Goal: Information Seeking & Learning: Find contact information

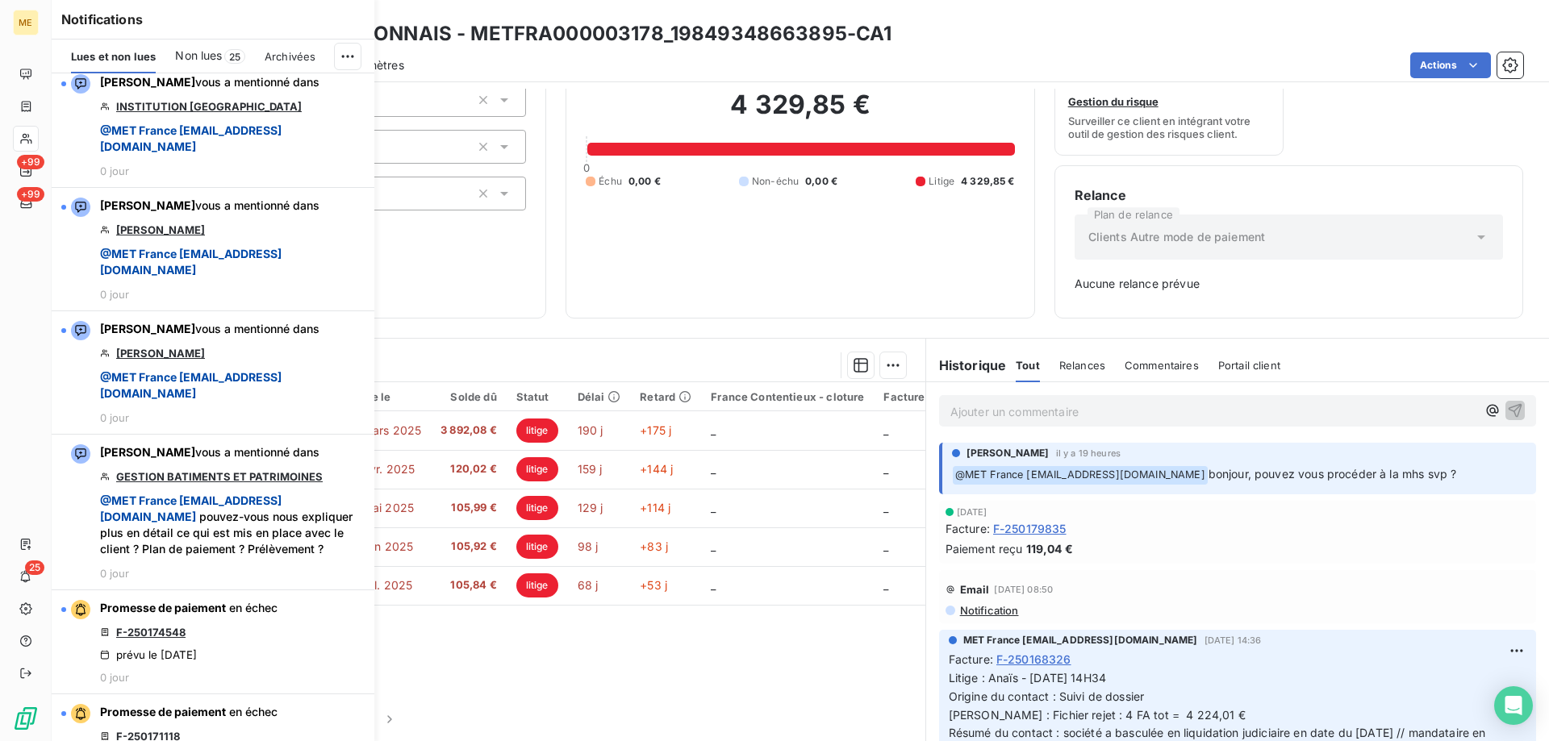
scroll to position [1838, 0]
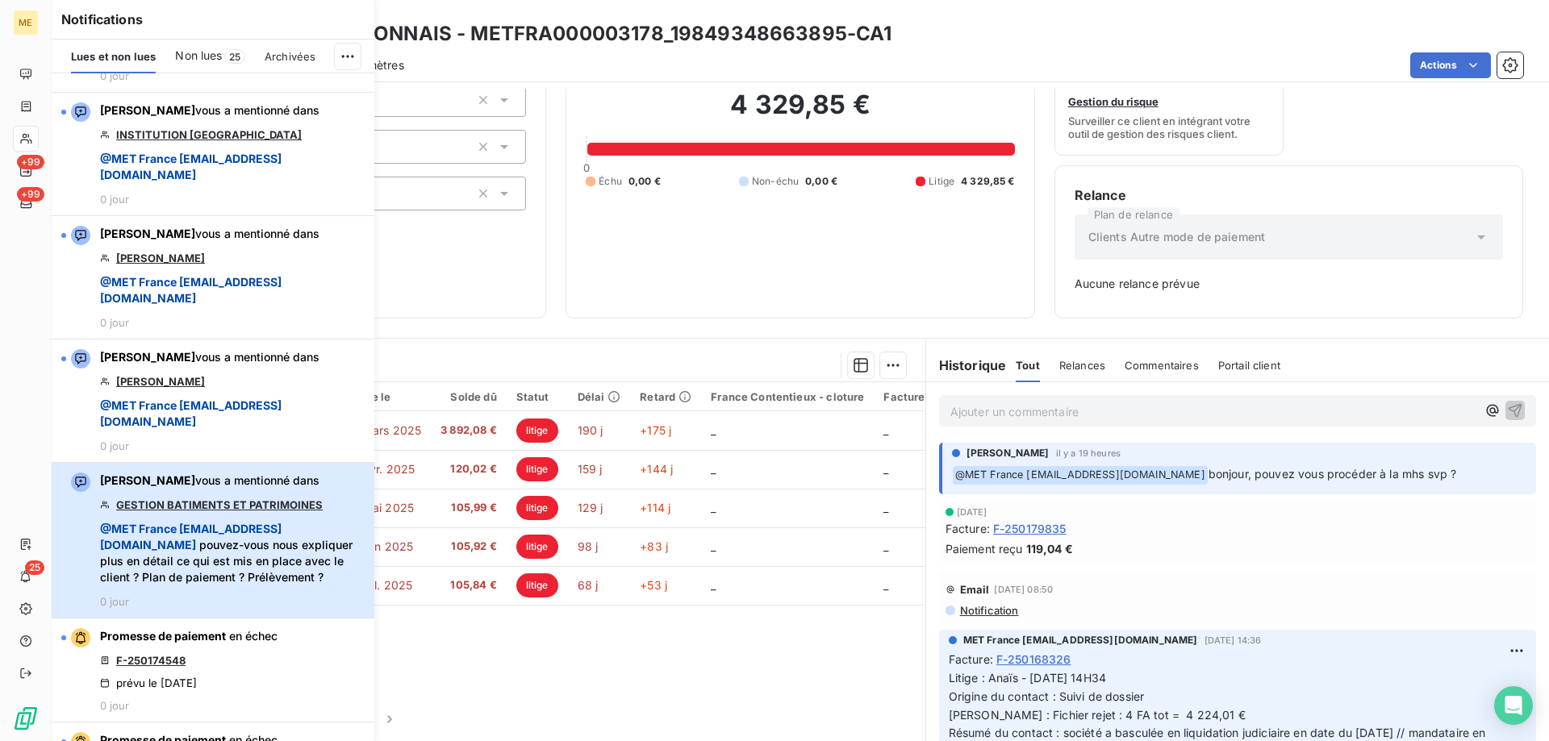
click at [278, 586] on span "@ MET France met-france@recouvrement.met.com pouvez-vous nous expliquer plus en…" at bounding box center [232, 553] width 265 height 65
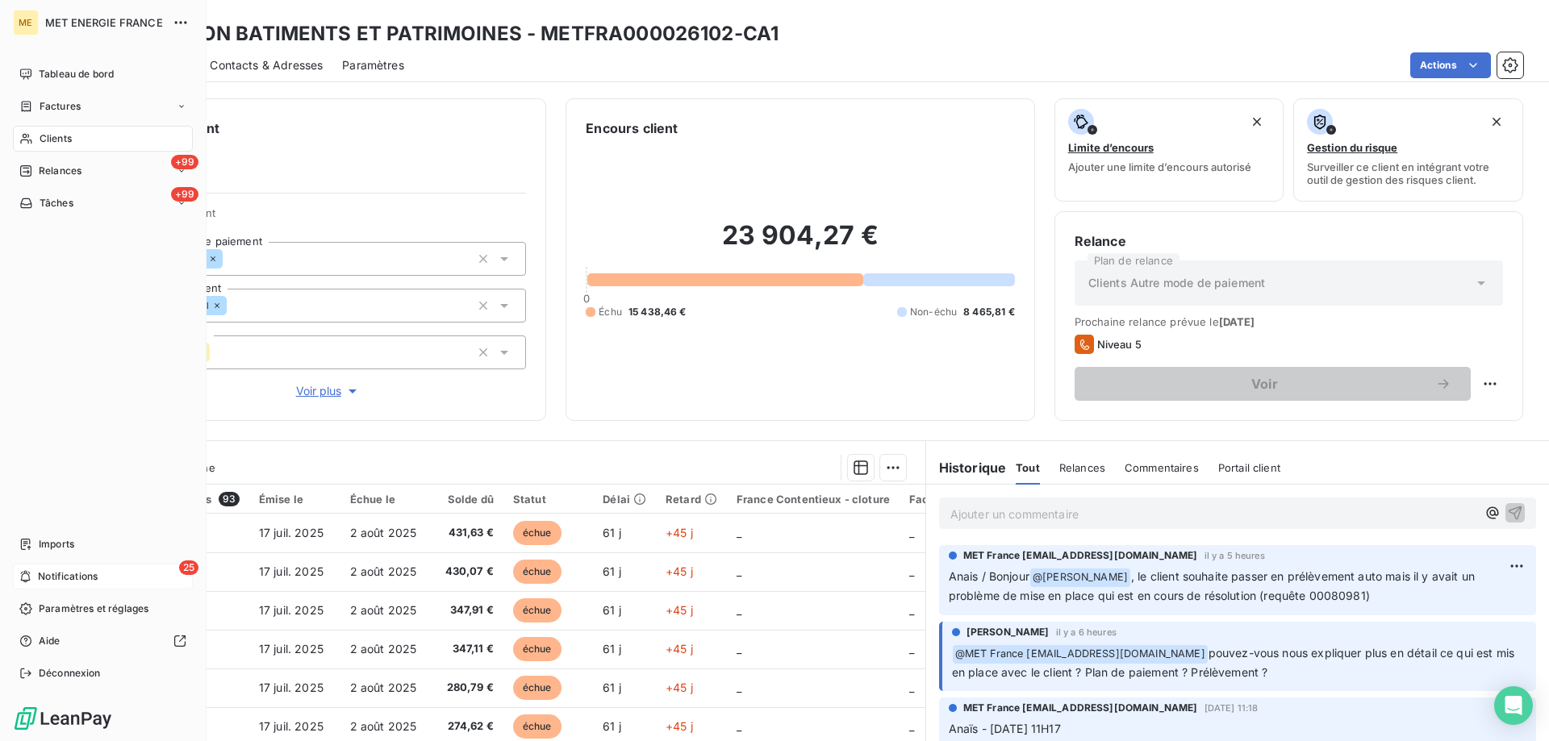
click at [28, 577] on icon at bounding box center [25, 576] width 12 height 13
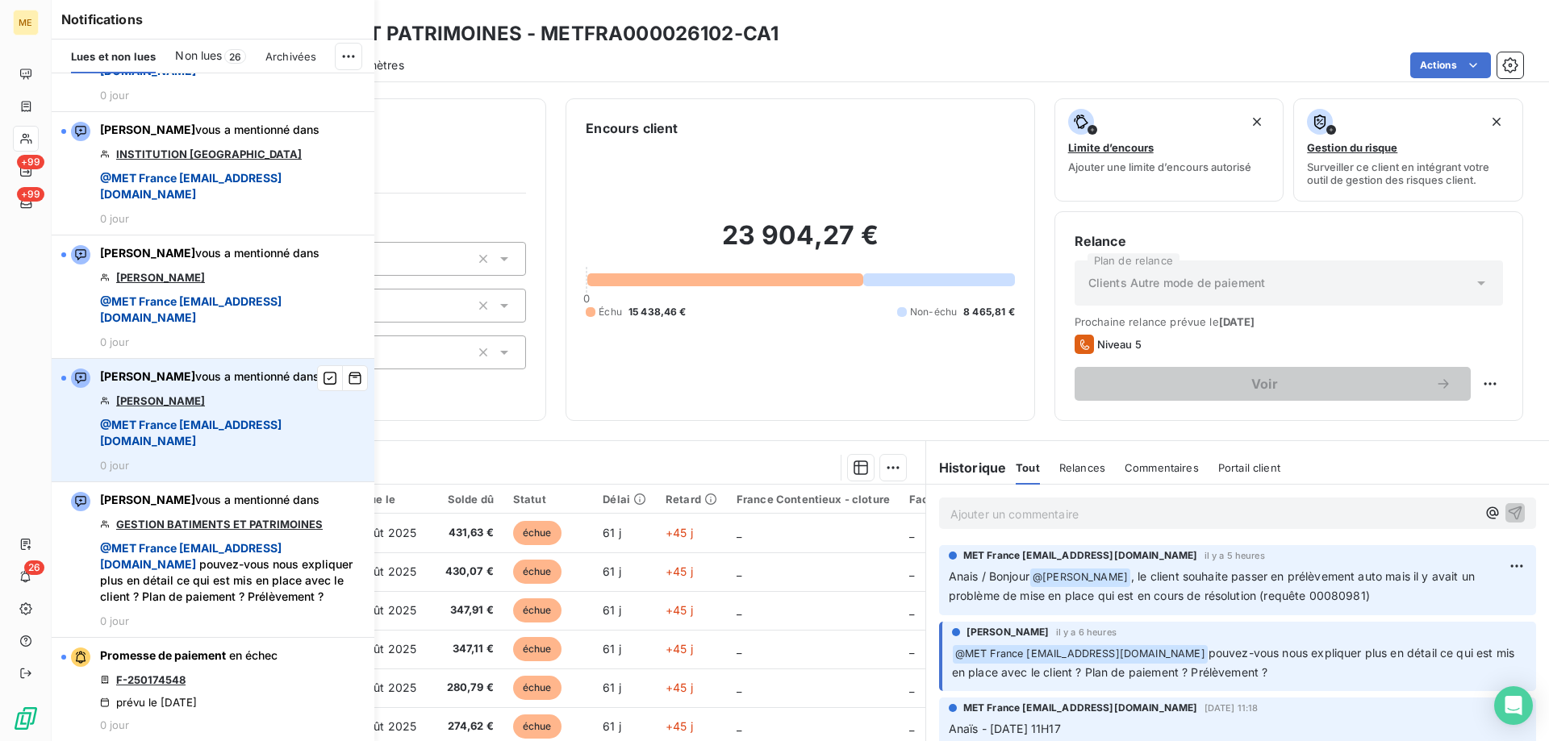
scroll to position [1936, 0]
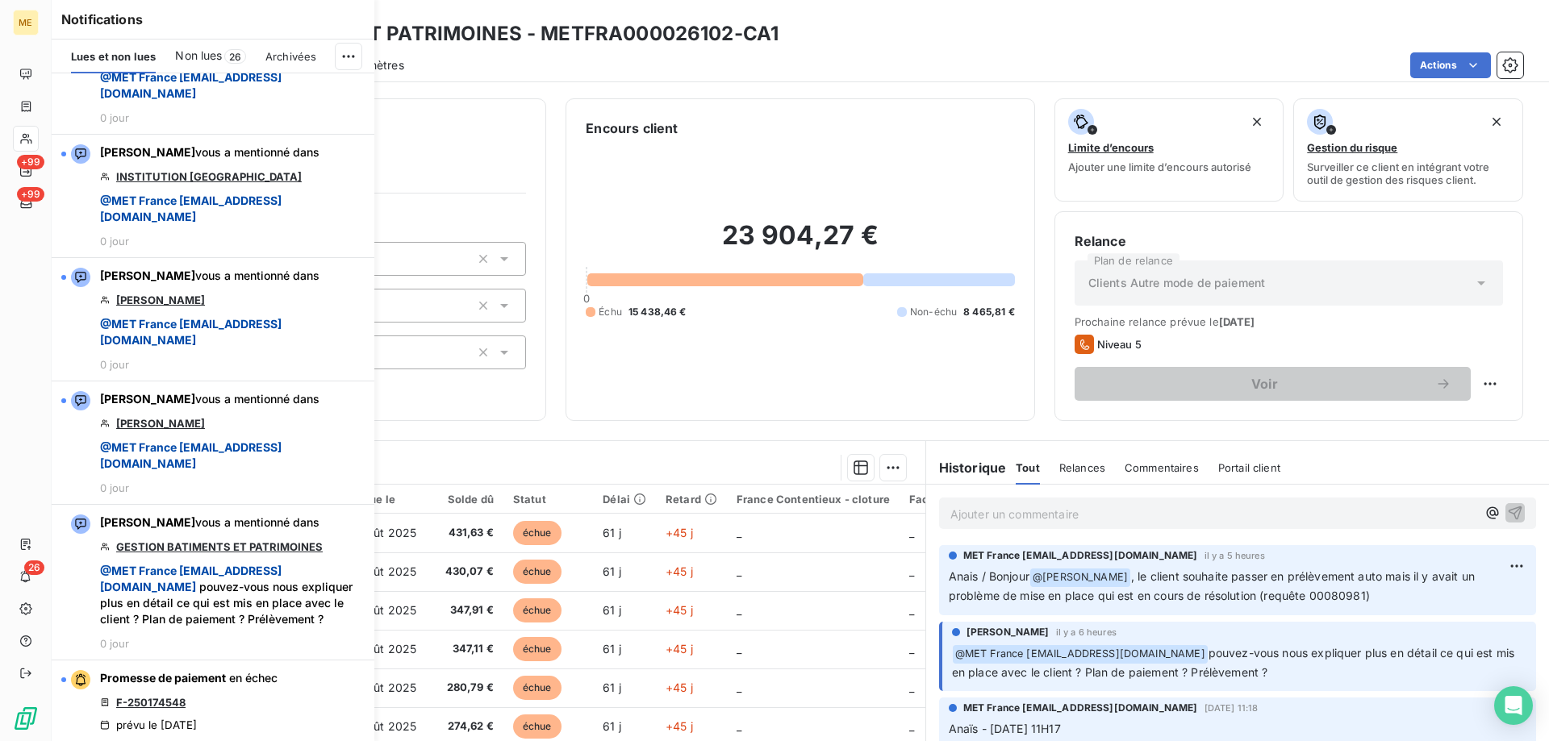
click at [818, 149] on div "23 904,27 € 0 Échu 15 438,46 € Non-échu 8 465,81 €" at bounding box center [800, 269] width 428 height 263
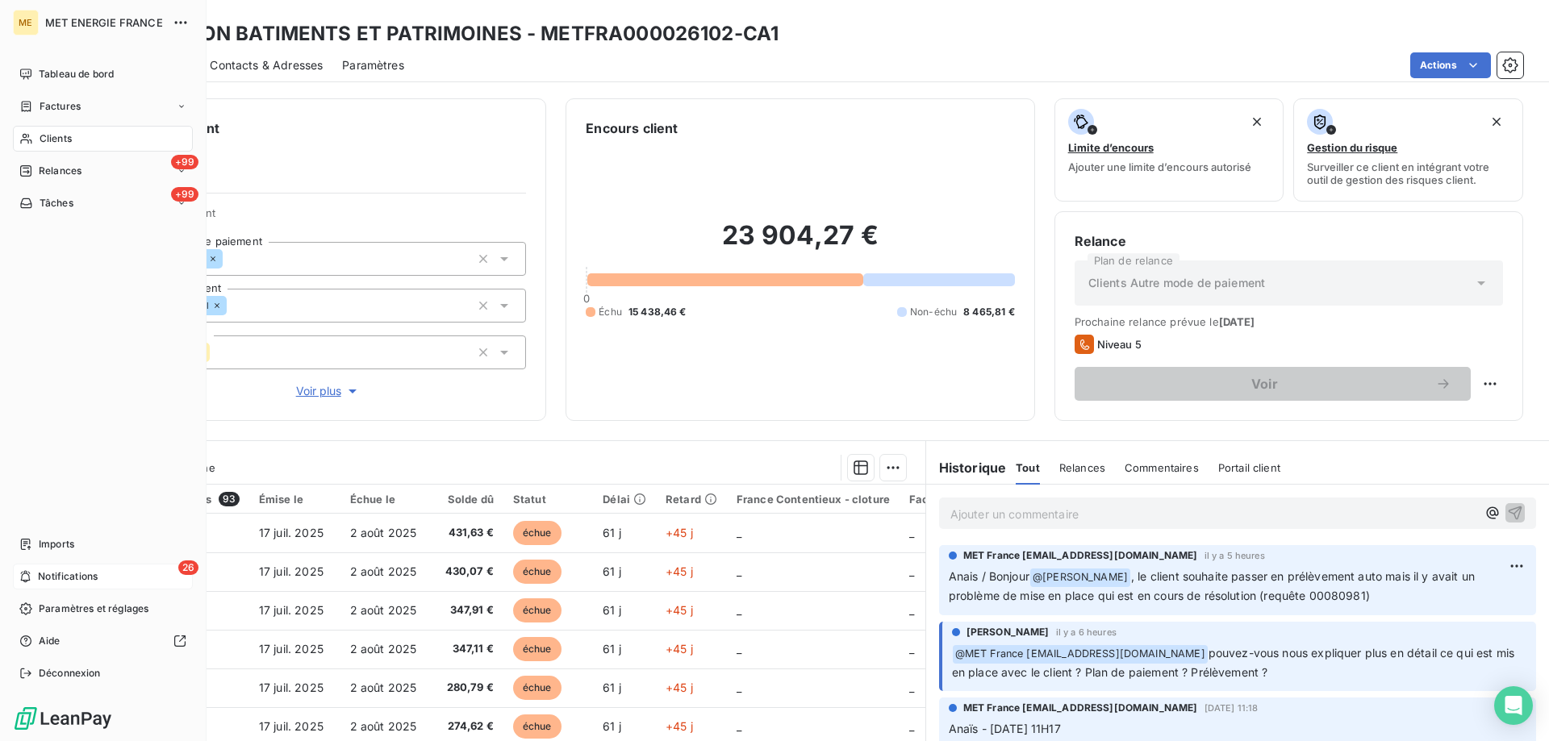
click at [81, 579] on span "Notifications" at bounding box center [68, 576] width 60 height 15
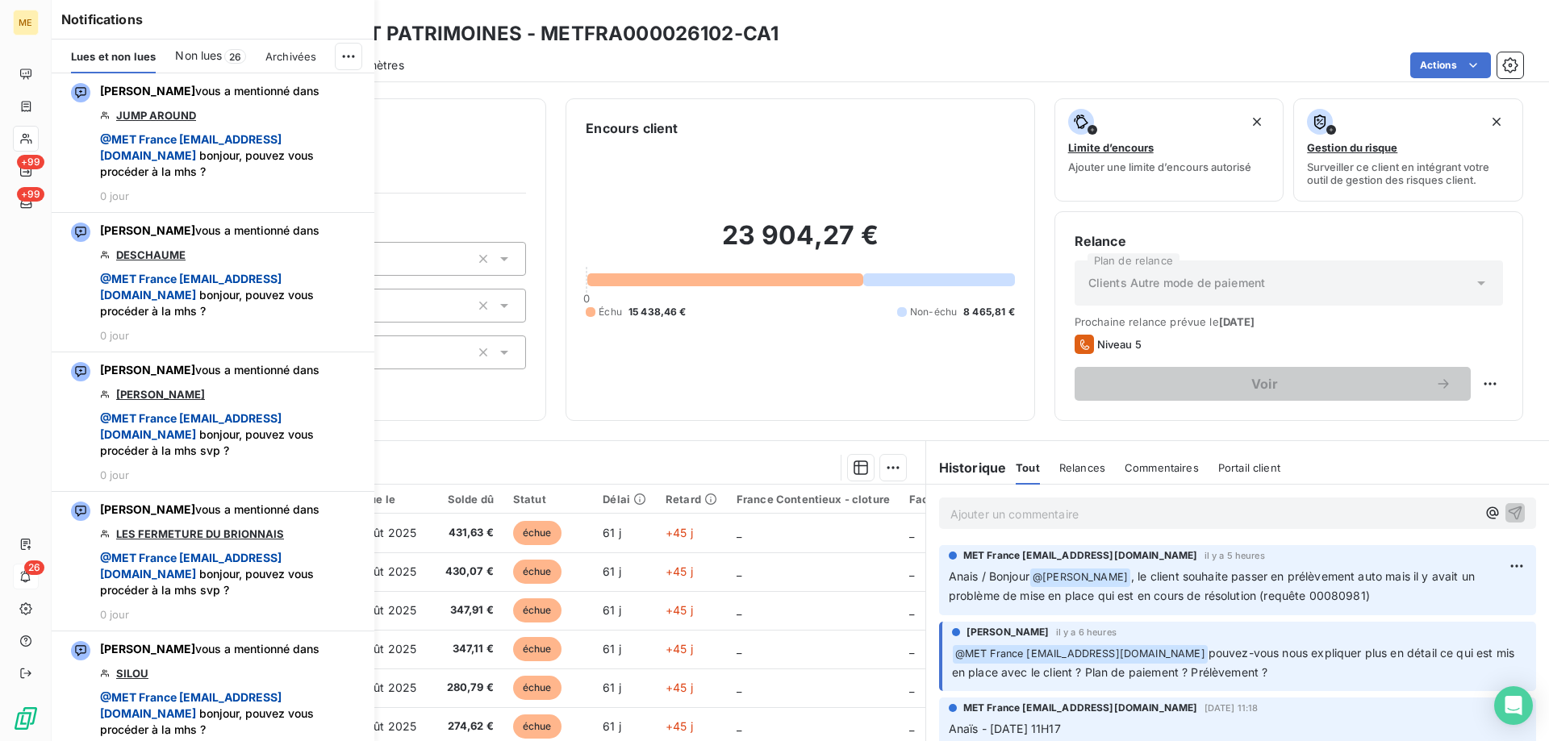
scroll to position [3710, 0]
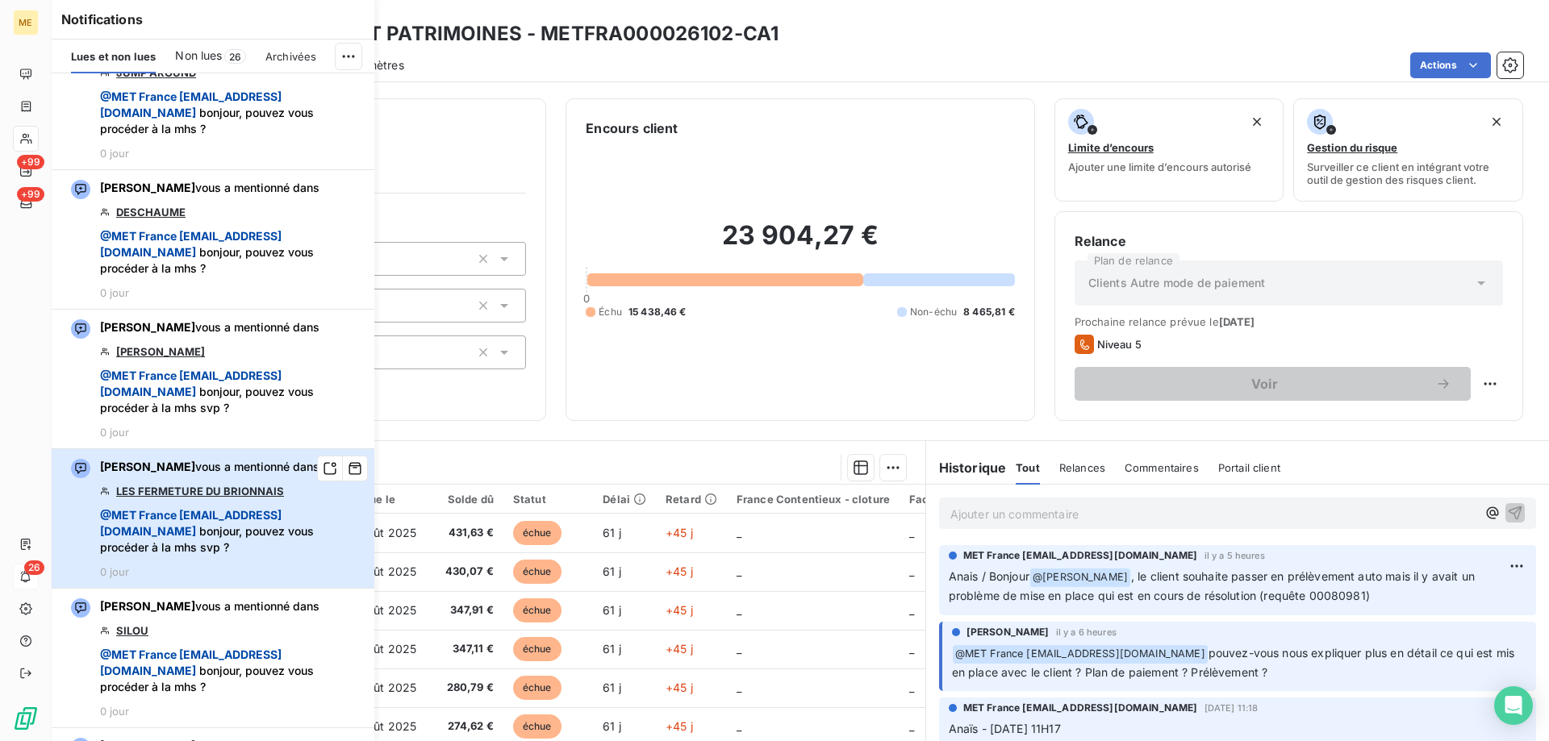
click at [286, 556] on span "@ MET France met-france@recouvrement.met.com bonjour, pouvez vous procéder à la…" at bounding box center [232, 531] width 265 height 48
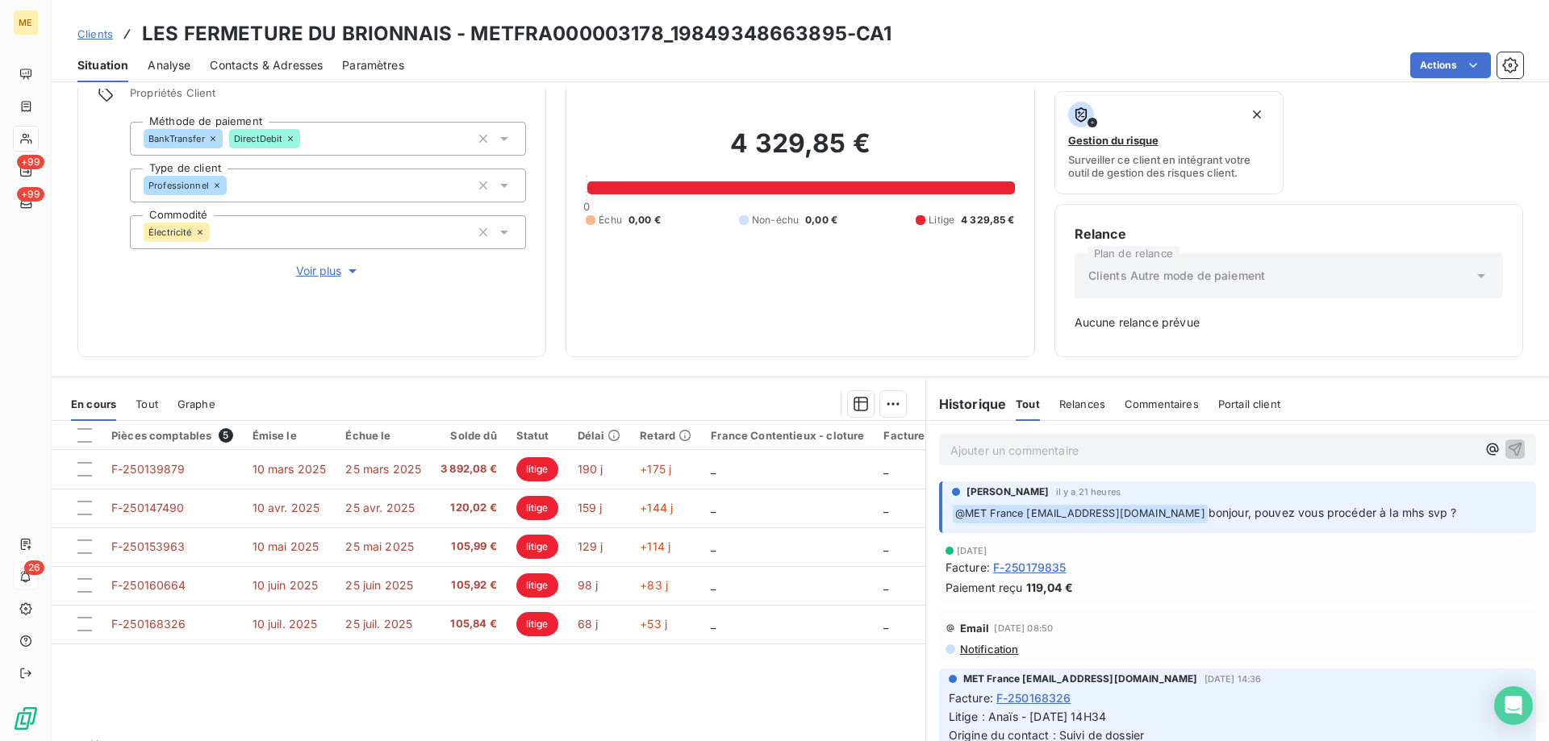
scroll to position [159, 0]
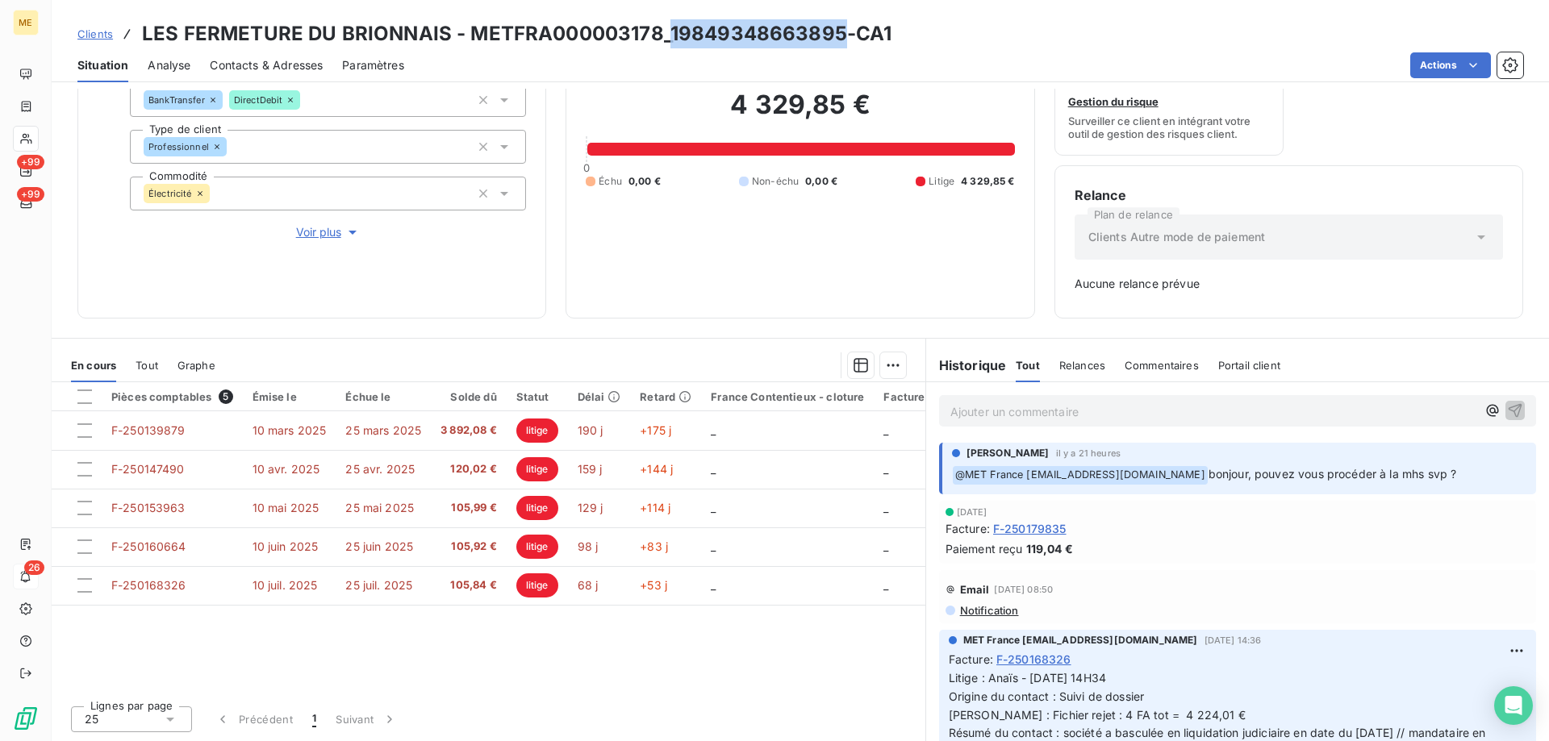
drag, startPoint x: 836, startPoint y: 37, endPoint x: 664, endPoint y: 32, distance: 172.7
click at [664, 32] on h3 "LES FERMETURE DU BRIONNAIS - METFRA000003178_19849348663895-CA1" at bounding box center [516, 33] width 749 height 29
click at [724, 224] on div "4 329,85 € 0 Échu 0,00 € Non-échu 0,00 € Litige 4 329,85 €" at bounding box center [800, 138] width 428 height 319
drag, startPoint x: 836, startPoint y: 32, endPoint x: 667, endPoint y: 30, distance: 168.6
click at [667, 30] on h3 "LES FERMETURE DU BRIONNAIS - METFRA000003178_19849348663895-CA1" at bounding box center [516, 33] width 749 height 29
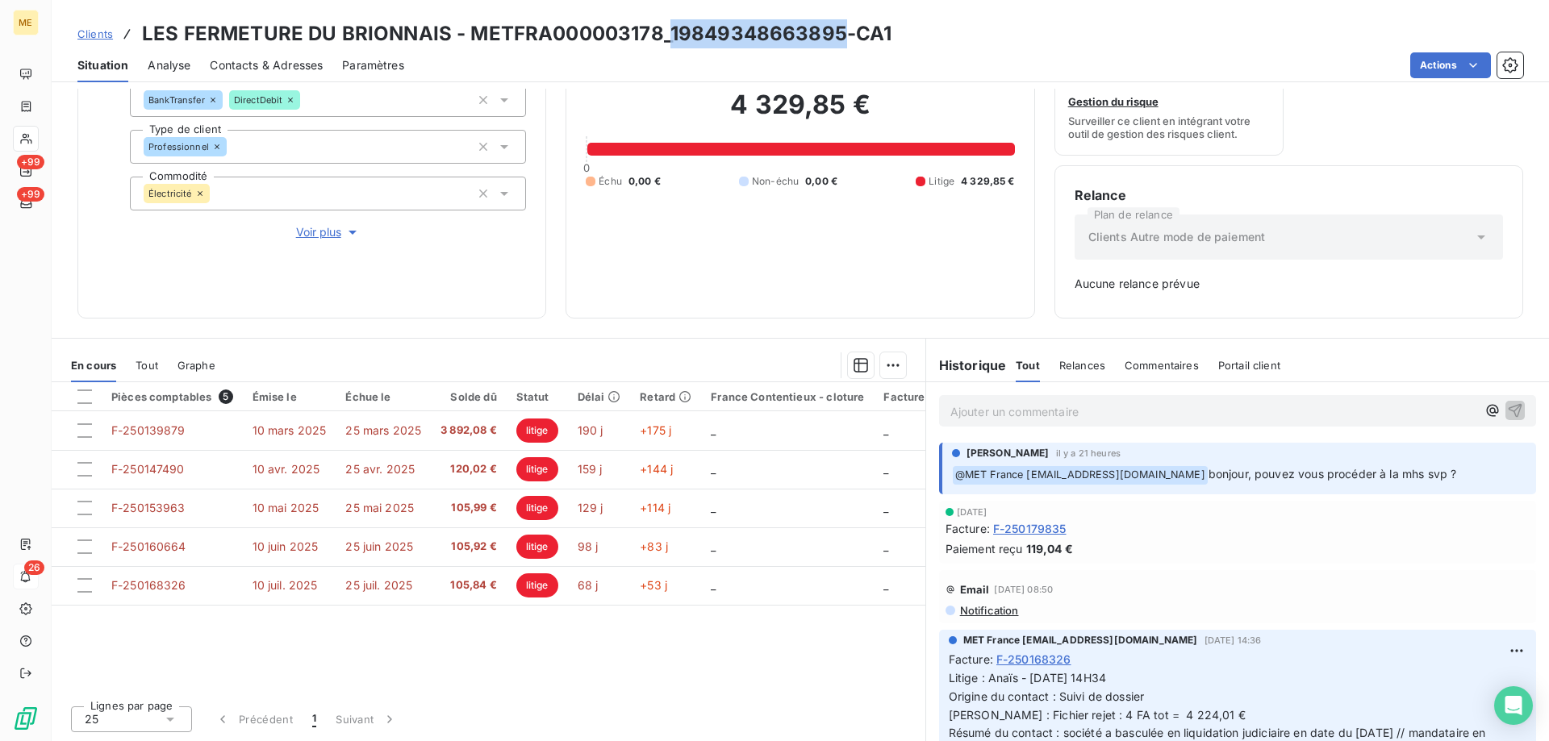
copy h3 "19849348663895"
click at [1085, 410] on p "Ajouter un commentaire ﻿" at bounding box center [1213, 412] width 526 height 20
click at [1078, 408] on p "Ajouter un commentaire ﻿" at bounding box center [1213, 412] width 526 height 20
click at [1009, 415] on p "Ajouter un commentaire ﻿" at bounding box center [1213, 412] width 526 height 20
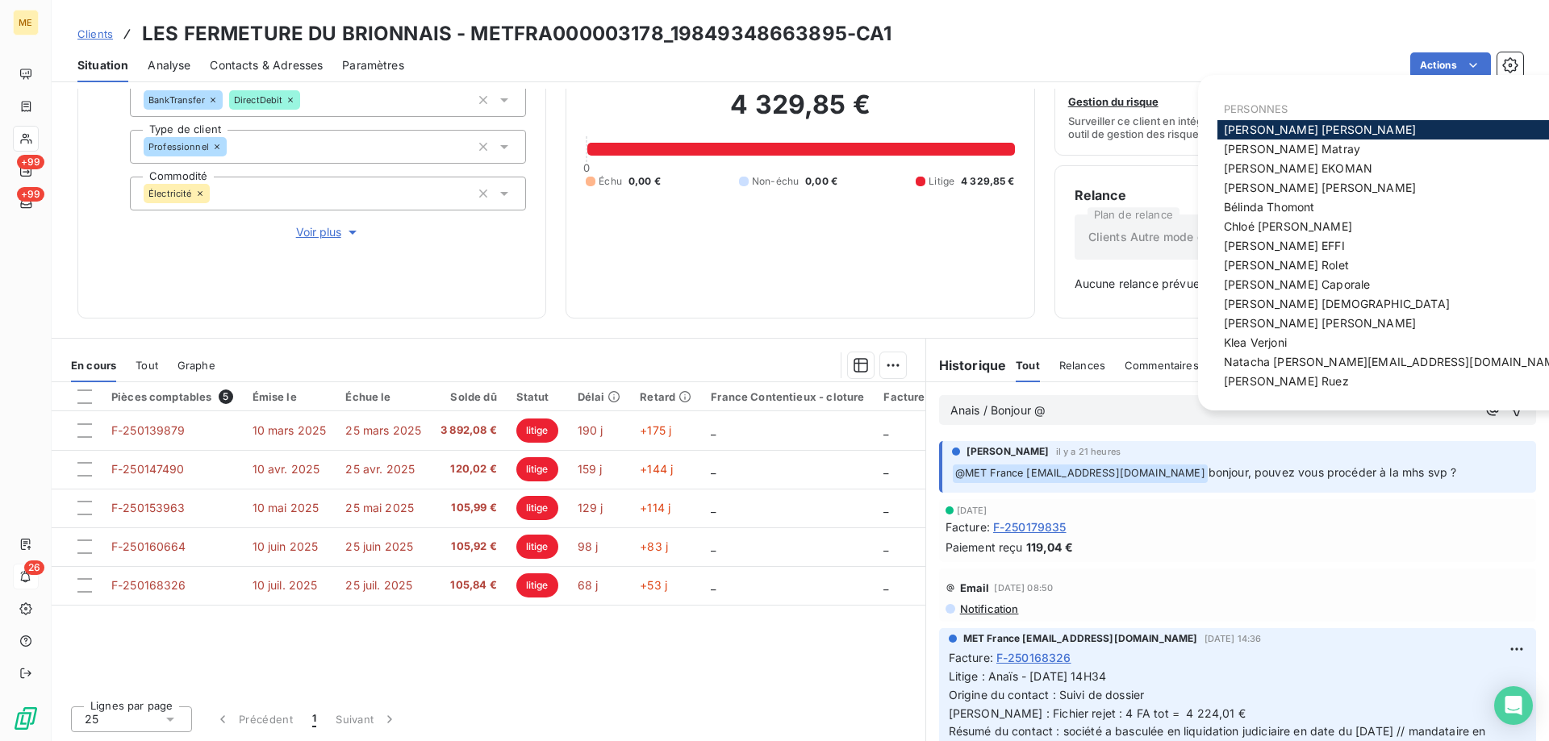
click at [1280, 146] on span "Amélie Matray" at bounding box center [1292, 149] width 136 height 14
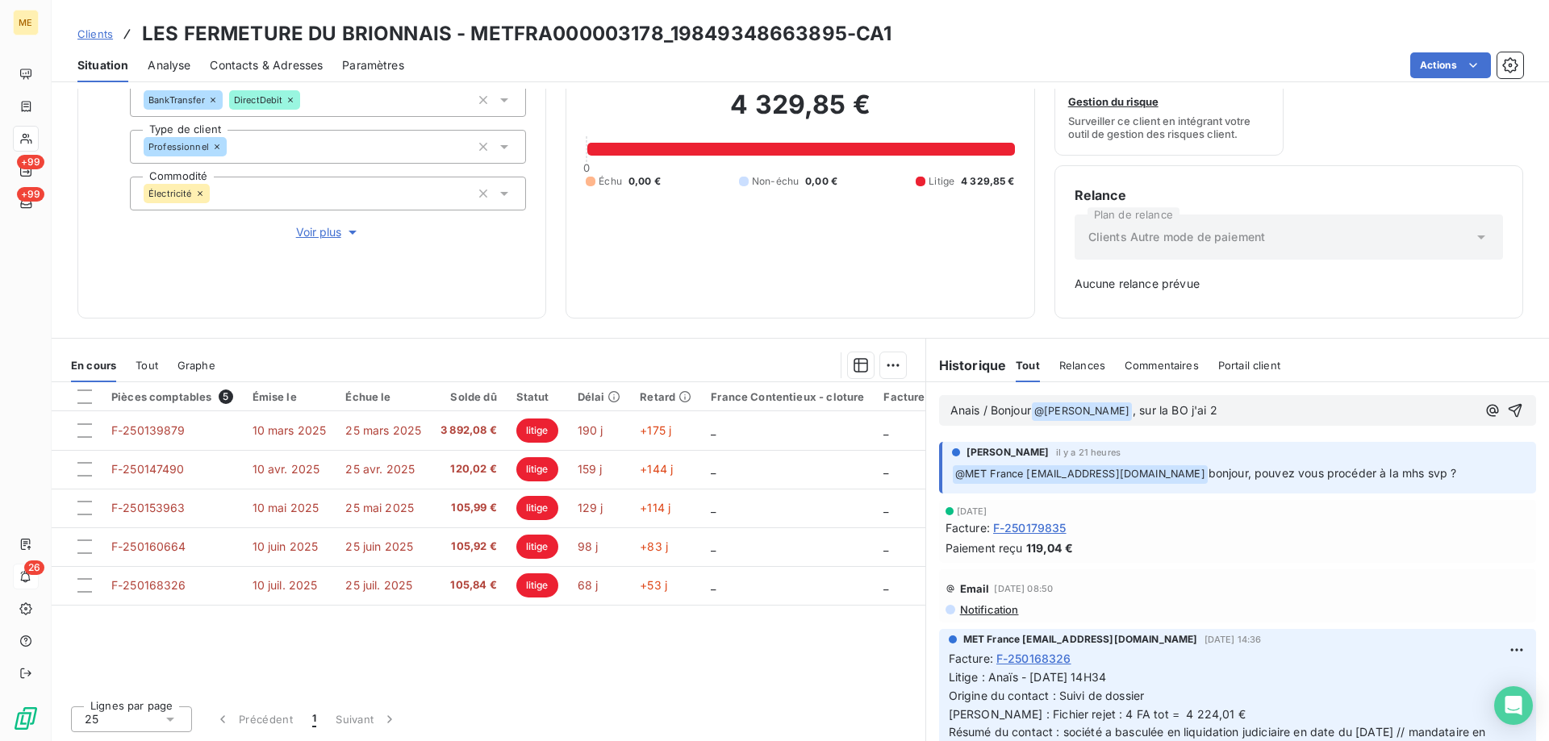
click at [1247, 410] on p "Anais / Bonjour @ Amélie Matray ﻿ , sur la BO j'ai 2" at bounding box center [1213, 411] width 526 height 19
click at [1244, 419] on p "Anais / Bonjour @ Amélie Matray ﻿ , sur la BO j'ai 2" at bounding box center [1213, 411] width 526 height 19
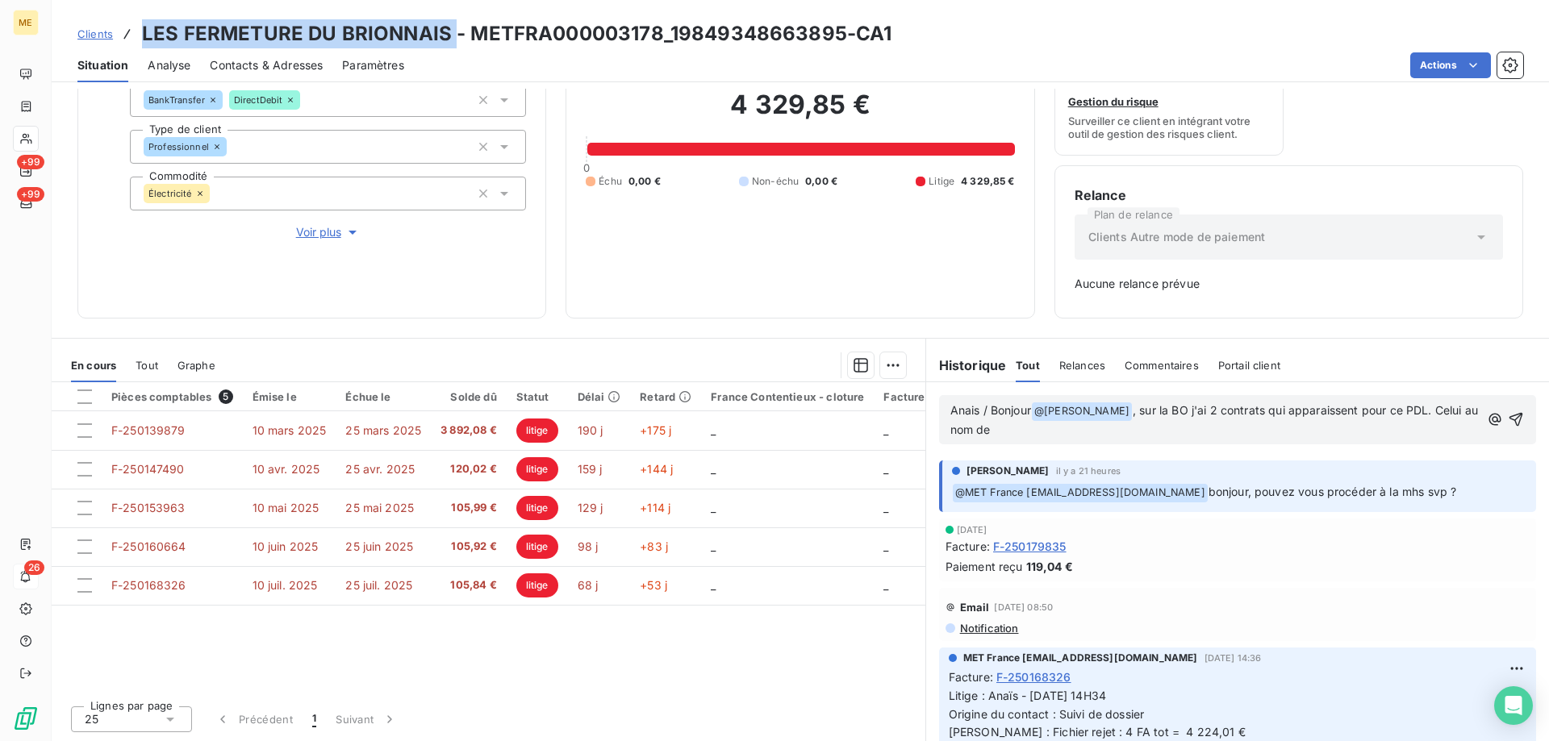
drag, startPoint x: 449, startPoint y: 30, endPoint x: 137, endPoint y: 42, distance: 312.4
click at [137, 42] on div "Clients LES FERMETURE DU BRIONNAIS - METFRA000003178_19849348663895-CA1" at bounding box center [484, 33] width 815 height 29
copy h3 "LES FERMETURE DU BRIONNAIS"
click at [1022, 436] on p "Anais / Bonjour @ Amélie Matray ﻿ , sur la BO j'ai 2 contrats qui apparaissent …" at bounding box center [1214, 421] width 529 height 38
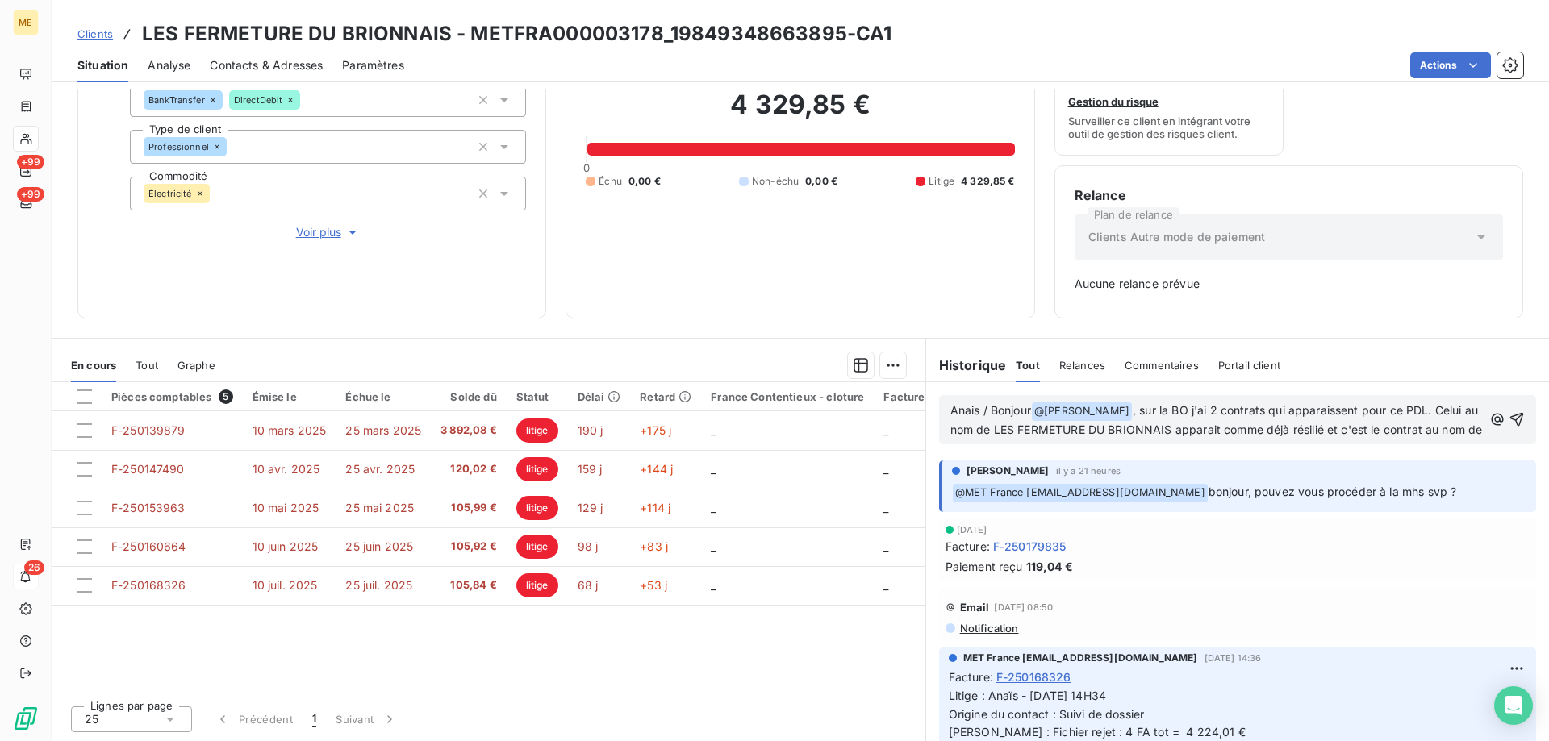
click at [276, 62] on span "Contacts & Adresses" at bounding box center [266, 65] width 113 height 16
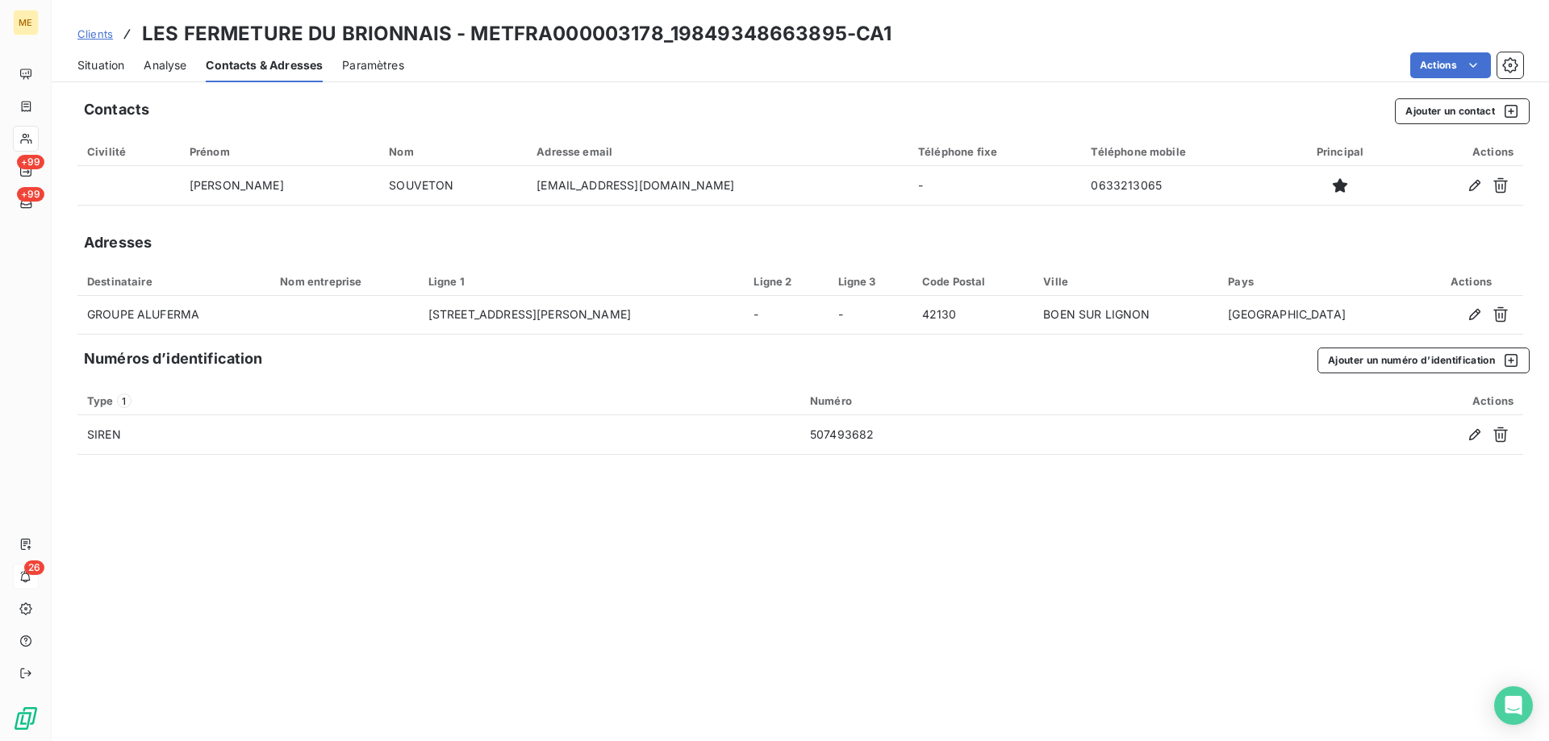
click at [84, 65] on span "Situation" at bounding box center [100, 65] width 47 height 16
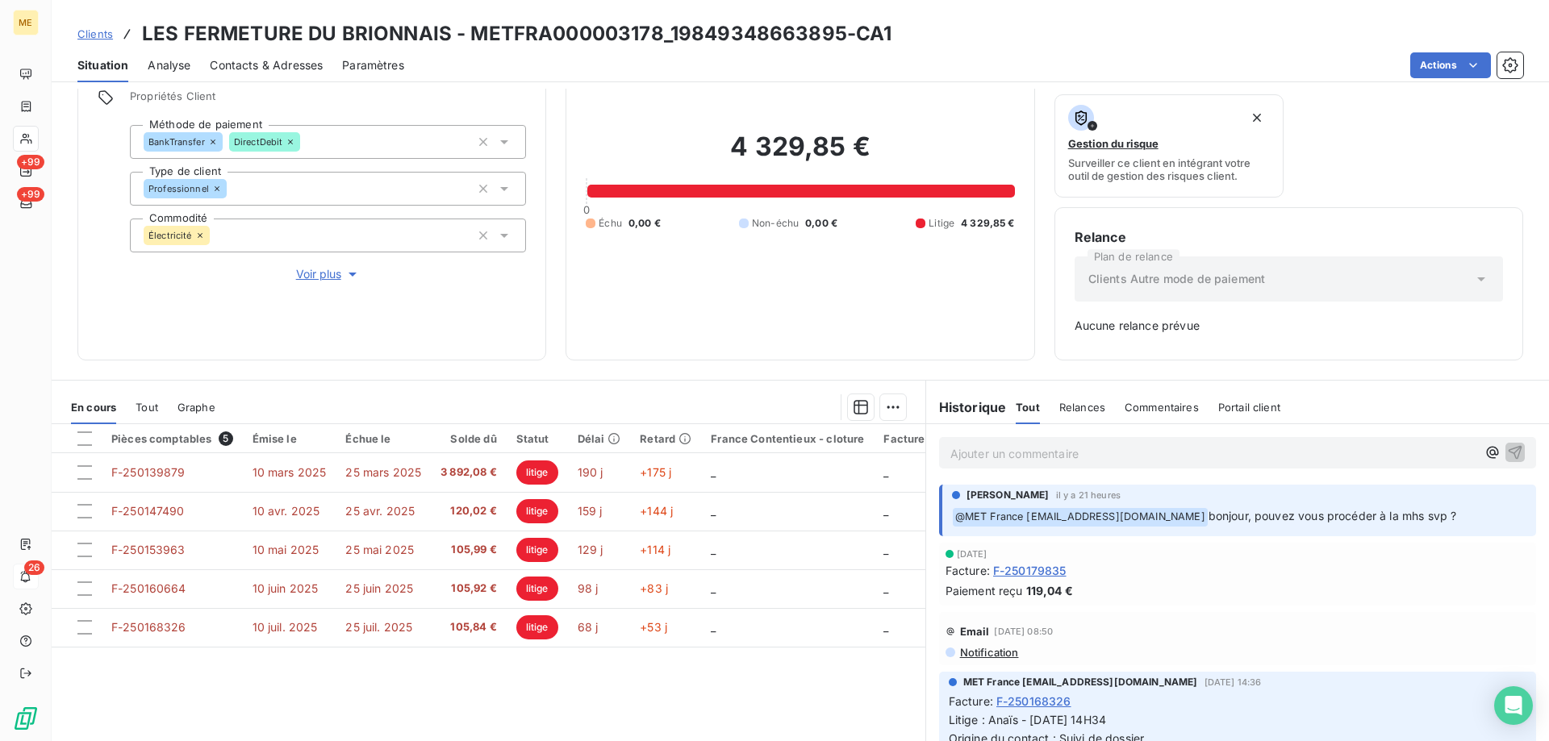
scroll to position [159, 0]
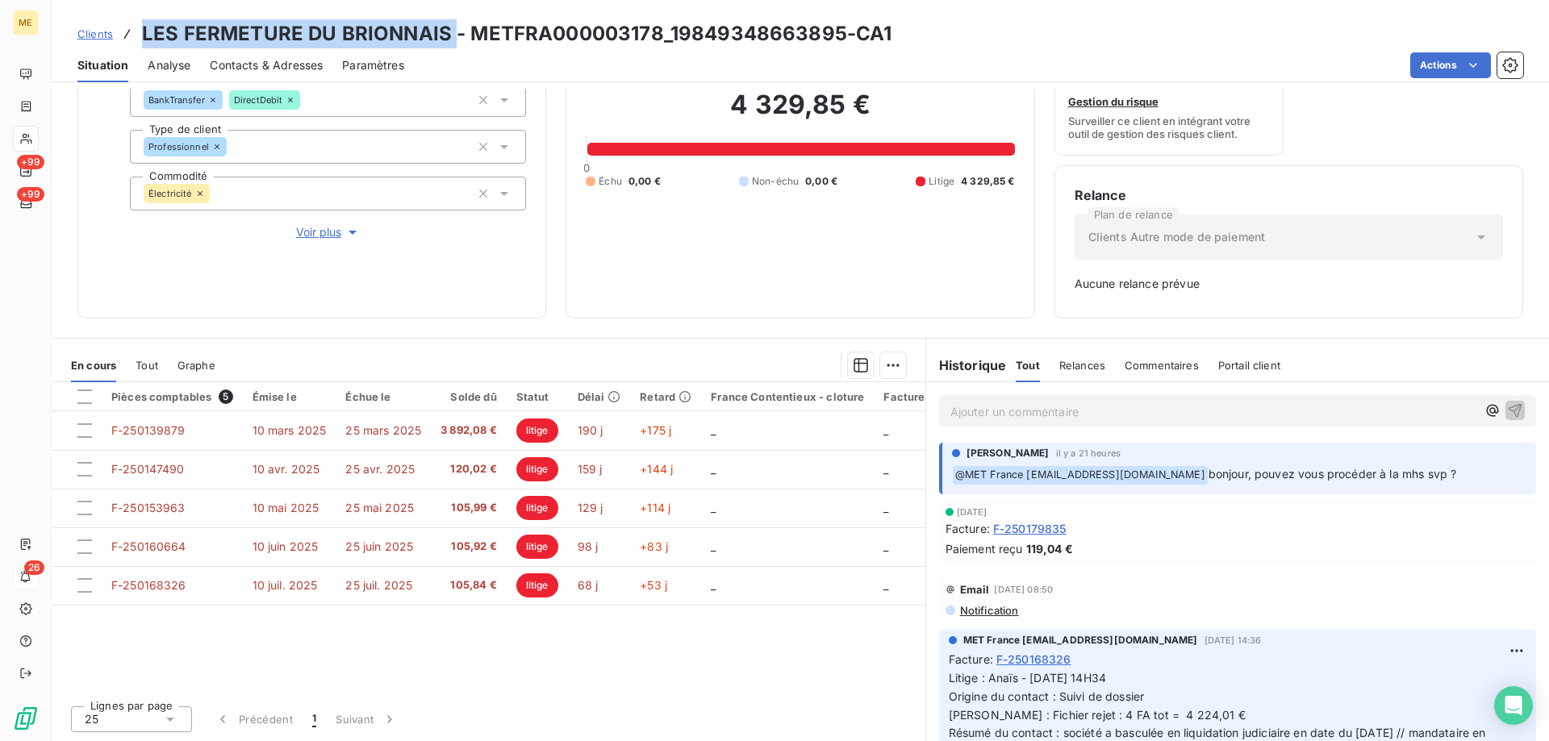
drag, startPoint x: 448, startPoint y: 32, endPoint x: 129, endPoint y: 35, distance: 318.6
click at [129, 35] on div "Clients LES FERMETURE DU BRIONNAIS - METFRA000003178_19849348663895-CA1" at bounding box center [484, 33] width 815 height 29
copy h3 "LES FERMETURE DU BRIONNAIS"
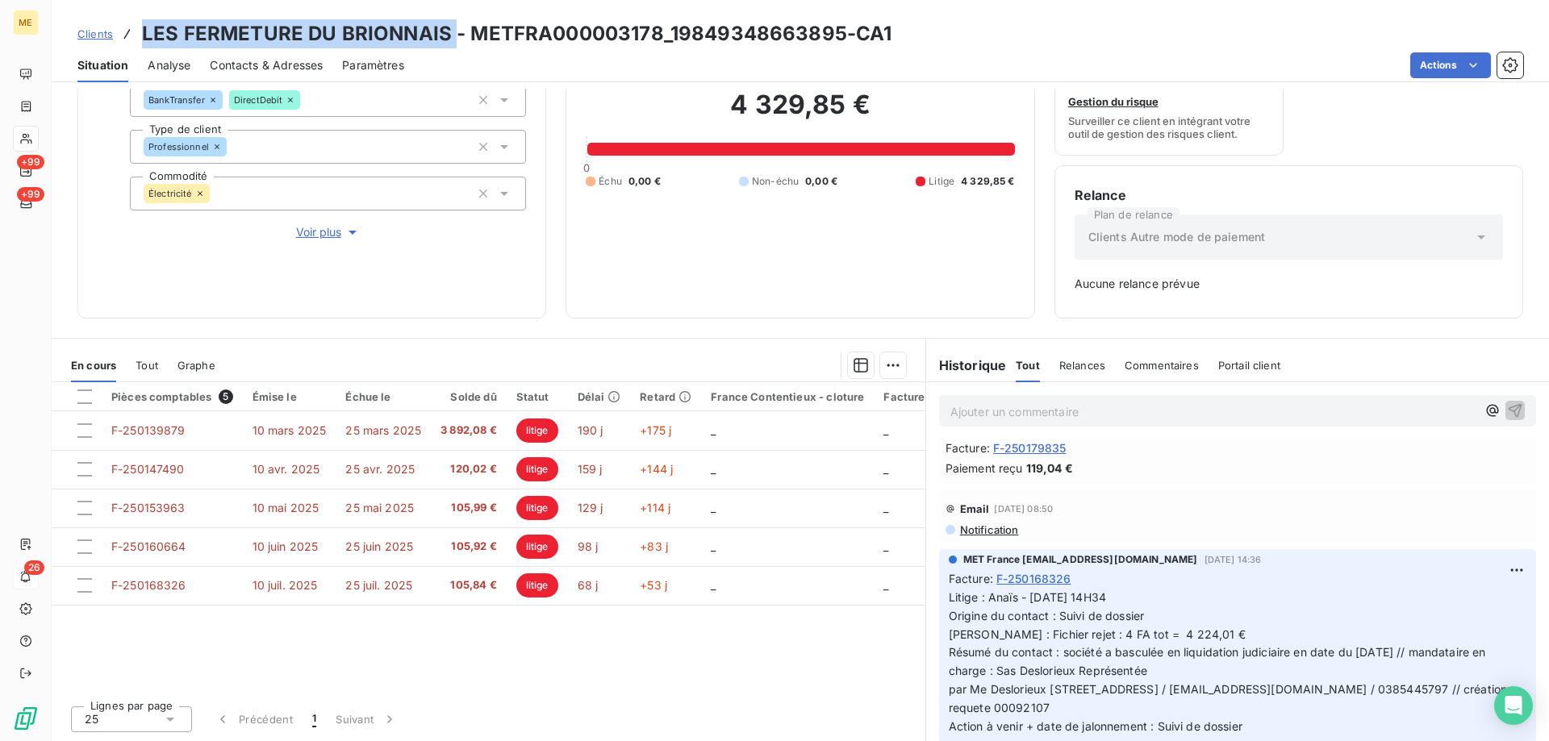
scroll to position [0, 0]
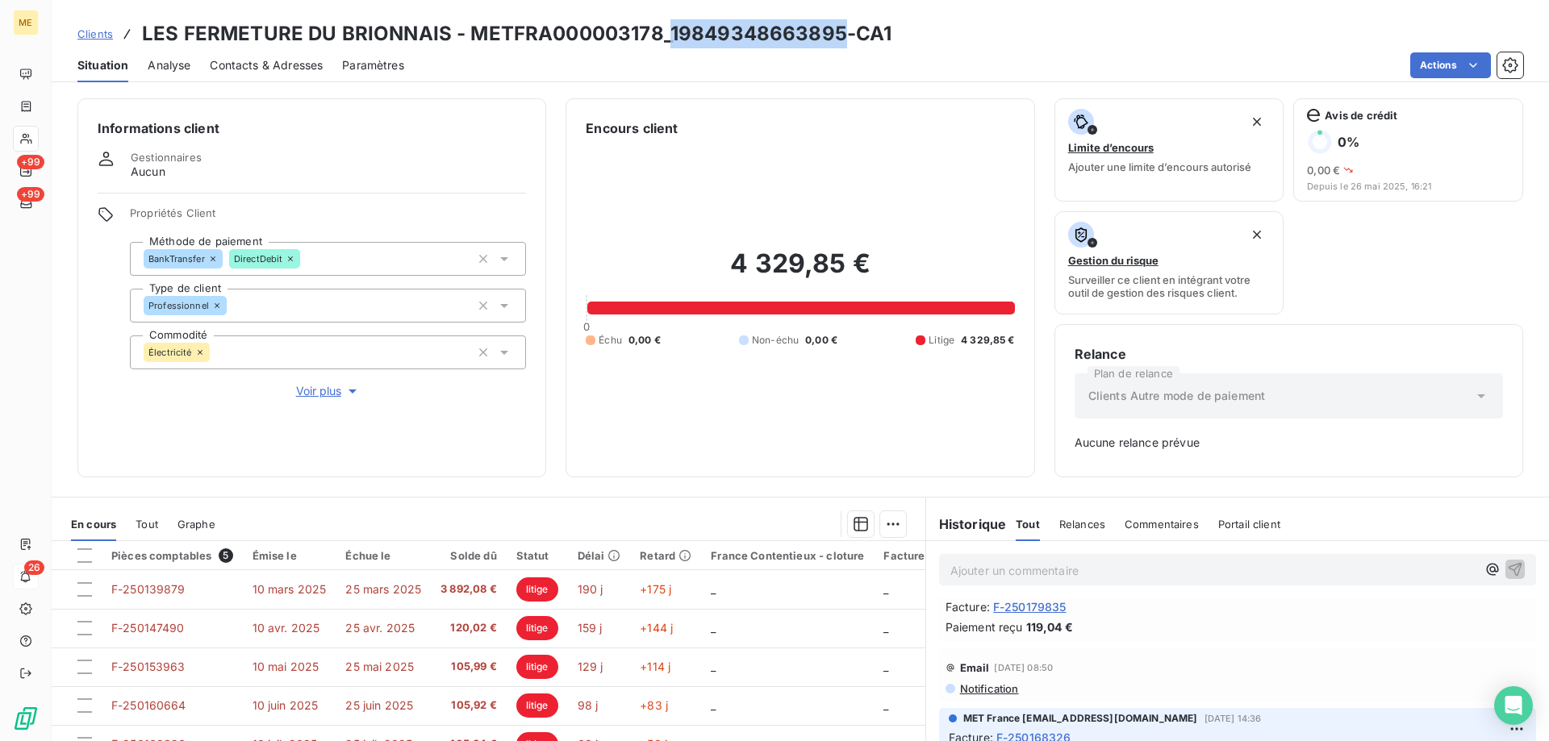
drag, startPoint x: 840, startPoint y: 33, endPoint x: 669, endPoint y: 40, distance: 170.3
click at [669, 40] on h3 "LES FERMETURE DU BRIONNAIS - METFRA000003178_19849348663895-CA1" at bounding box center [516, 33] width 749 height 29
copy h3 "19849348663895"
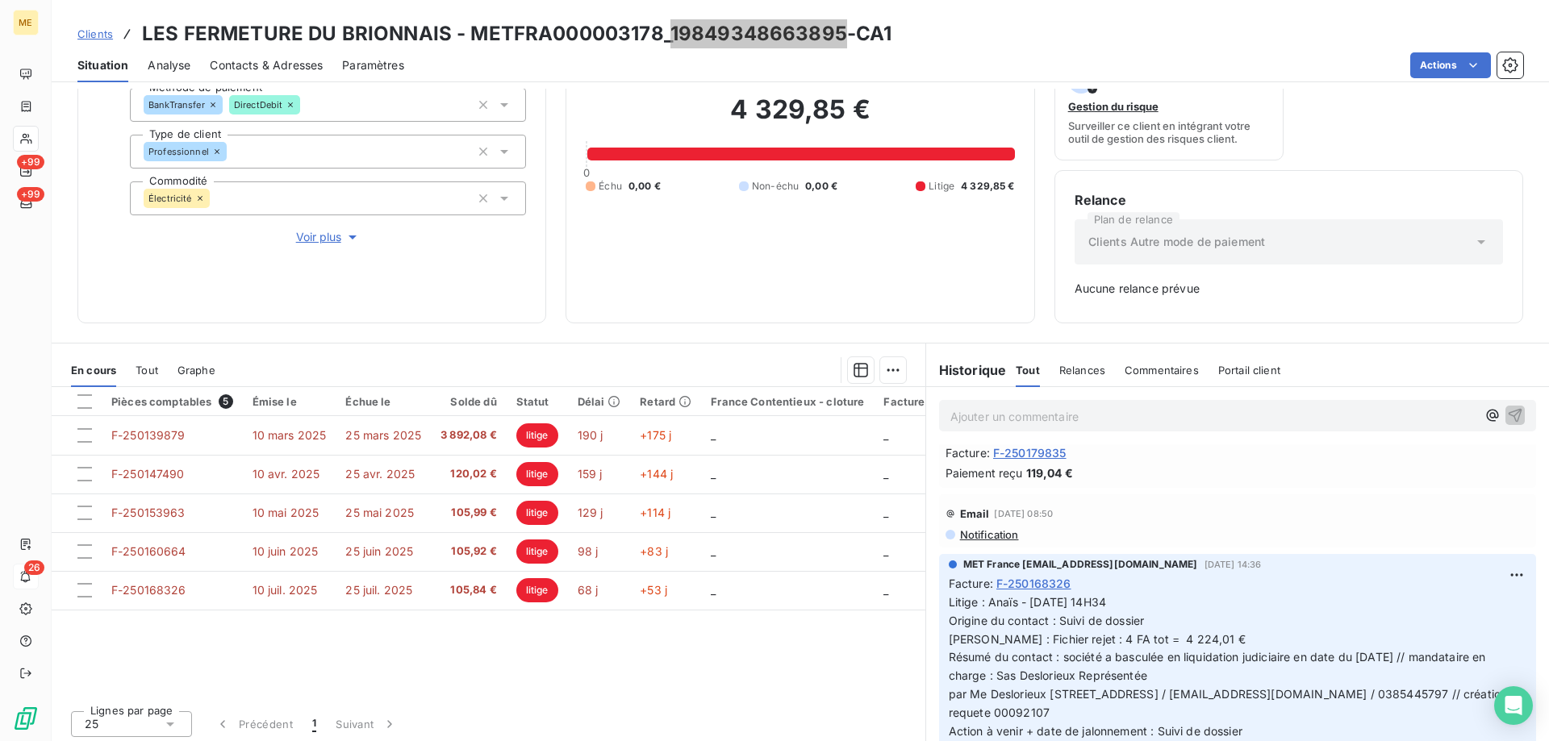
scroll to position [159, 0]
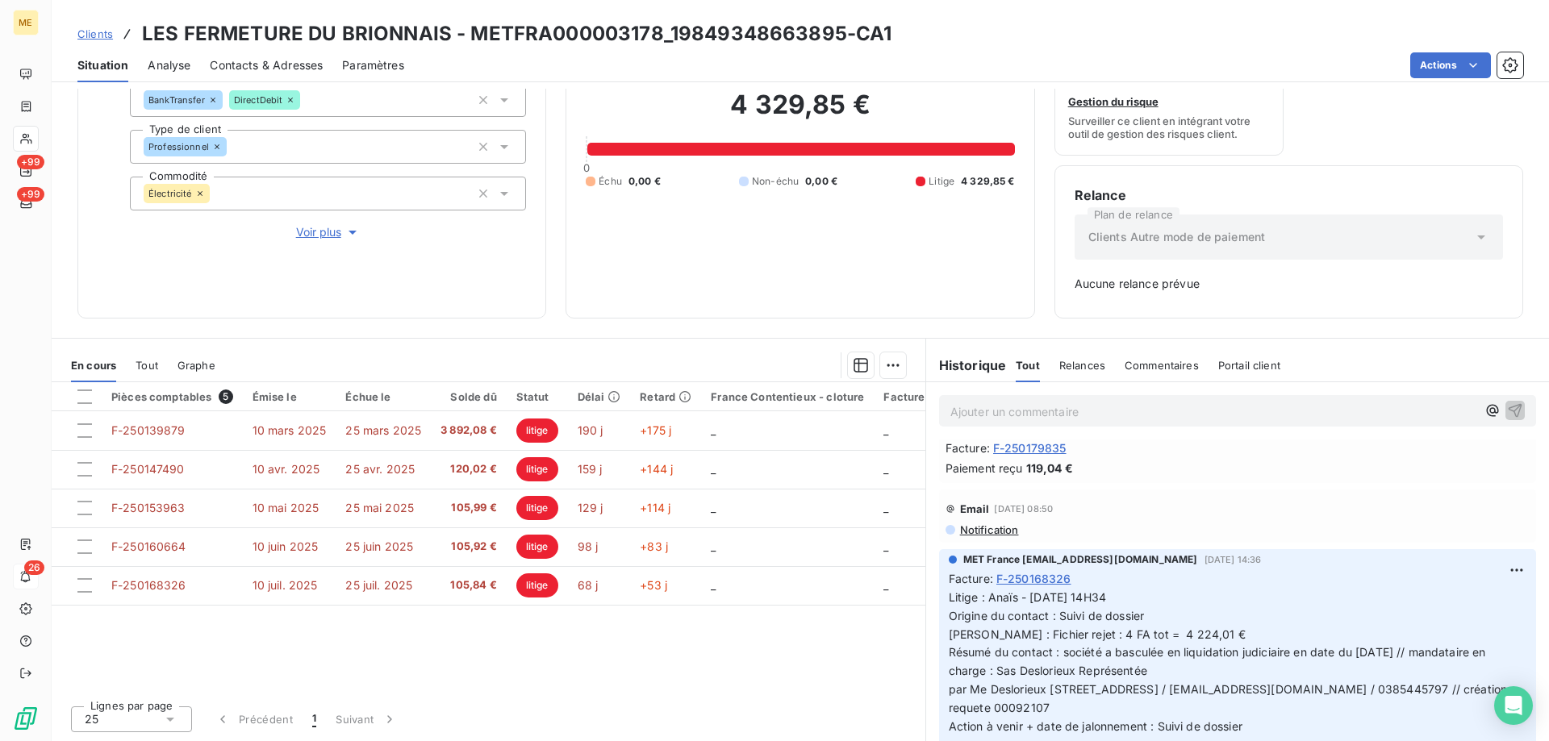
click at [1016, 415] on p "Ajouter un commentaire ﻿" at bounding box center [1213, 412] width 526 height 20
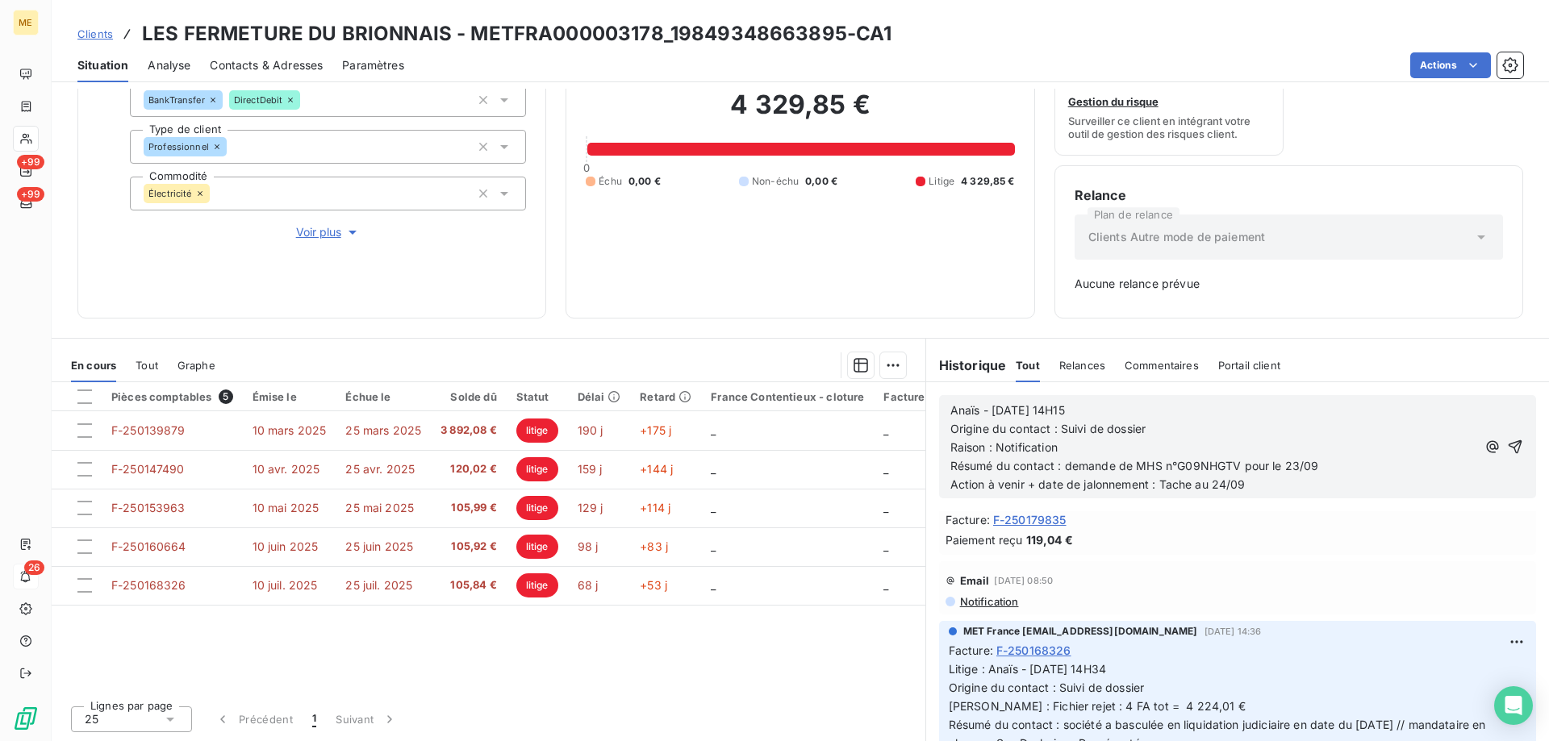
scroll to position [152, 0]
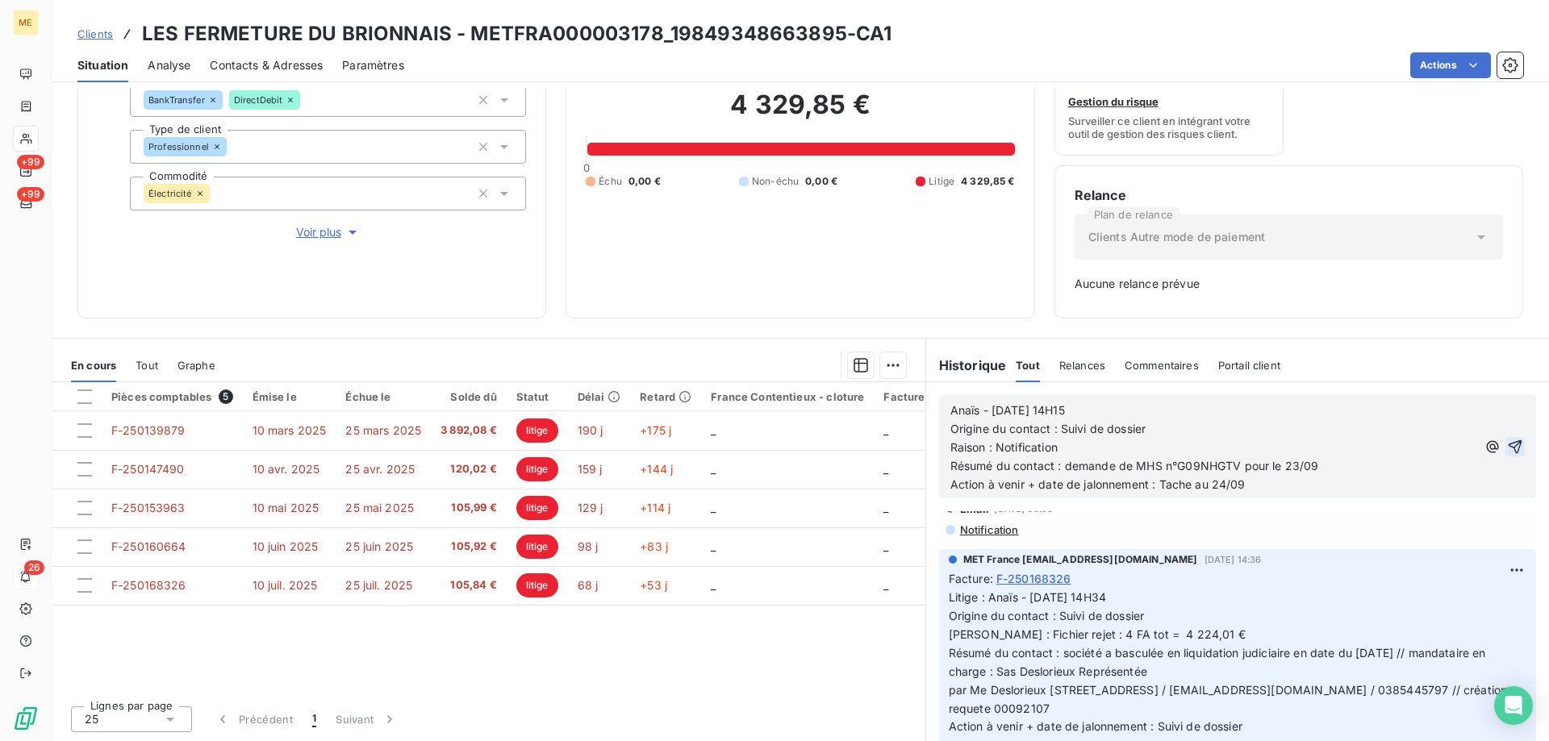
click at [1507, 446] on icon "button" at bounding box center [1515, 447] width 16 height 16
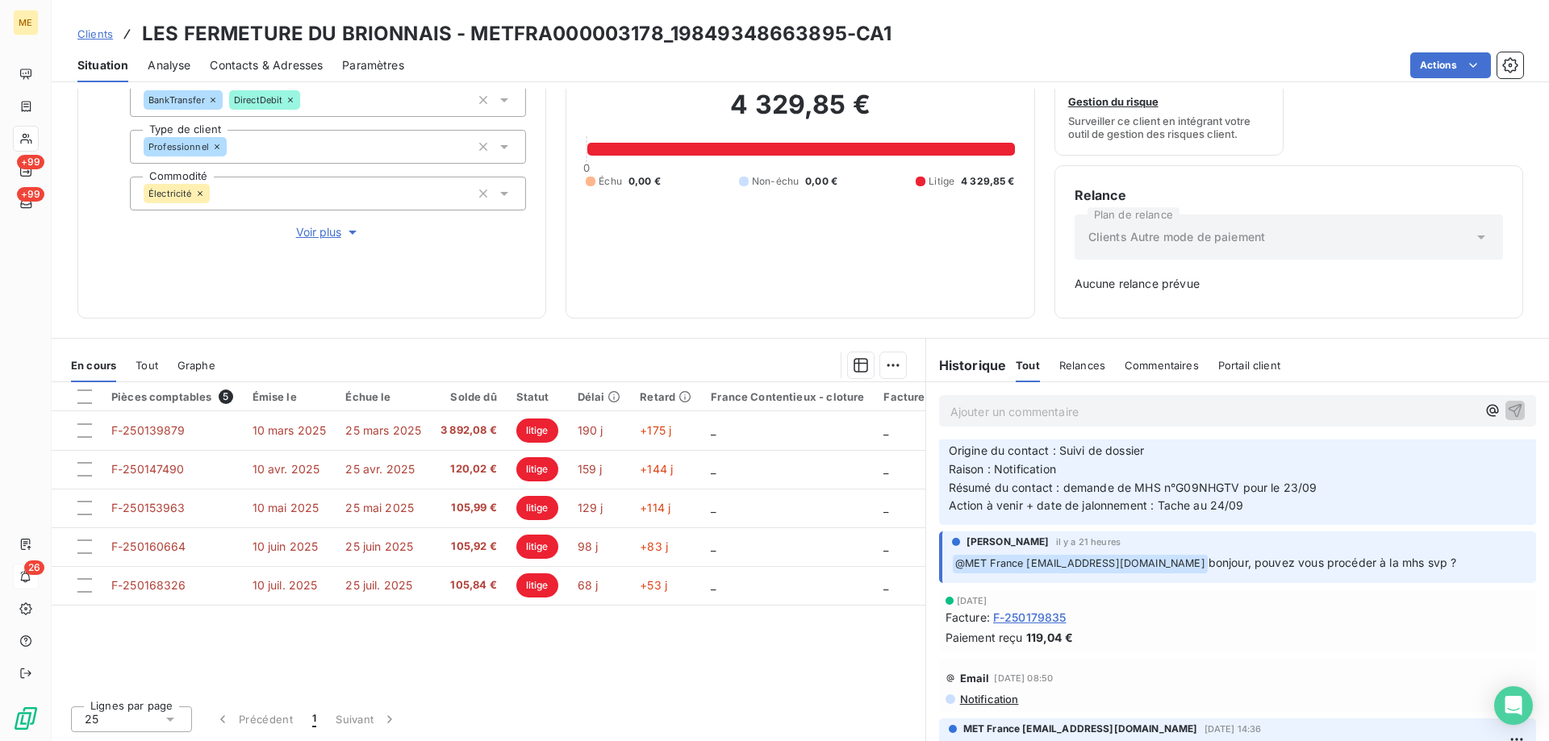
scroll to position [0, 0]
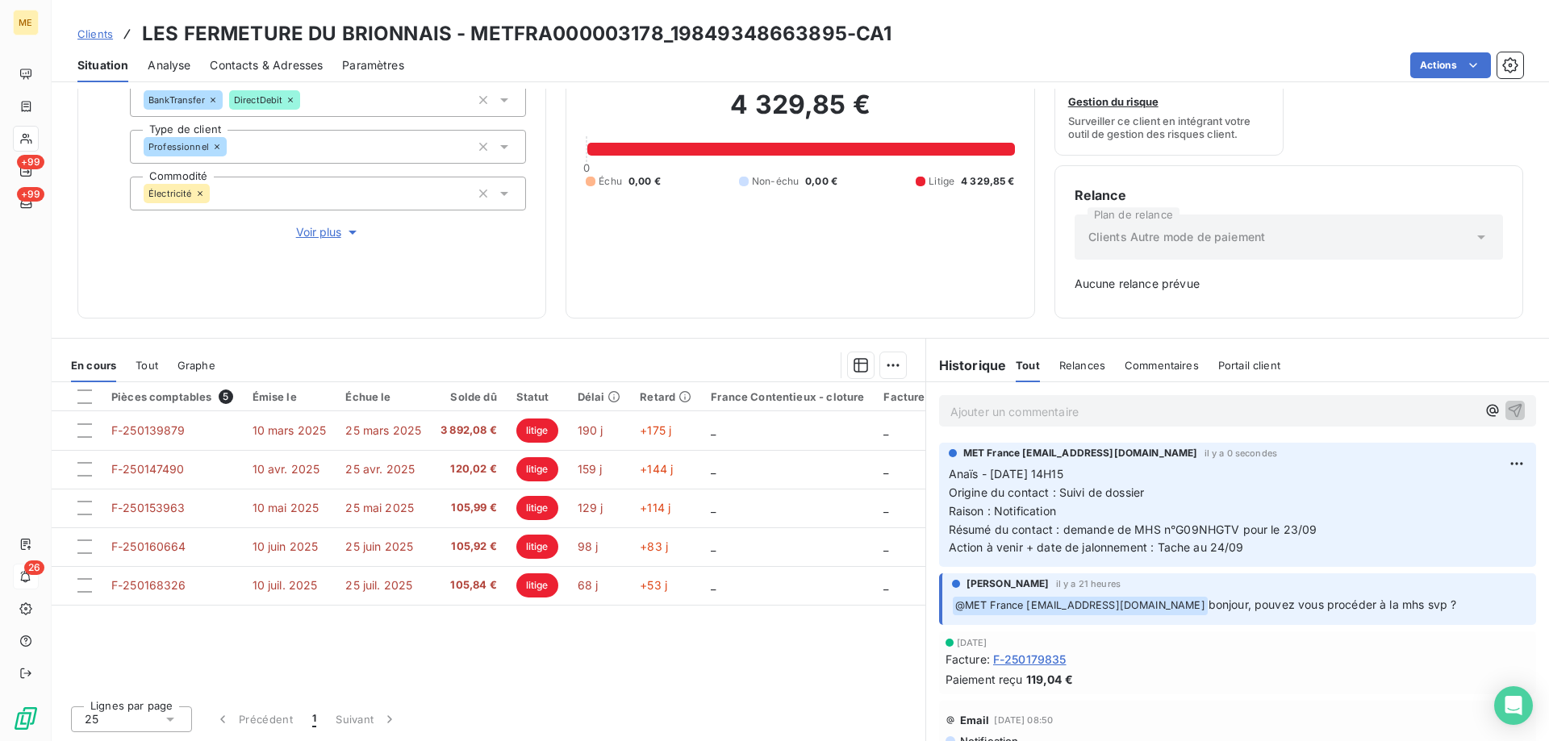
click at [1189, 407] on p "Ajouter un commentaire ﻿" at bounding box center [1213, 412] width 526 height 20
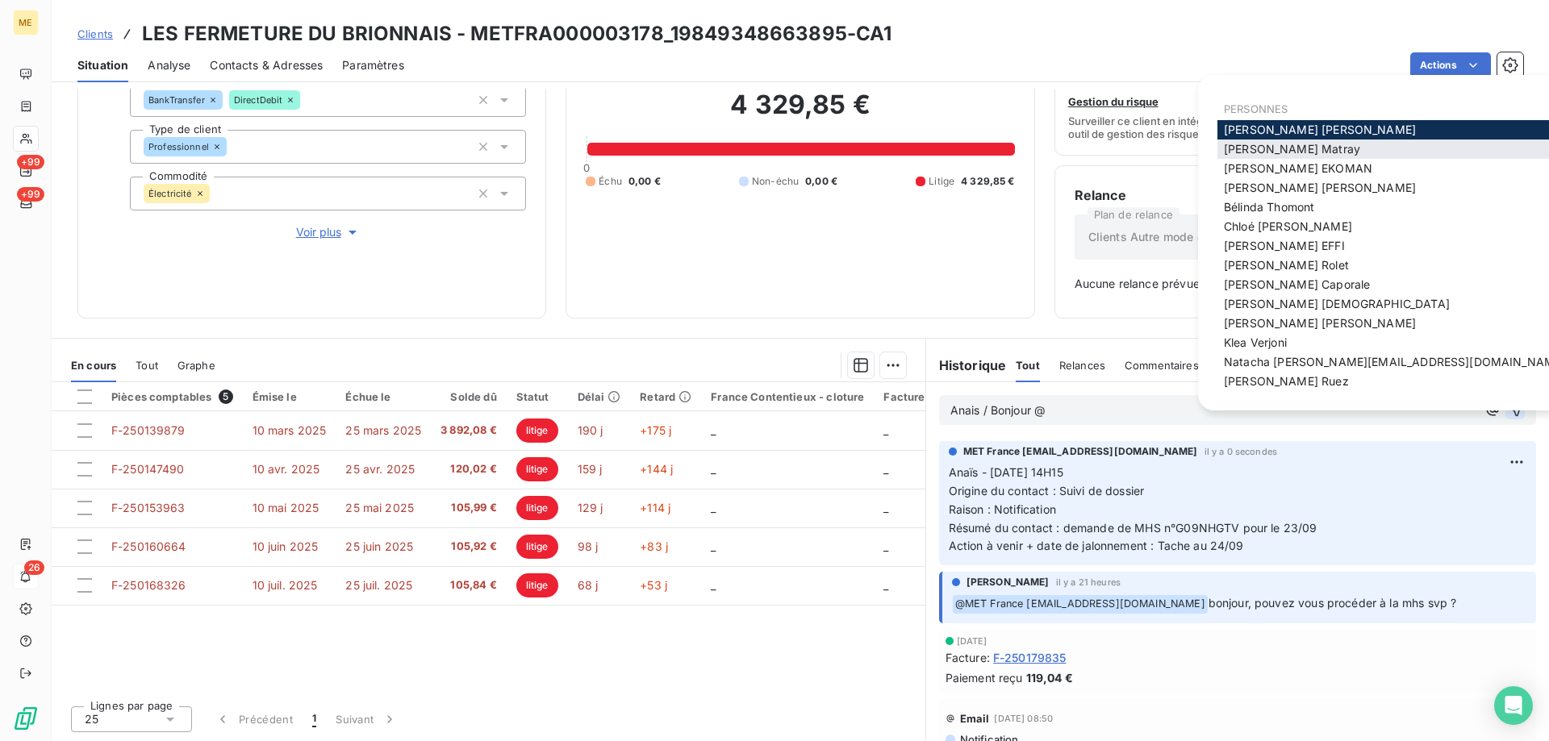
click at [1273, 153] on span "Amélie Matray" at bounding box center [1292, 149] width 136 height 14
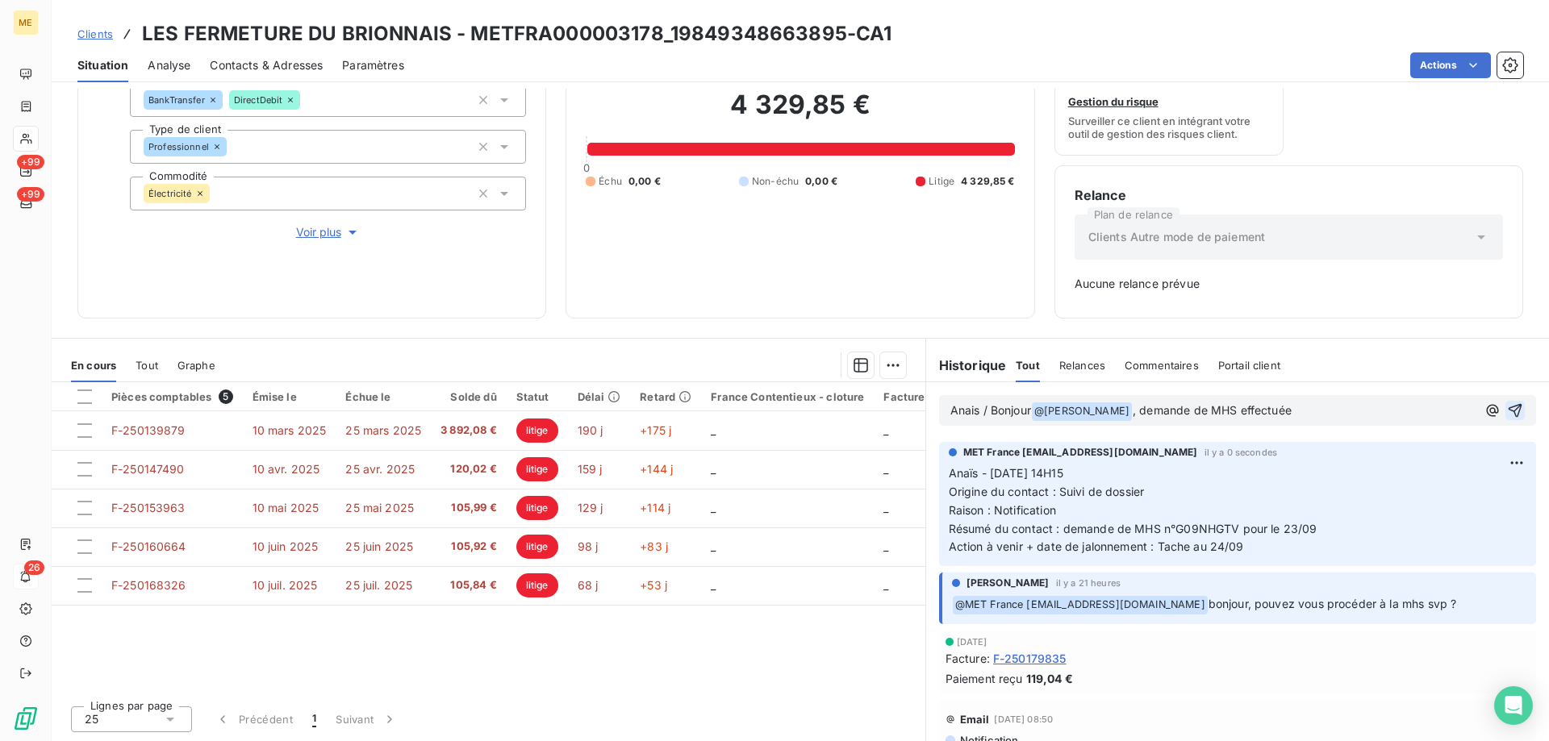
click at [1500, 406] on div "Anais / Bonjour @ Amélie Matray ﻿ , demande de MHS effectuée" at bounding box center [1237, 410] width 597 height 31
click at [1507, 409] on icon "button" at bounding box center [1515, 410] width 16 height 16
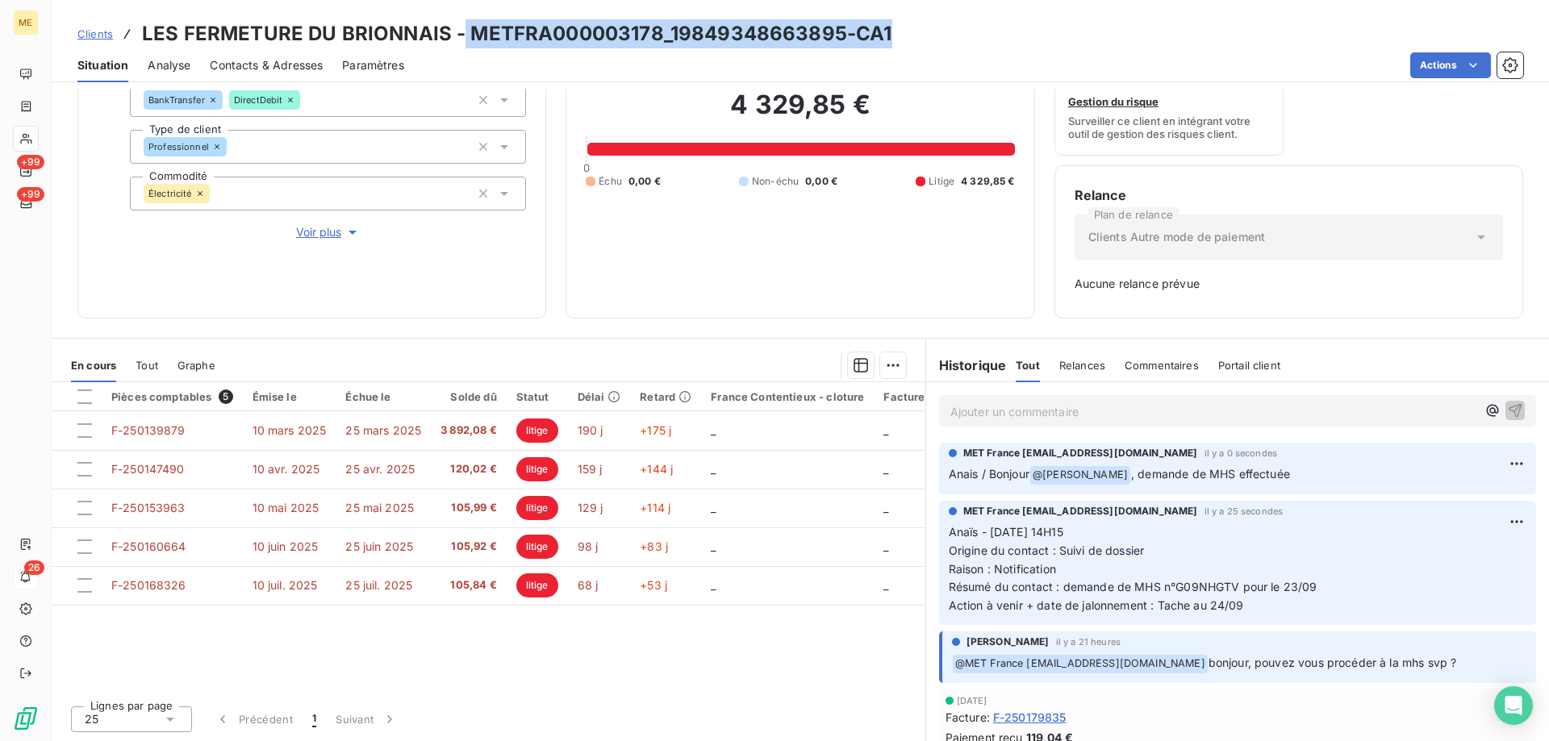
drag, startPoint x: 888, startPoint y: 30, endPoint x: 462, endPoint y: 45, distance: 426.1
click at [462, 45] on div "Clients LES FERMETURE DU BRIONNAIS - METFRA000003178_19849348663895-CA1" at bounding box center [800, 33] width 1497 height 29
click at [468, 45] on h3 "LES FERMETURE DU BRIONNAIS - METFRA000003178_19849348663895-CA1" at bounding box center [516, 33] width 749 height 29
click at [480, 31] on h3 "LES FERMETURE DU BRIONNAIS - METFRA000003178_19849348663895-CA1" at bounding box center [516, 33] width 749 height 29
drag, startPoint x: 924, startPoint y: 27, endPoint x: 465, endPoint y: 40, distance: 459.1
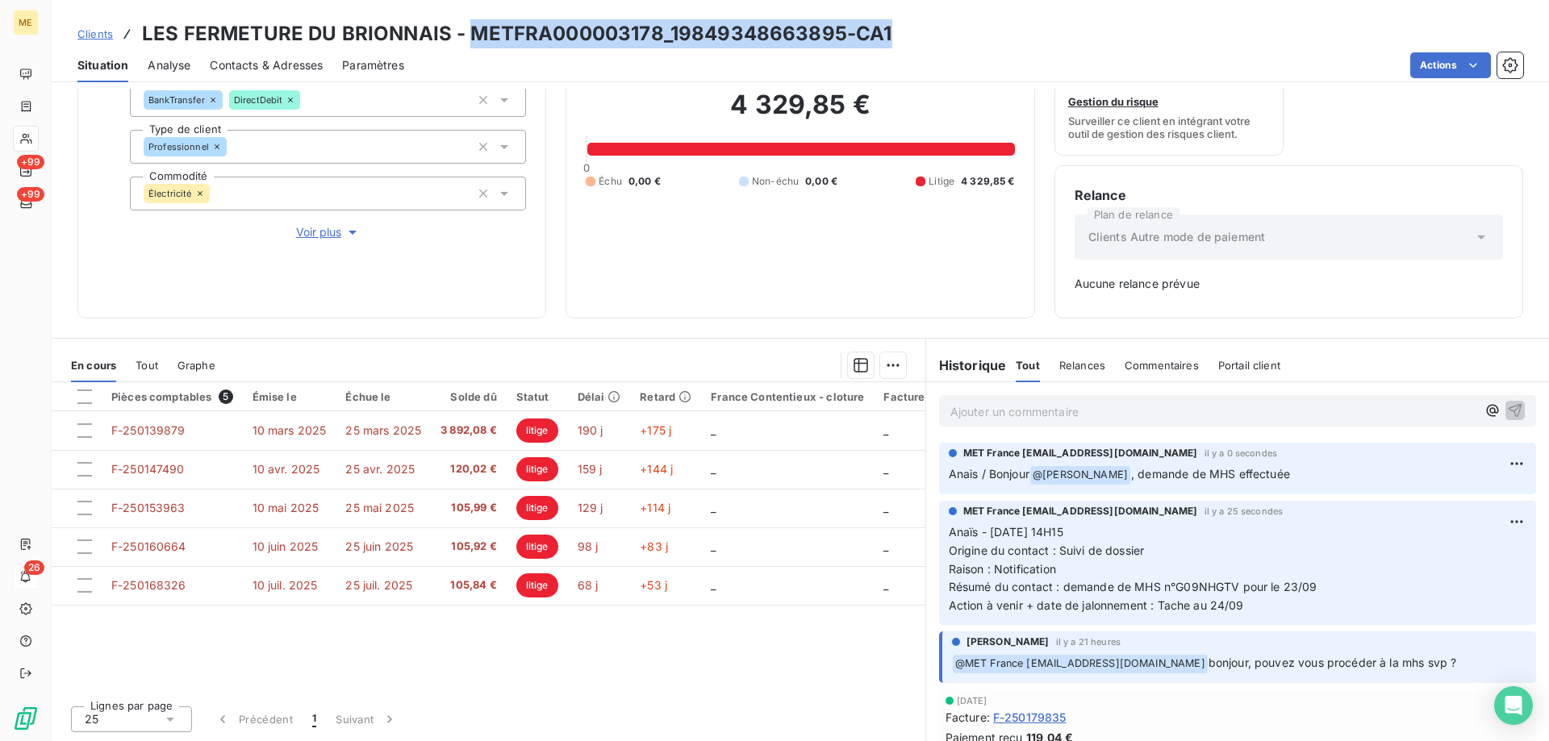
click at [465, 40] on div "Clients LES FERMETURE DU BRIONNAIS - METFRA000003178_19849348663895-CA1" at bounding box center [800, 33] width 1497 height 29
copy h3 "METFRA000003178_19849348663895-CA1"
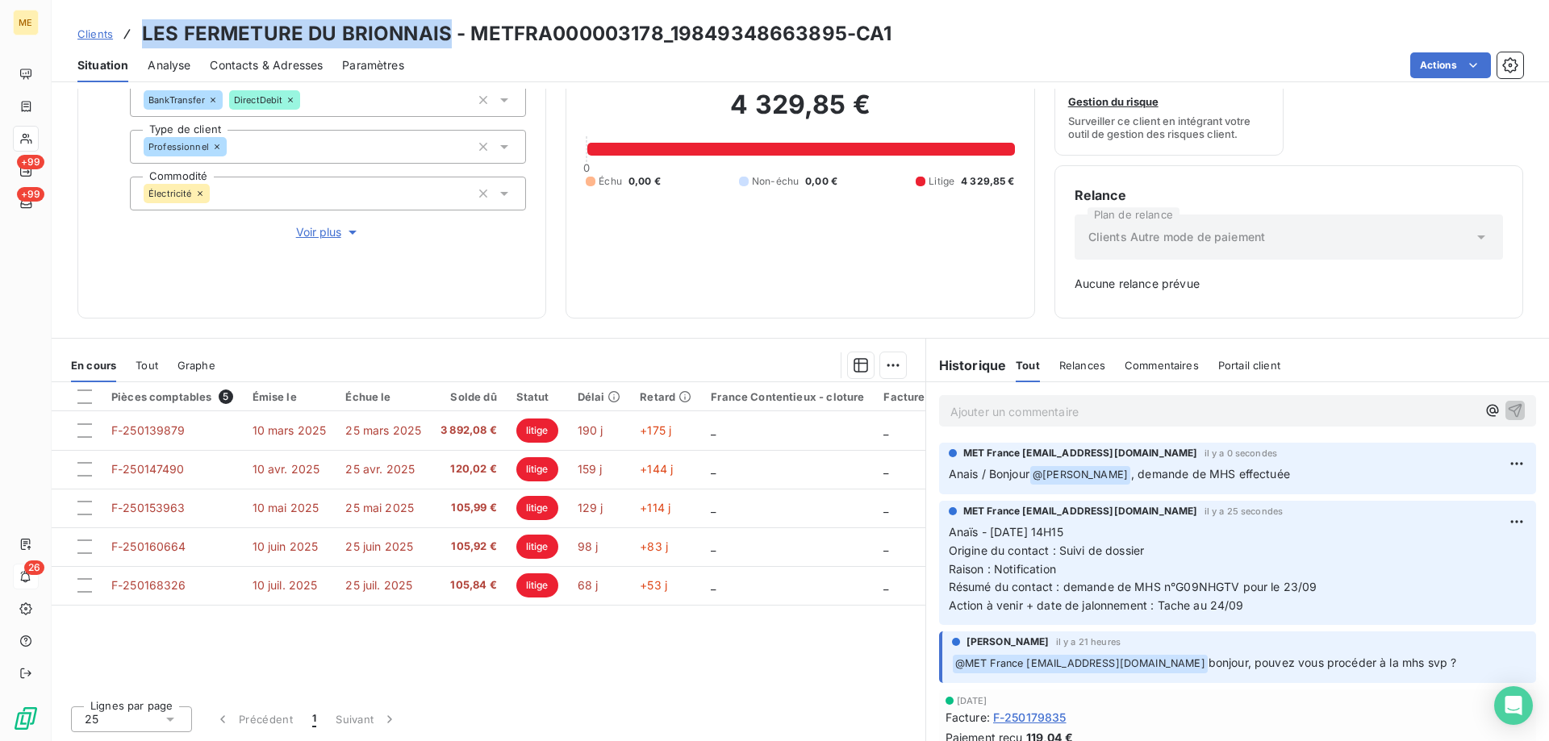
drag, startPoint x: 444, startPoint y: 37, endPoint x: 137, endPoint y: 38, distance: 307.3
click at [137, 38] on div "Clients LES FERMETURE DU BRIONNAIS - METFRA000003178_19849348663895-CA1" at bounding box center [484, 33] width 815 height 29
copy h3 "LES FERMETURE DU BRIONNAIS"
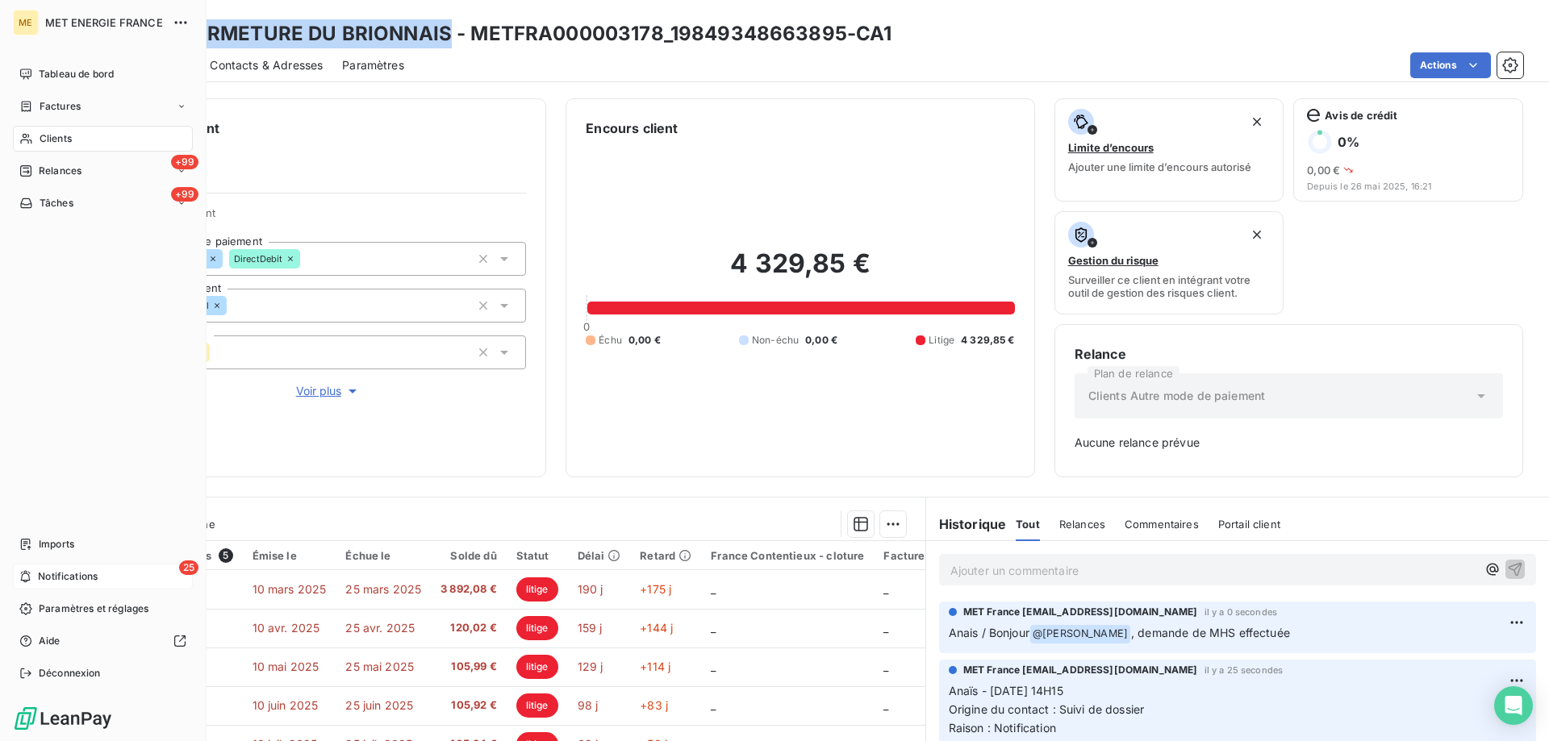
click at [80, 570] on span "Notifications" at bounding box center [68, 576] width 60 height 15
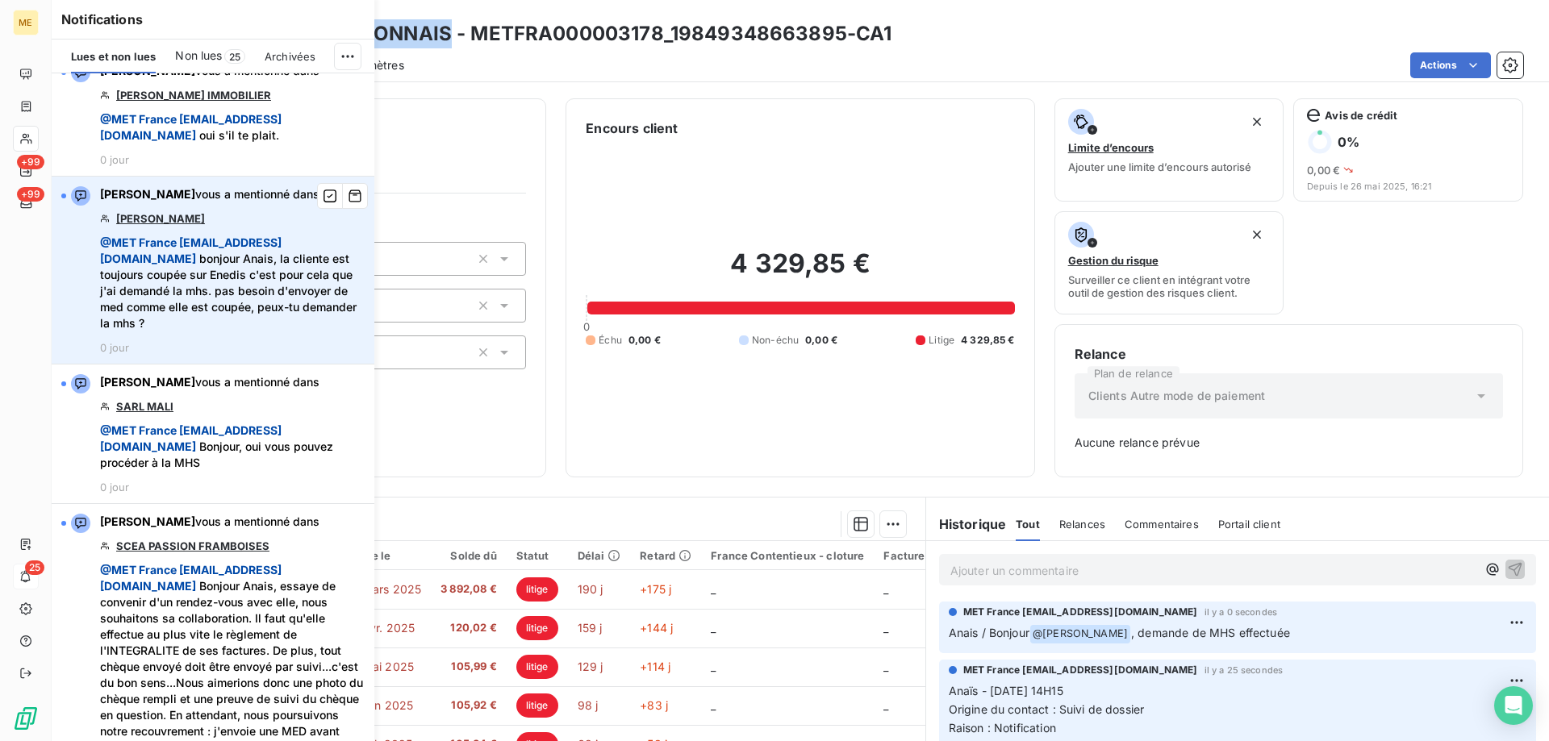
scroll to position [242, 0]
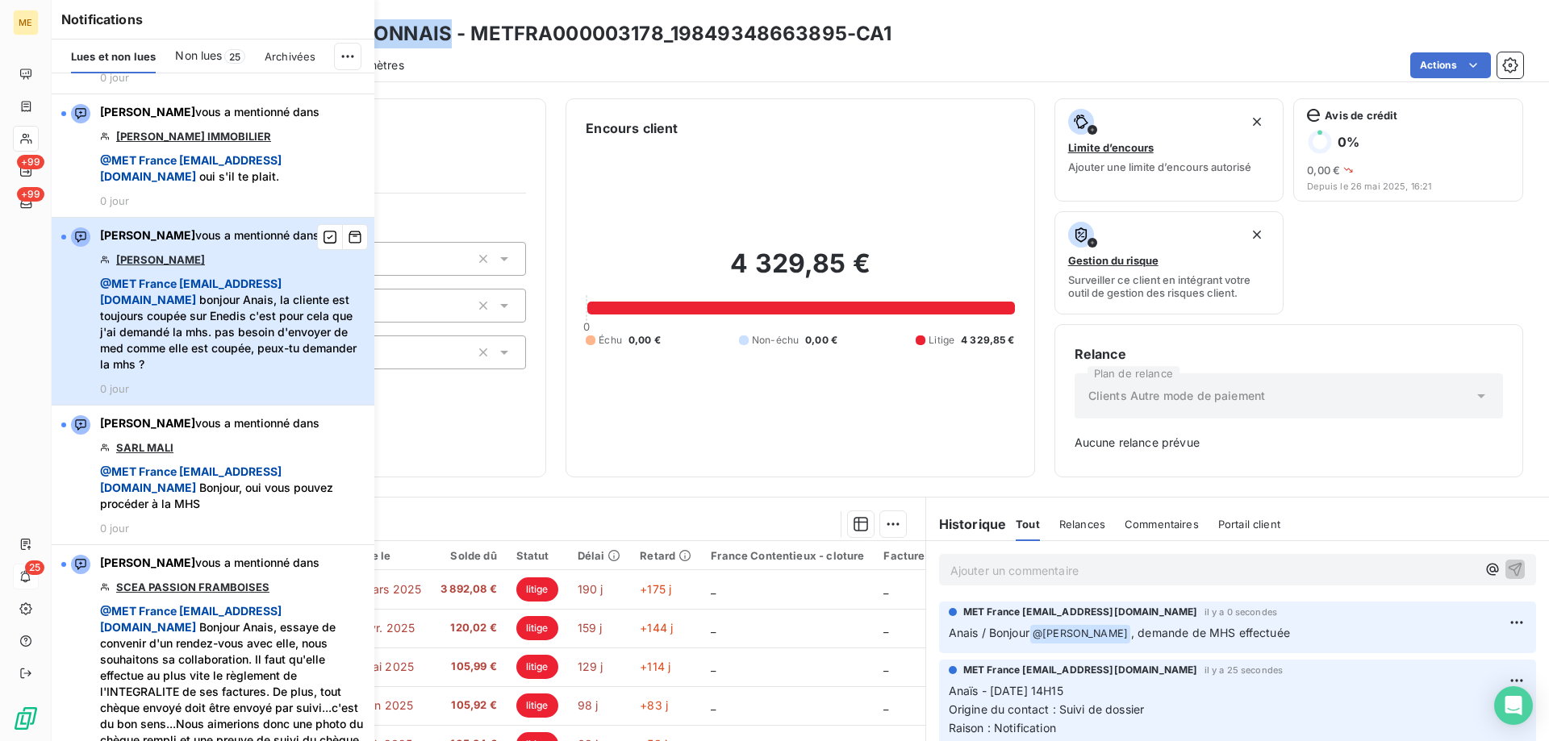
click at [327, 373] on span "@ MET France met-france@recouvrement.met.com bonjour Anais, la cliente est touj…" at bounding box center [232, 324] width 265 height 97
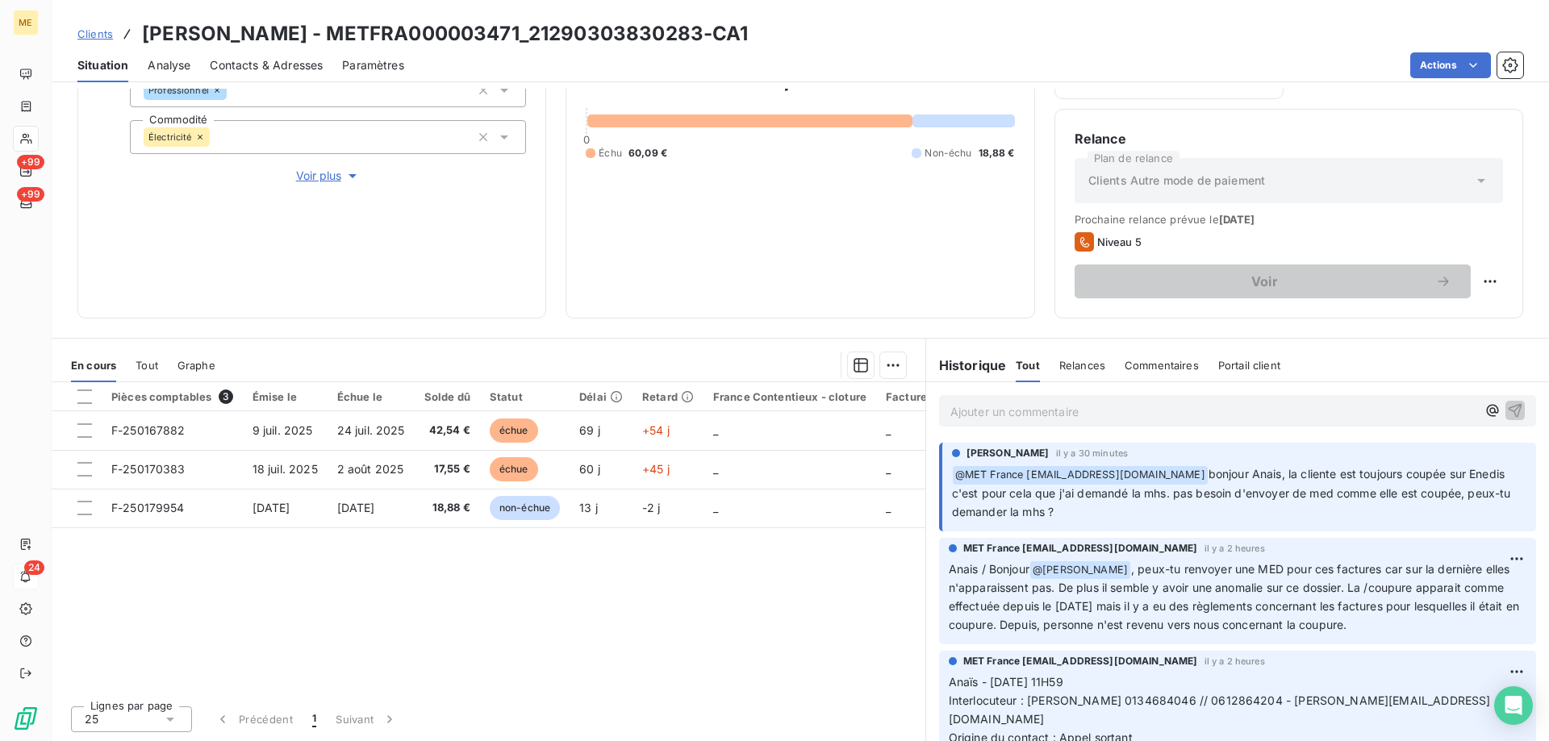
scroll to position [81, 0]
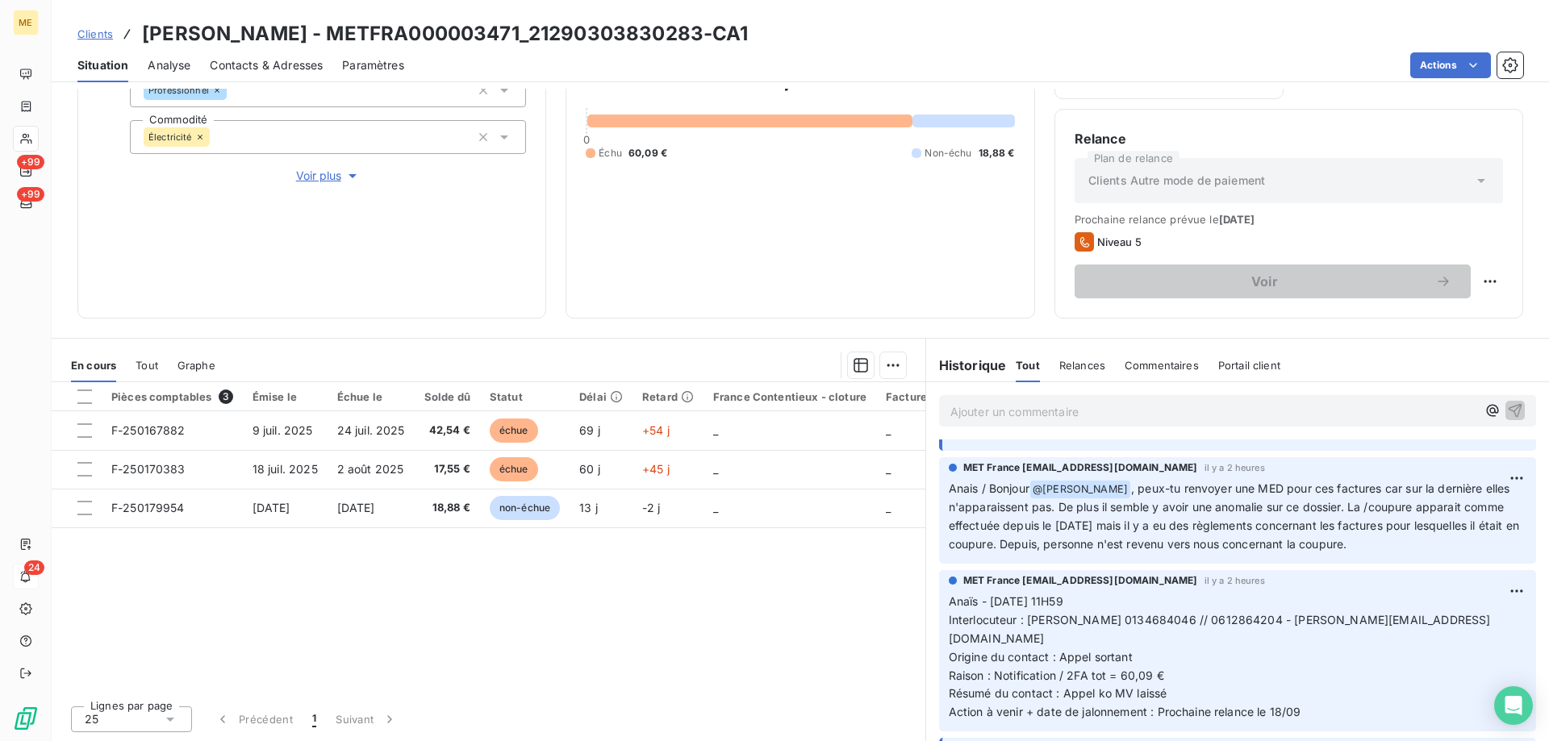
click at [778, 280] on div "78,97 € 0 Échu 60,09 € Non-échu 18,88 €" at bounding box center [800, 111] width 428 height 376
drag, startPoint x: 735, startPoint y: 38, endPoint x: 567, endPoint y: 40, distance: 167.8
click at [567, 40] on h3 "FOSSIER FRANCOISE - METFRA000003471_21290303830283-CA1" at bounding box center [445, 33] width 607 height 29
copy h3 "21290303830283"
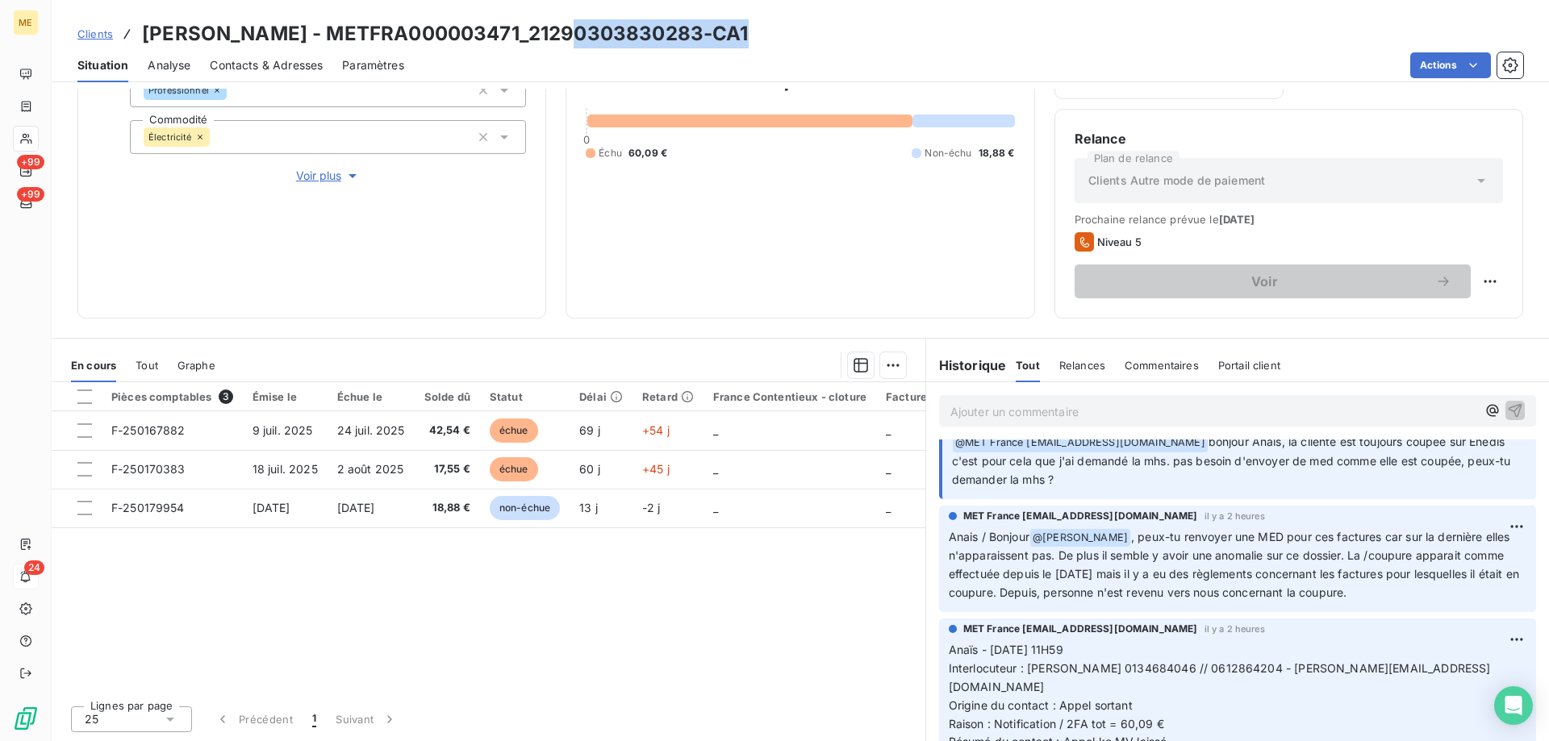
scroll to position [0, 0]
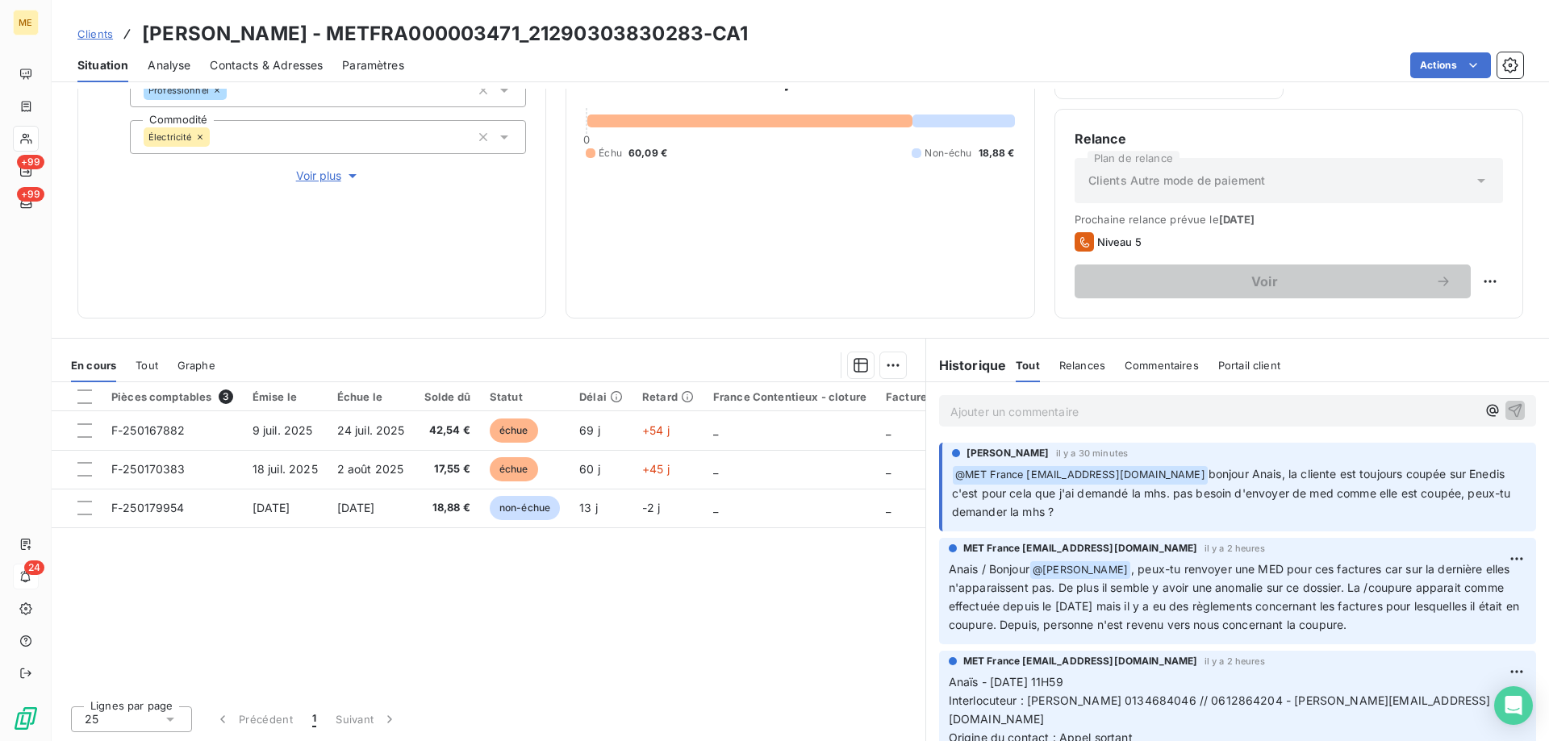
click at [1043, 417] on p "Ajouter un commentaire ﻿" at bounding box center [1213, 412] width 526 height 20
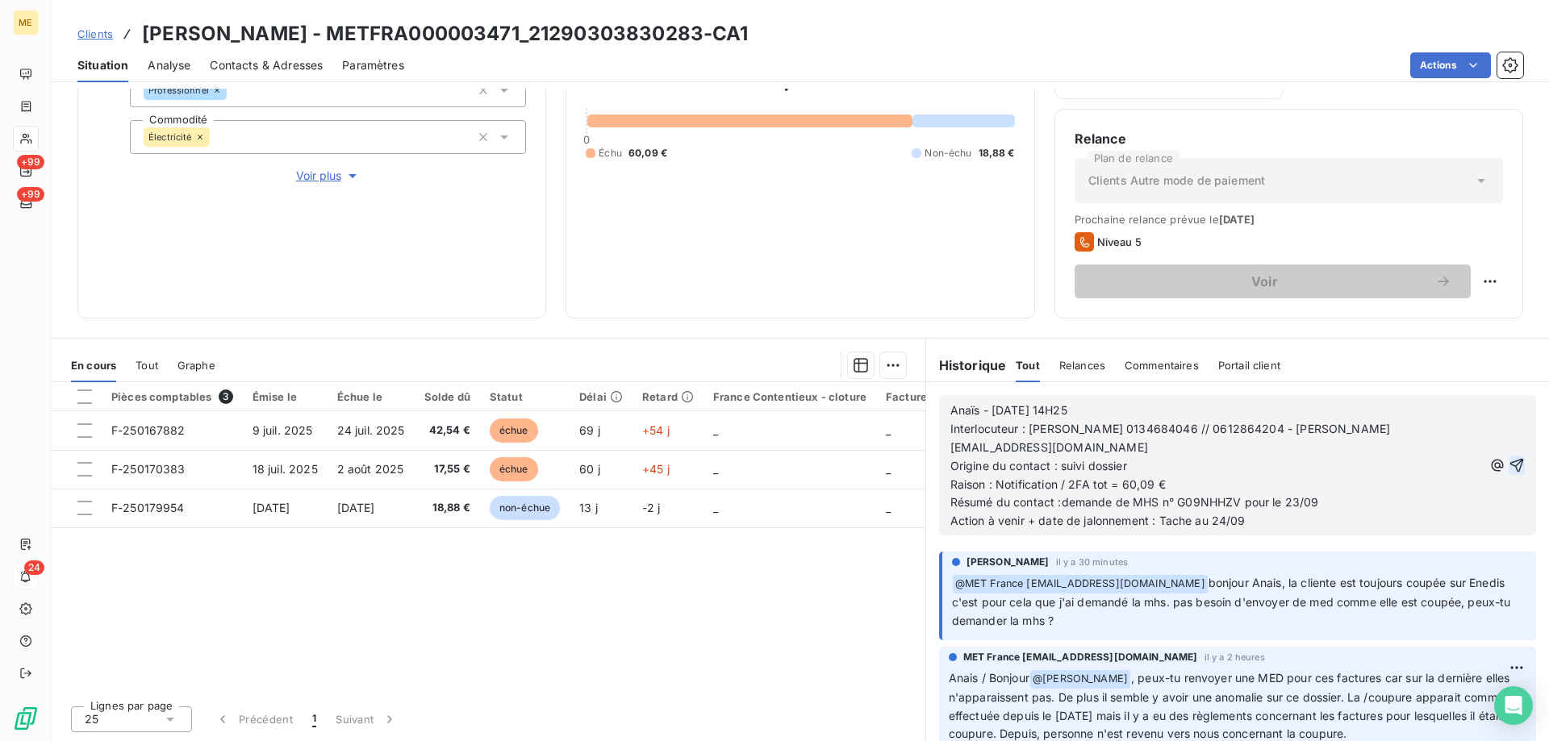
click at [1510, 459] on icon "button" at bounding box center [1517, 466] width 14 height 14
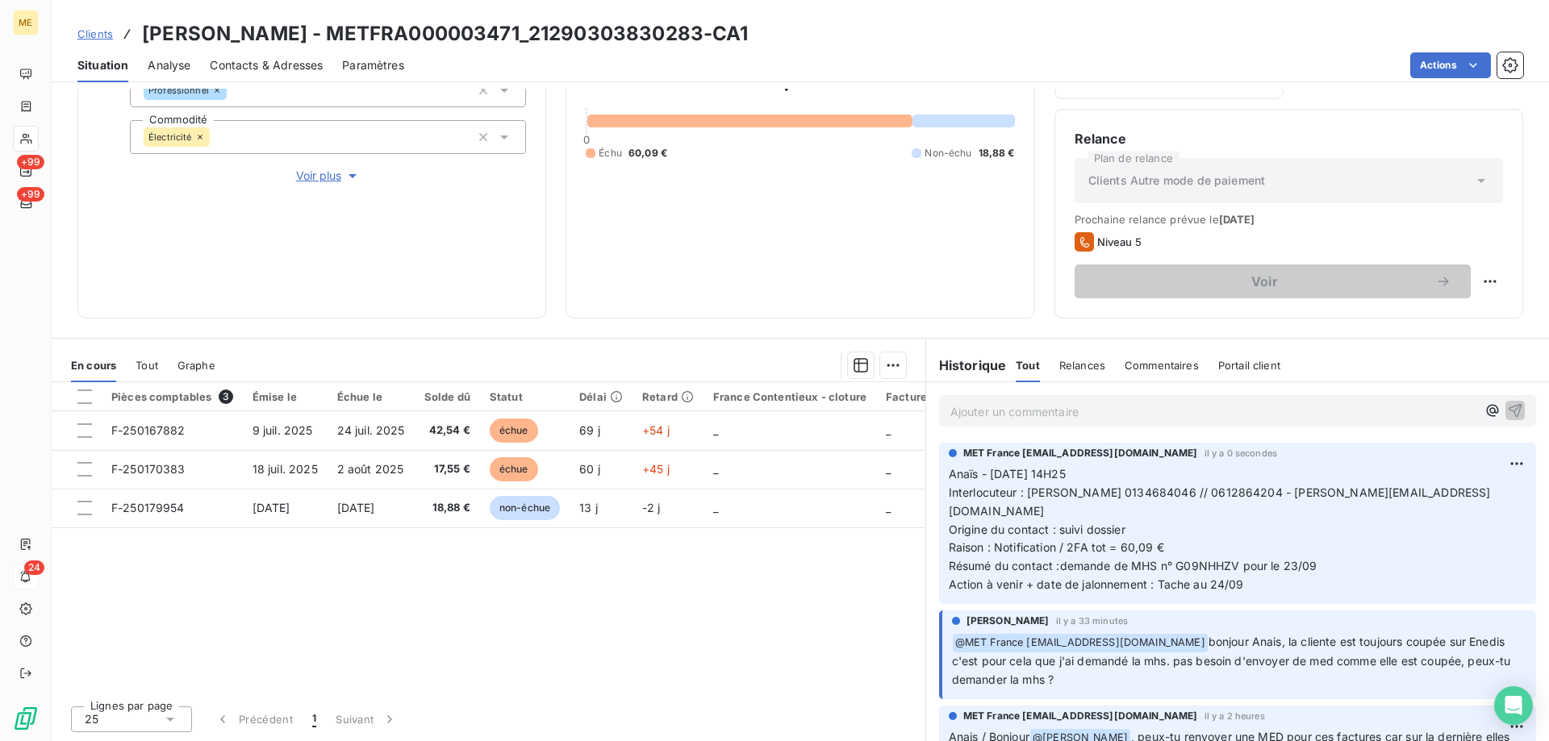
drag, startPoint x: 798, startPoint y: 23, endPoint x: 364, endPoint y: 32, distance: 434.0
click at [364, 32] on div "Clients FOSSIER FRANCOISE - METFRA000003471_21290303830283-CA1" at bounding box center [800, 33] width 1497 height 29
copy h3 "METFRA000003471_21290303830283-CA1"
click at [314, 38] on h3 "FOSSIER FRANCOISE - METFRA000003471_21290303830283-CA1" at bounding box center [445, 33] width 607 height 29
drag, startPoint x: 336, startPoint y: 35, endPoint x: 141, endPoint y: 42, distance: 195.3
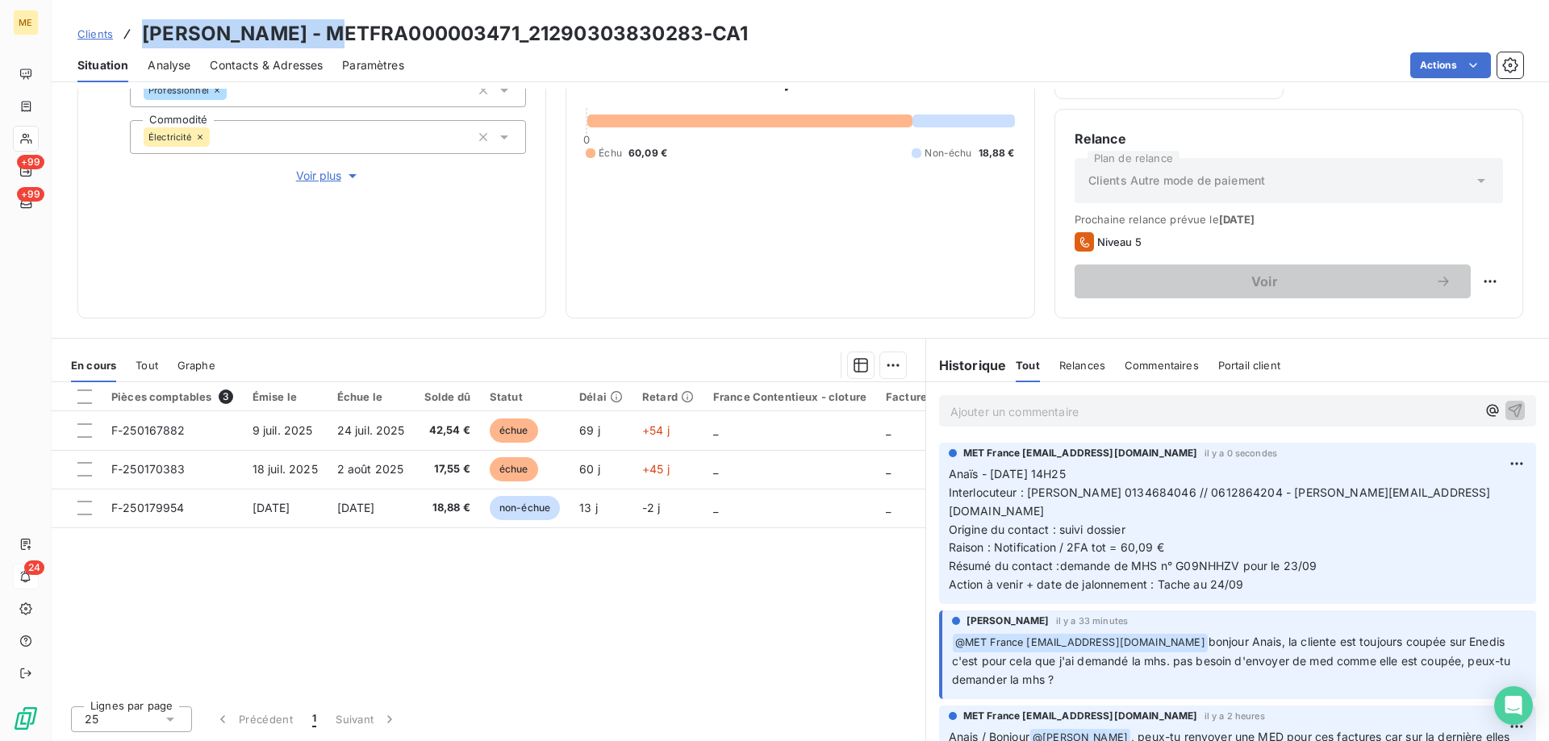
click at [142, 42] on h3 "FOSSIER FRANCOISE - METFRA000003471_21290303830283-CA1" at bounding box center [445, 33] width 607 height 29
copy h3 "FOSSIER FRANCOISE"
click at [1037, 411] on p "Ajouter un commentaire ﻿" at bounding box center [1213, 412] width 526 height 20
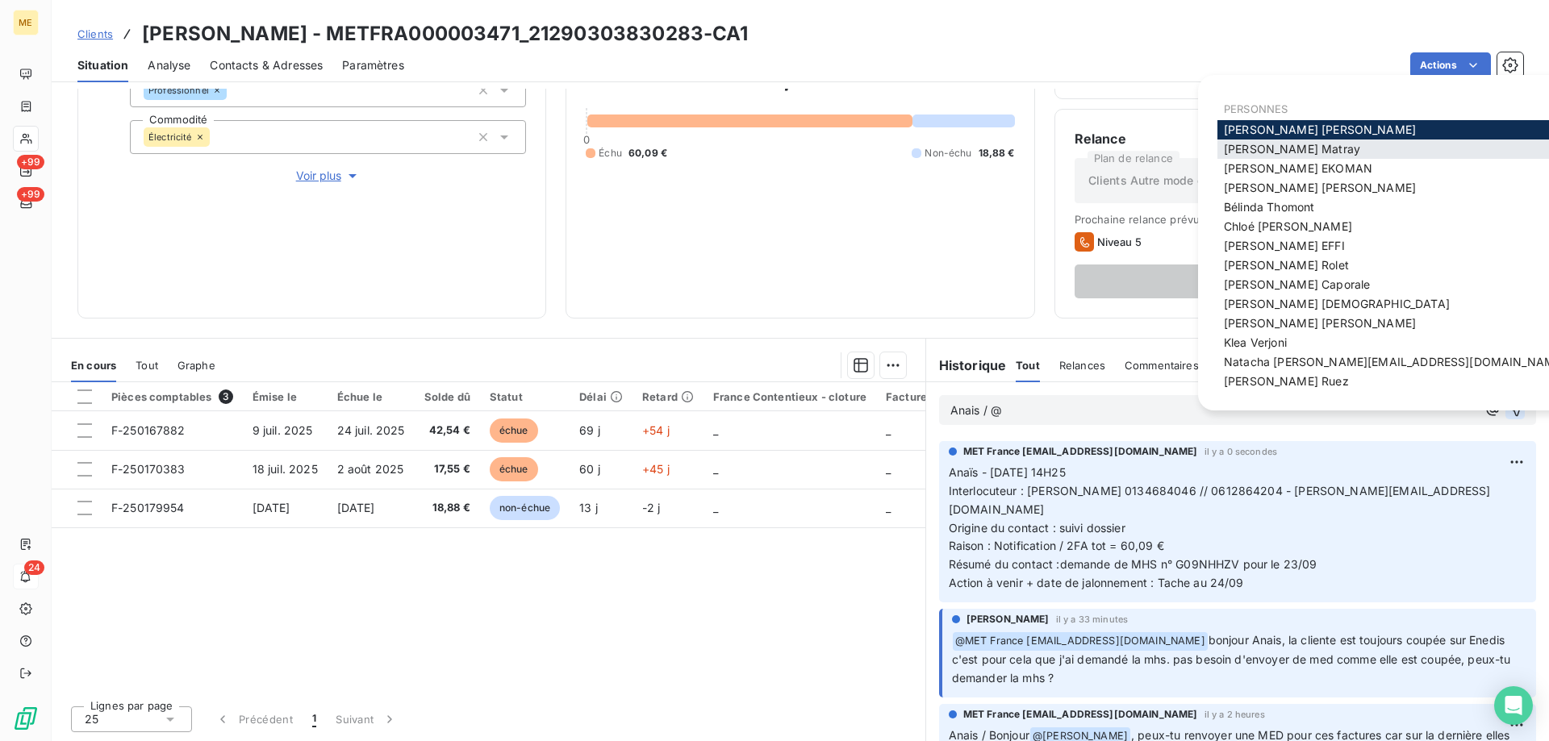
click at [1253, 146] on span "Amélie Matray" at bounding box center [1292, 149] width 136 height 14
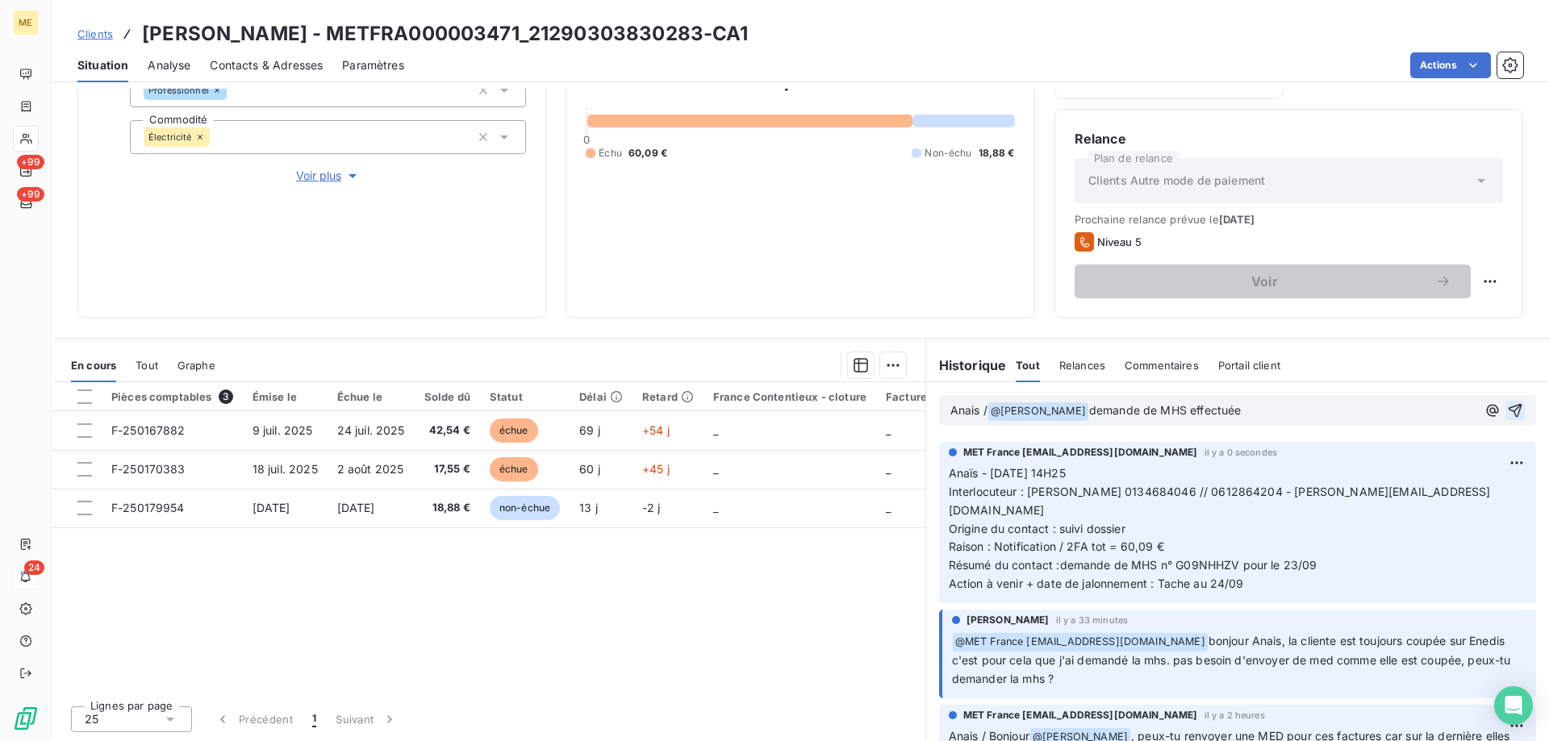
click at [1507, 404] on icon "button" at bounding box center [1515, 410] width 16 height 16
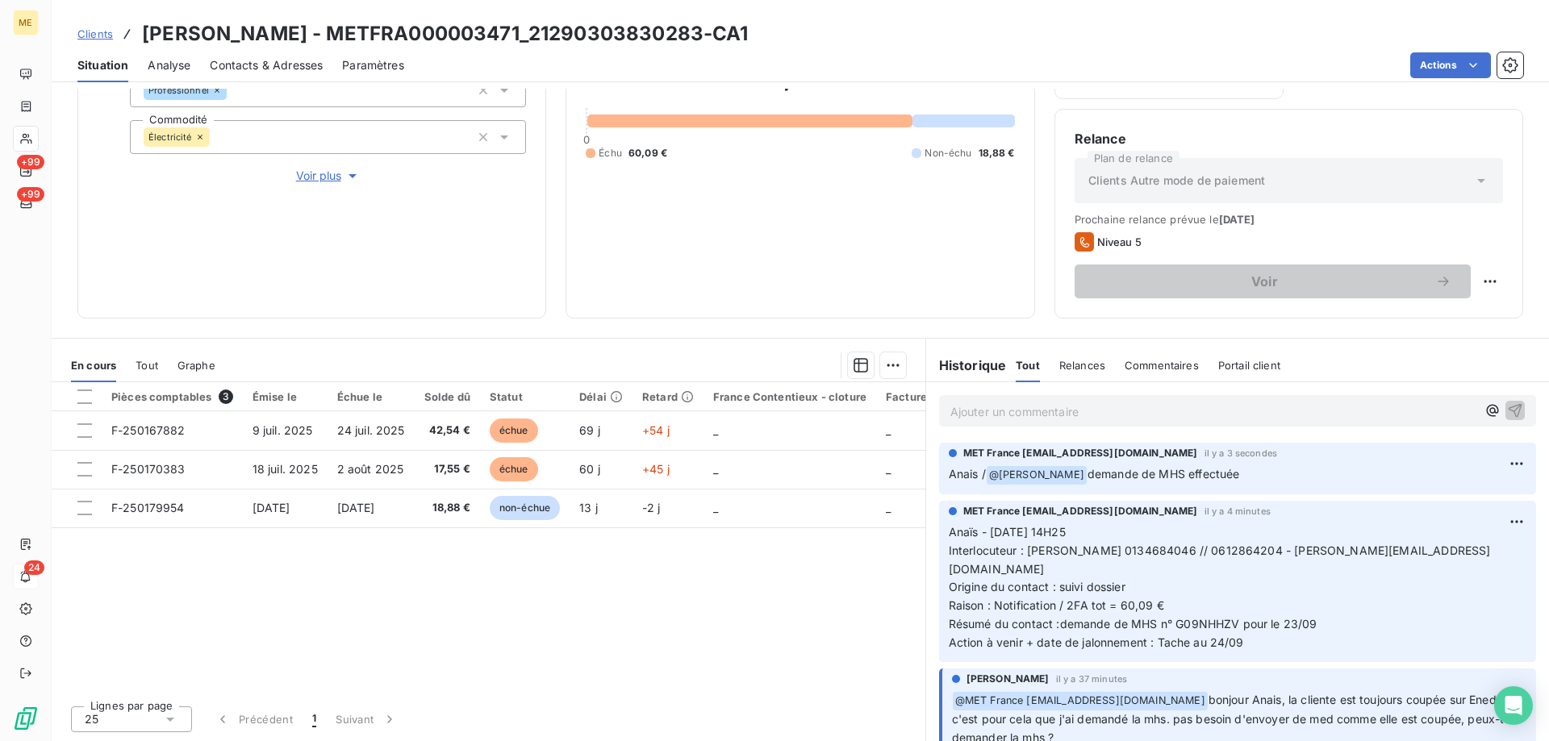
click at [731, 35] on h3 "FOSSIER FRANCOISE - METFRA000003471_21290303830283-CA1" at bounding box center [445, 33] width 607 height 29
copy h3 "21290303830283"
drag, startPoint x: 733, startPoint y: 31, endPoint x: 568, endPoint y: 42, distance: 165.7
click at [568, 42] on h3 "FOSSIER FRANCOISE - METFRA000003471_21290303830283-CA1" at bounding box center [445, 33] width 607 height 29
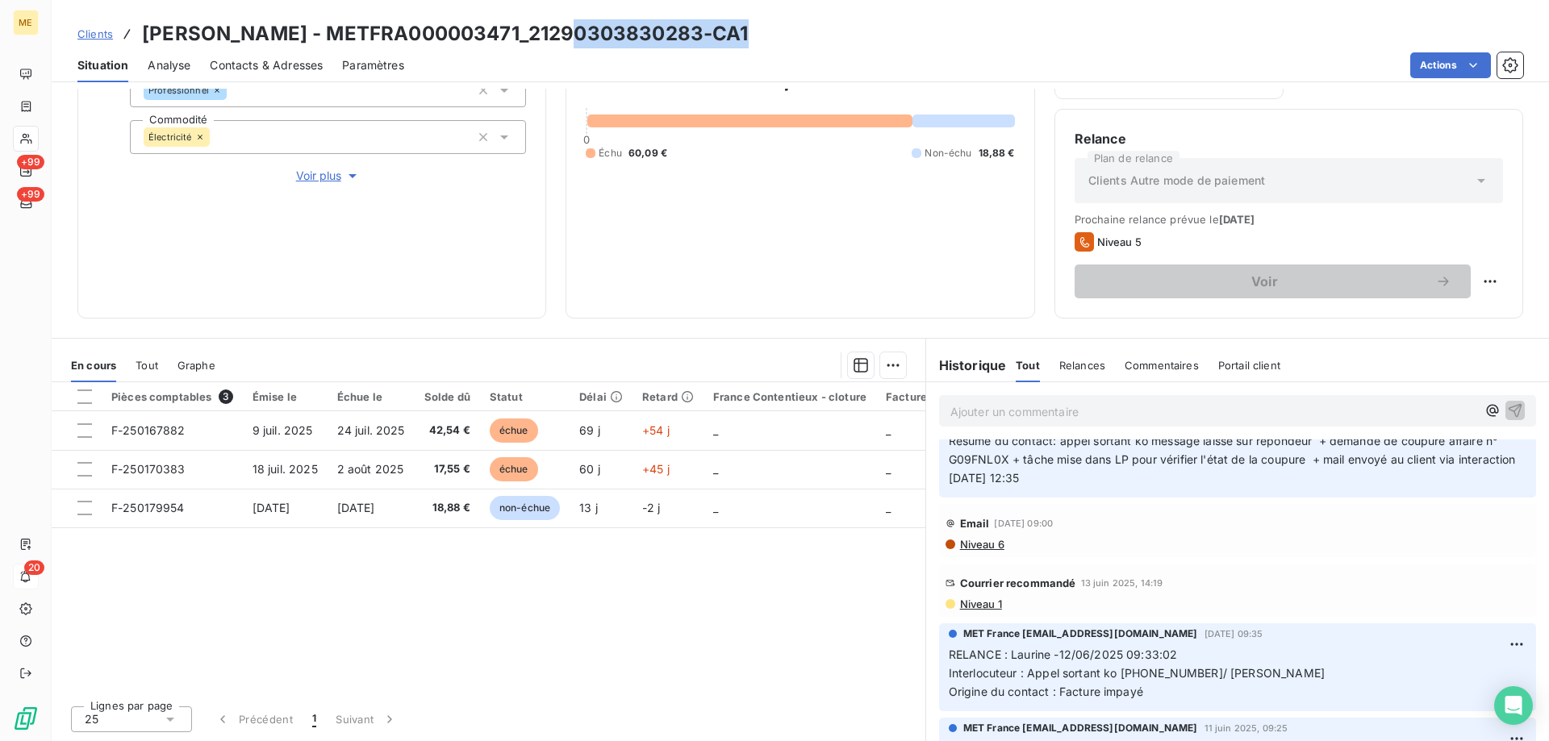
scroll to position [1774, 0]
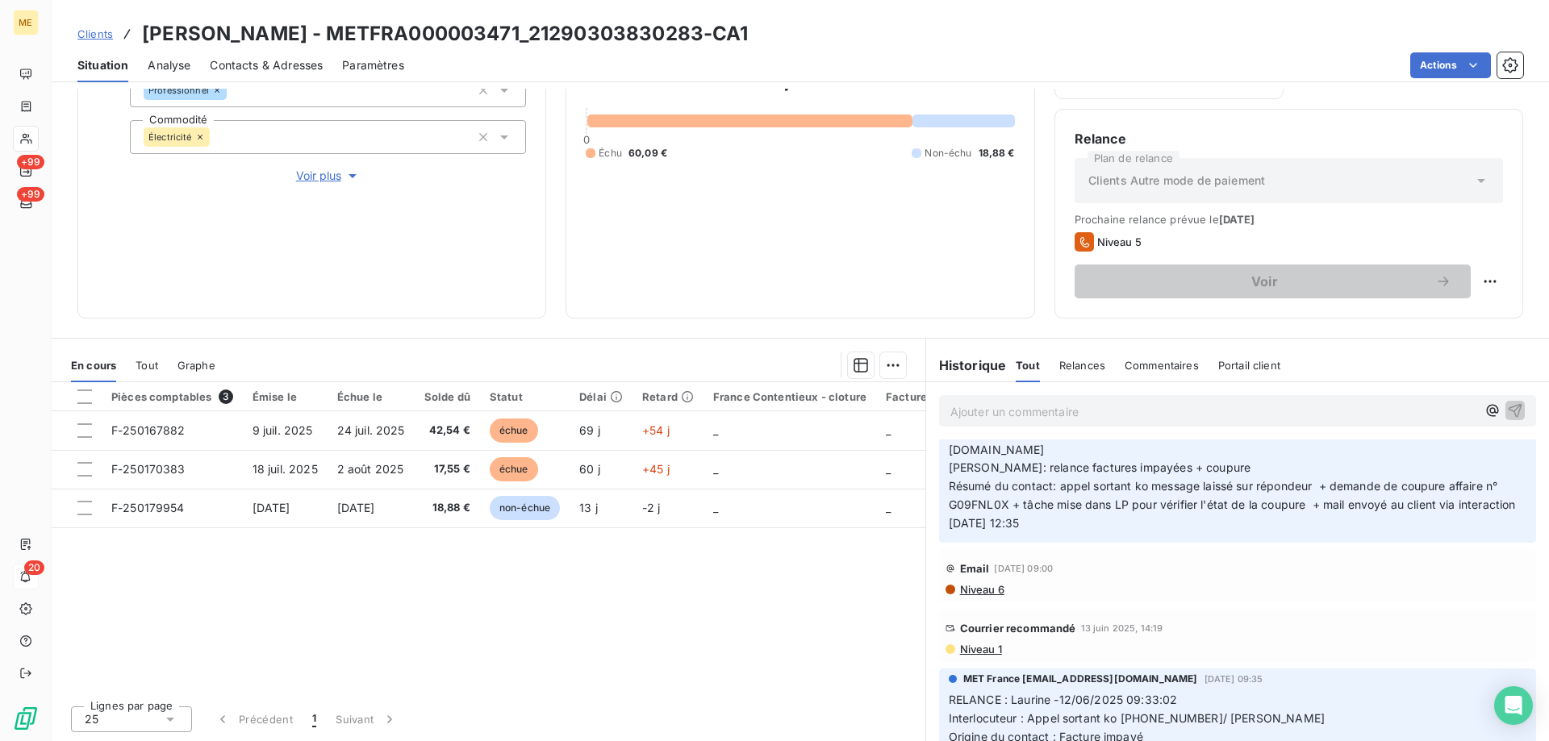
click at [969, 643] on span "Niveau 1" at bounding box center [980, 649] width 44 height 13
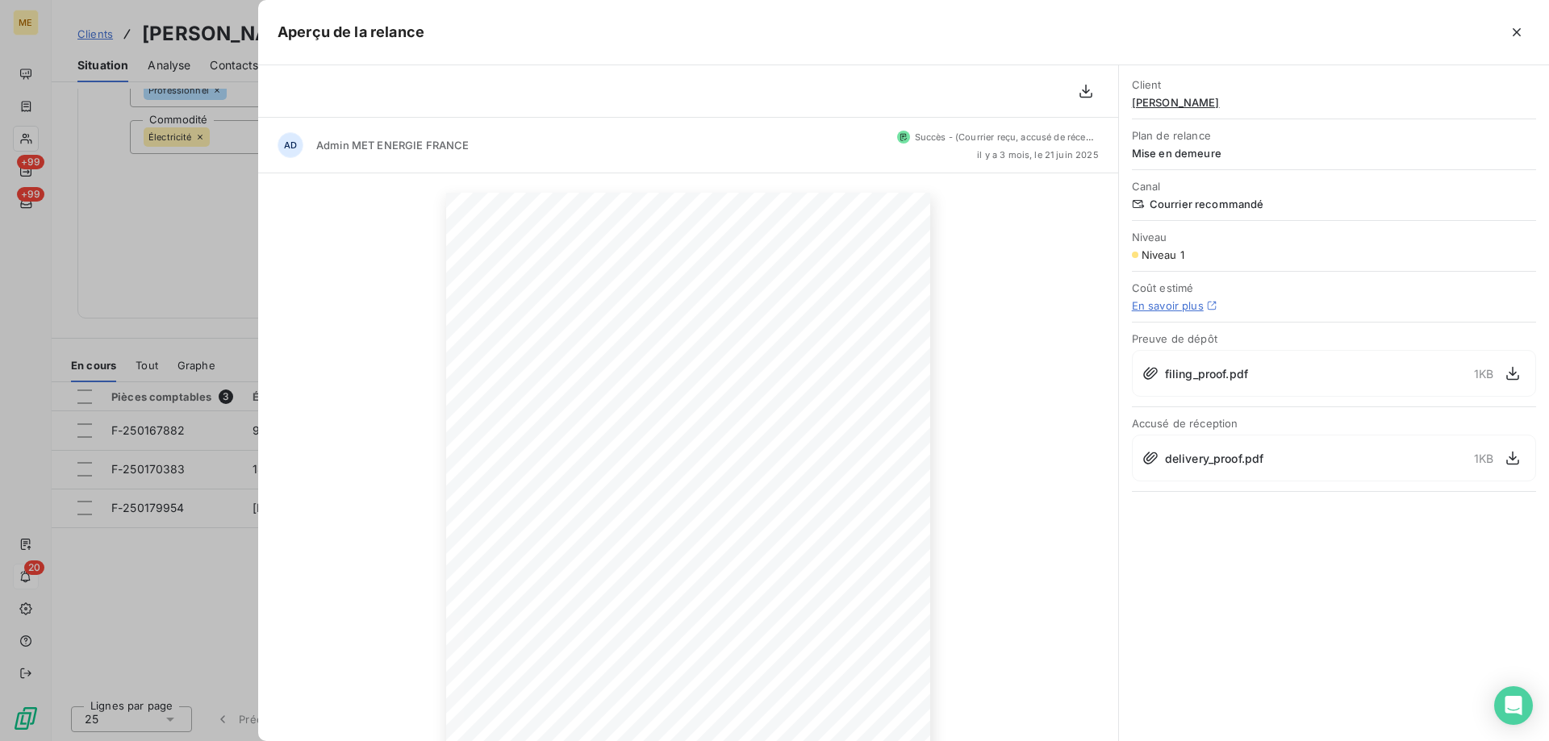
click at [1524, 27] on button "button" at bounding box center [1516, 32] width 26 height 26
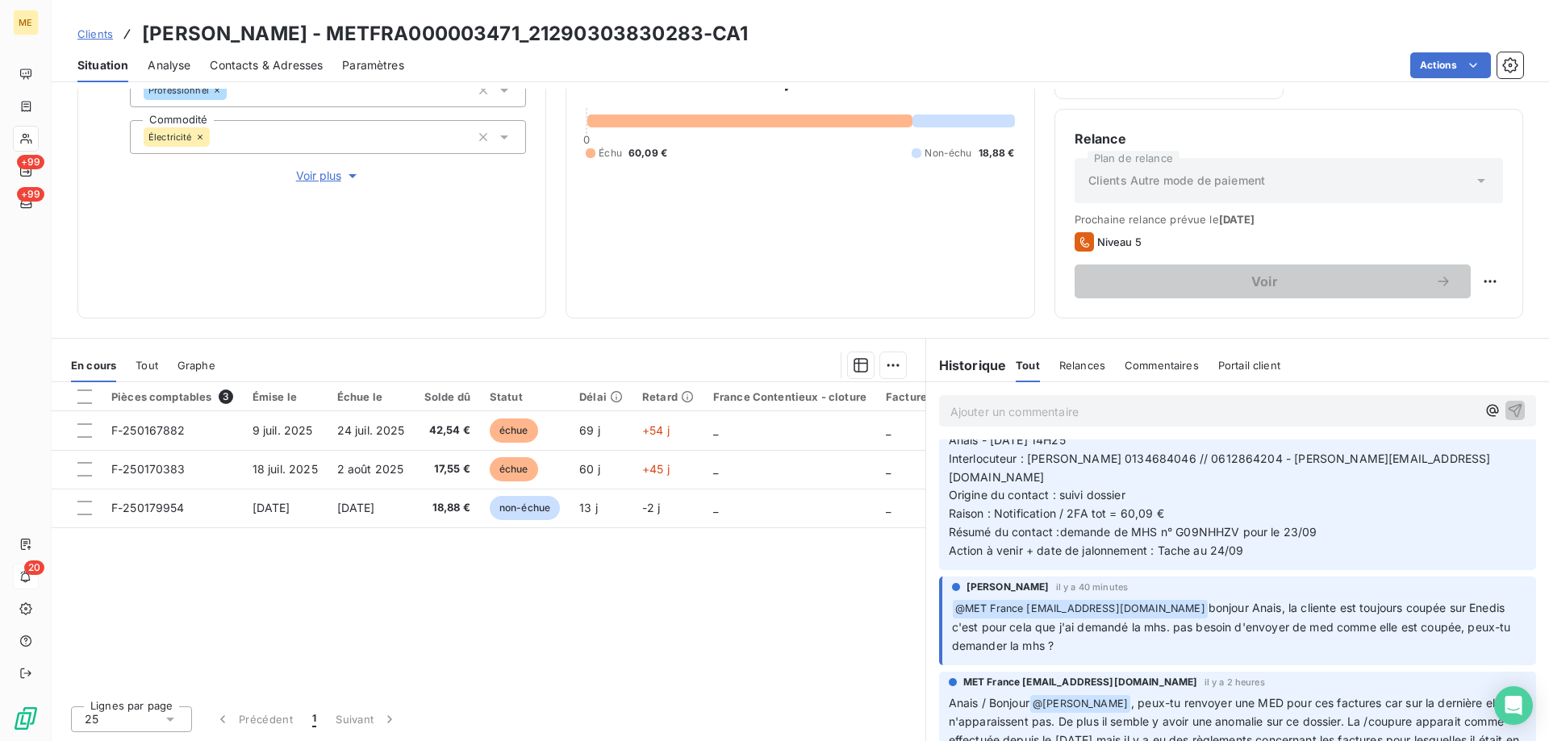
scroll to position [0, 0]
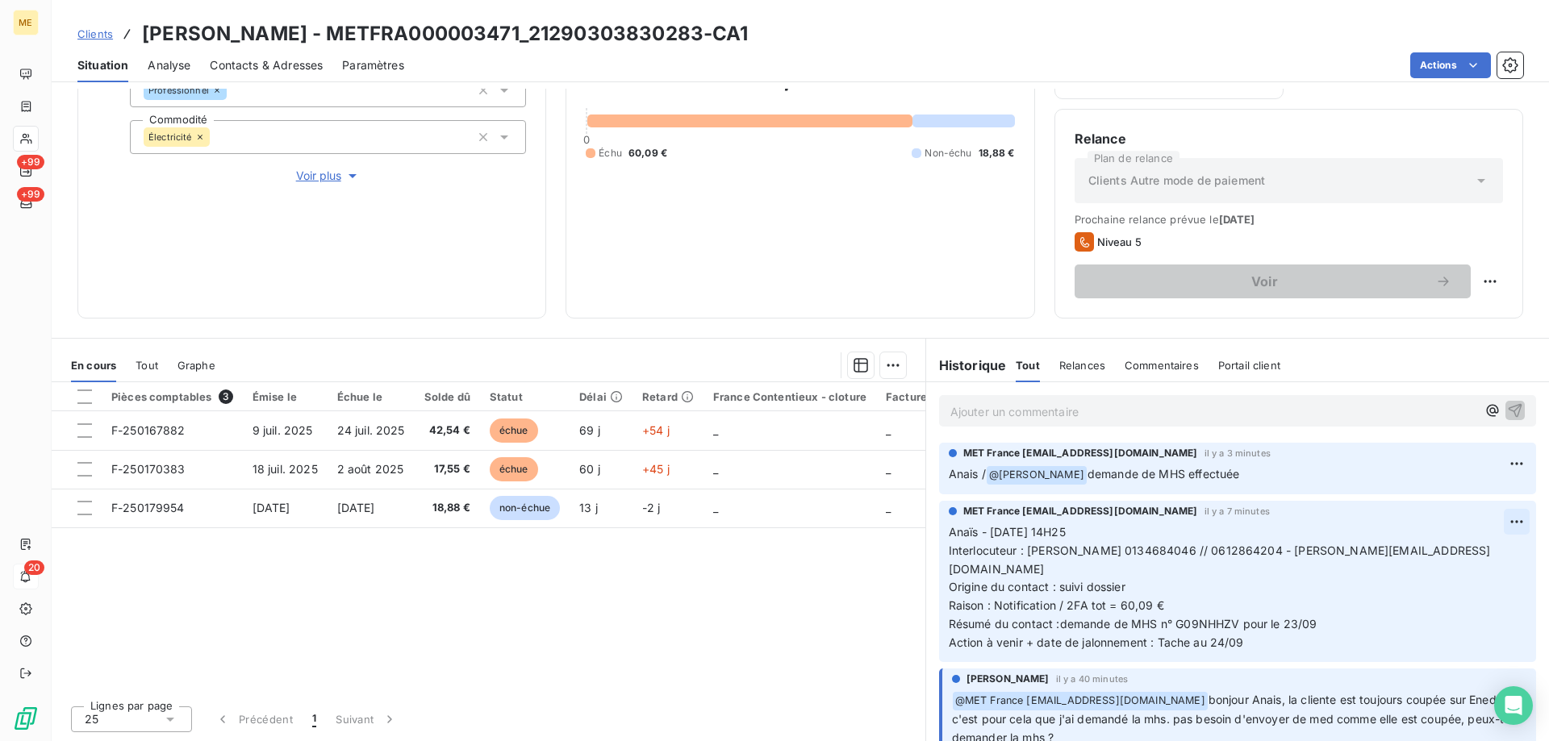
click at [1493, 519] on html "ME +99 +99 20 Clients FOSSIER FRANCOISE - METFRA000003471_21290303830283-CA1 Si…" at bounding box center [774, 451] width 1549 height 903
click at [1477, 557] on div "Editer" at bounding box center [1453, 557] width 90 height 26
click at [1332, 608] on p "Anaïs - 16/09/2025 - 14H25 Interlocuteur : Mme FOSSIER 0134684046 // 0612864204…" at bounding box center [1227, 587] width 557 height 129
drag, startPoint x: 1322, startPoint y: 607, endPoint x: 1356, endPoint y: 604, distance: 34.0
click at [1324, 607] on span "Anaïs - 16/09/2025 - 14H25 Interlocuteur : Mme FOSSIER 0134684046 // 0612864204…" at bounding box center [1220, 587] width 542 height 124
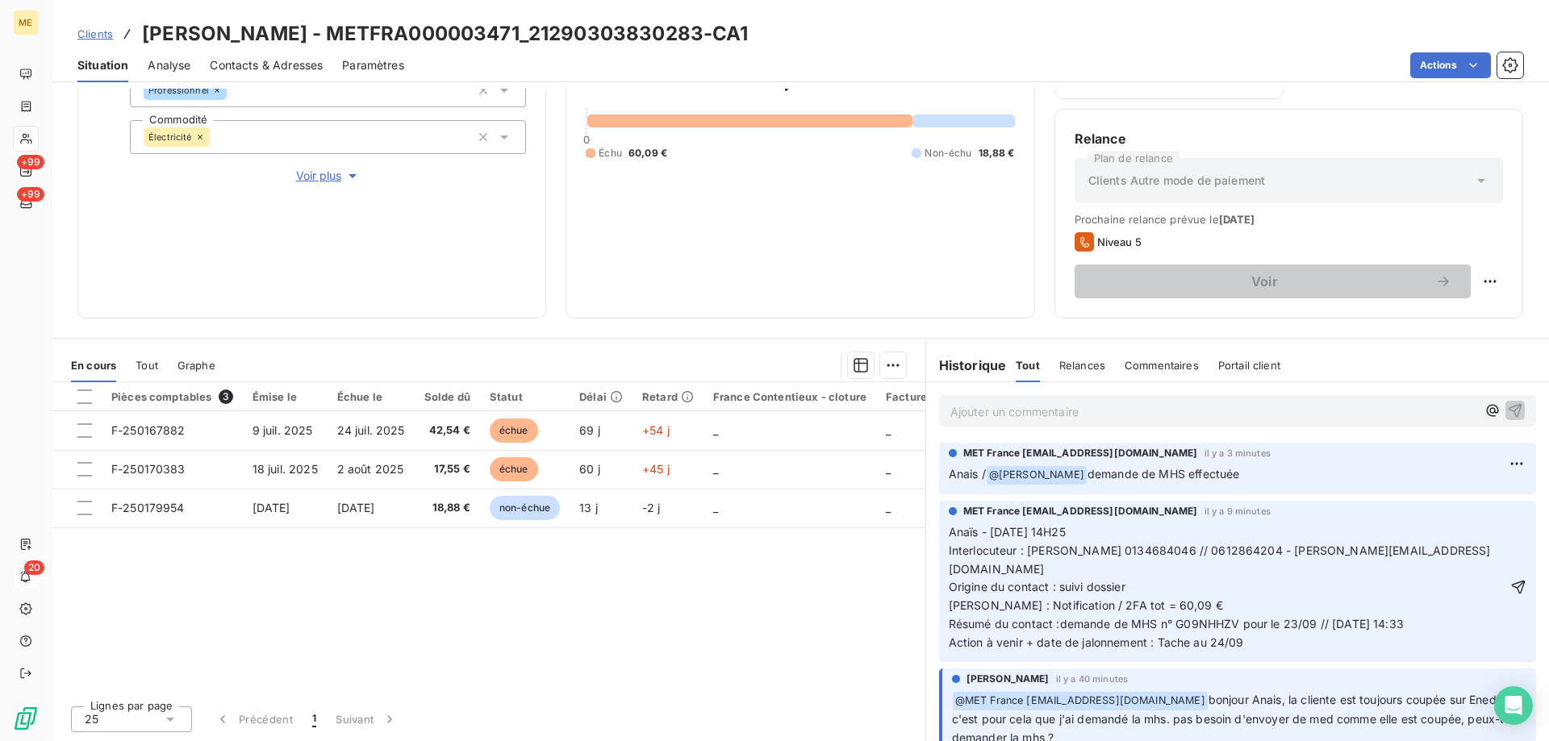
click at [1348, 608] on span "Anaïs - 16/09/2025 - 14H25 Interlocuteur : Mme FOSSIER 0134684046 // 0612864204…" at bounding box center [1220, 587] width 542 height 124
click at [1324, 605] on span "Anaïs - 16/09/2025 - 14H25 Interlocuteur : Mme FOSSIER 0134684046 // 0612864204…" at bounding box center [1220, 587] width 542 height 124
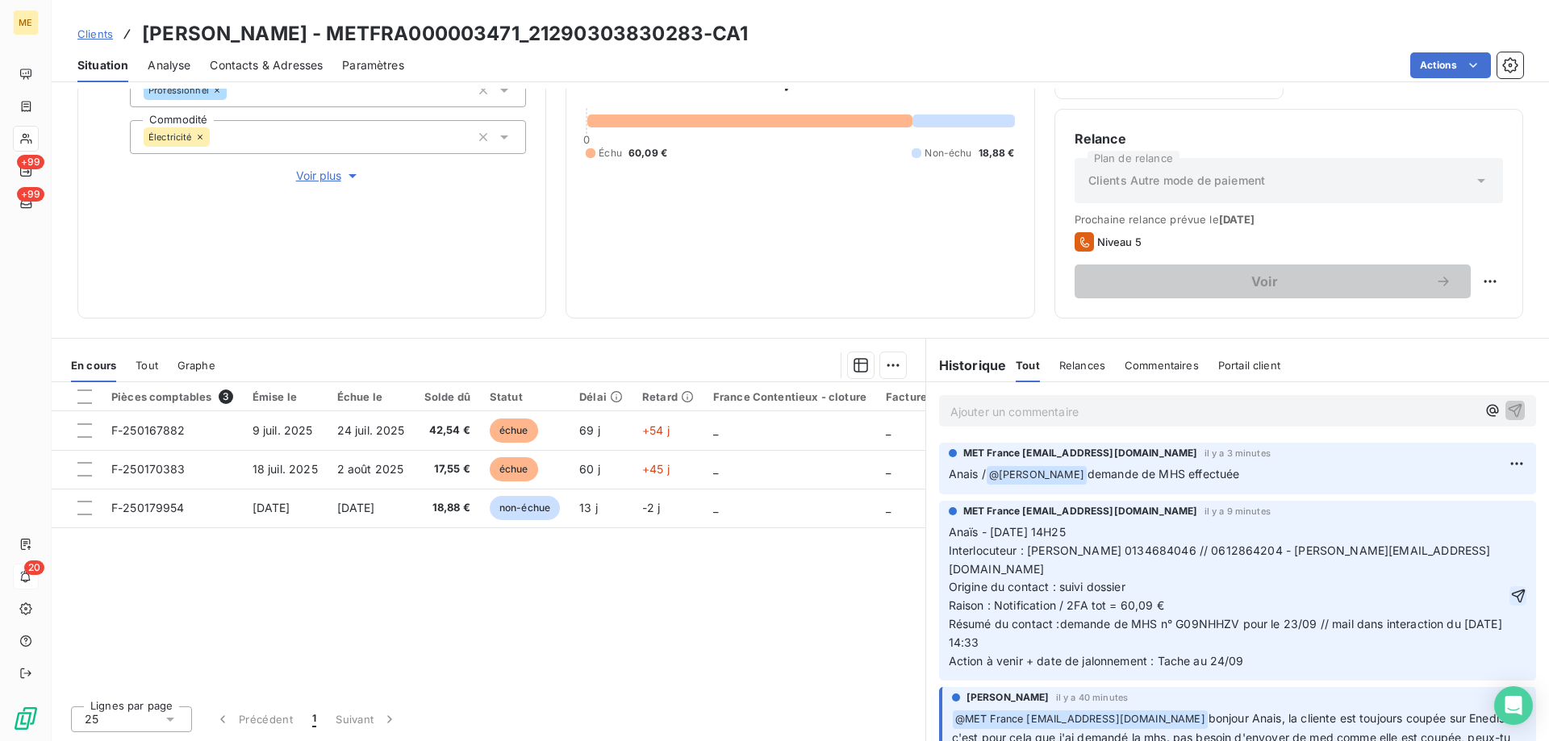
click at [1510, 588] on icon "button" at bounding box center [1518, 596] width 16 height 16
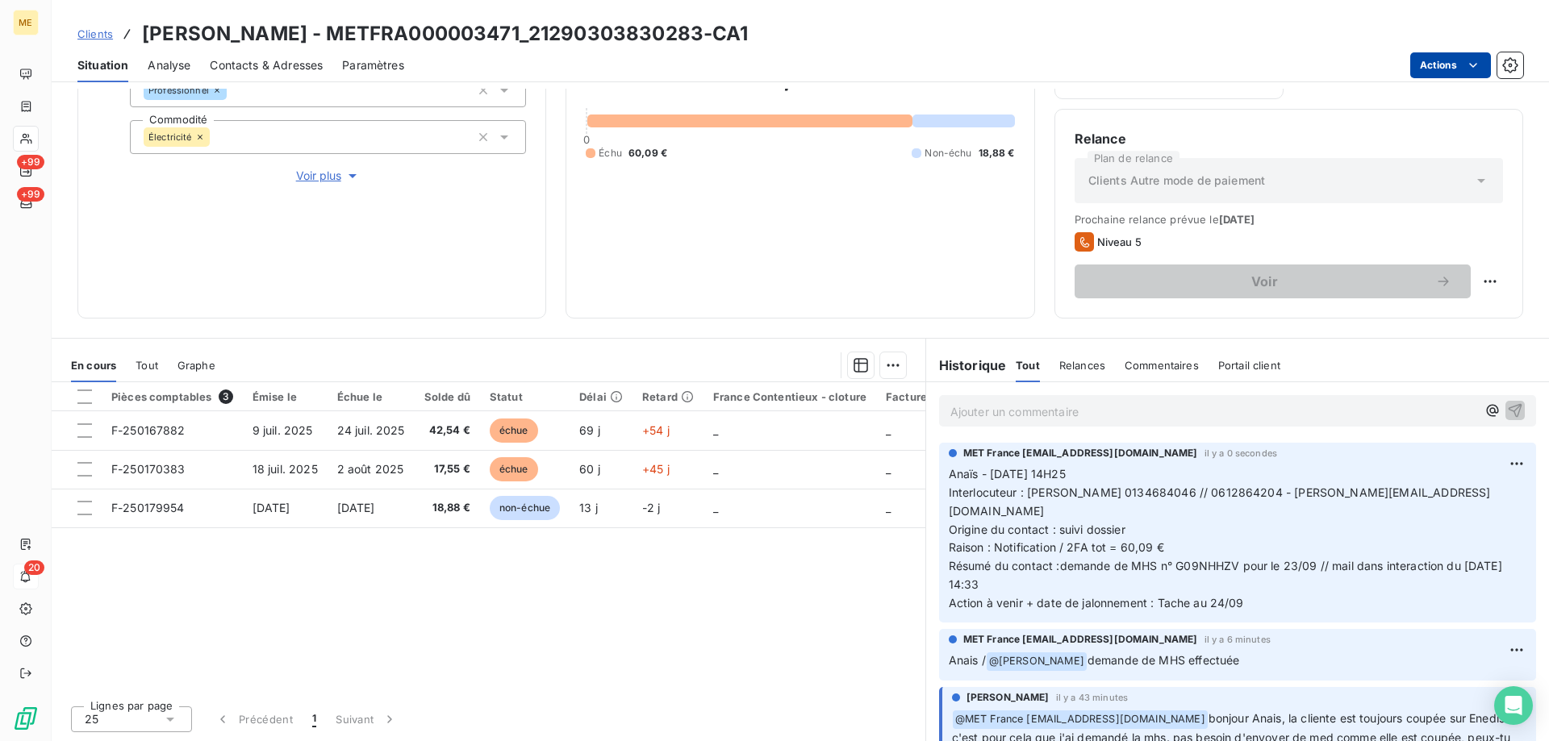
click at [1449, 69] on html "ME +99 +99 20 Clients FOSSIER FRANCOISE - METFRA000003471_21290303830283-CA1 Si…" at bounding box center [774, 451] width 1549 height 903
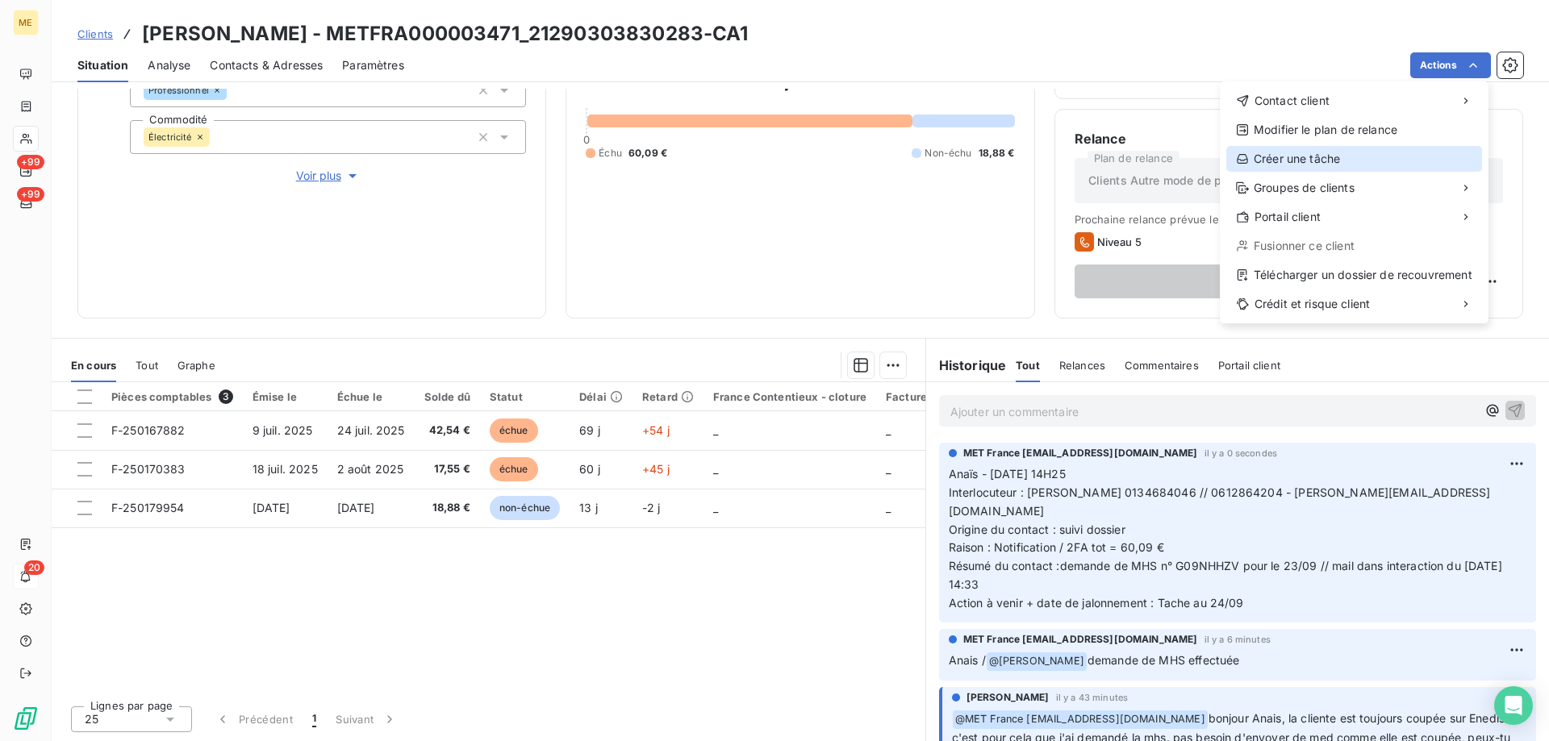
click at [1342, 156] on div "Créer une tâche" at bounding box center [1354, 159] width 256 height 26
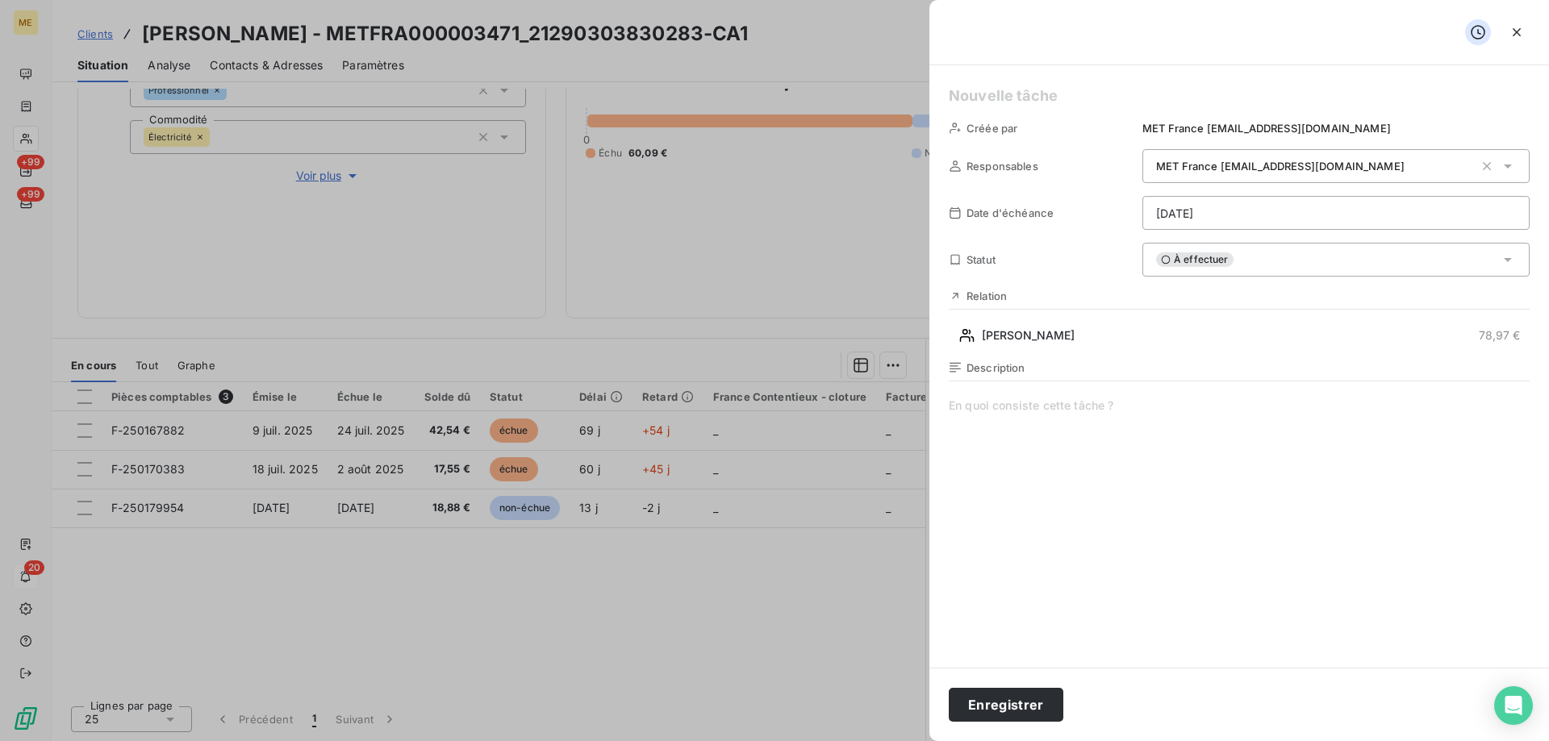
click at [1182, 94] on h5 at bounding box center [1239, 96] width 581 height 23
click at [1169, 402] on span at bounding box center [1239, 553] width 581 height 310
click at [1074, 402] on span "Vérif état MHS" at bounding box center [1239, 553] width 581 height 310
click at [991, 701] on button "Enregistrer" at bounding box center [1006, 705] width 115 height 34
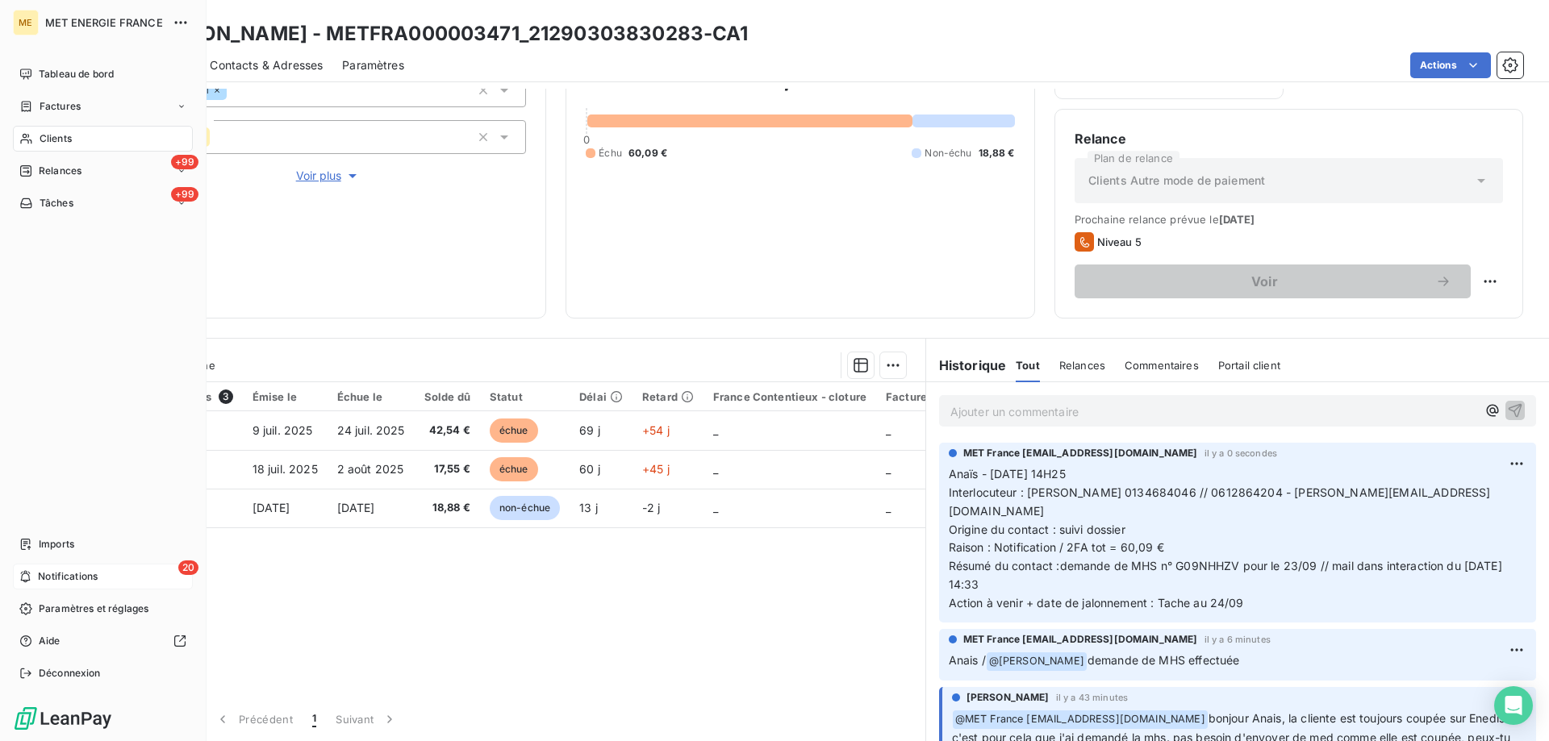
click at [66, 577] on span "Notifications" at bounding box center [68, 576] width 60 height 15
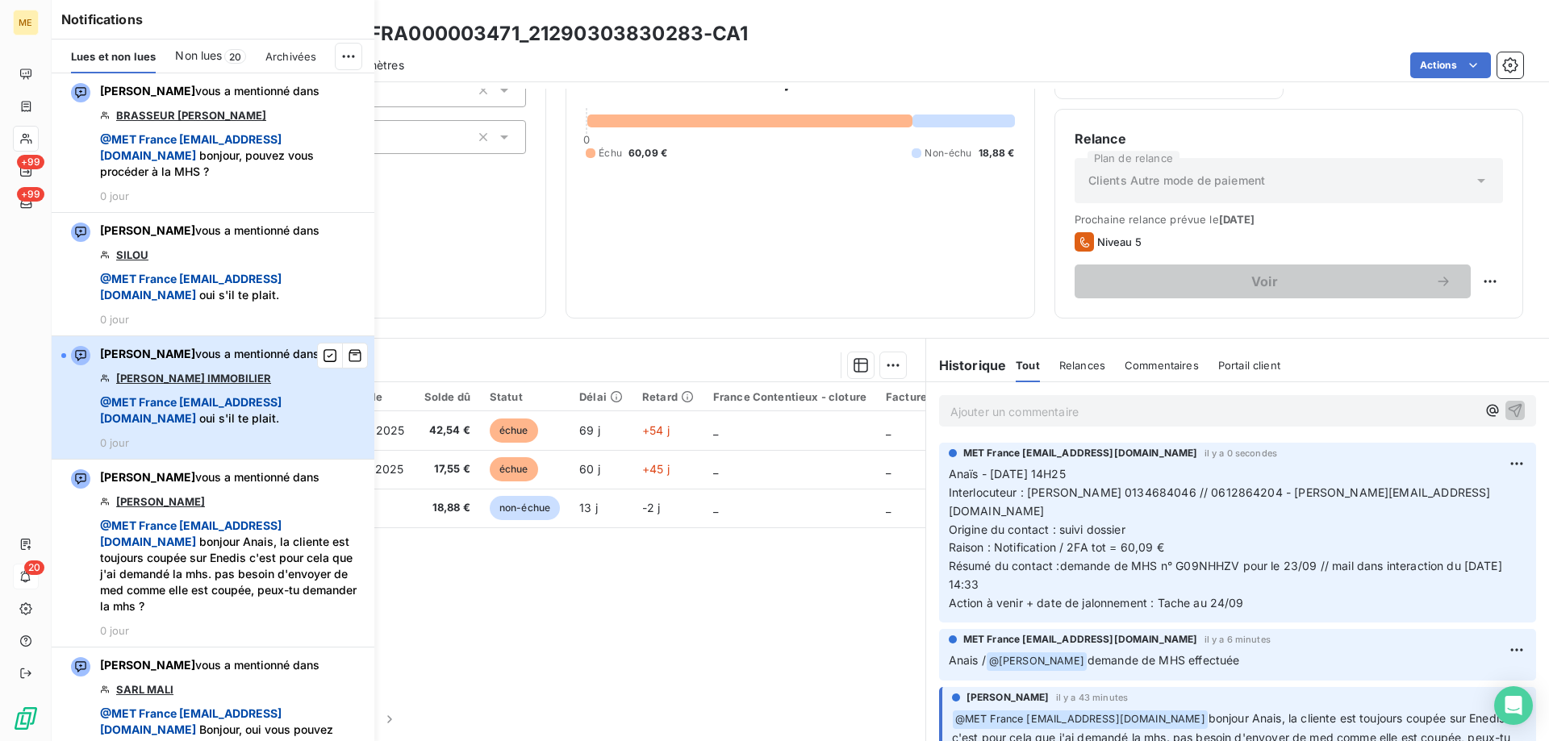
click at [286, 427] on span "@ MET France met-france@recouvrement.met.com oui s'il te plait." at bounding box center [232, 410] width 265 height 32
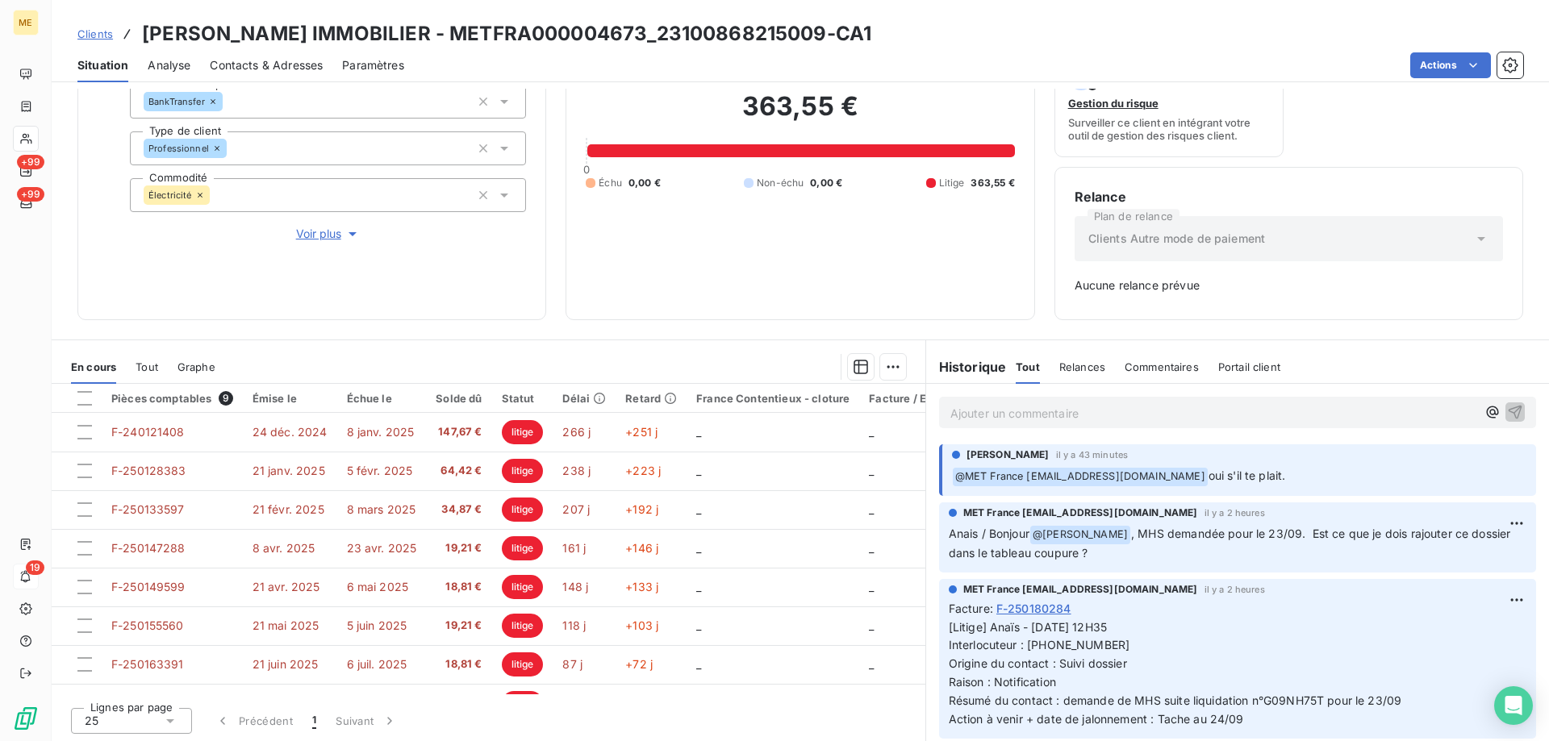
scroll to position [159, 0]
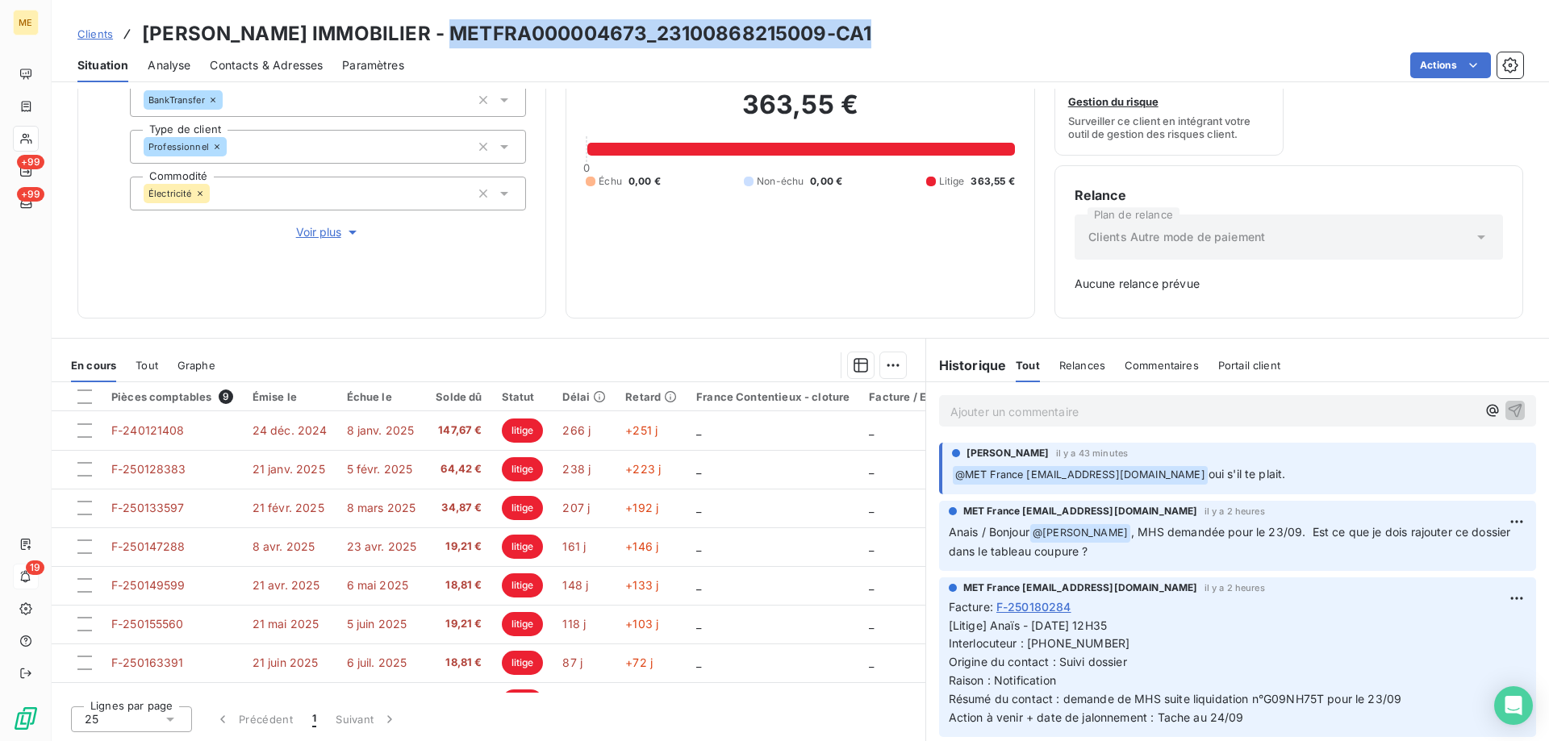
drag, startPoint x: 903, startPoint y: 27, endPoint x: 455, endPoint y: 35, distance: 448.5
click at [455, 35] on div "Clients THOMAS DARCEL IMMOBILIER - METFRA000004673_23100868215009-CA1" at bounding box center [800, 33] width 1497 height 29
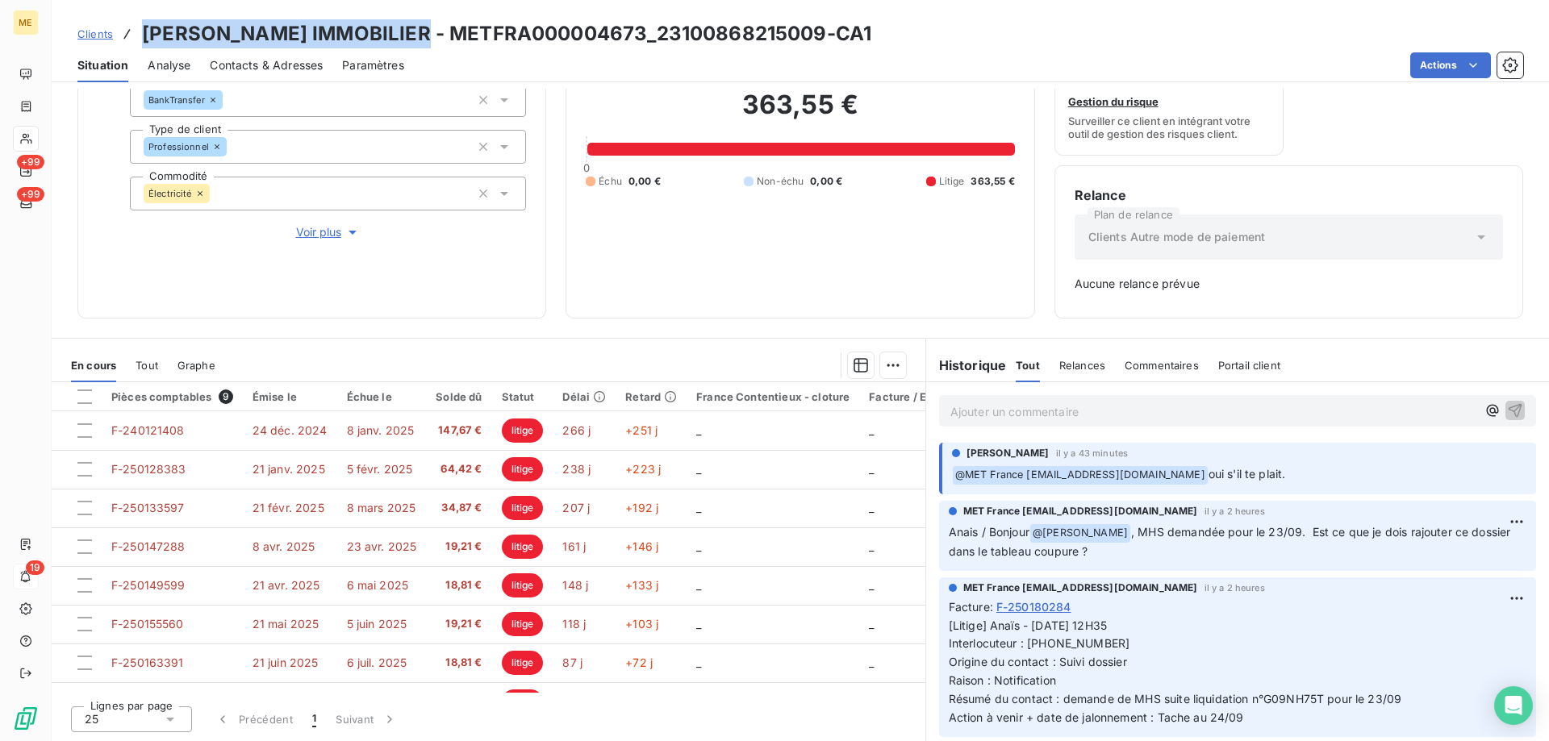
drag, startPoint x: 432, startPoint y: 37, endPoint x: 144, endPoint y: 35, distance: 288.0
click at [144, 35] on h3 "THOMAS DARCEL IMMOBILIER - METFRA000004673_23100868215009-CA1" at bounding box center [506, 33] width 729 height 29
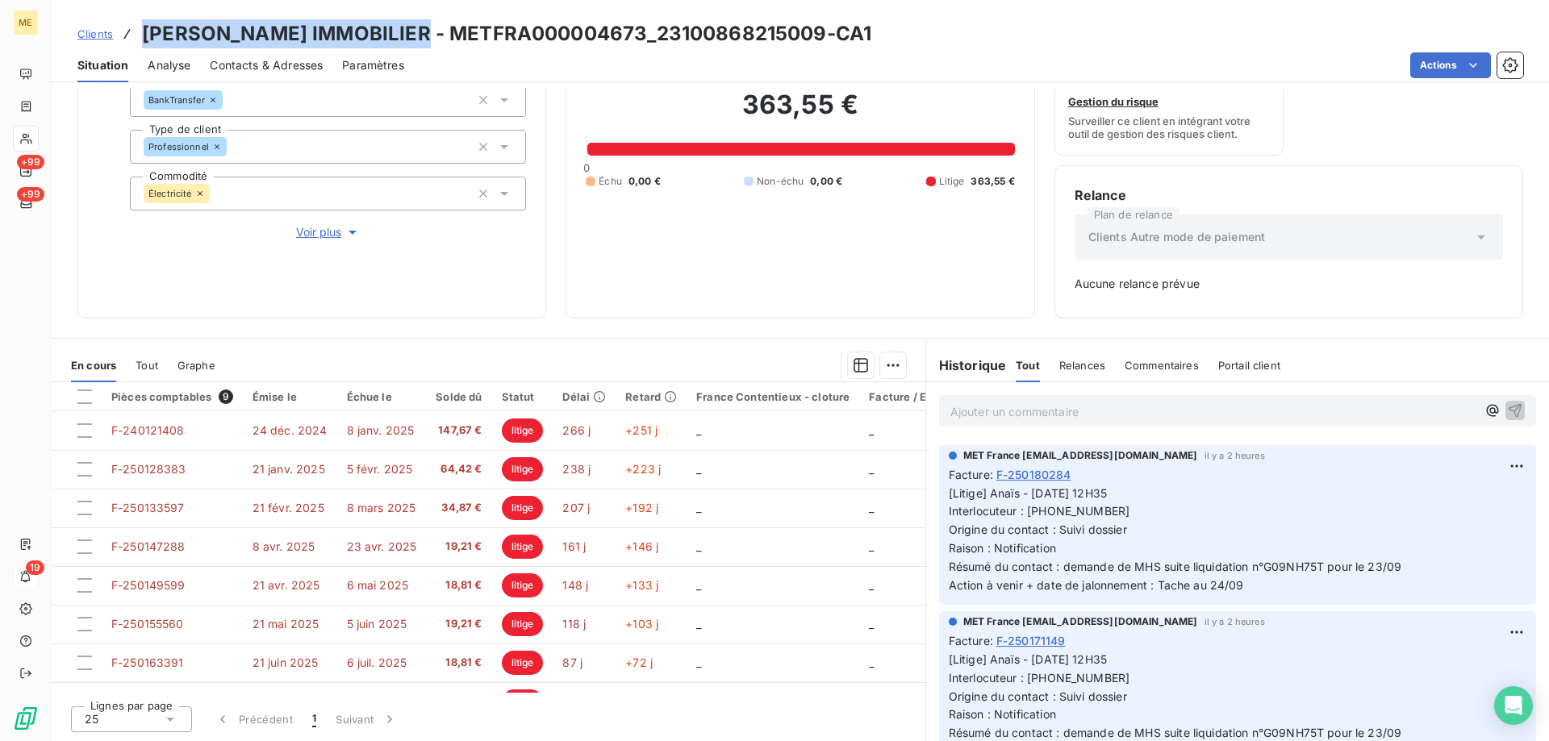
scroll to position [161, 0]
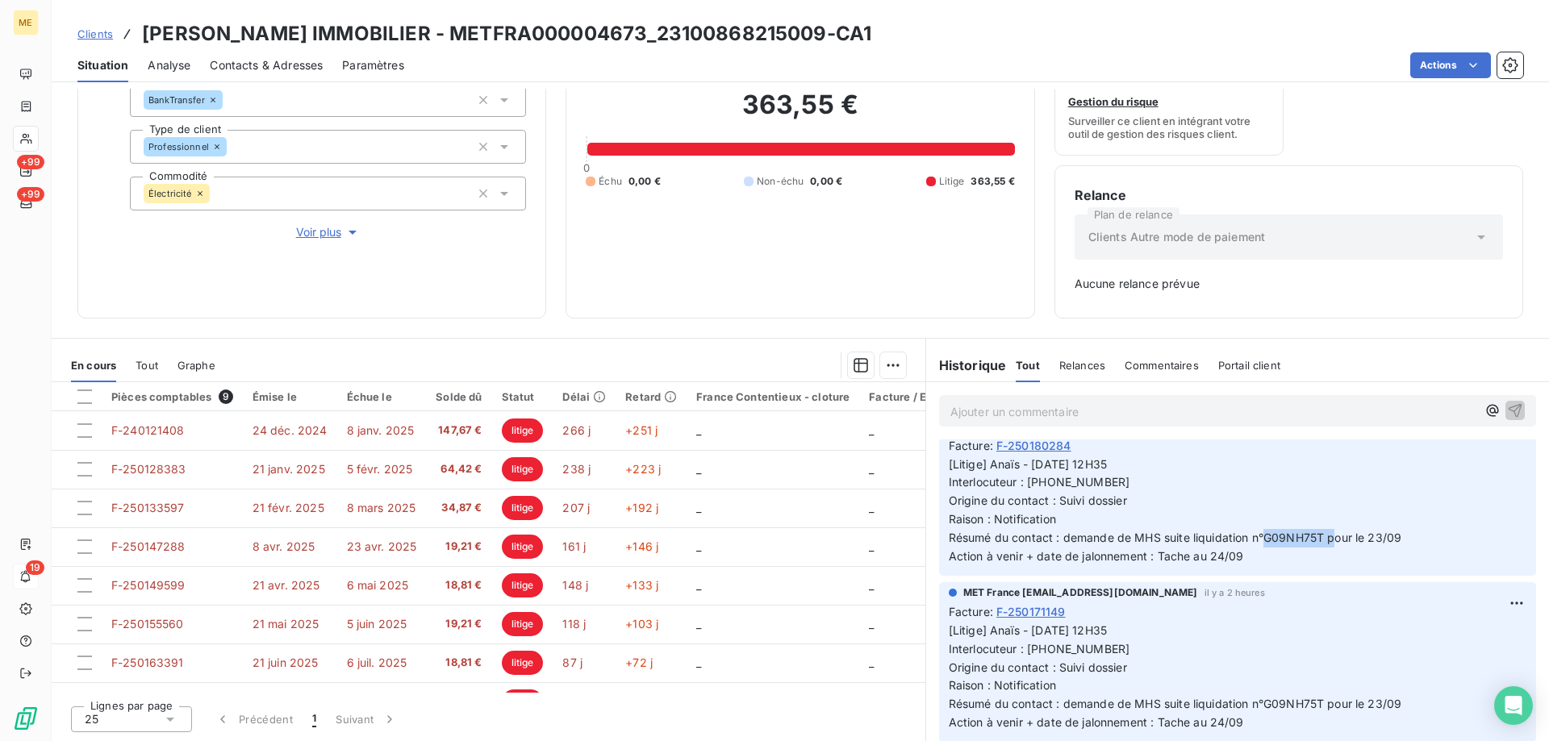
drag, startPoint x: 1318, startPoint y: 536, endPoint x: 1247, endPoint y: 545, distance: 71.5
click at [1247, 545] on p "[Litige] Anaïs - 16/09/2025 - 12H35 Interlocuteur : 0561456618 Origine du conta…" at bounding box center [1238, 511] width 578 height 111
drag, startPoint x: 1432, startPoint y: 534, endPoint x: 1419, endPoint y: 534, distance: 12.9
click at [1430, 534] on p "[Litige] Anaïs - 16/09/2025 - 12H35 Interlocuteur : 0561456618 Origine du conta…" at bounding box center [1238, 511] width 578 height 111
drag, startPoint x: 1408, startPoint y: 537, endPoint x: 1245, endPoint y: 538, distance: 163.7
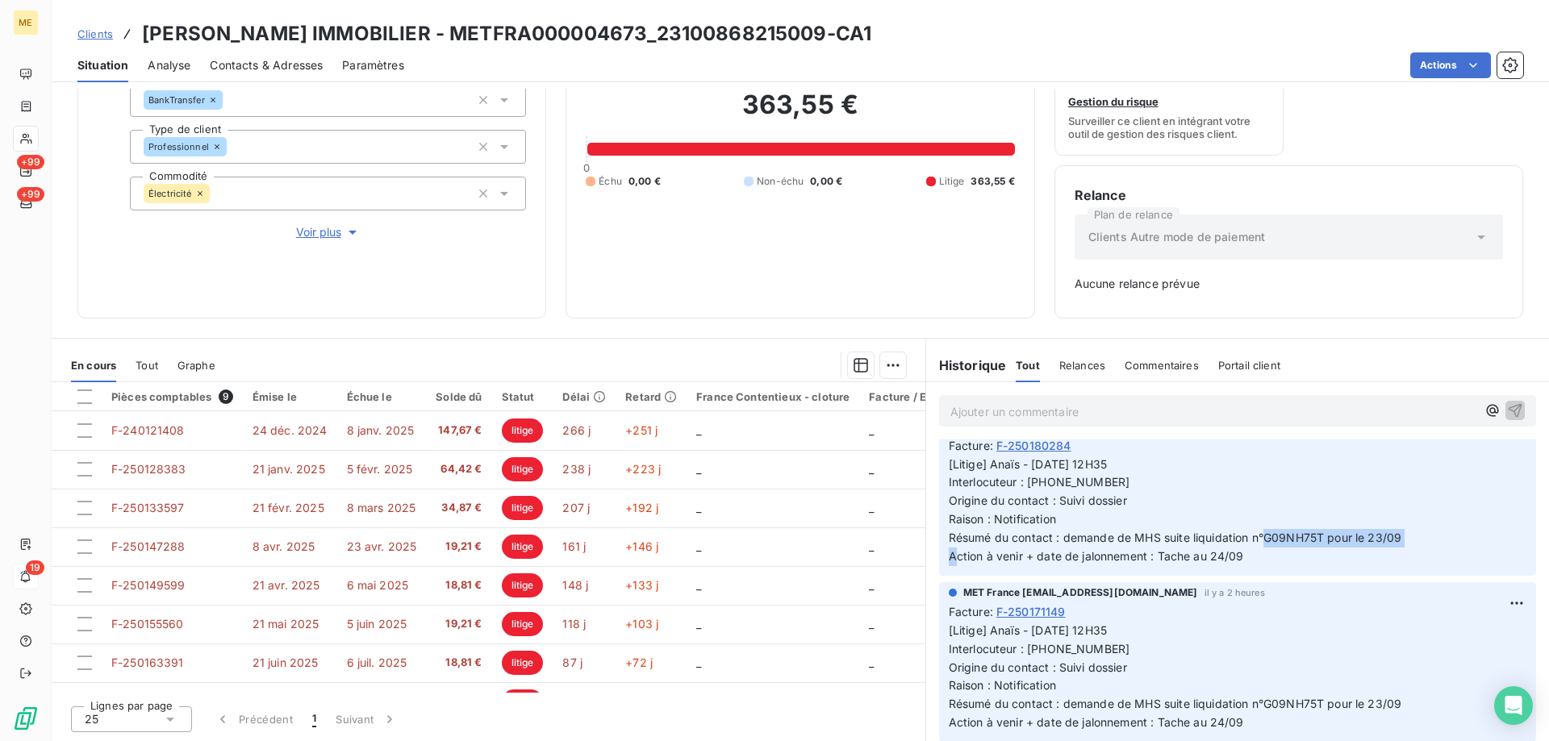
click at [1245, 538] on p "[Litige] Anaïs - 16/09/2025 - 12H35 Interlocuteur : 0561456618 Origine du conta…" at bounding box center [1238, 511] width 578 height 111
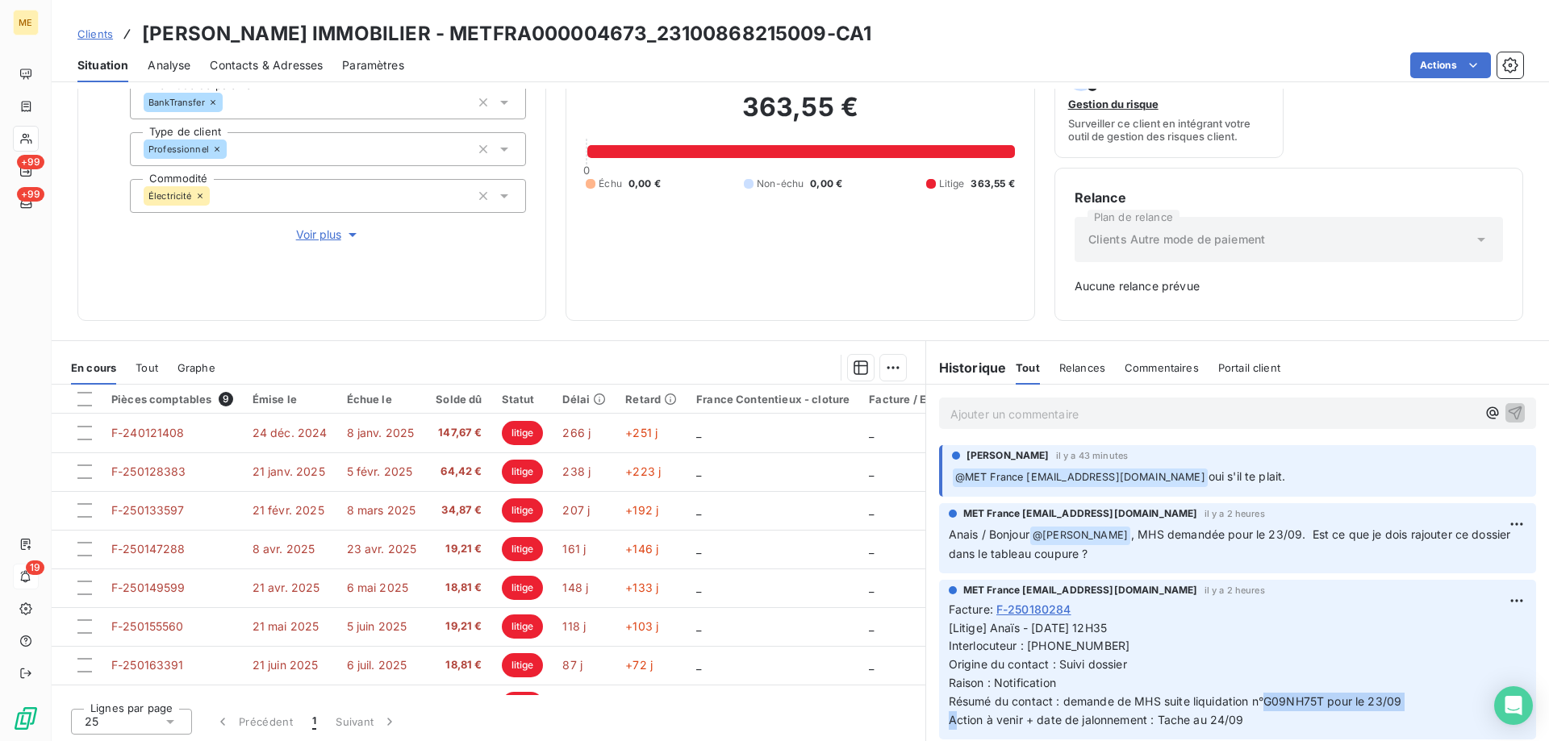
scroll to position [159, 0]
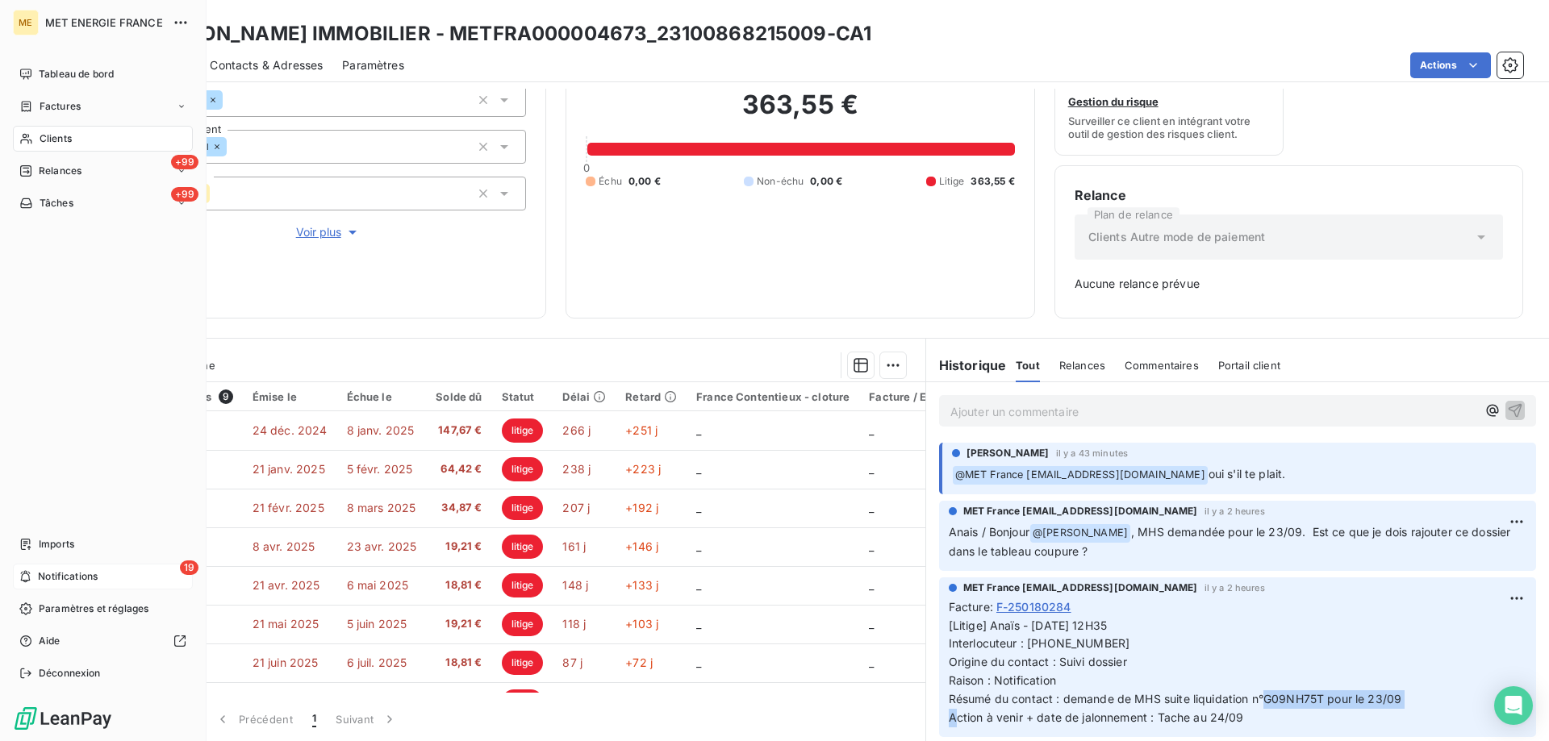
click at [98, 579] on span "Notifications" at bounding box center [68, 576] width 60 height 15
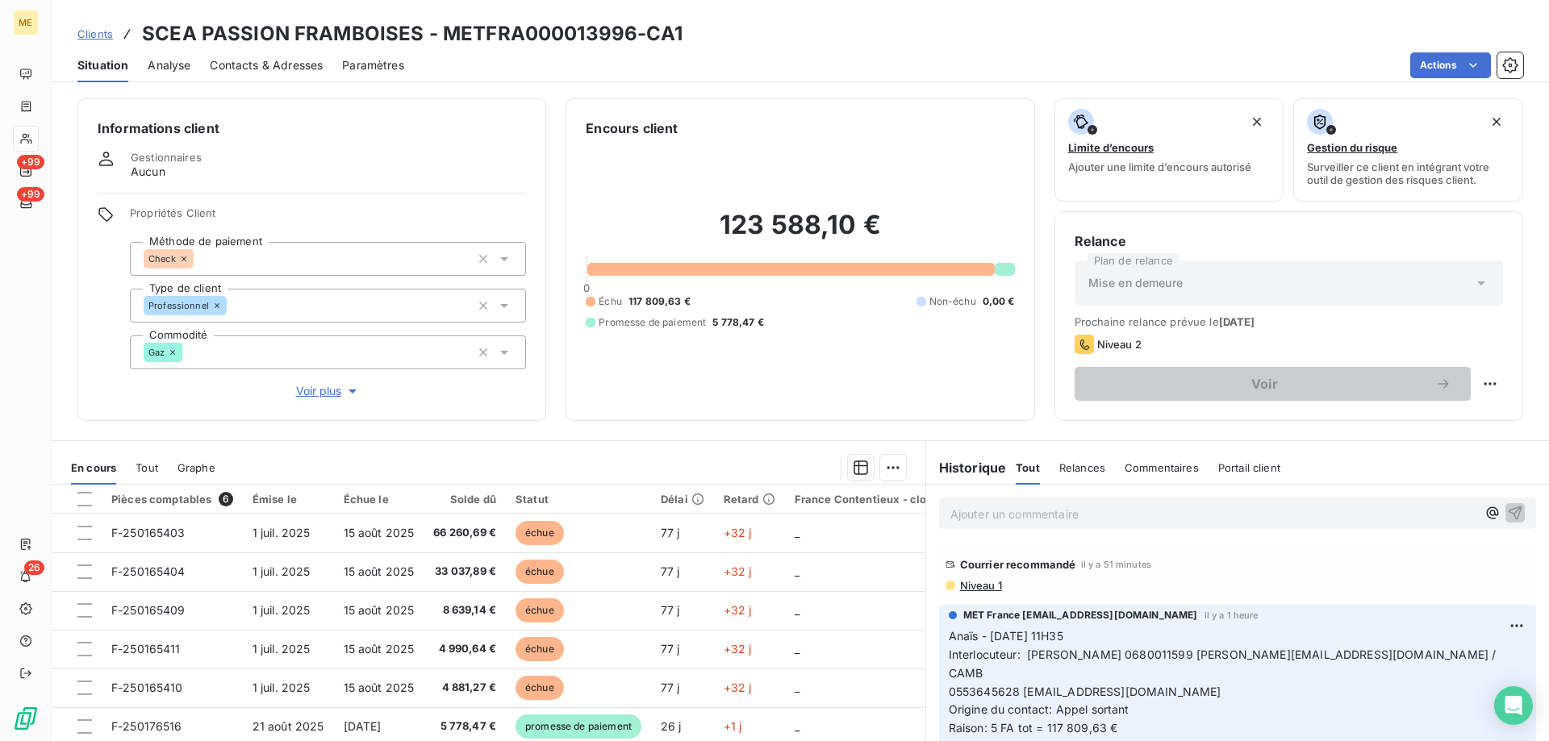
scroll to position [631, 0]
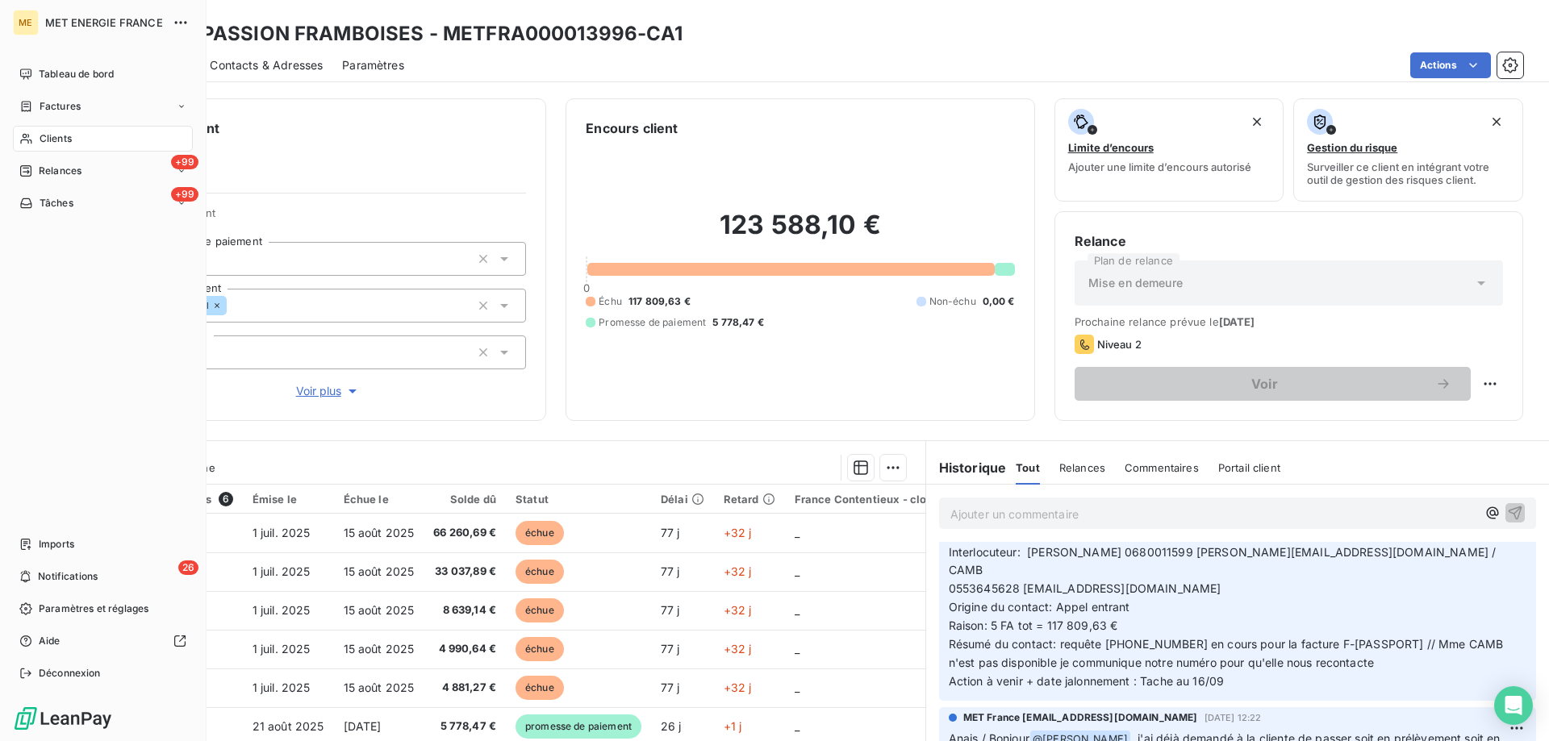
click at [48, 134] on span "Clients" at bounding box center [56, 138] width 32 height 15
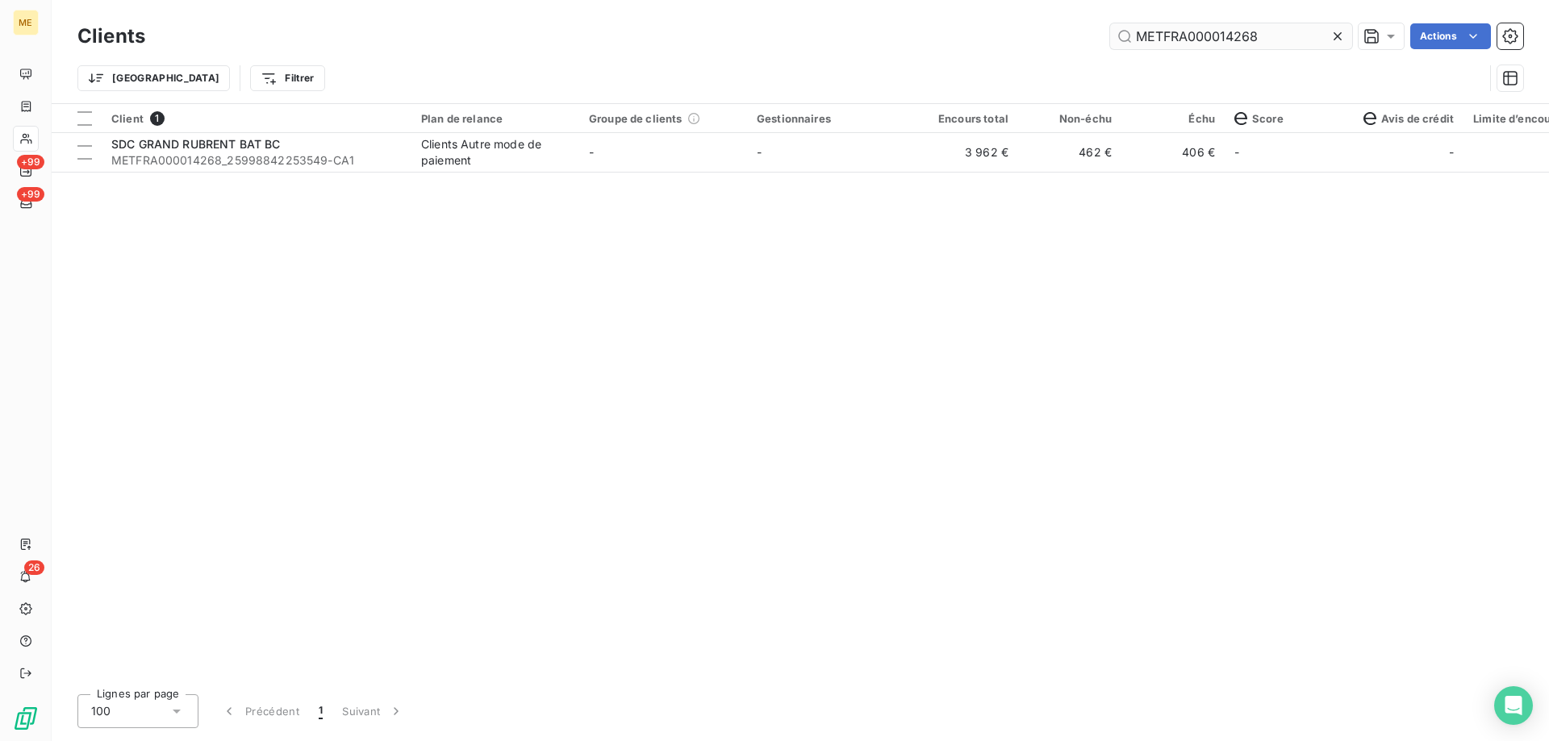
click at [1224, 32] on input "METFRA000014268" at bounding box center [1231, 36] width 242 height 26
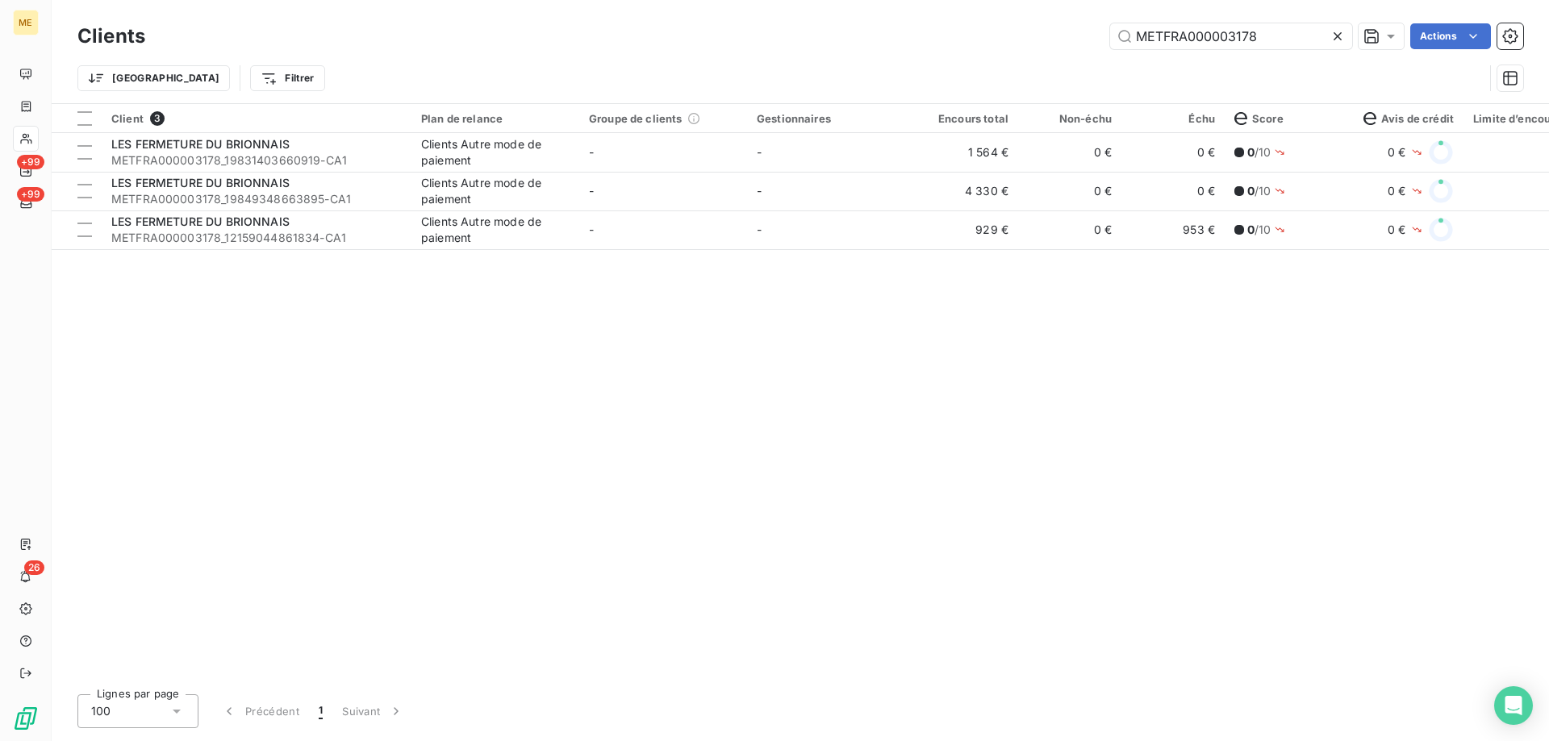
type input "METFRA000003178"
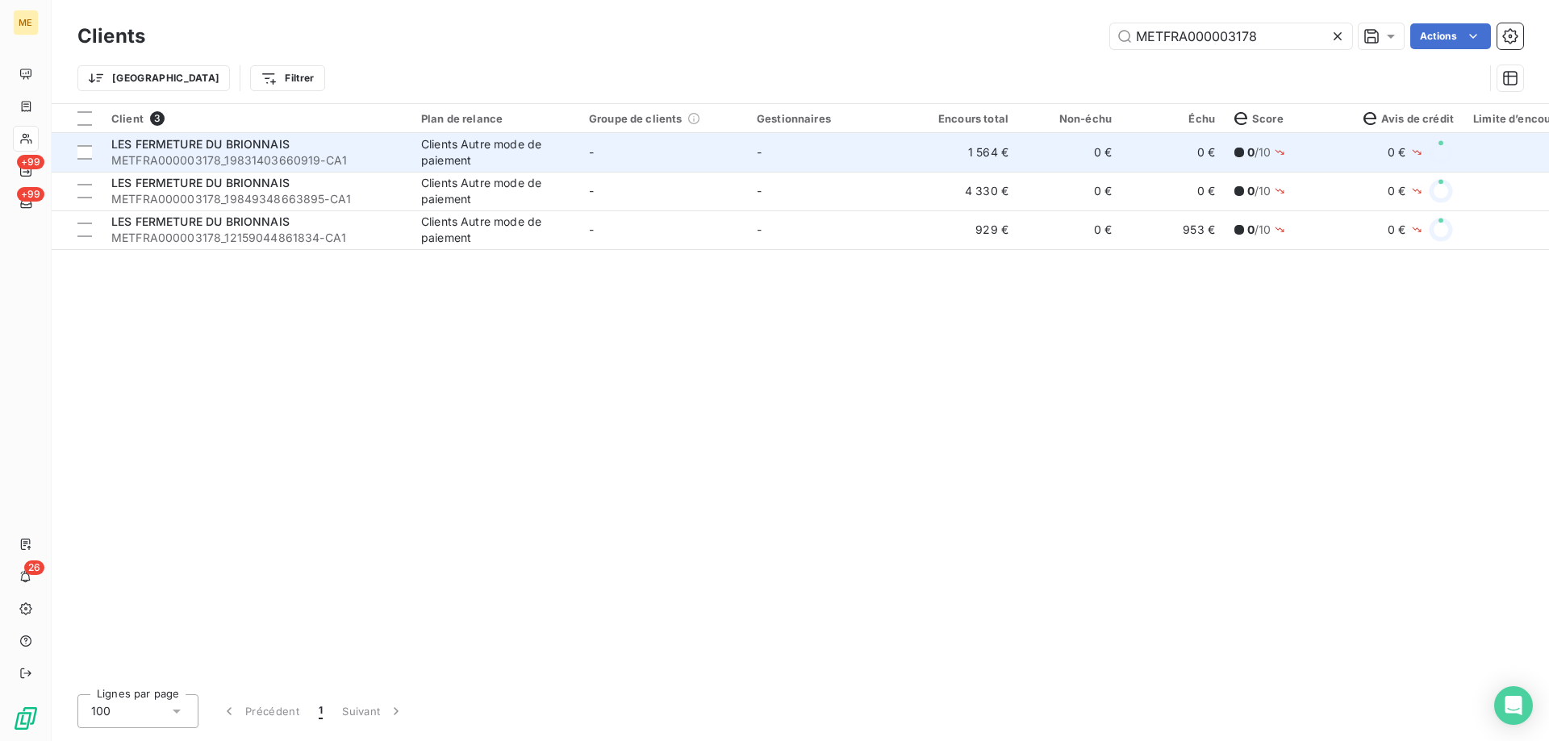
click at [819, 146] on td "-" at bounding box center [831, 152] width 168 height 39
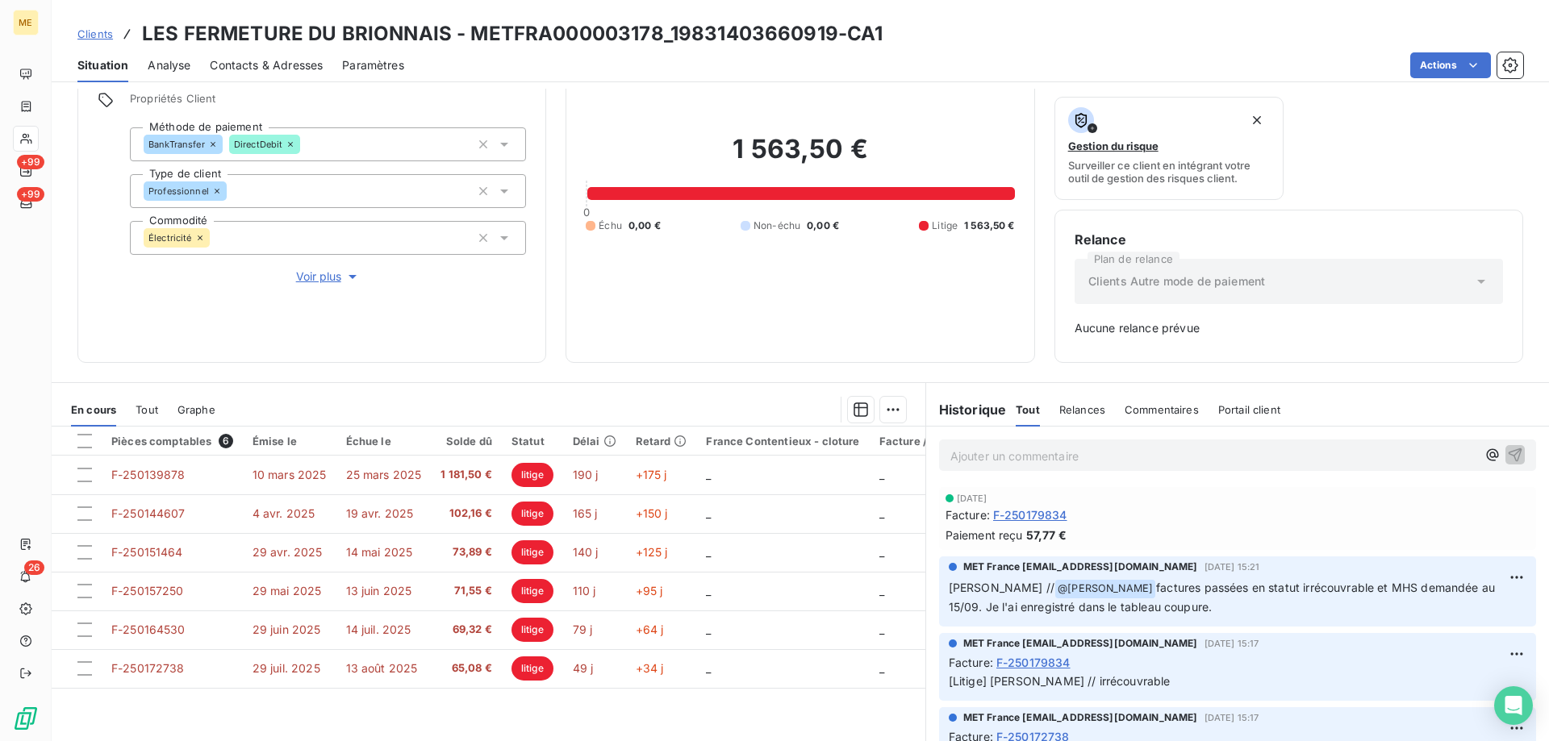
scroll to position [159, 0]
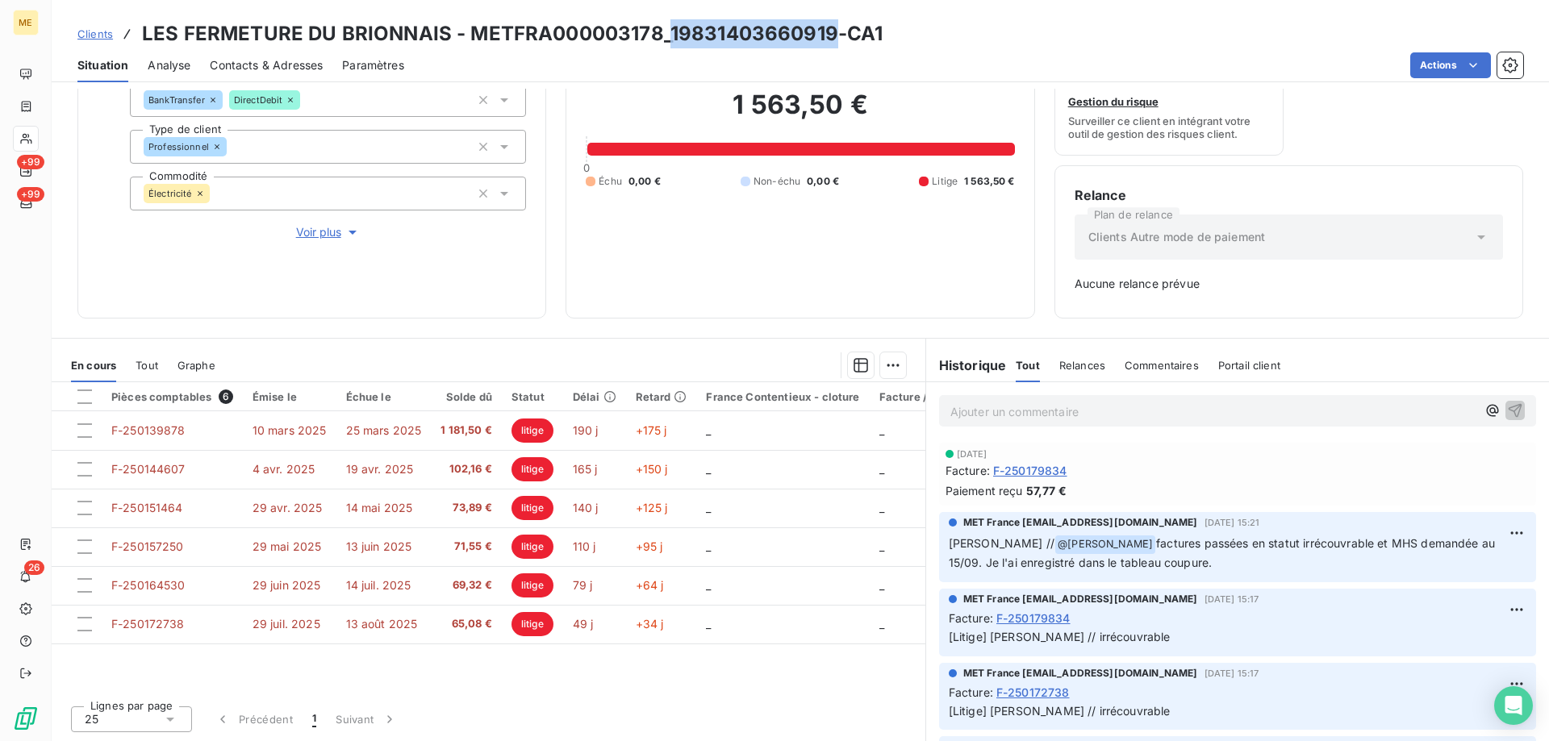
drag, startPoint x: 831, startPoint y: 35, endPoint x: 669, endPoint y: 42, distance: 162.3
click at [669, 42] on h3 "LES FERMETURE DU BRIONNAIS - METFRA000003178_19831403660919-CA1" at bounding box center [512, 33] width 740 height 29
copy h3 "19831403660919"
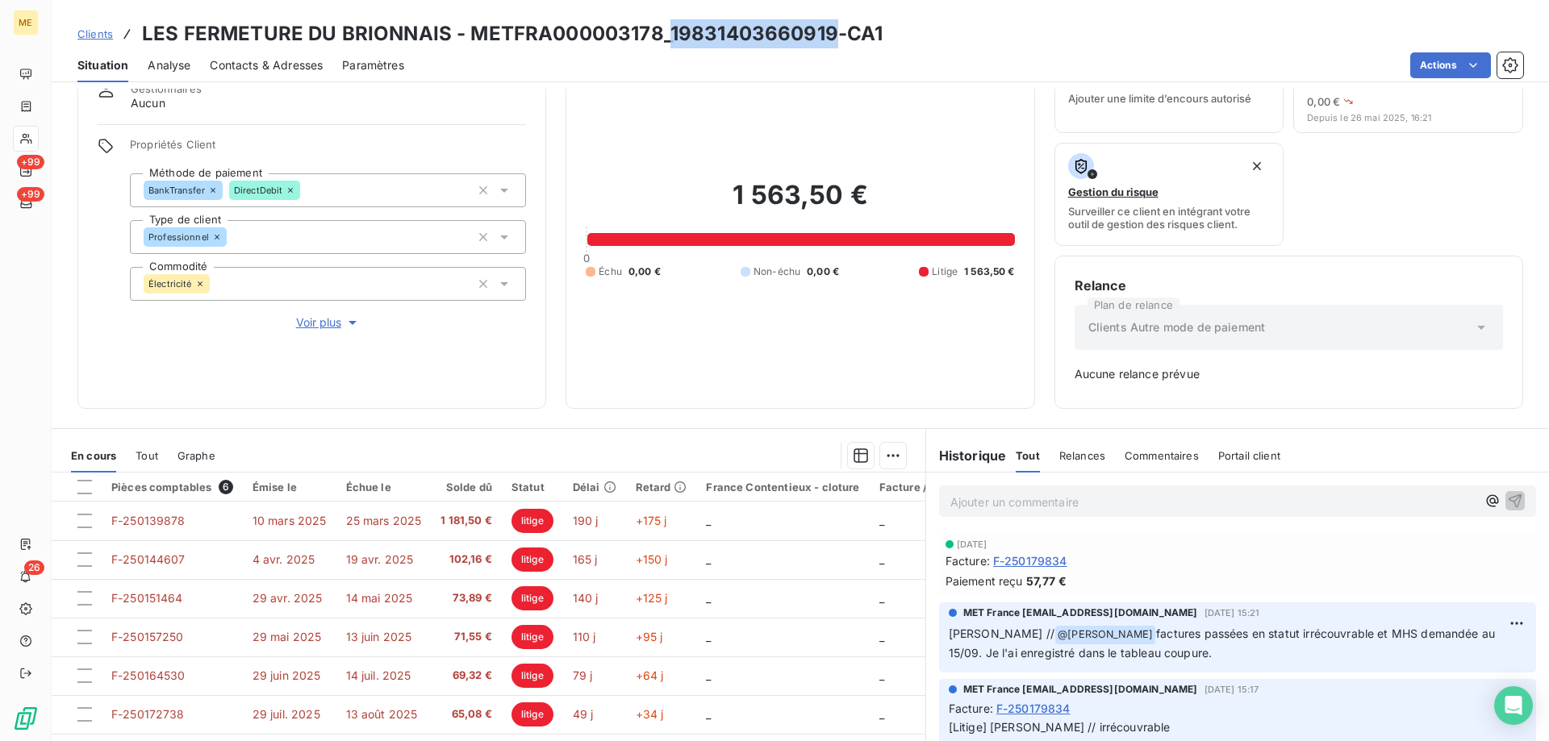
scroll to position [0, 0]
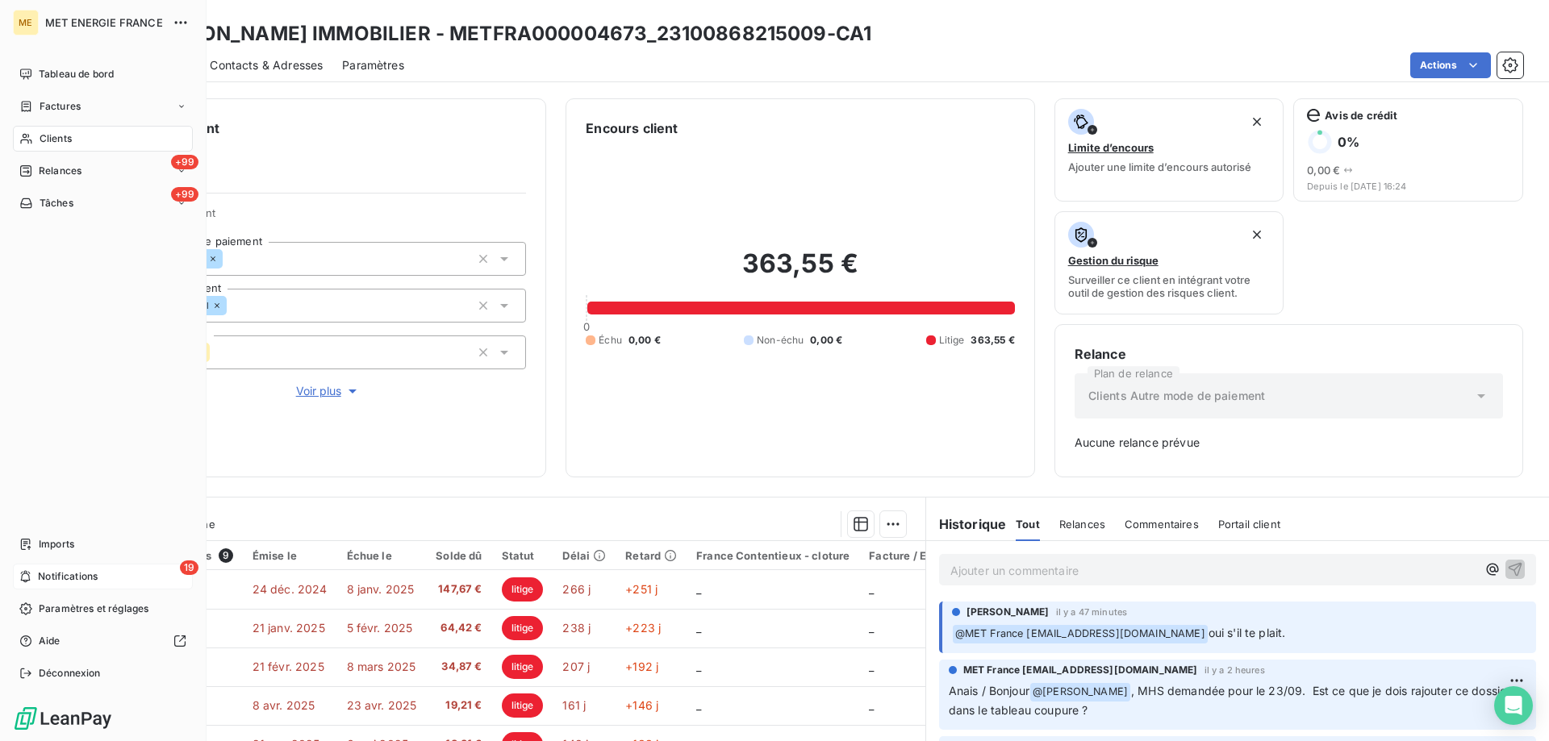
click at [141, 575] on div "19 Notifications" at bounding box center [103, 577] width 180 height 26
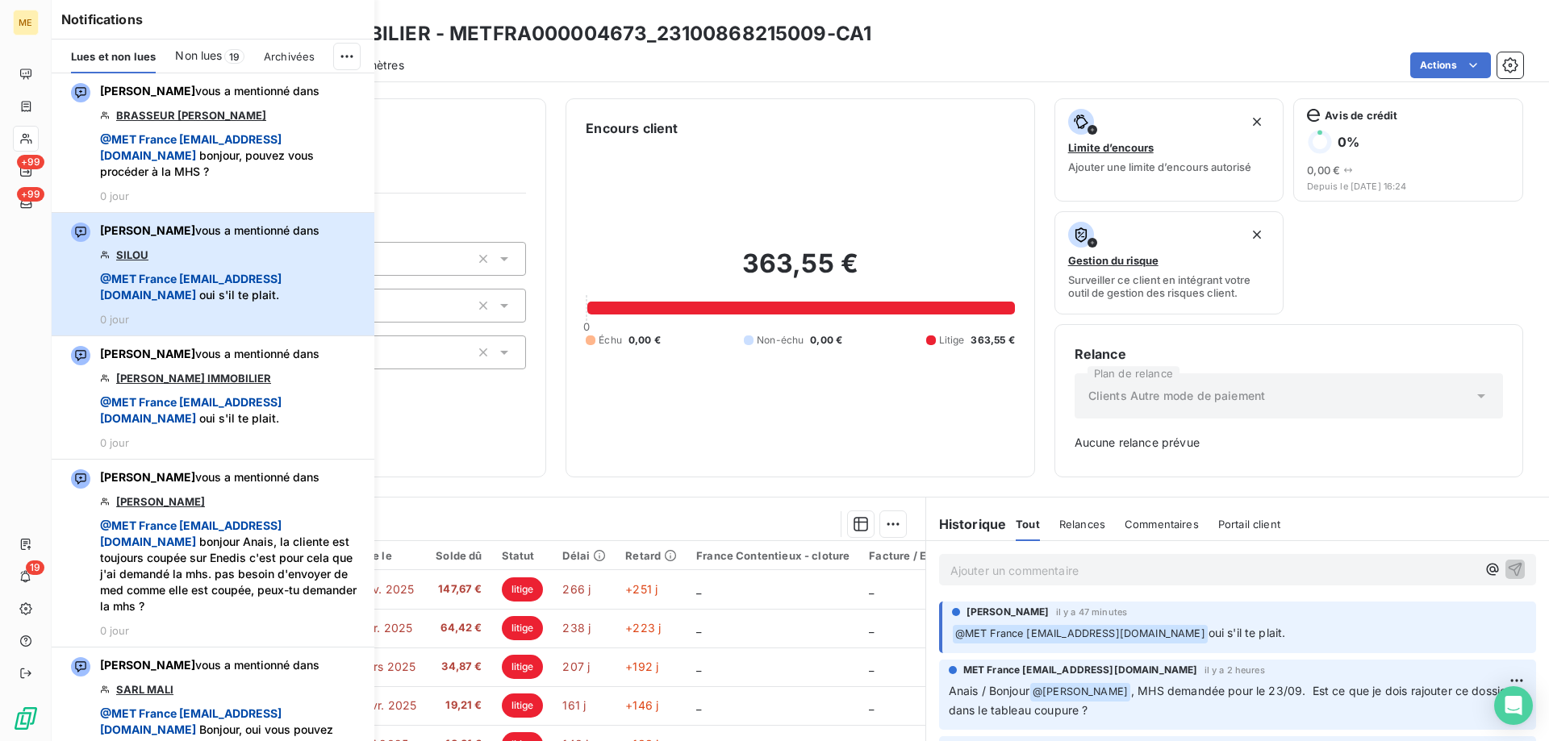
click at [272, 281] on span "@ MET France met-france@recouvrement.met.com oui s'il te plait." at bounding box center [232, 287] width 265 height 32
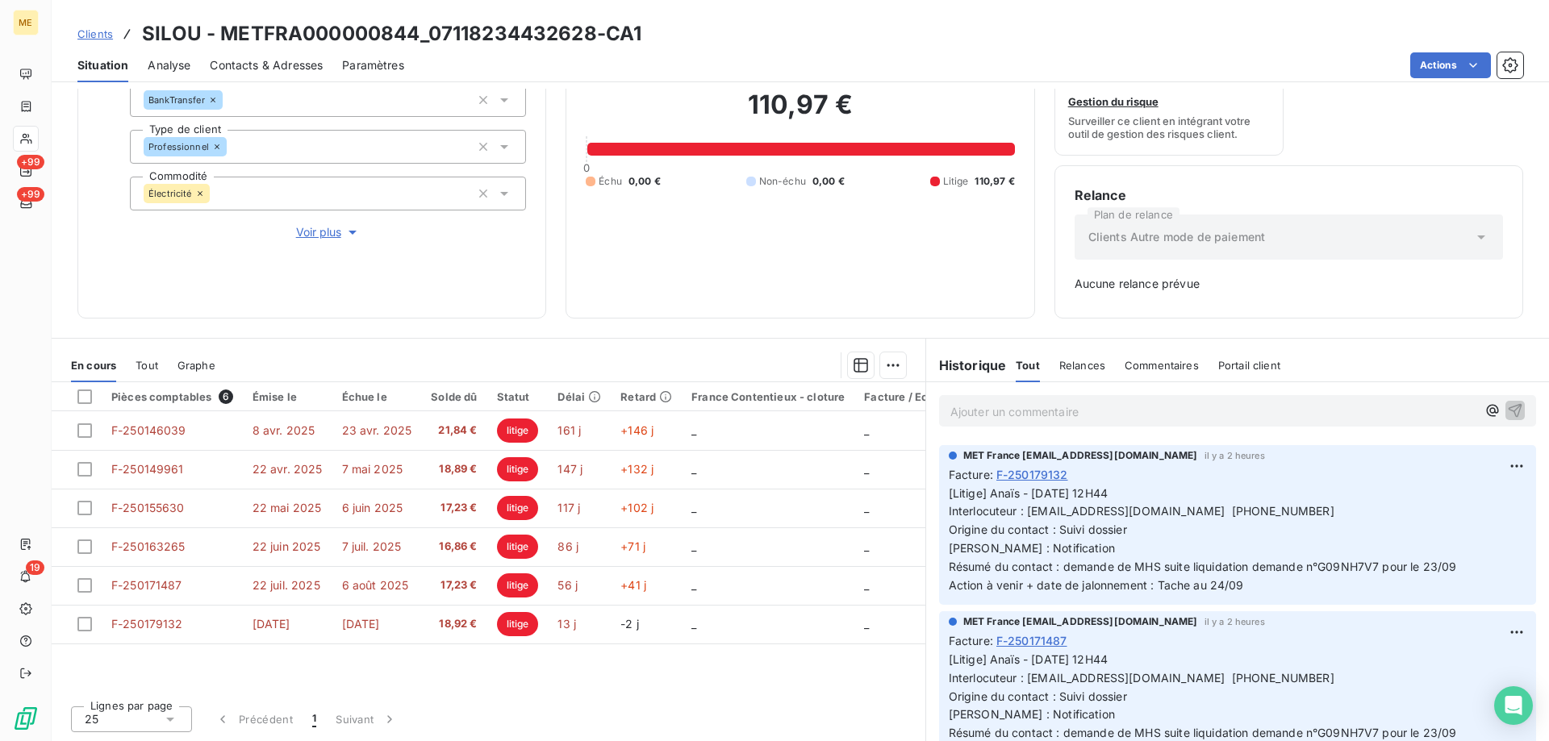
scroll to position [161, 0]
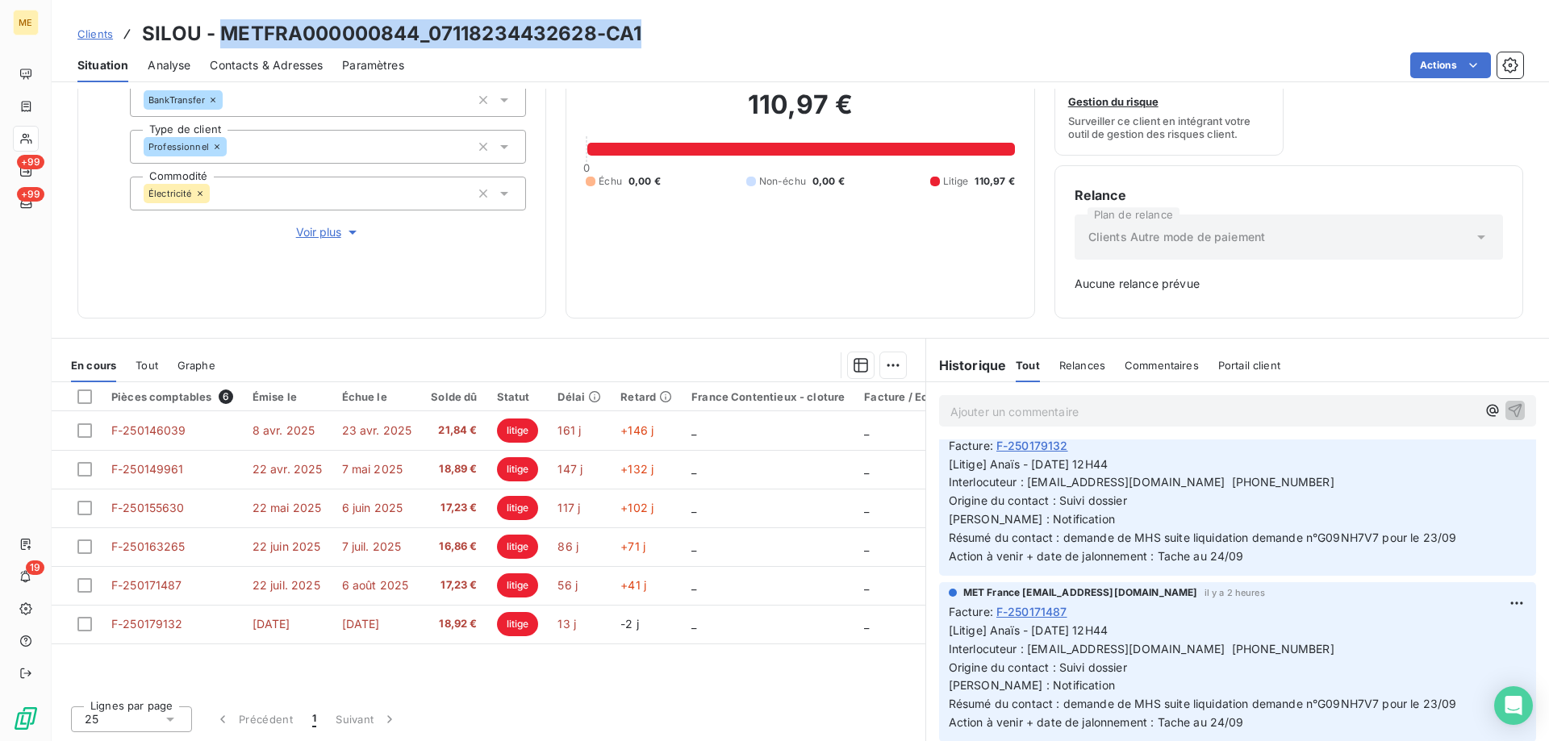
drag, startPoint x: 665, startPoint y: 38, endPoint x: 218, endPoint y: 35, distance: 446.9
click at [218, 35] on div "Clients SILOU - METFRA000000844_07118234432628-CA1" at bounding box center [800, 33] width 1497 height 29
copy h3 "METFRA000000844_07118234432628-CA1"
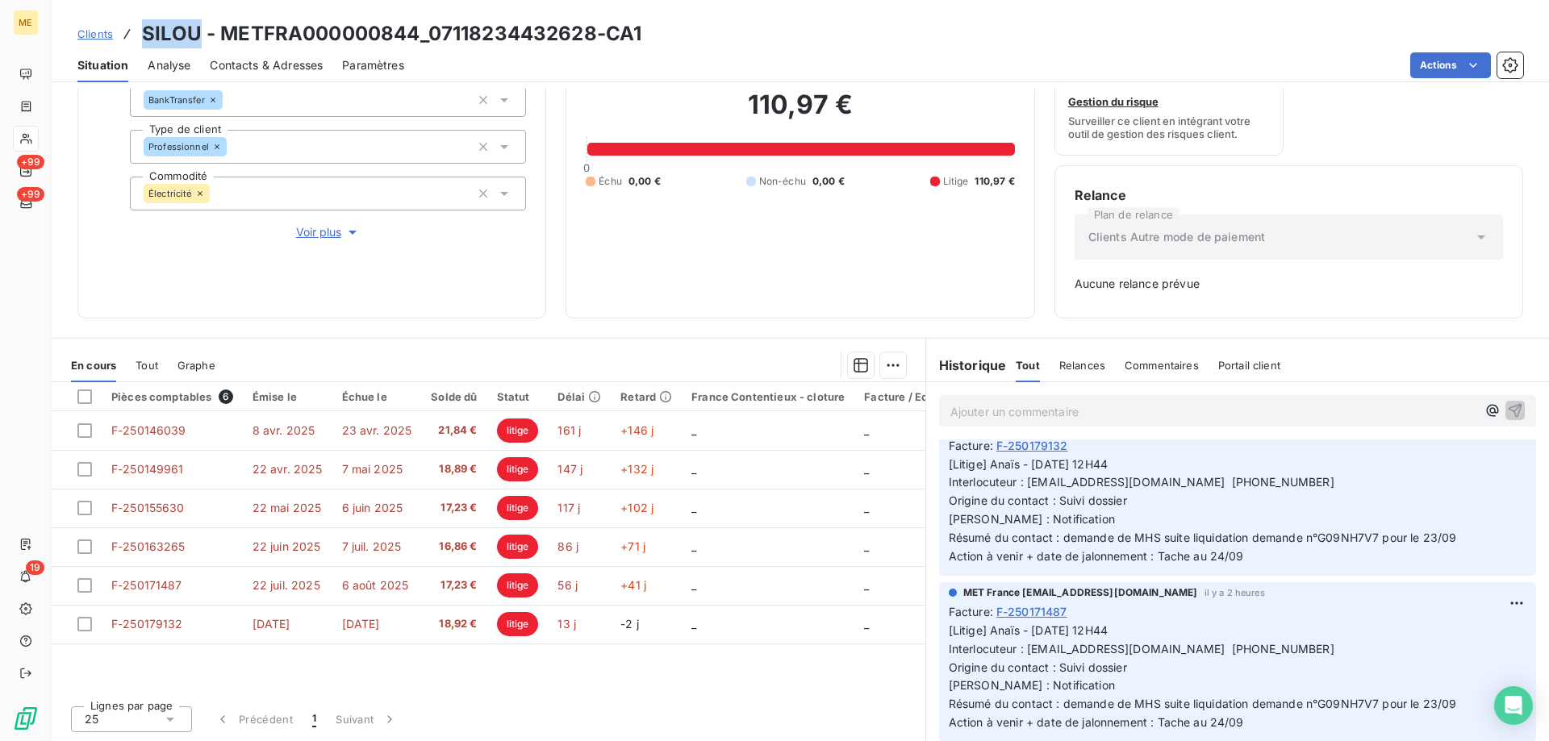
drag, startPoint x: 199, startPoint y: 35, endPoint x: 143, endPoint y: 37, distance: 56.5
click at [143, 37] on h3 "SILOU - METFRA000000844_07118234432628-CA1" at bounding box center [391, 33] width 499 height 29
copy h3 "SILOU"
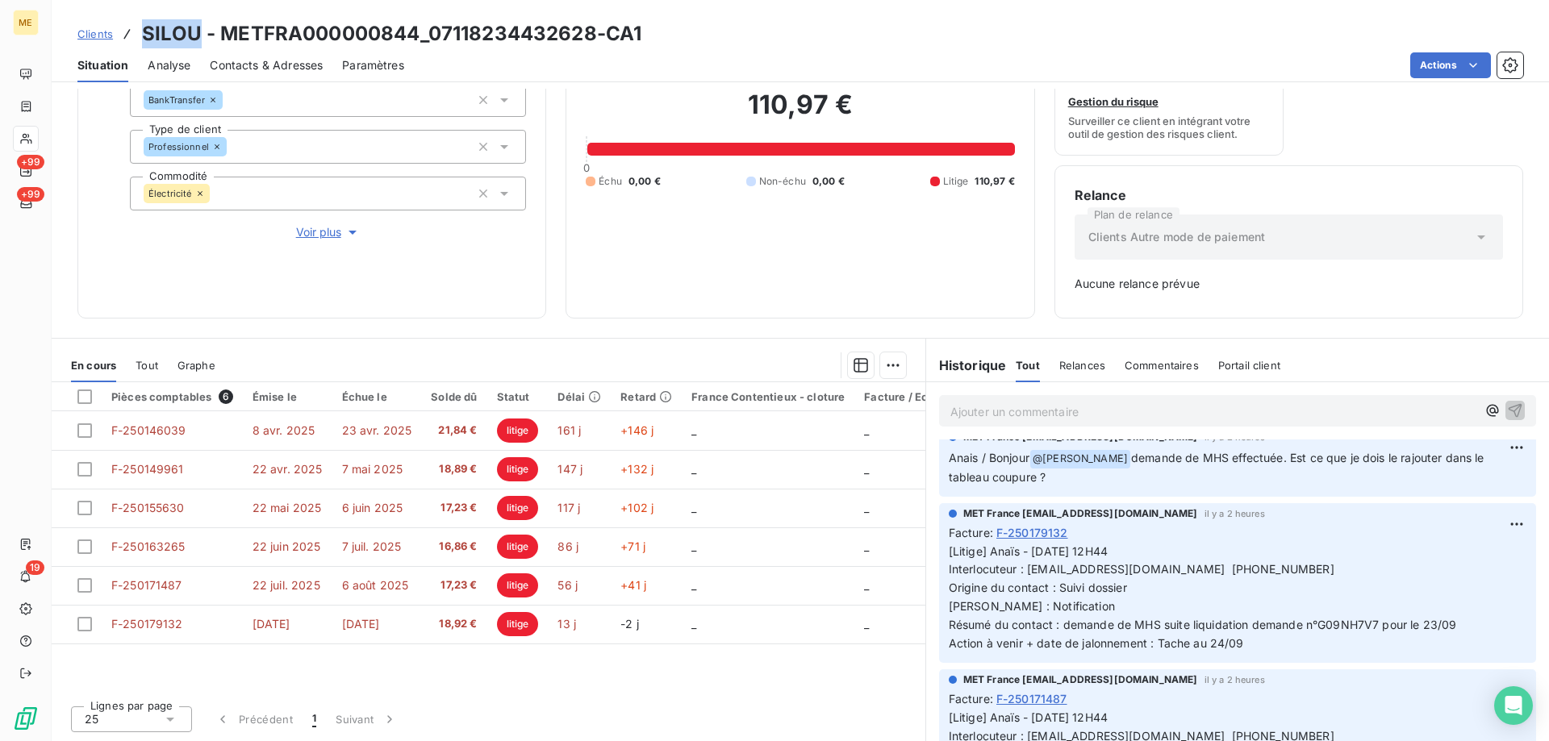
scroll to position [0, 0]
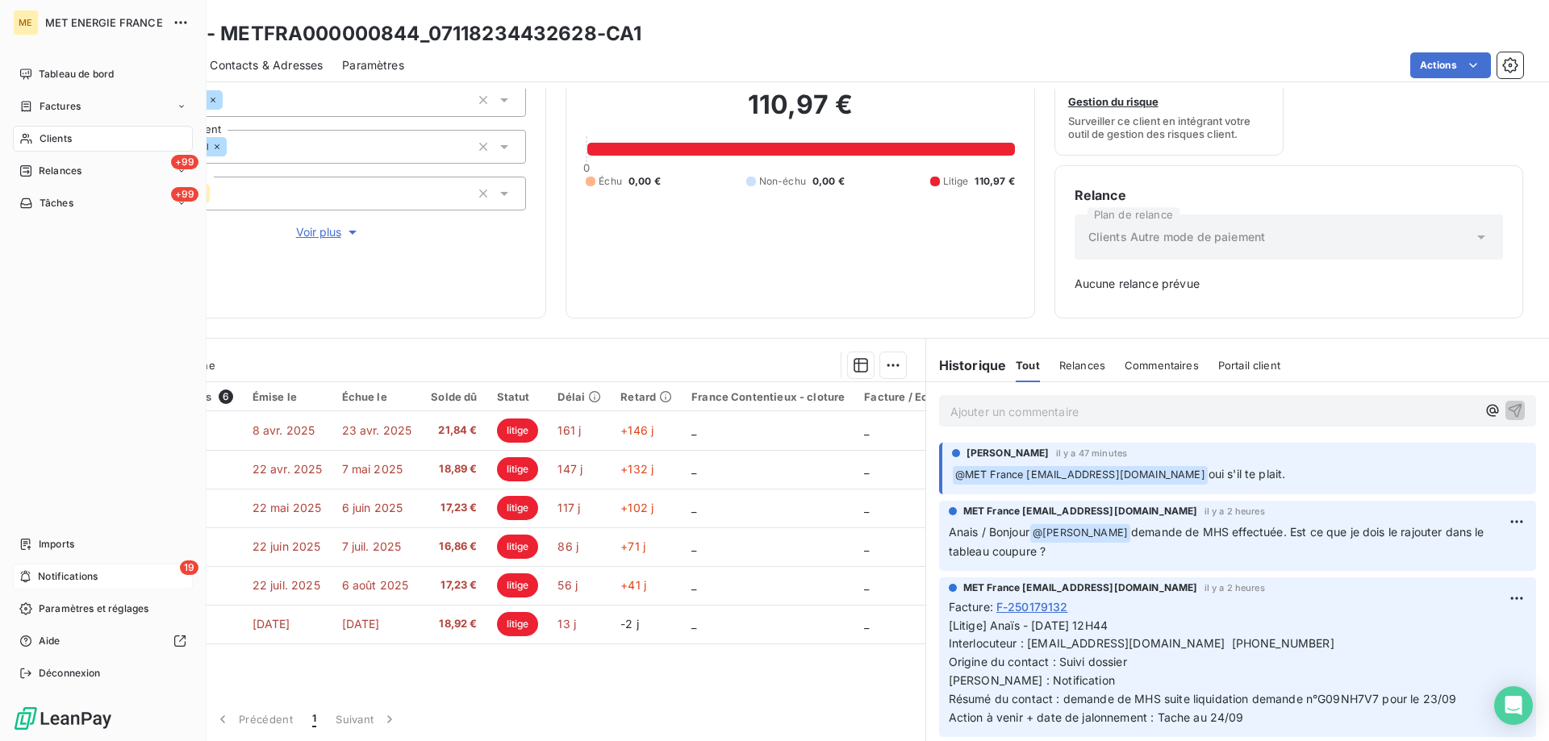
click at [77, 577] on span "Notifications" at bounding box center [68, 576] width 60 height 15
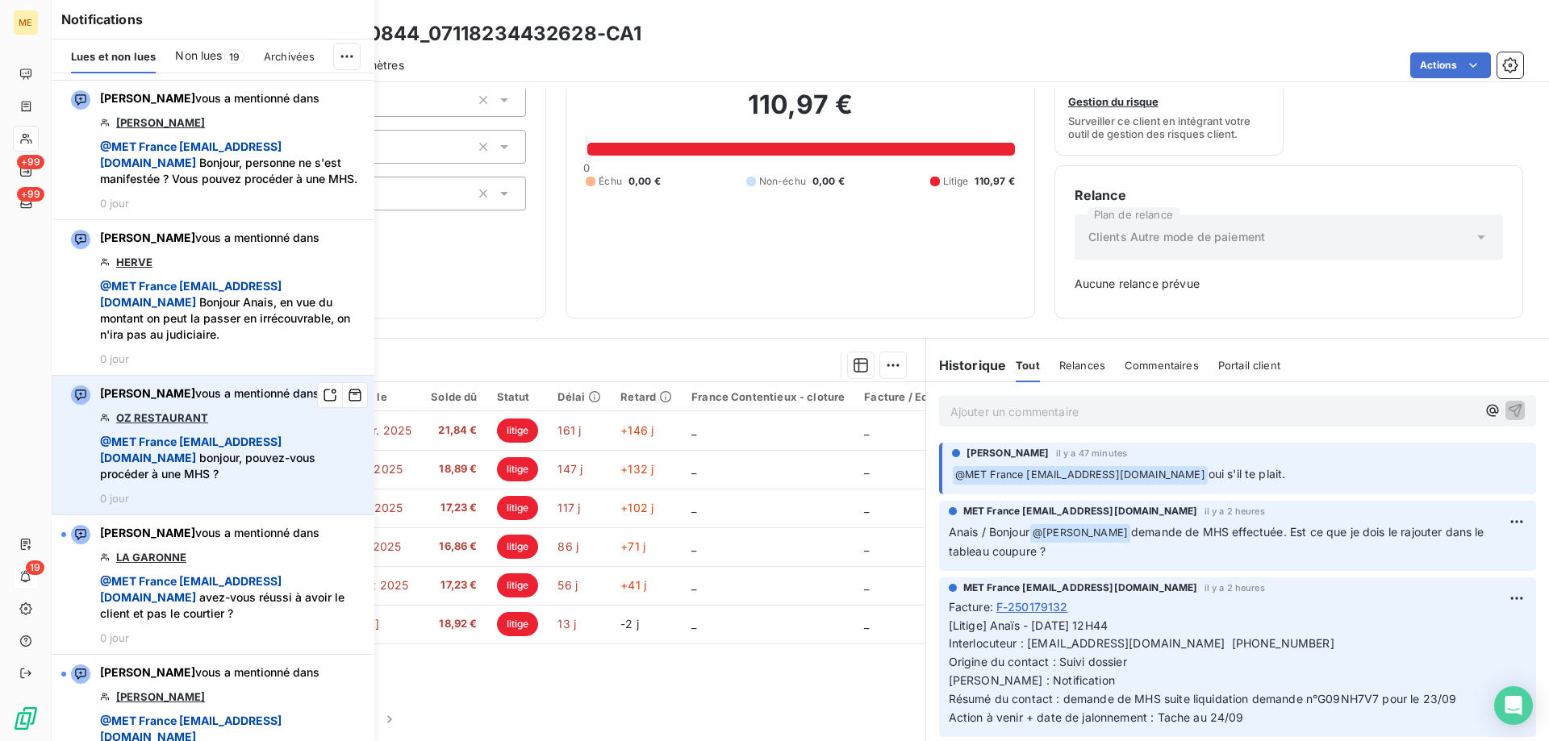
scroll to position [1291, 0]
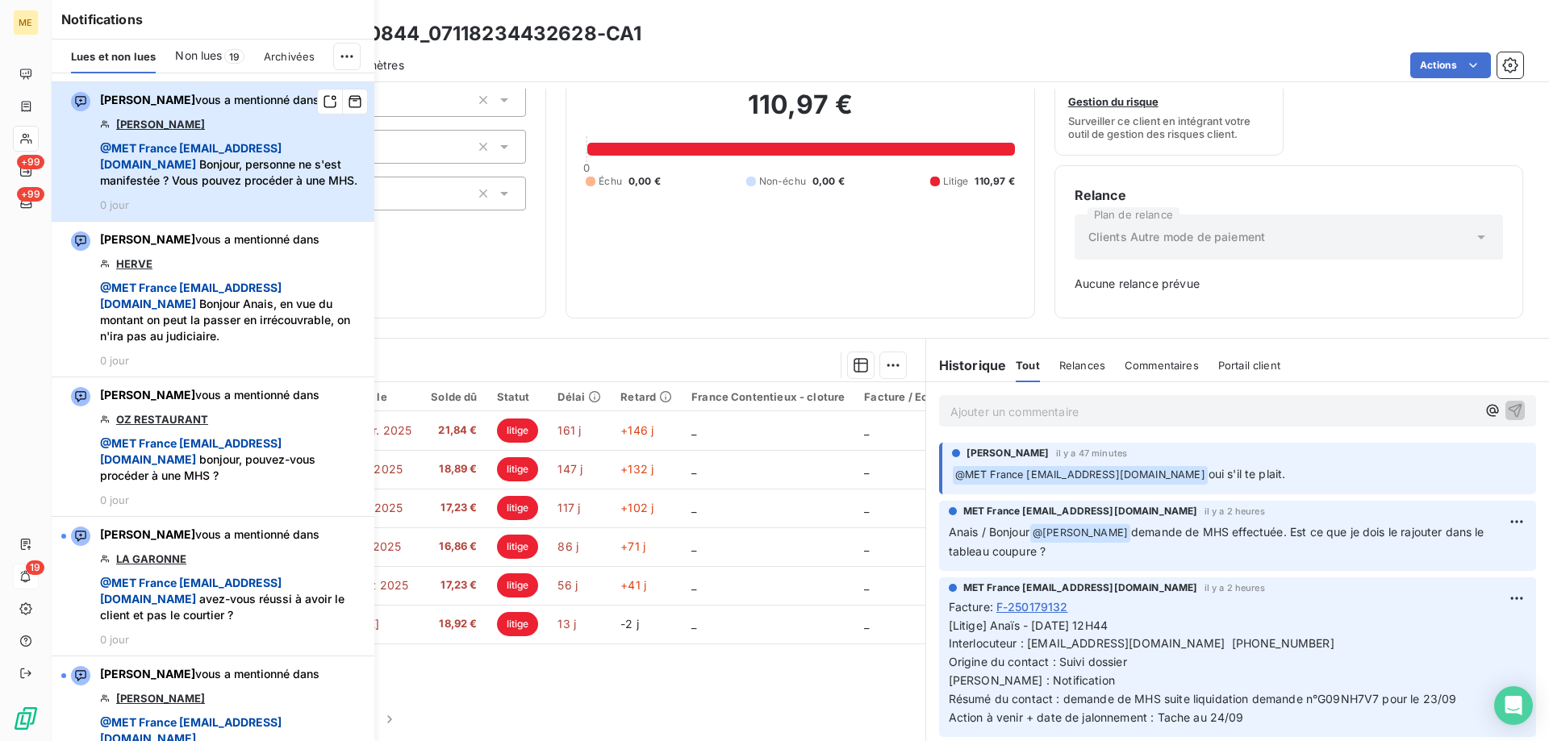
click at [279, 185] on div "Bélinda Thomont vous a mentionné dans GOMEZ @ MET France met-france@recouvremen…" at bounding box center [232, 151] width 265 height 119
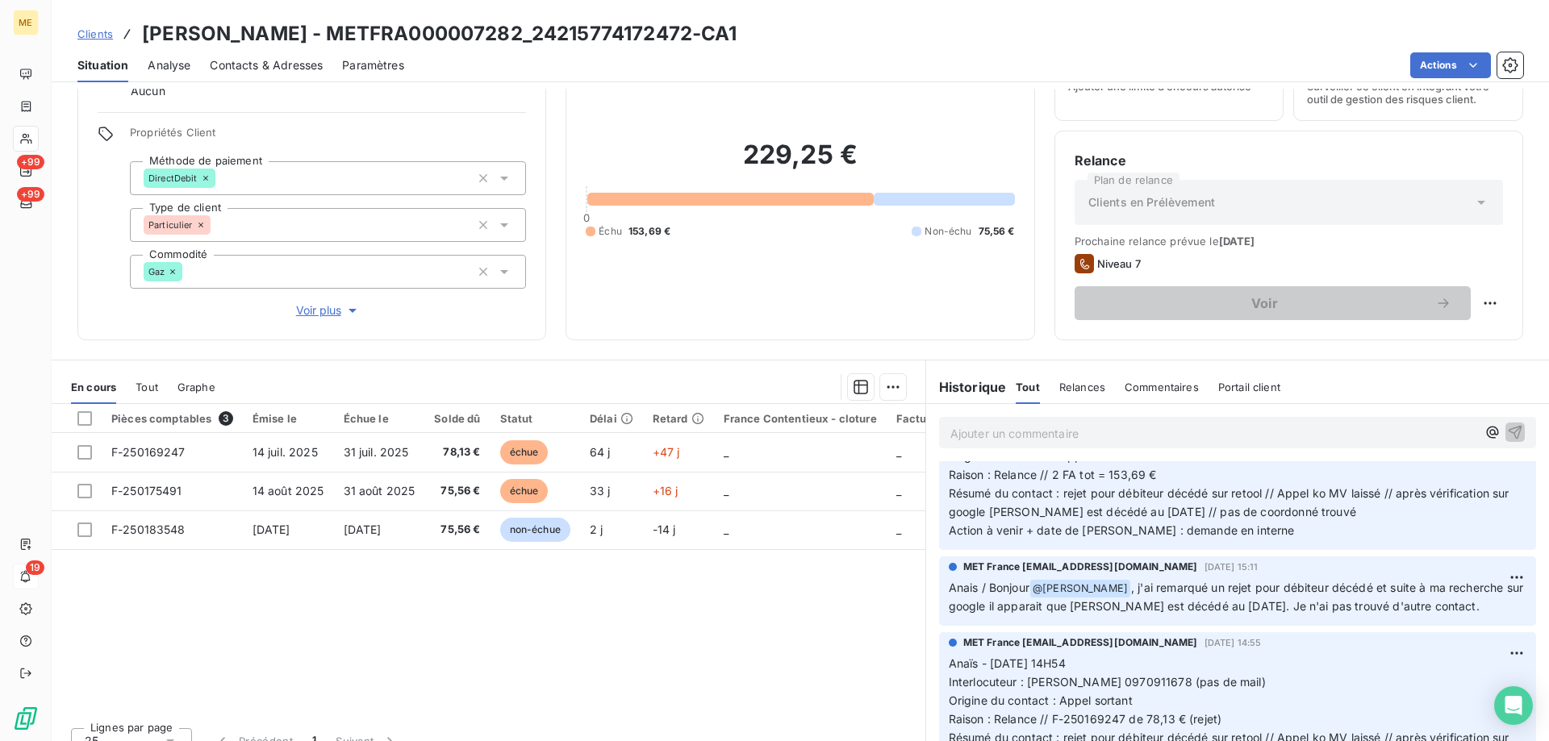
scroll to position [242, 0]
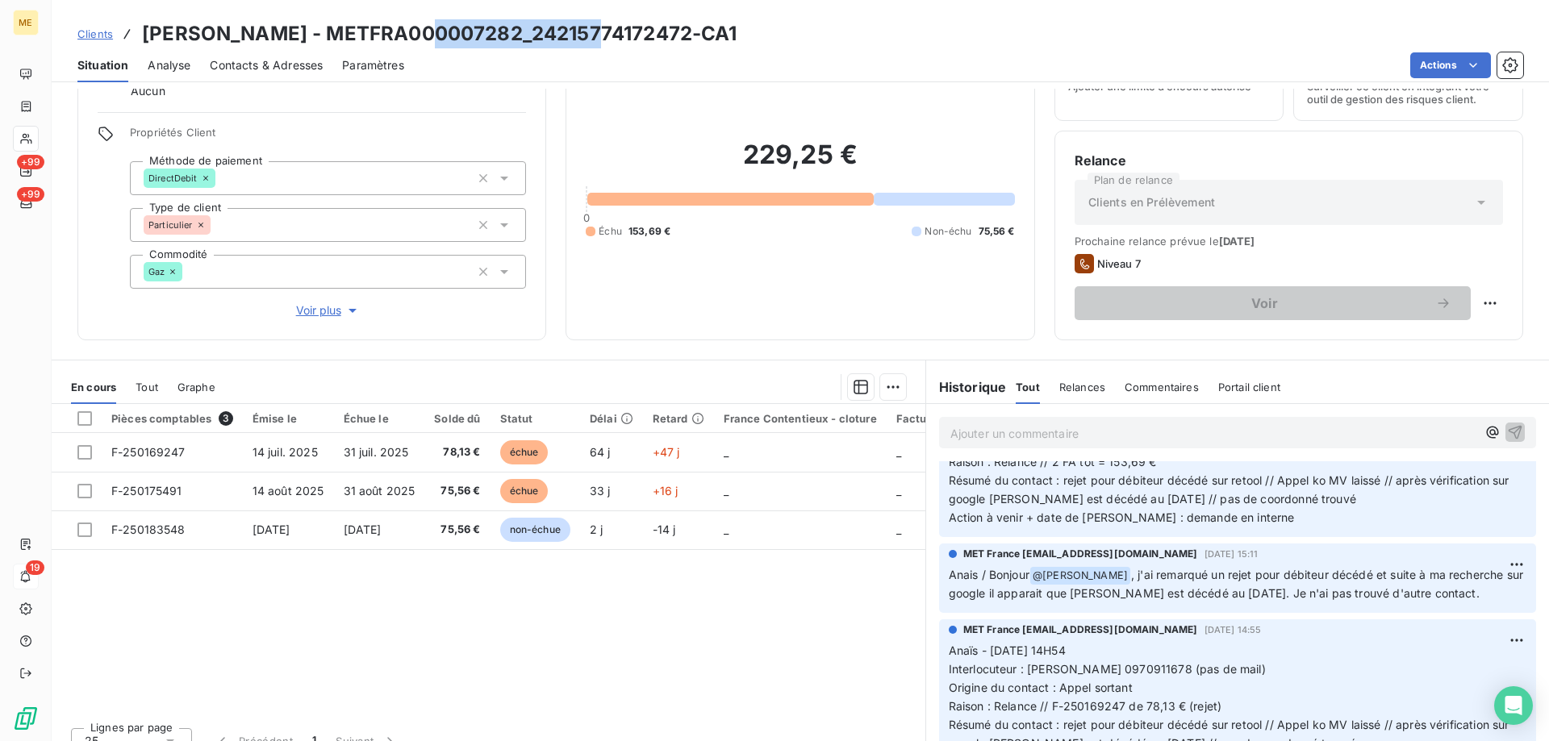
drag, startPoint x: 596, startPoint y: 35, endPoint x: 443, endPoint y: 35, distance: 153.3
click at [443, 35] on h3 "GOMEZ - METFRA000007282_24215774172472-CA1" at bounding box center [439, 33] width 595 height 29
copy h3 "24215774172472"
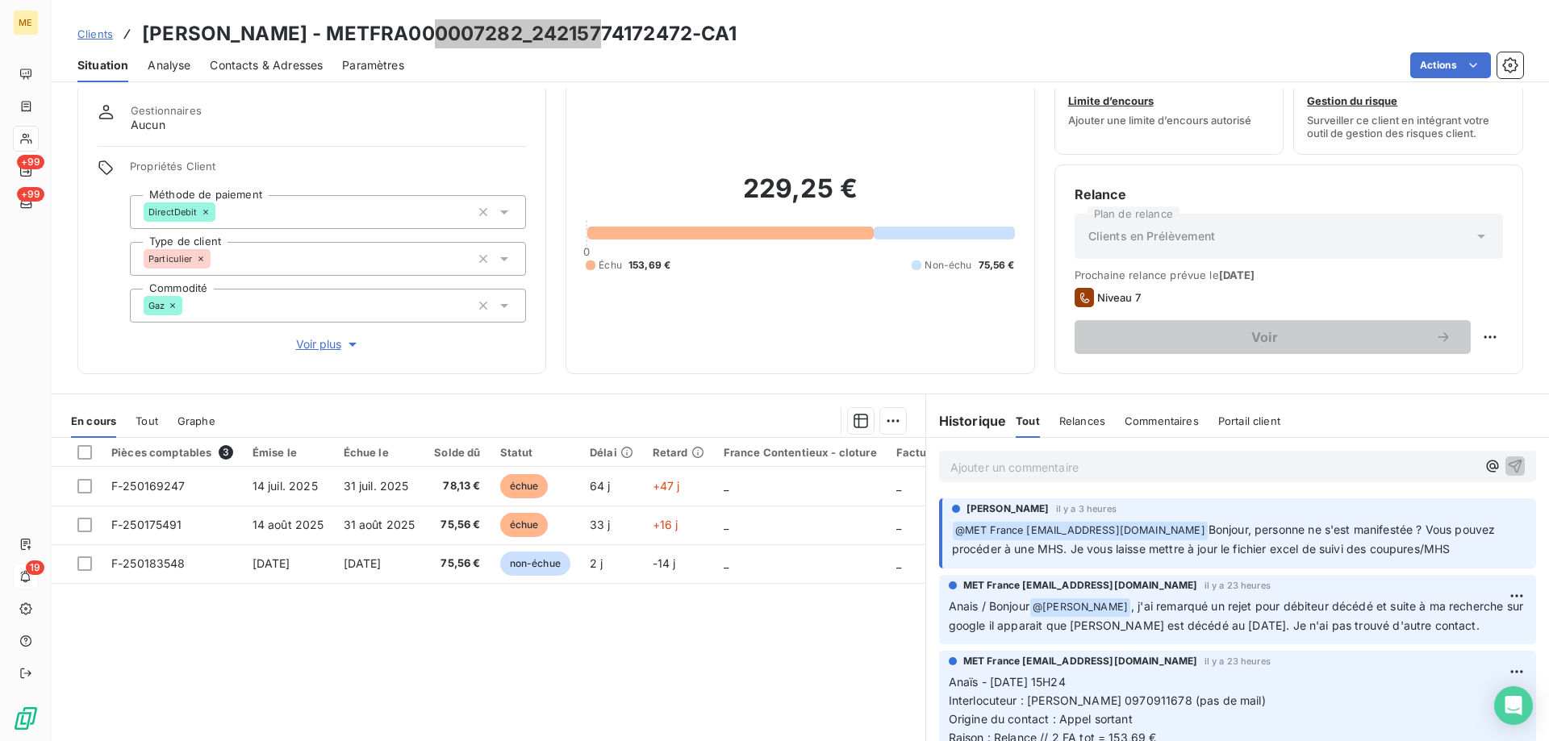
scroll to position [102, 0]
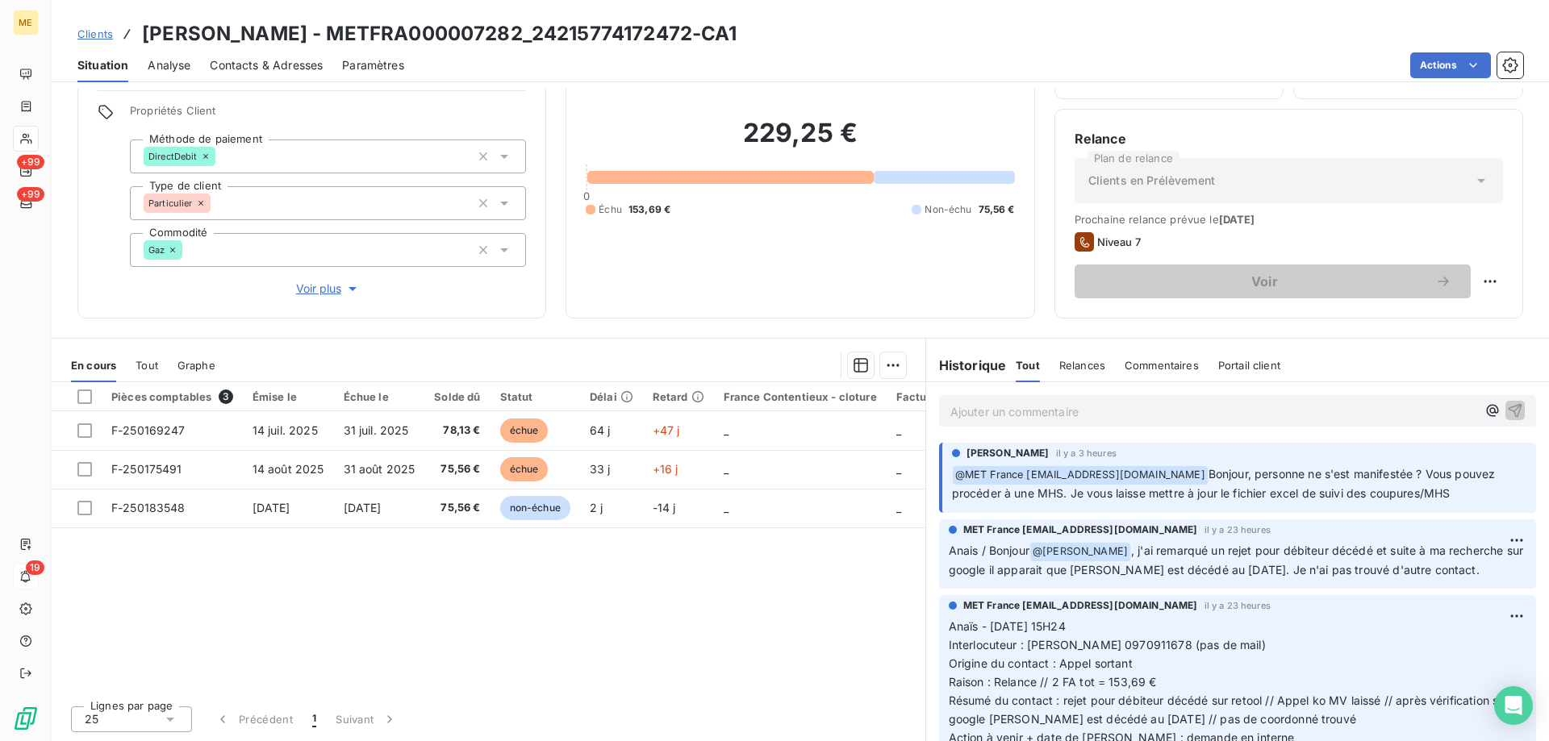
click at [1153, 414] on p "Ajouter un commentaire ﻿" at bounding box center [1213, 412] width 526 height 20
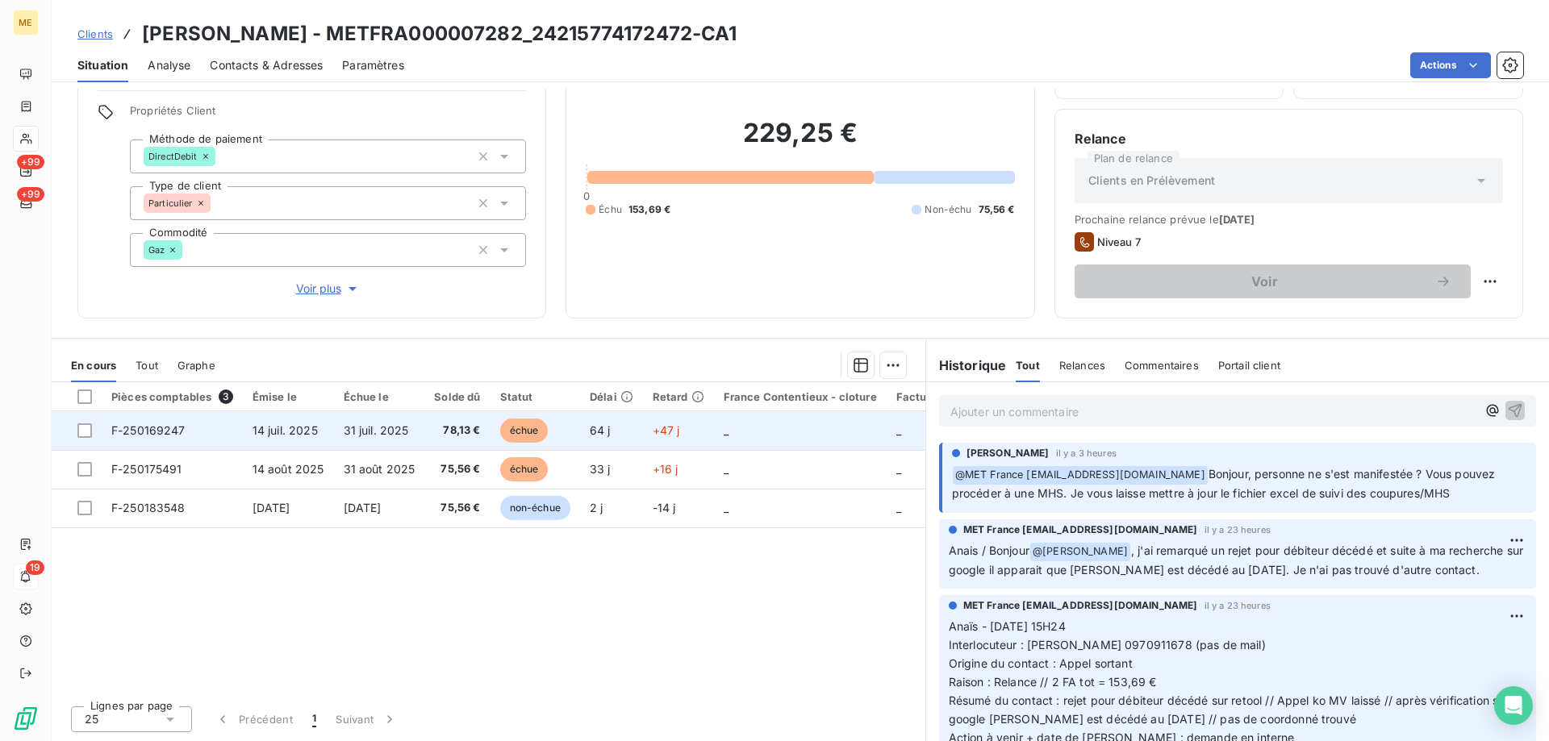
click at [779, 436] on td "_" at bounding box center [800, 430] width 173 height 39
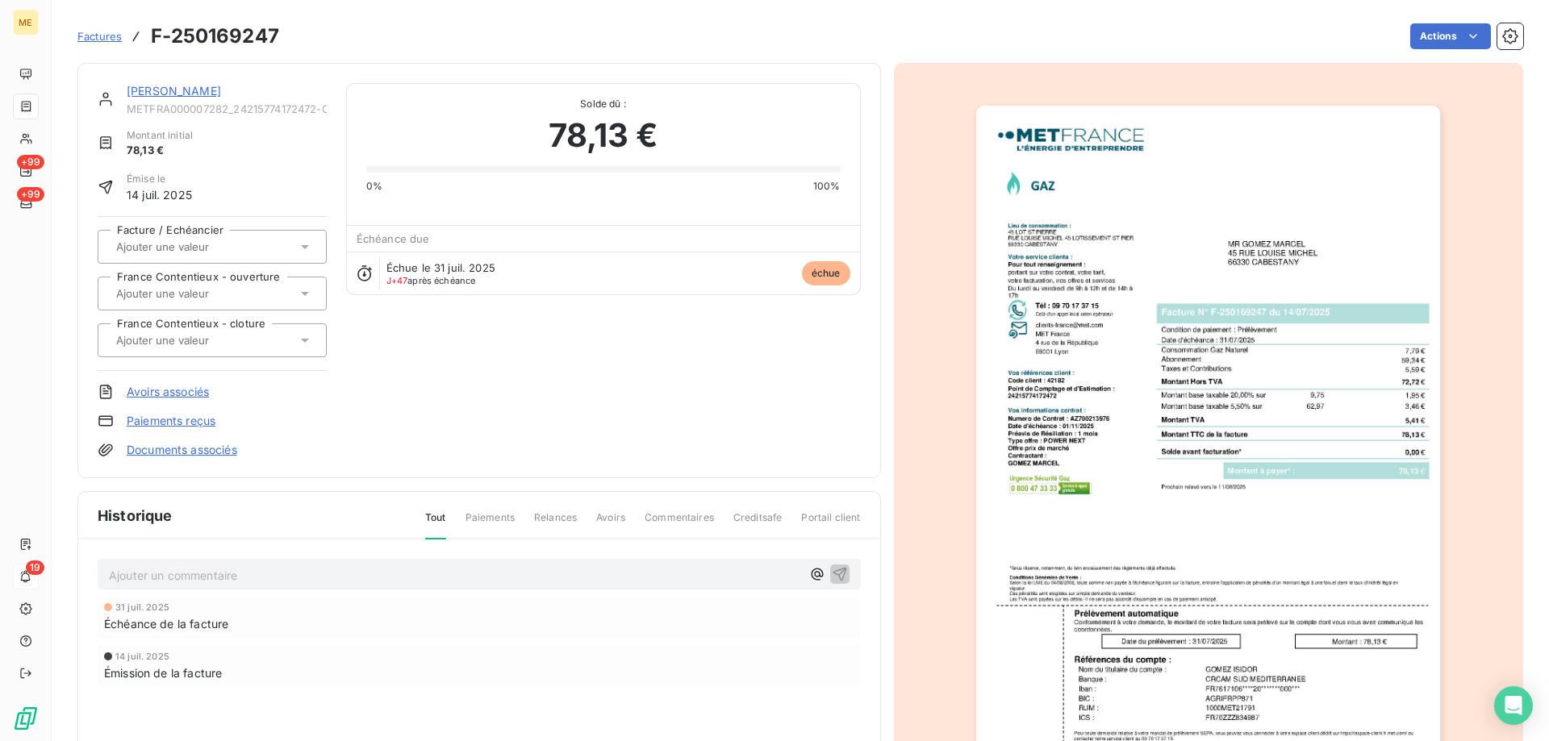
click at [1250, 358] on img "button" at bounding box center [1208, 434] width 464 height 657
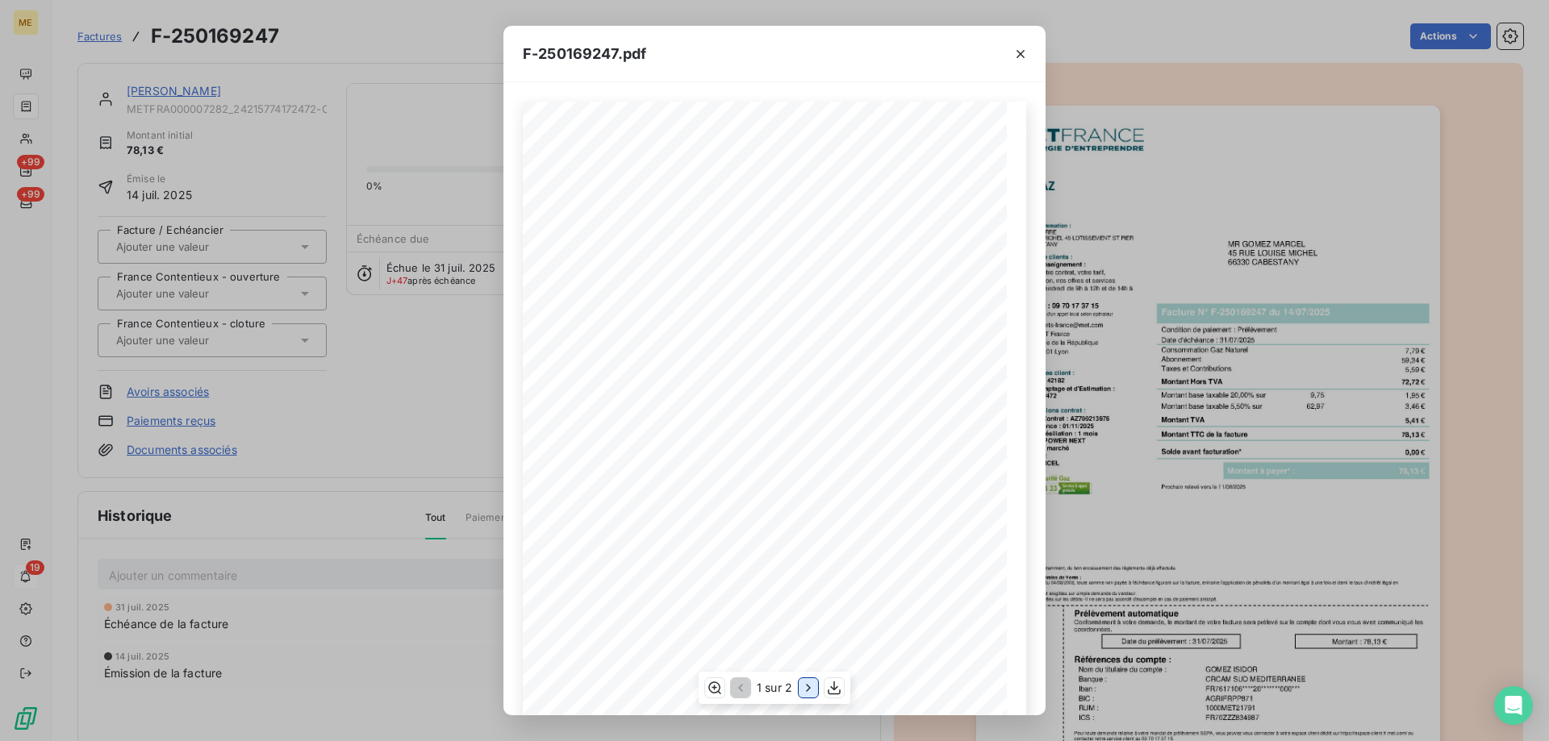
click at [811, 688] on icon "button" at bounding box center [808, 688] width 16 height 16
click at [1011, 52] on button "button" at bounding box center [1020, 54] width 26 height 26
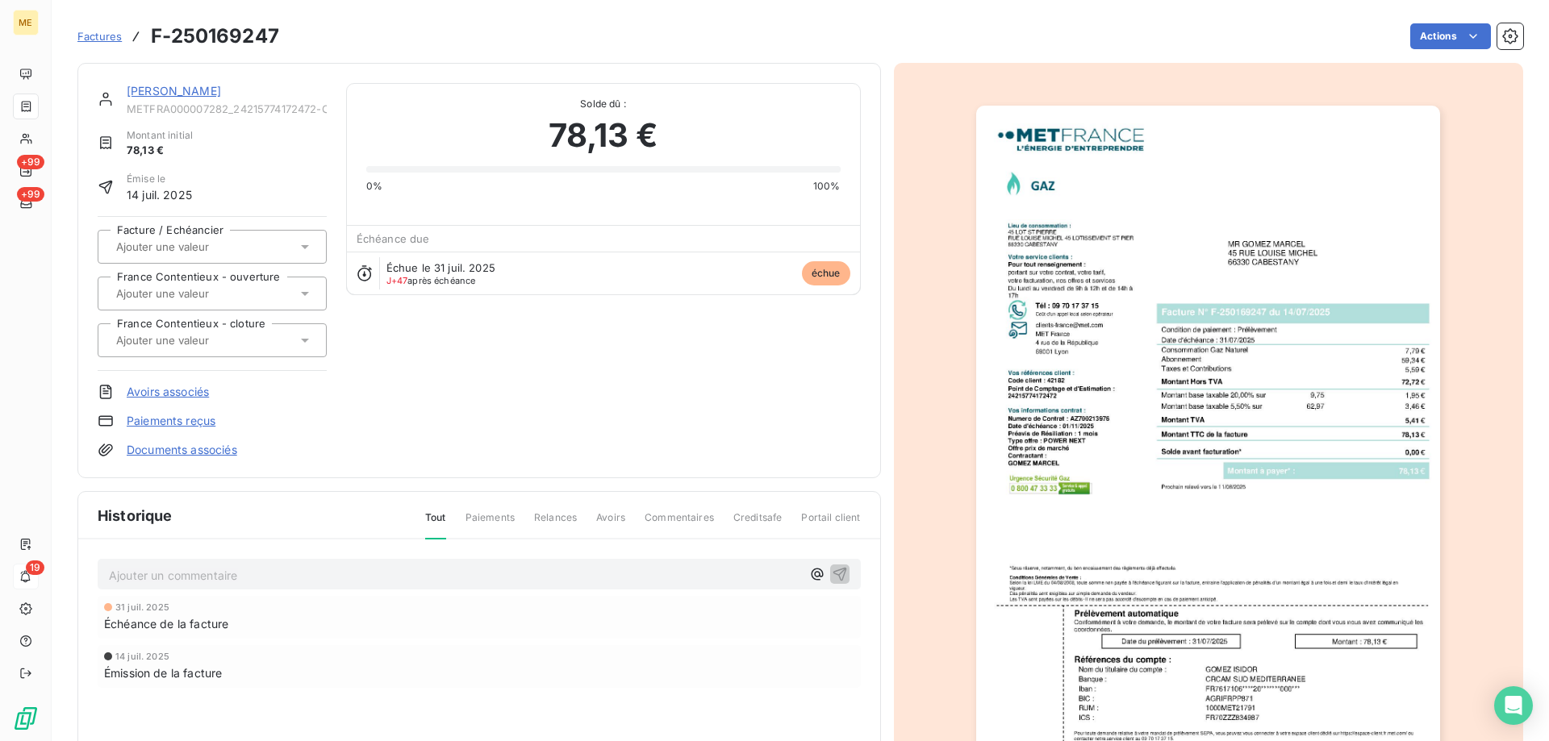
click at [146, 90] on link "GOMEZ" at bounding box center [174, 91] width 94 height 14
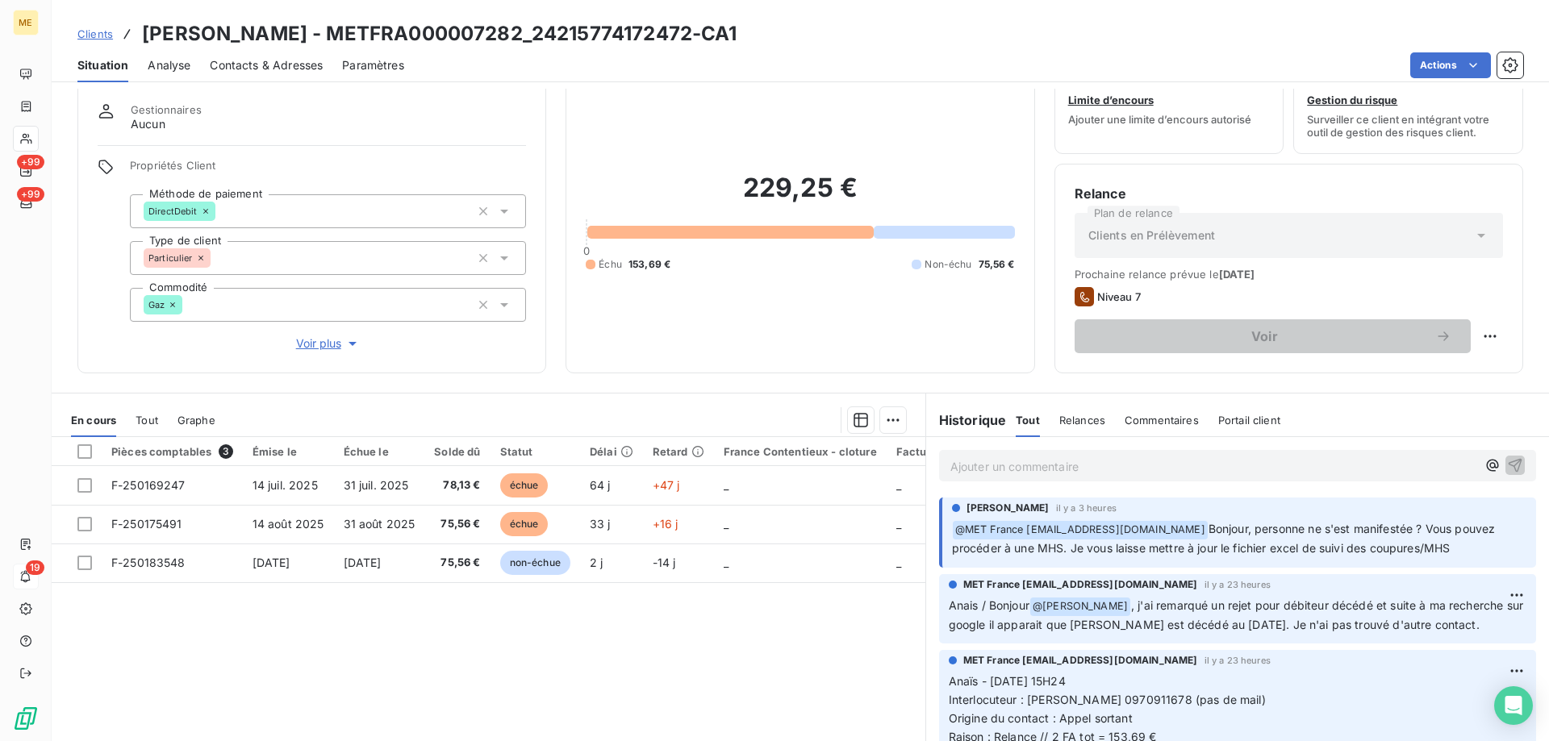
scroll to position [81, 0]
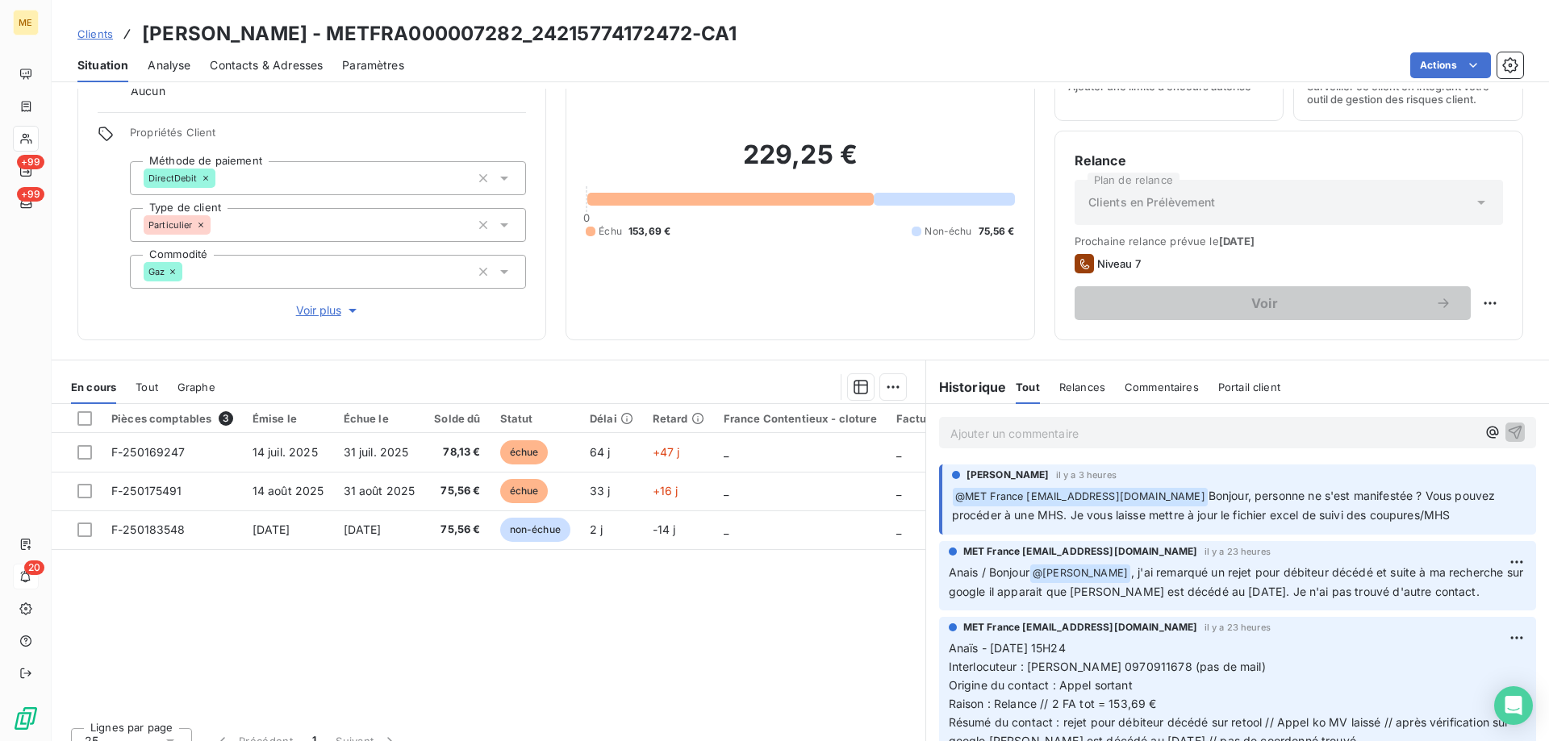
click at [1016, 434] on p "Ajouter un commentaire ﻿" at bounding box center [1213, 433] width 526 height 20
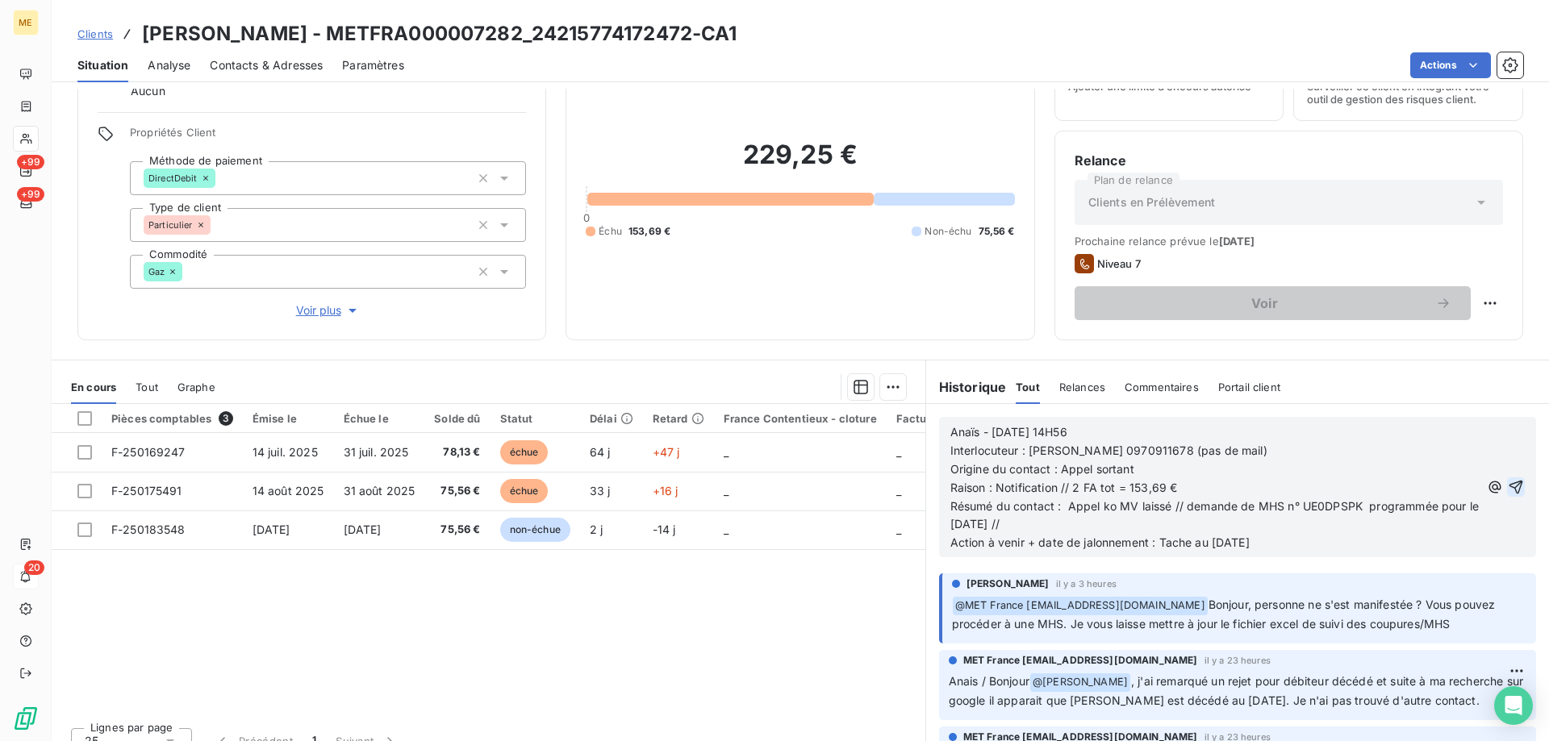
click at [1507, 482] on icon "button" at bounding box center [1515, 487] width 16 height 16
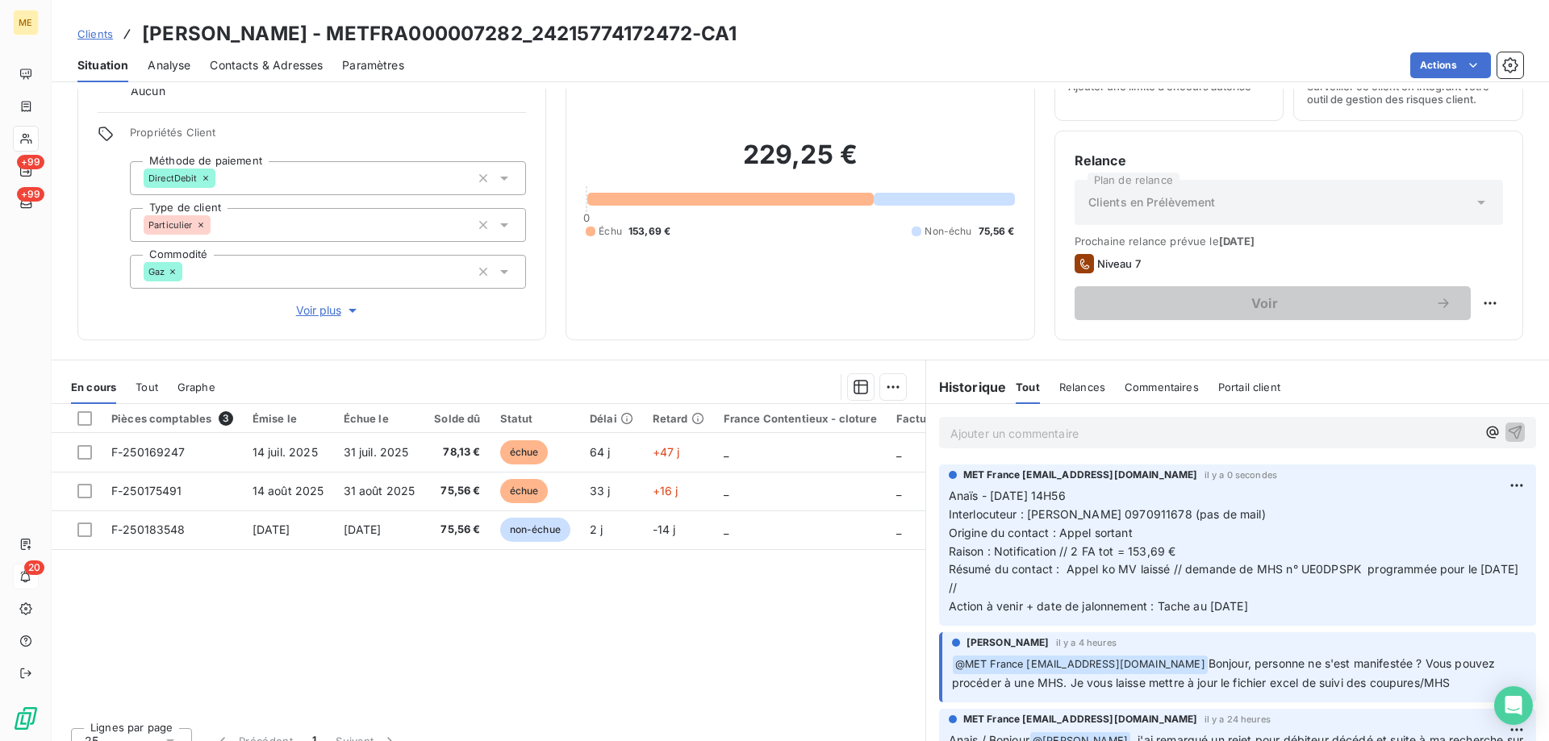
click at [1123, 428] on p "Ajouter un commentaire ﻿" at bounding box center [1213, 433] width 526 height 20
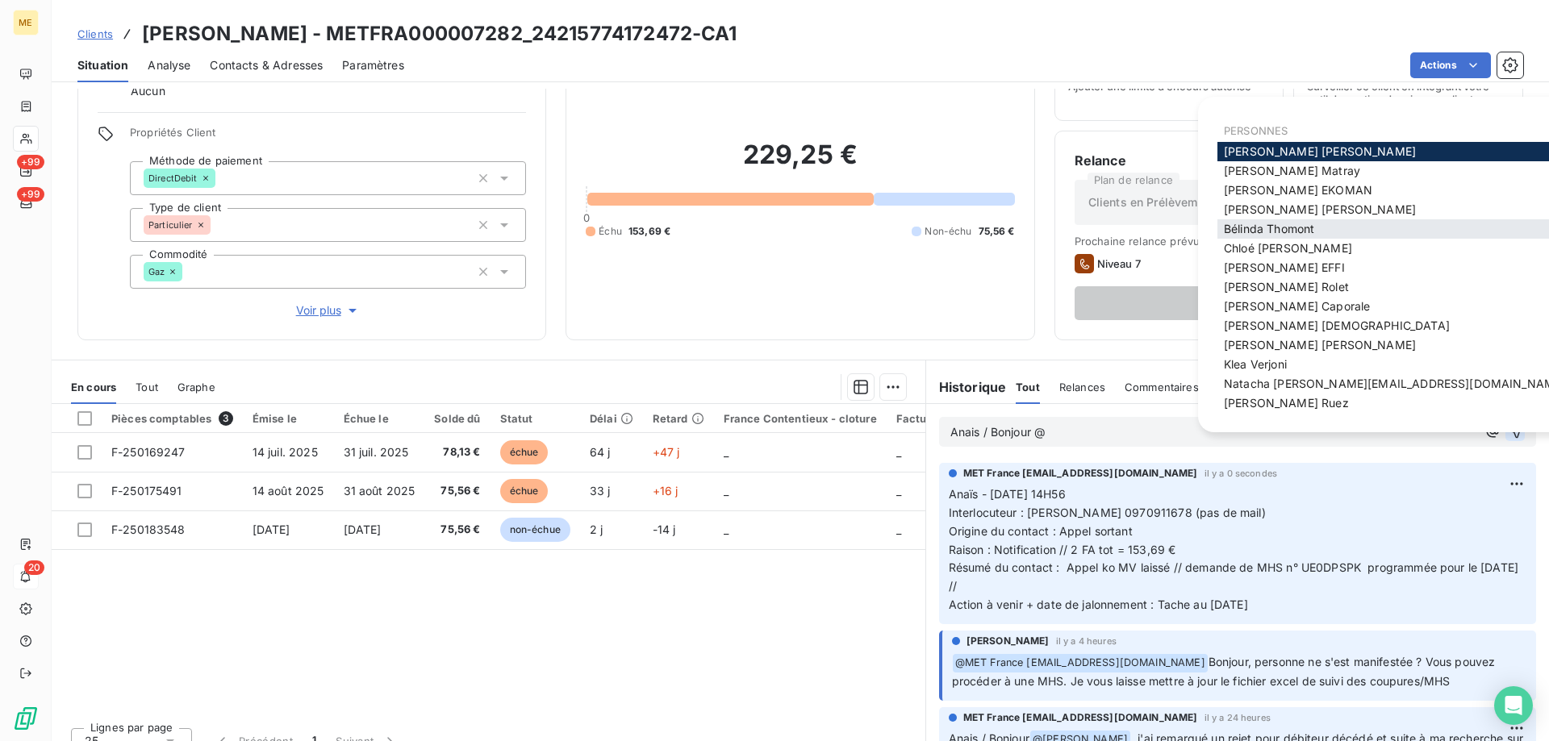
click at [1233, 231] on span "Bélinda Thomont" at bounding box center [1269, 229] width 90 height 14
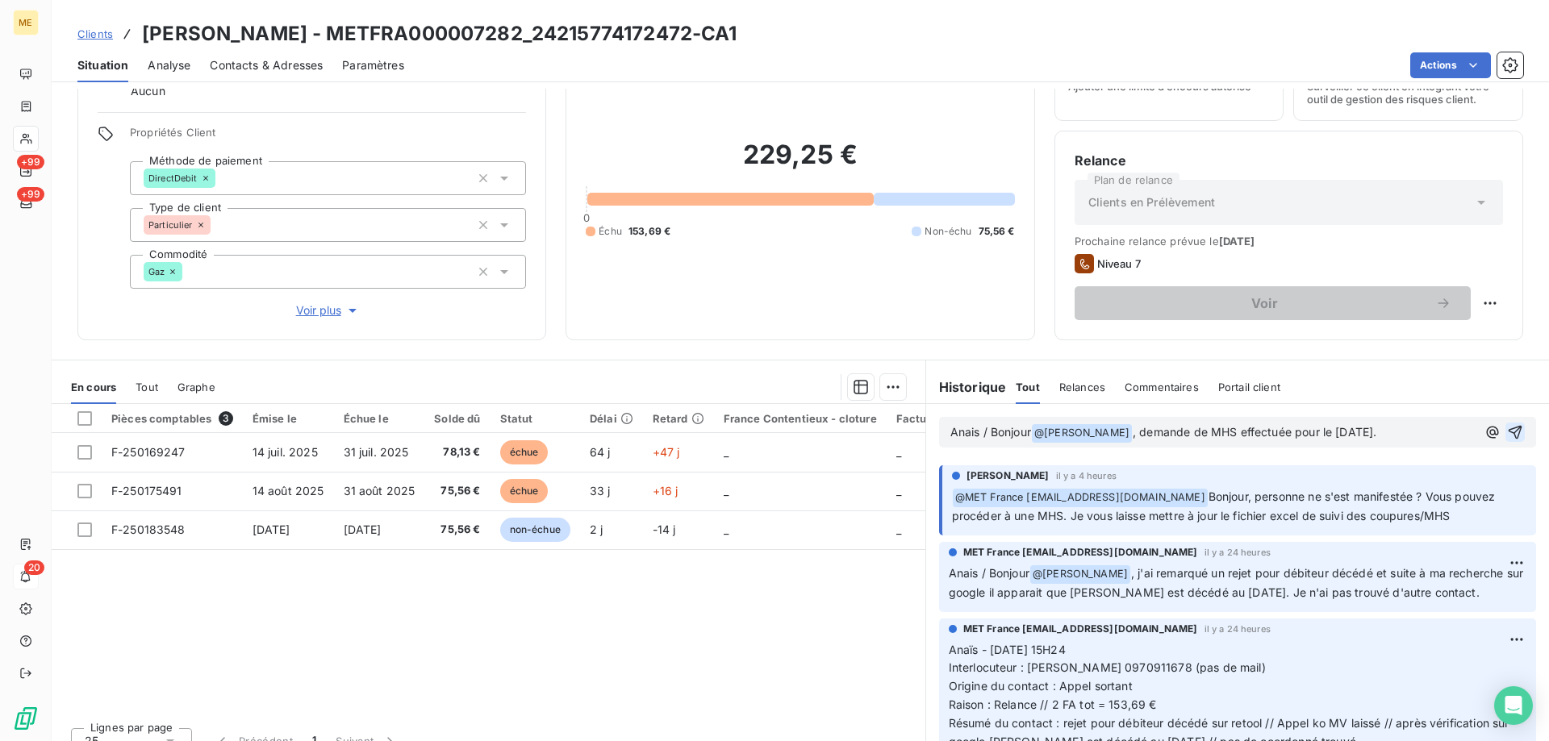
scroll to position [0, 0]
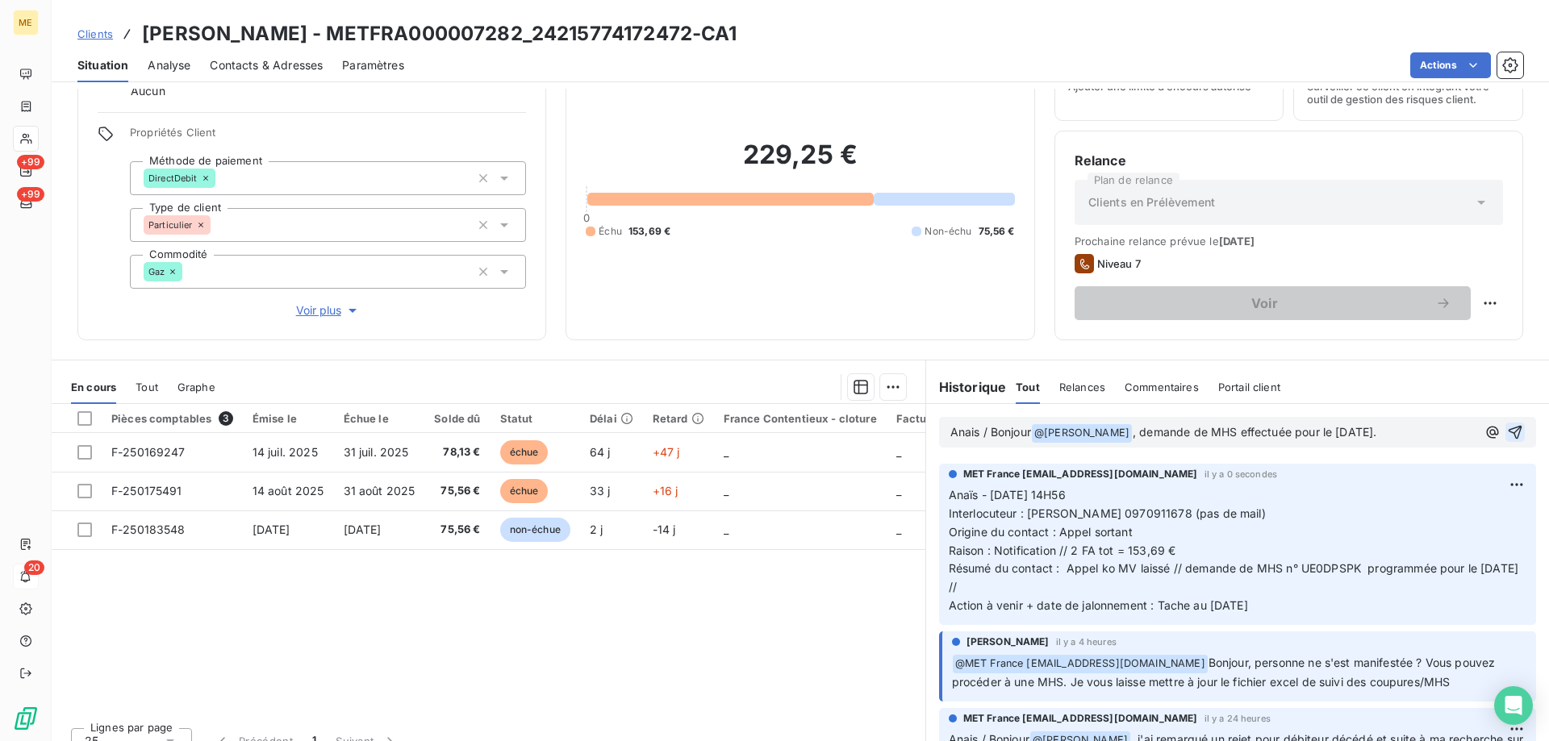
click at [1507, 427] on icon "button" at bounding box center [1515, 432] width 16 height 16
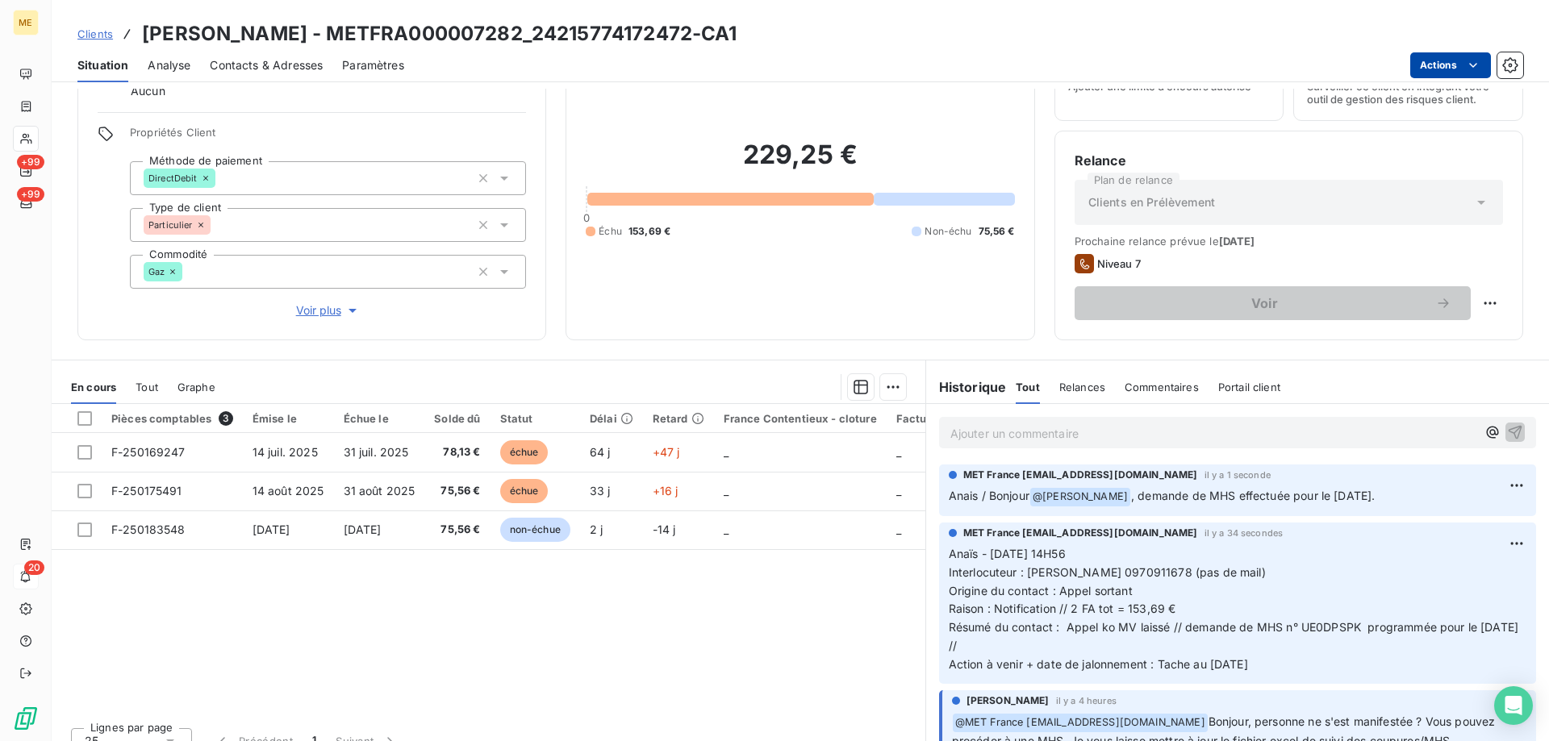
click at [1428, 58] on html "ME +99 +99 20 Clients GOMEZ - METFRA000007282_24215774172472-CA1 Situation Anal…" at bounding box center [774, 451] width 1549 height 903
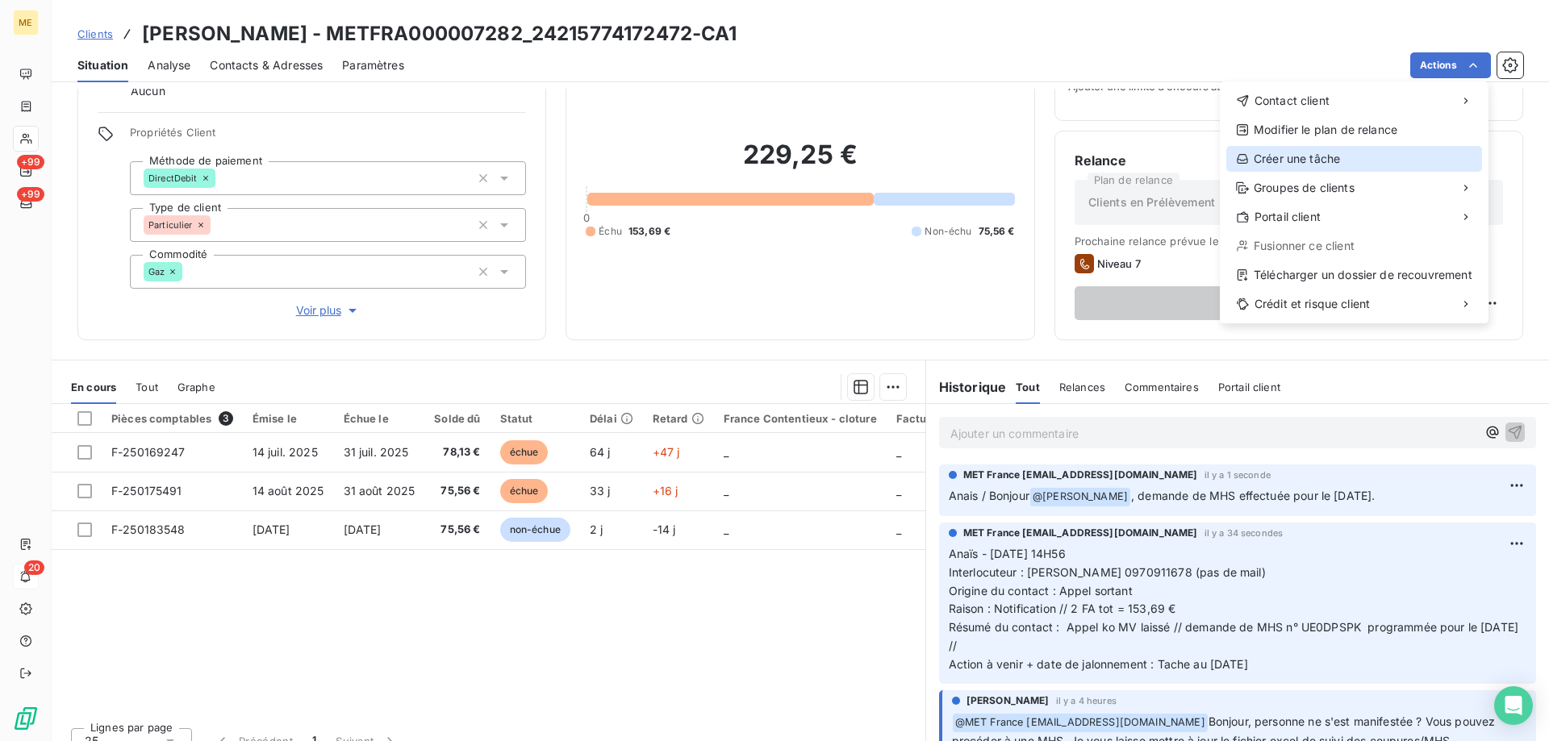
click at [1329, 156] on div "Créer une tâche" at bounding box center [1354, 159] width 256 height 26
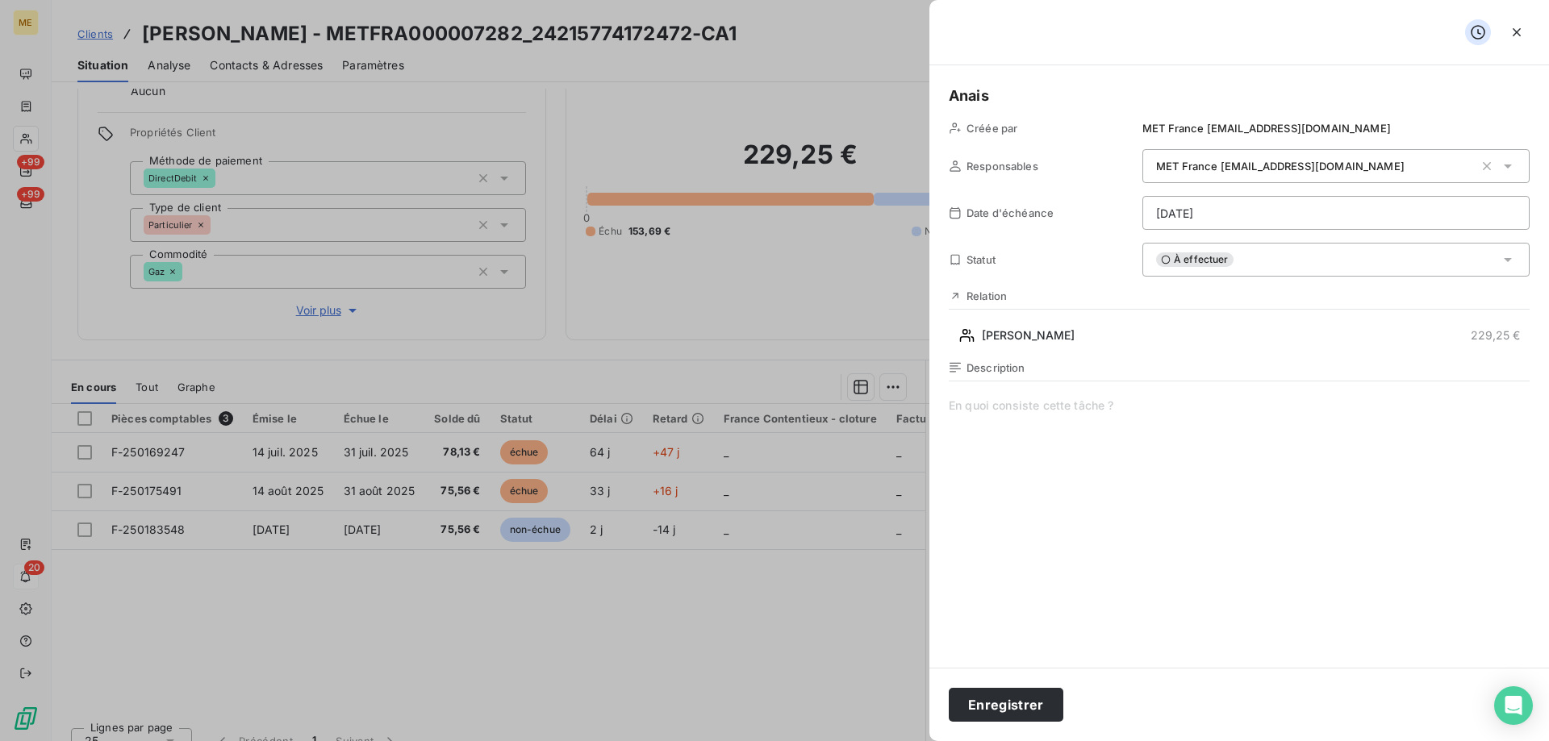
click at [1028, 418] on span at bounding box center [1239, 553] width 581 height 310
click at [1207, 427] on span "Vérif état MHS" at bounding box center [1239, 553] width 581 height 310
click at [1278, 196] on html "ME +99 +99 20 Clients GOMEZ - METFRA000007282_24215774172472-CA1 Situation Anal…" at bounding box center [774, 451] width 1549 height 903
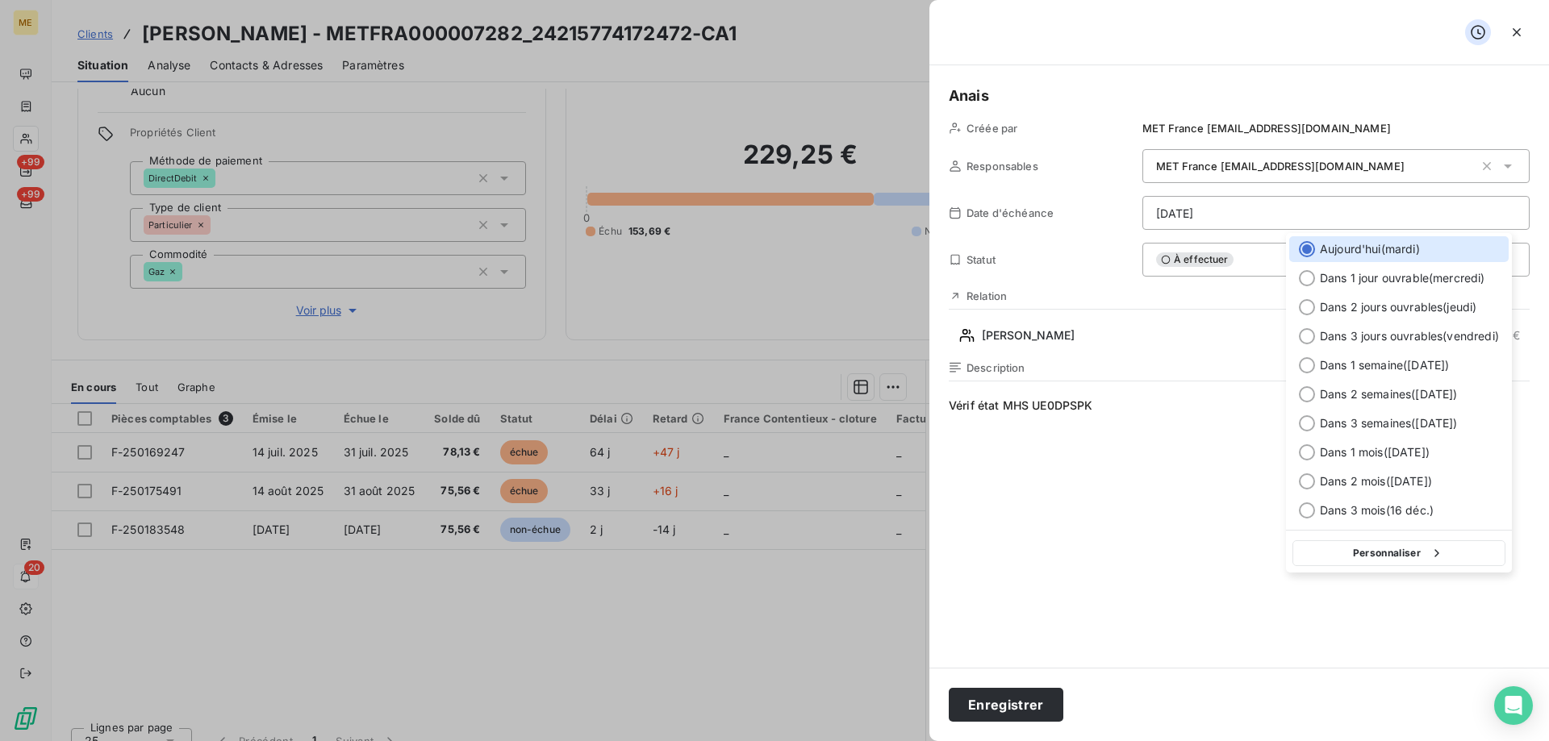
click at [1391, 547] on button "Personnaliser" at bounding box center [1398, 553] width 213 height 26
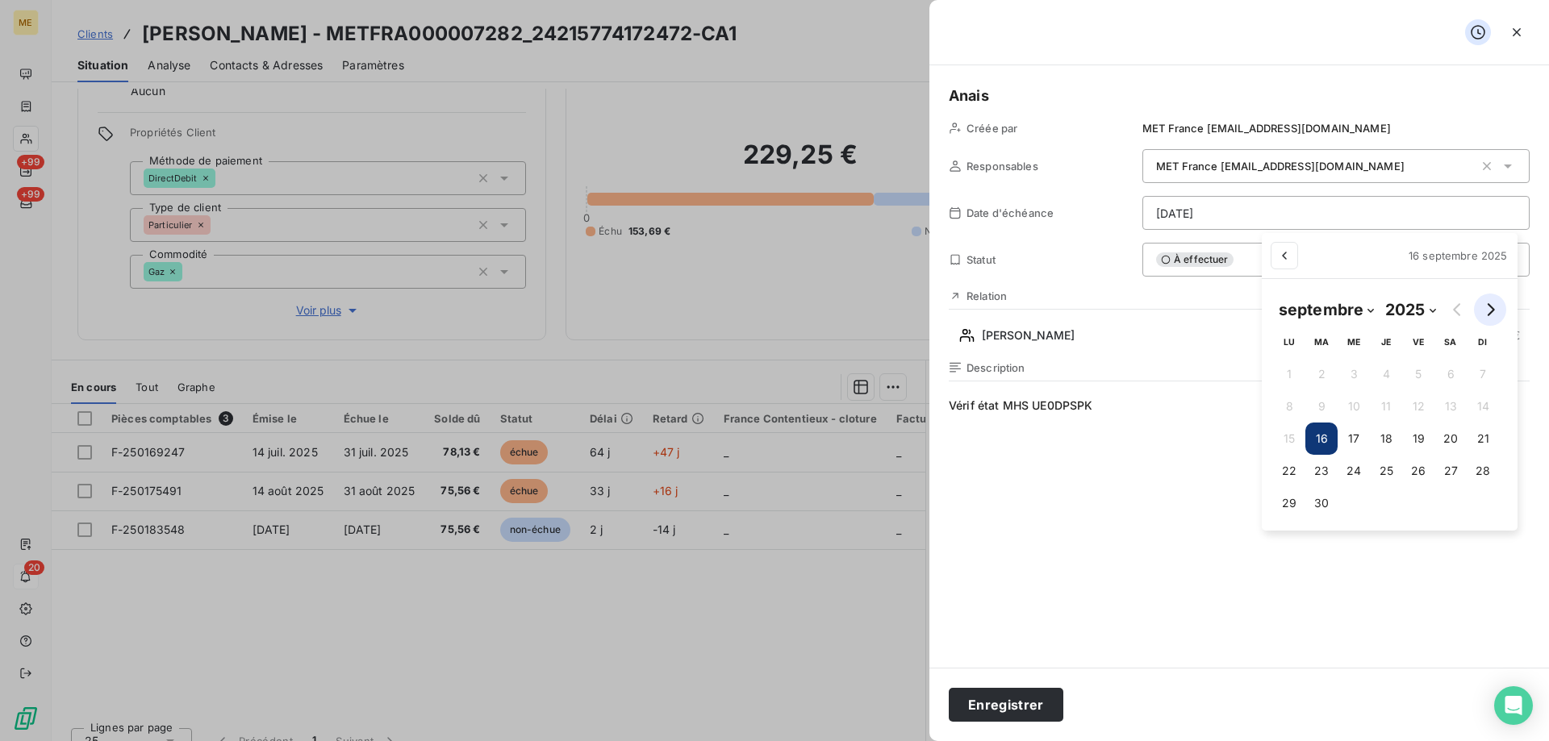
click at [1487, 313] on icon "Go to next month" at bounding box center [1489, 309] width 13 height 13
select select "9"
click at [1400, 369] on button "2" at bounding box center [1393, 374] width 32 height 32
type input "02/10/2025"
click at [1006, 703] on html "ME +99 +99 20 Clients GOMEZ - METFRA000007282_24215774172472-CA1 Situation Anal…" at bounding box center [774, 451] width 1549 height 903
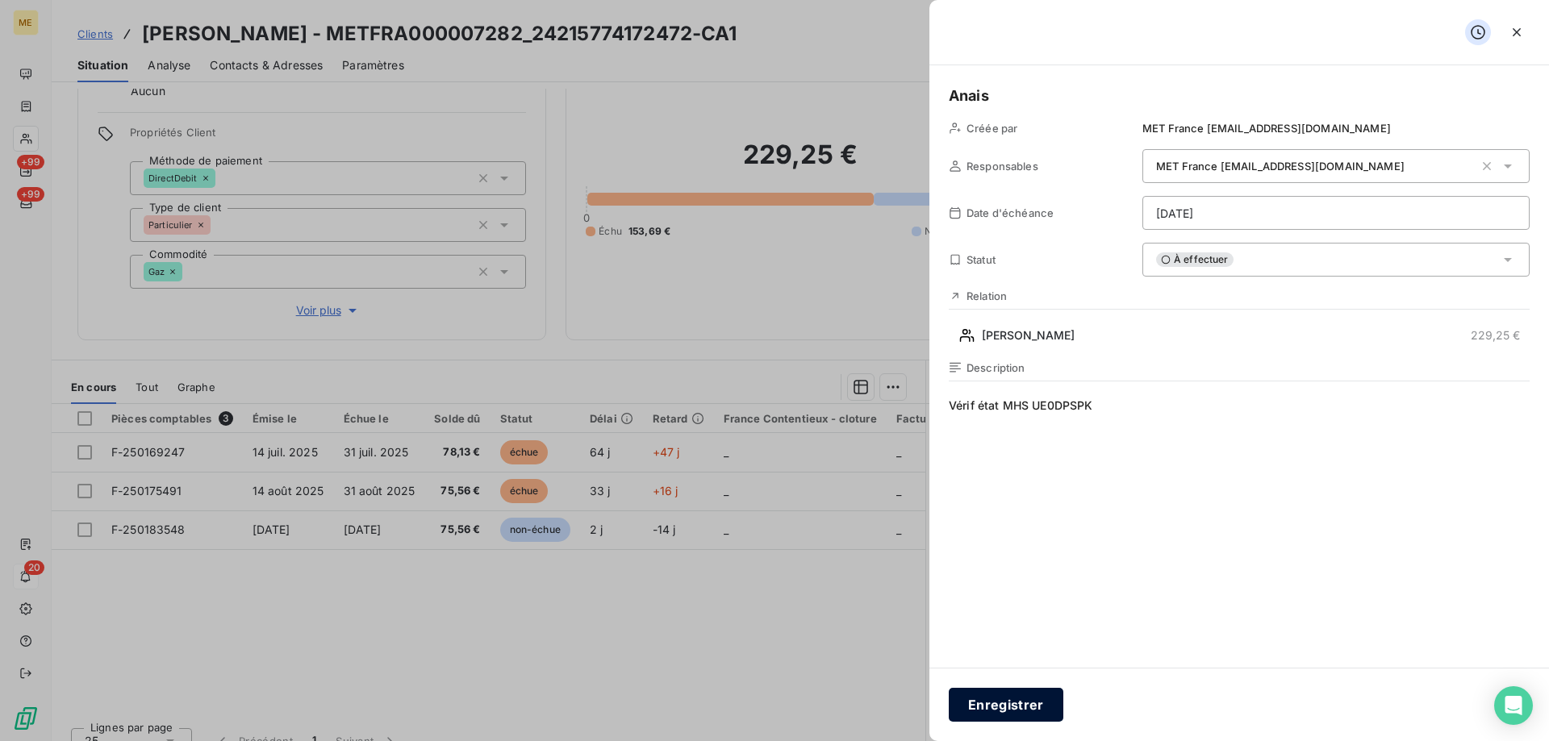
click at [1006, 703] on button "Enregistrer" at bounding box center [1006, 705] width 115 height 34
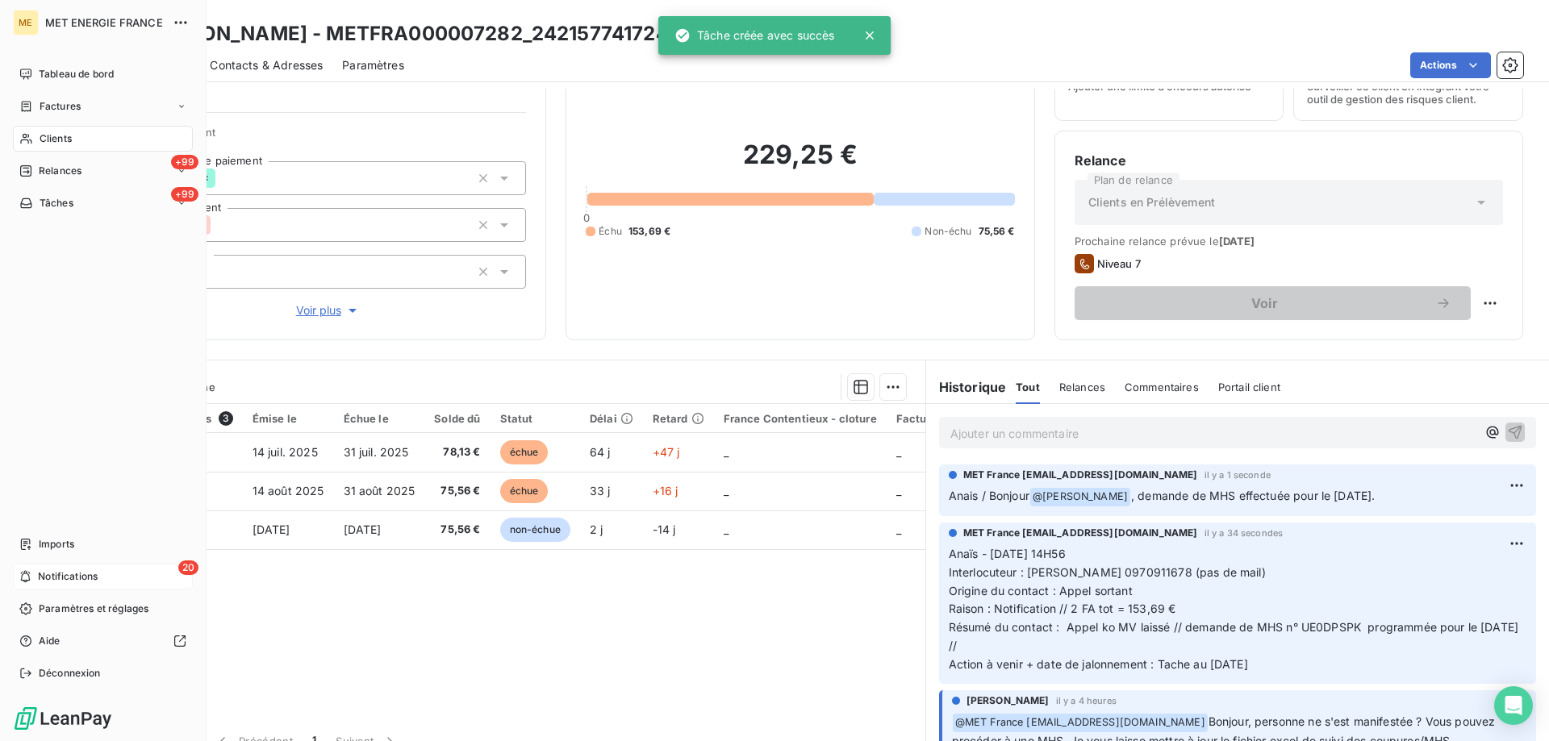
click at [48, 575] on span "Notifications" at bounding box center [68, 576] width 60 height 15
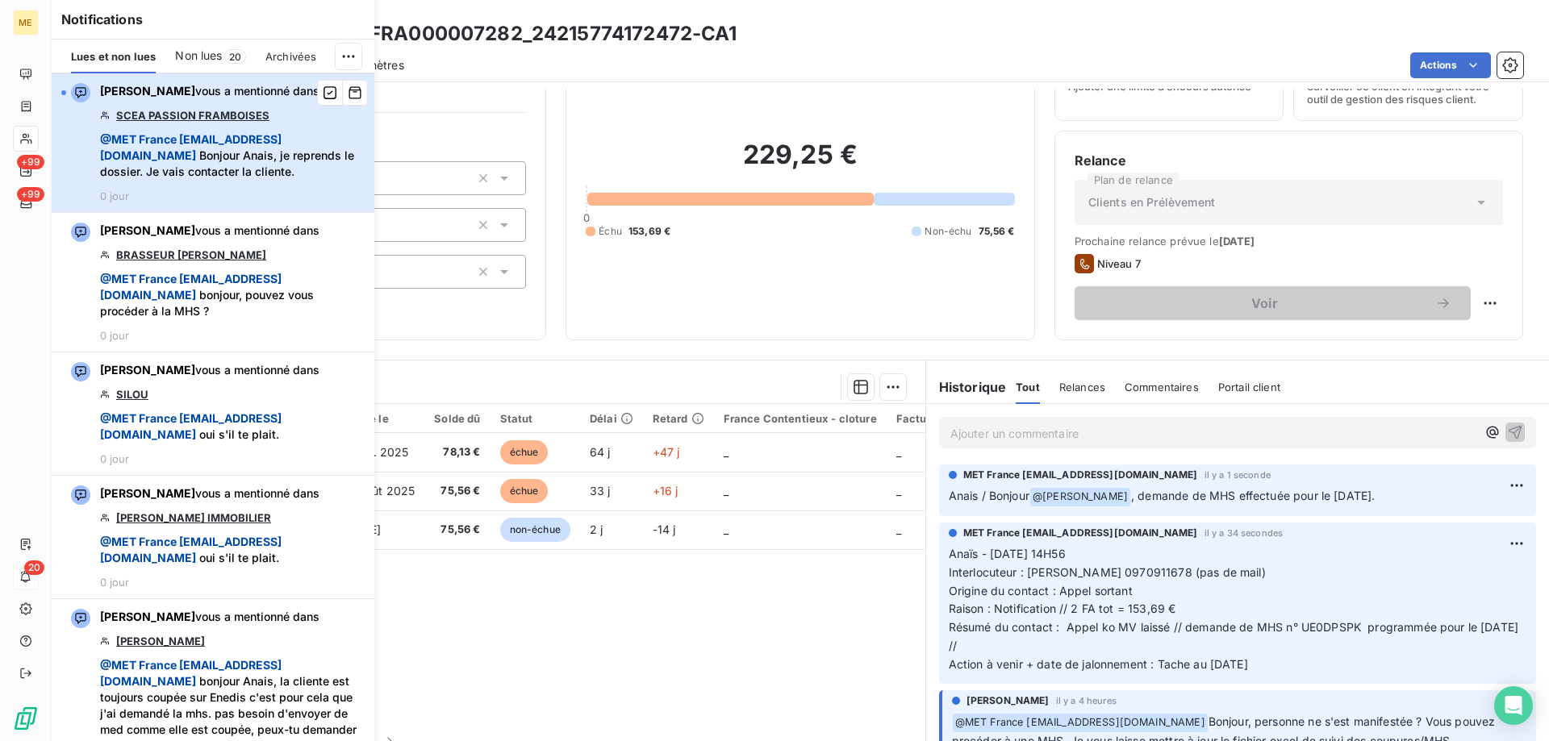
click at [310, 178] on span "@ MET France met-france@recouvrement.met.com Bonjour Anais, je reprends le doss…" at bounding box center [232, 155] width 265 height 48
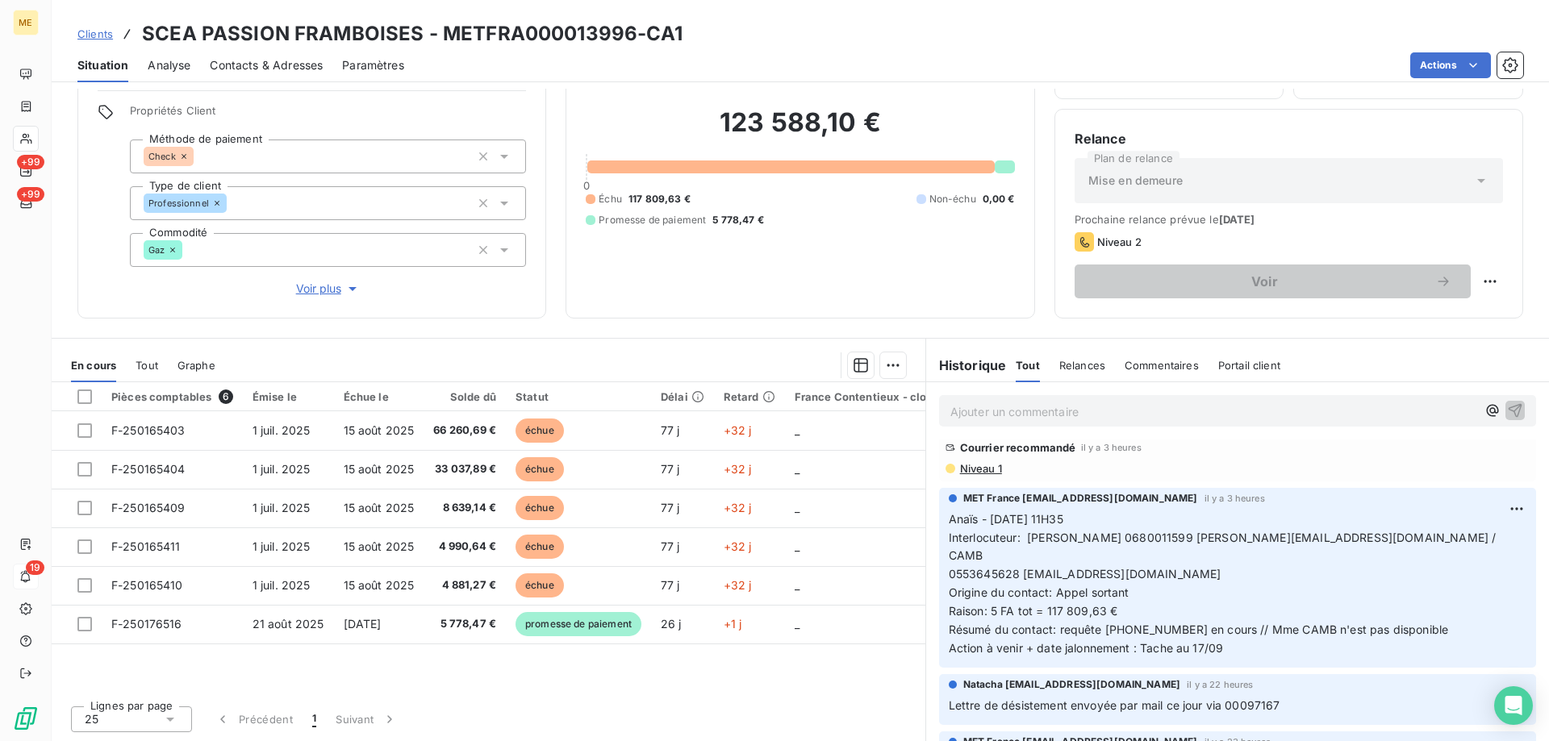
scroll to position [81, 0]
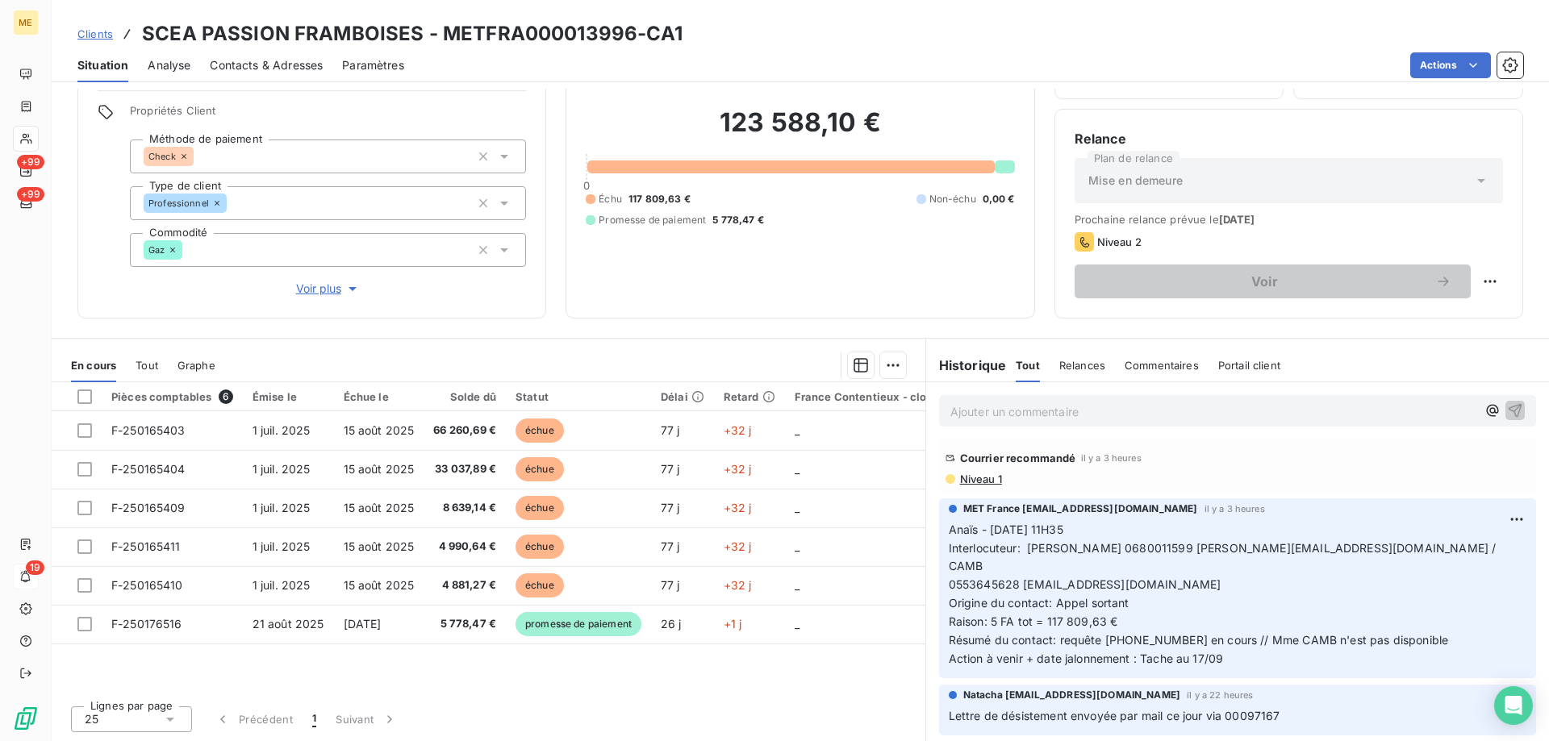
click at [979, 474] on span "Niveau 1" at bounding box center [980, 479] width 44 height 13
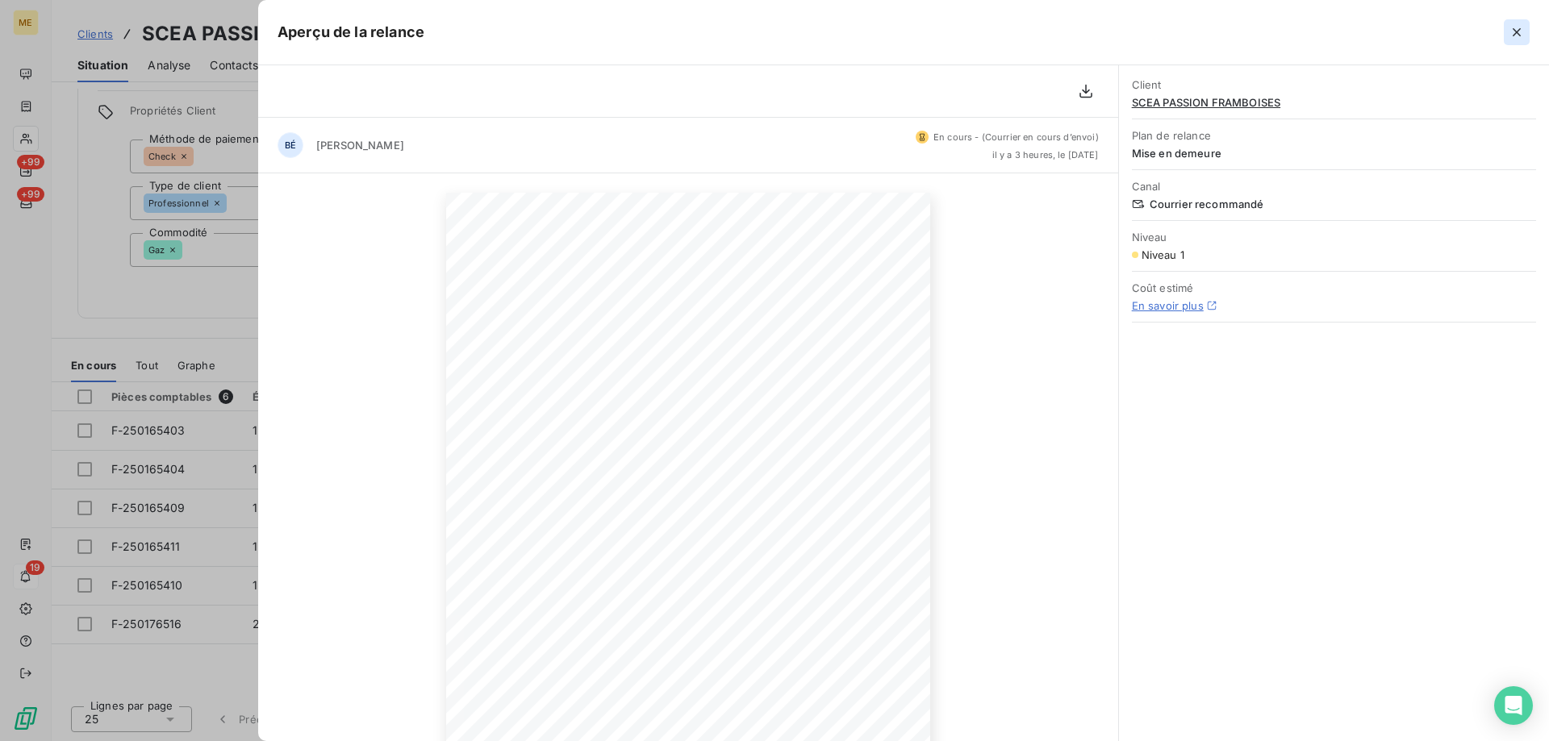
click at [1516, 33] on icon "button" at bounding box center [1516, 32] width 8 height 8
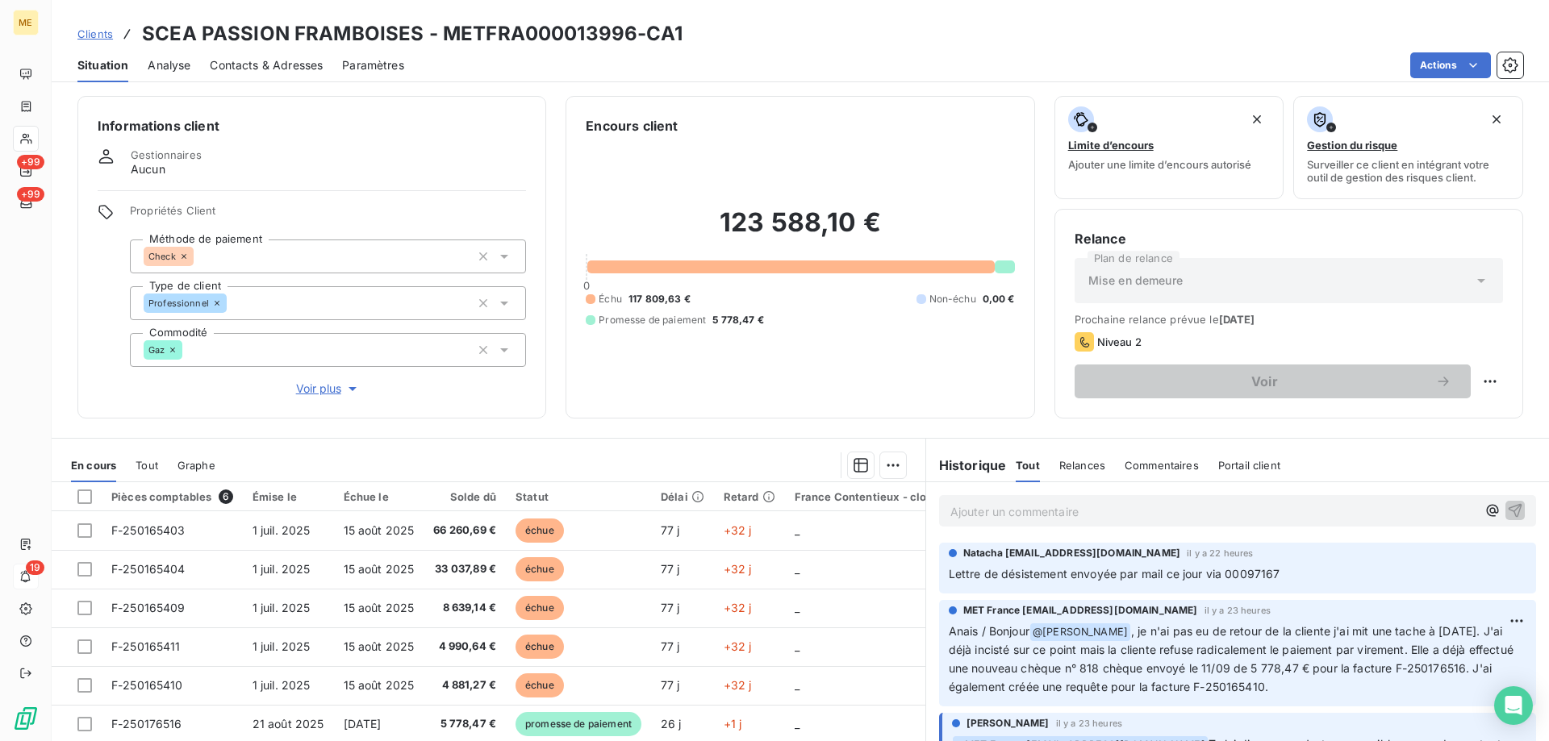
scroll to position [0, 0]
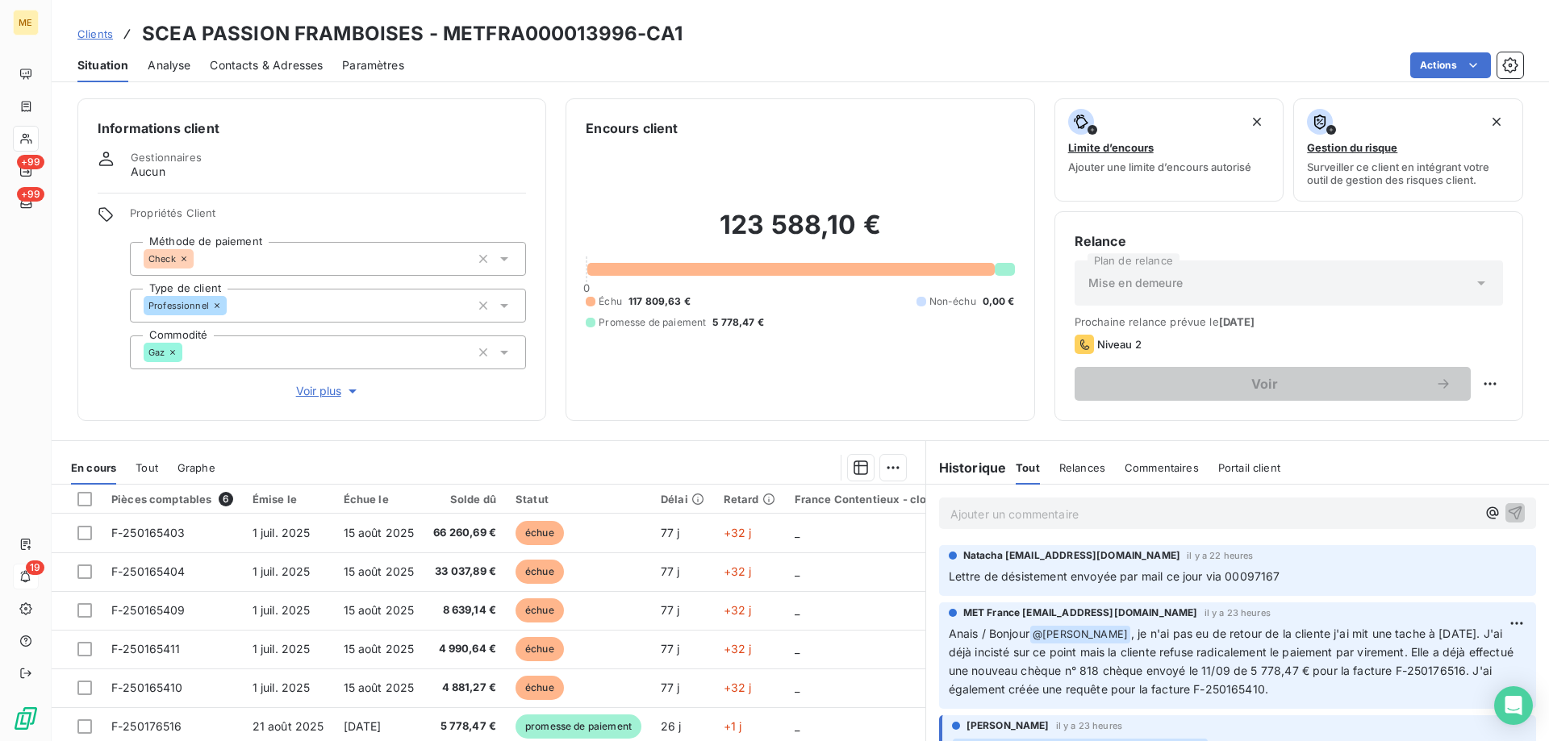
click at [315, 383] on span "Voir plus" at bounding box center [328, 391] width 65 height 16
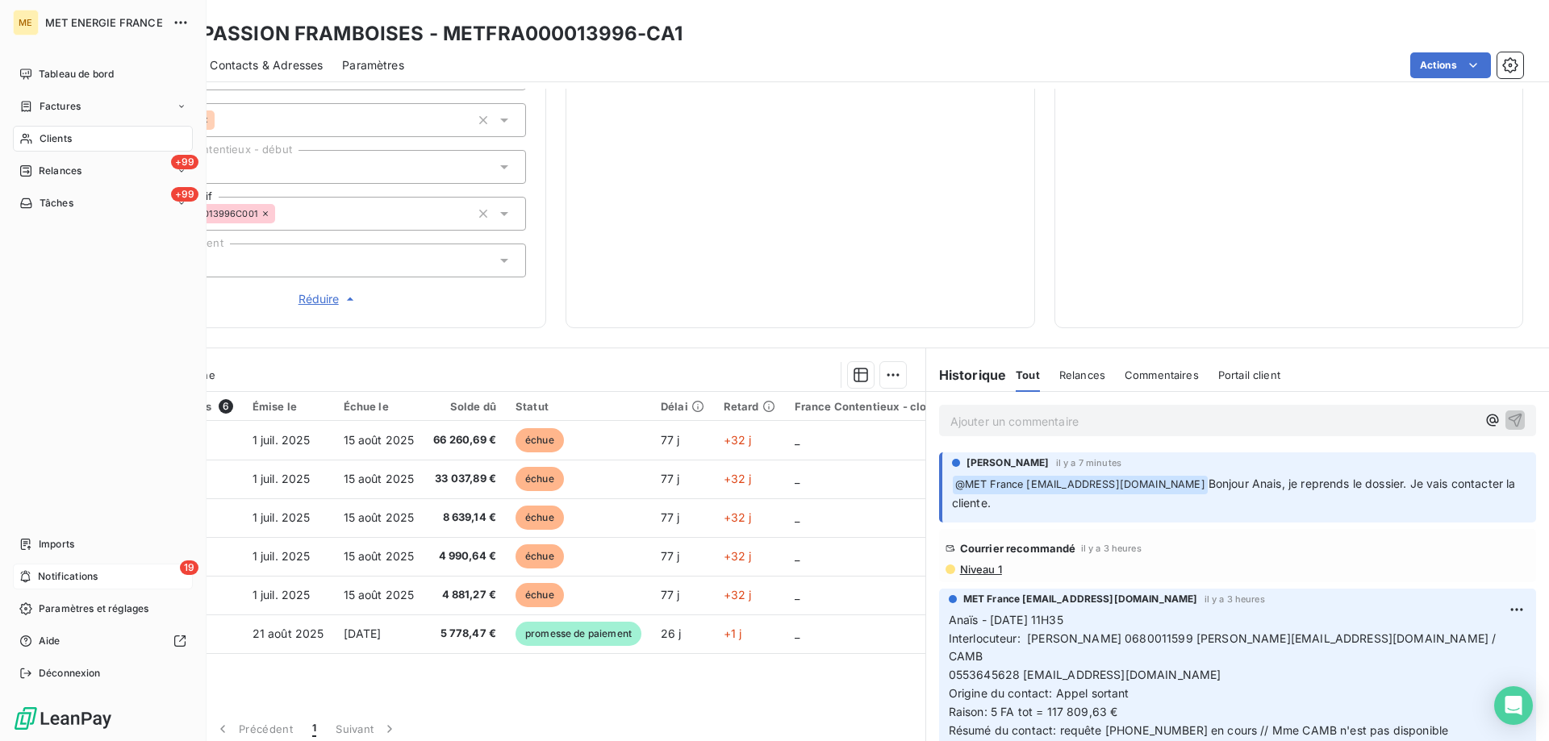
click at [27, 574] on icon at bounding box center [25, 576] width 12 height 13
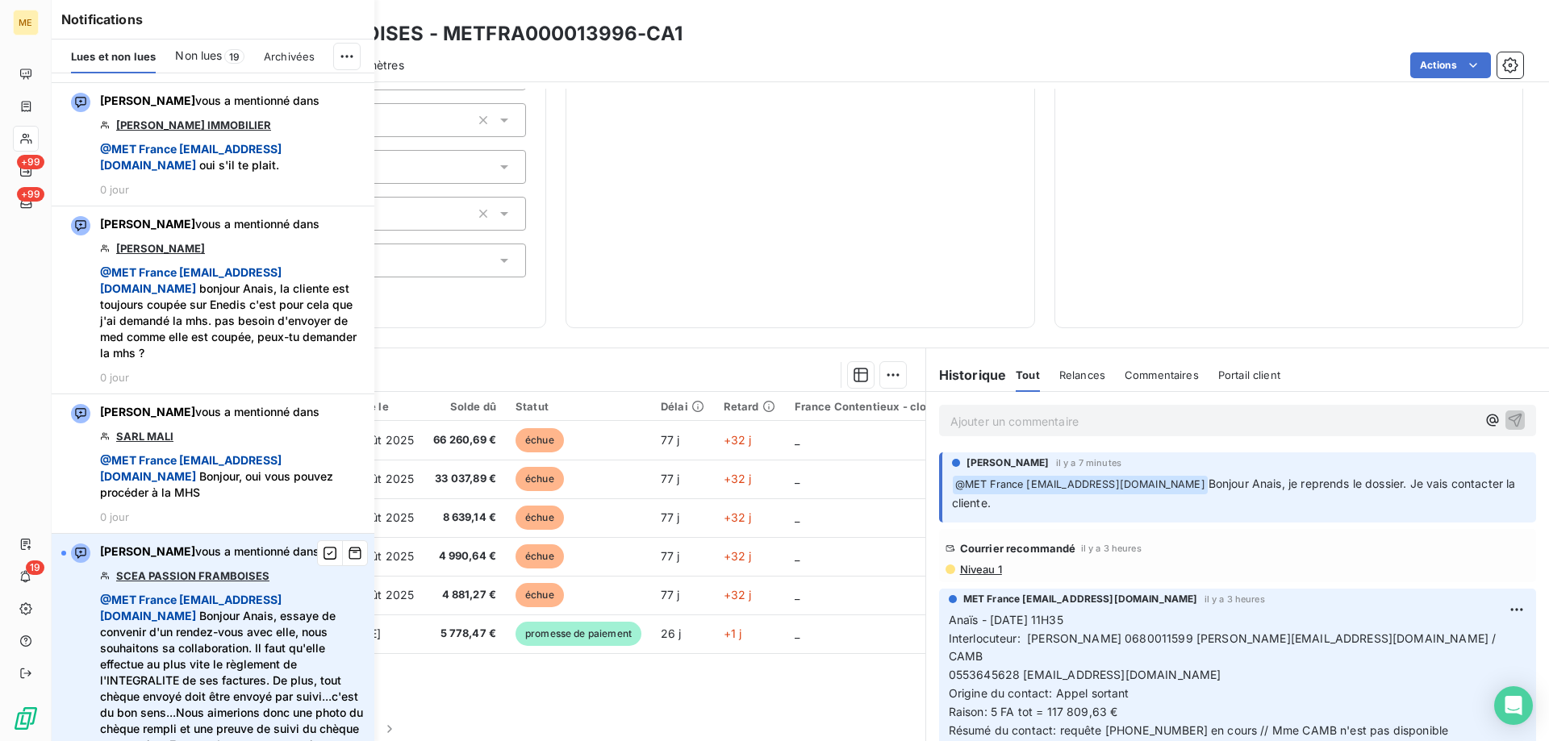
scroll to position [403, 0]
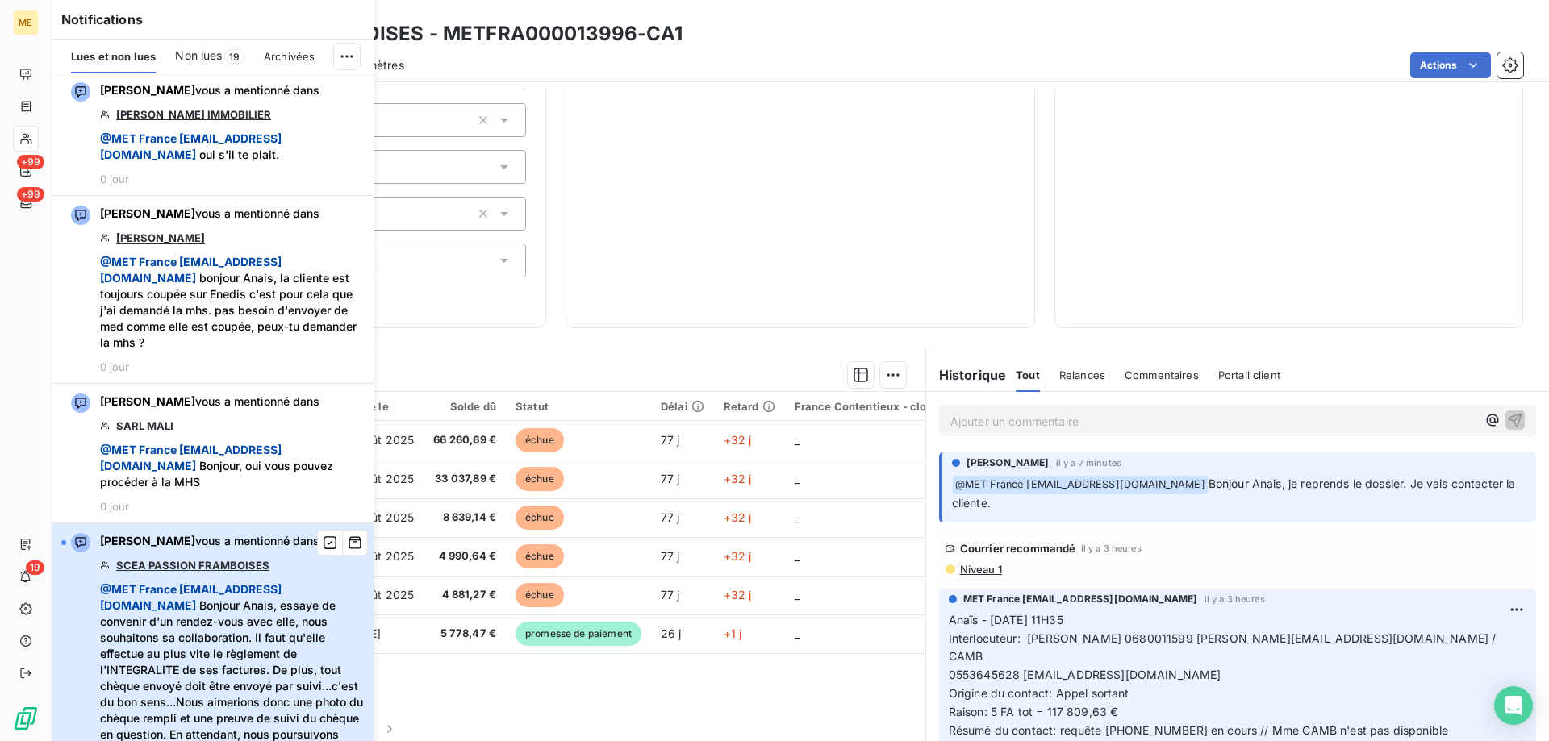
click at [302, 662] on span "@ MET France met-france@recouvrement.met.com Bonjour Anais, essaye de convenir …" at bounding box center [232, 719] width 265 height 274
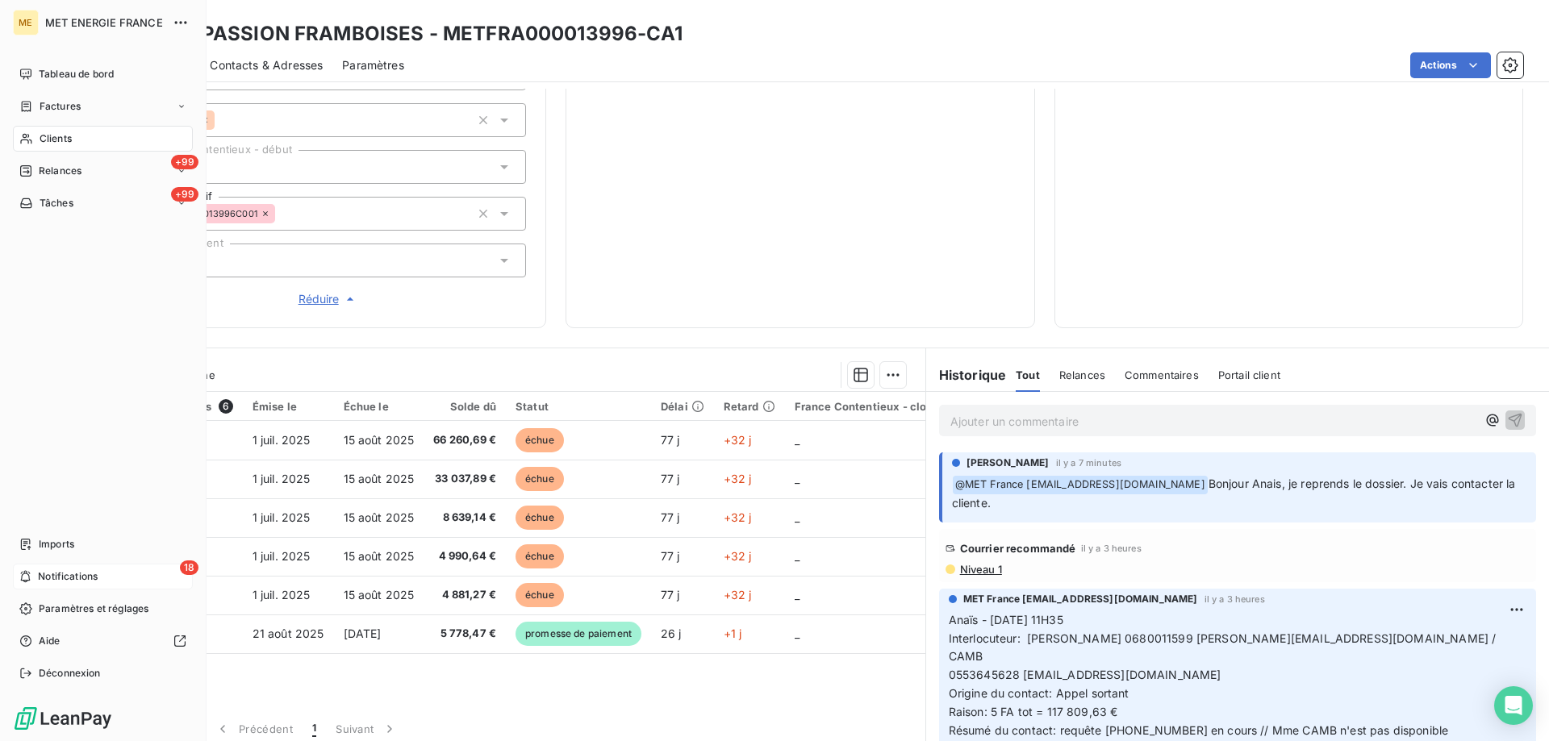
click at [55, 574] on span "Notifications" at bounding box center [68, 576] width 60 height 15
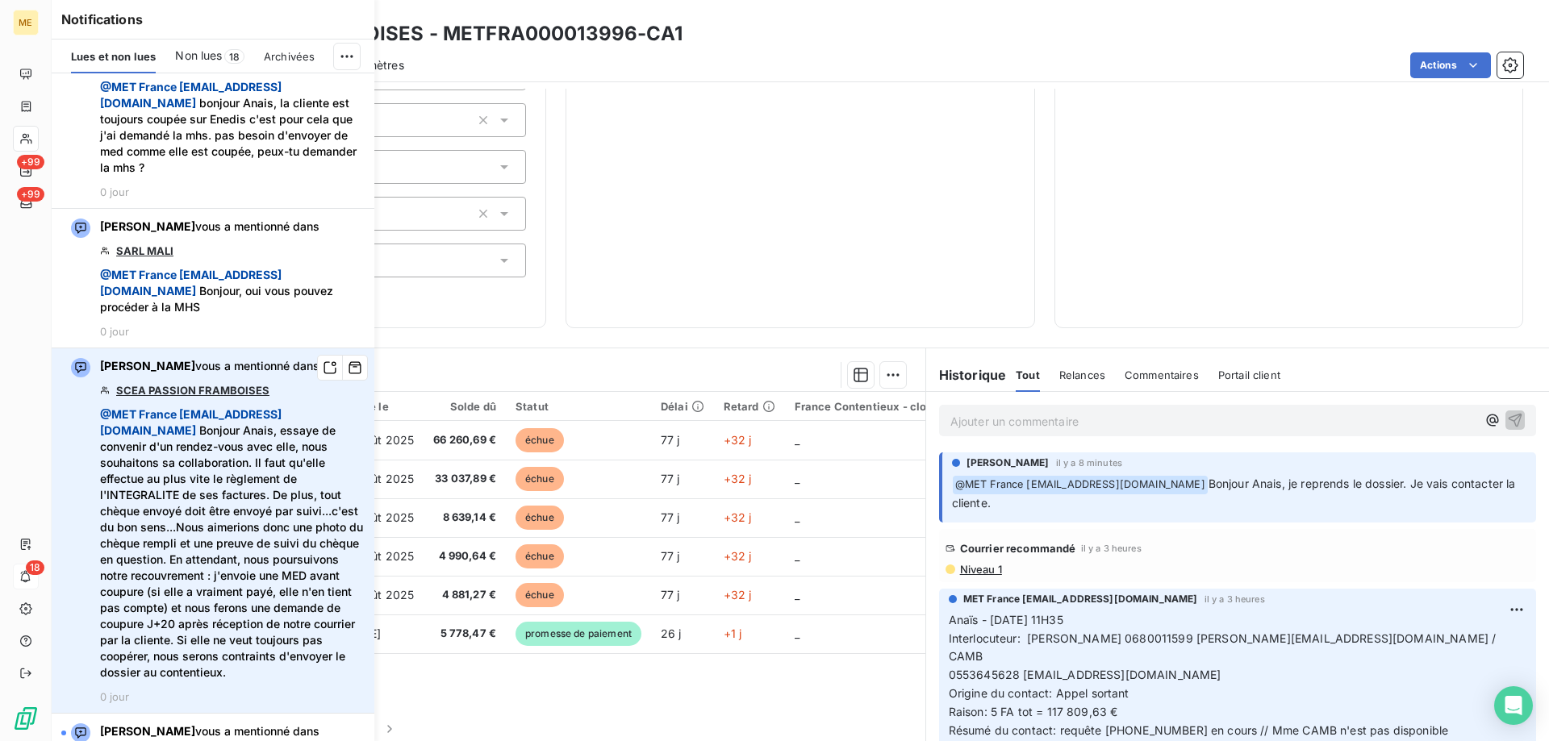
scroll to position [565, 0]
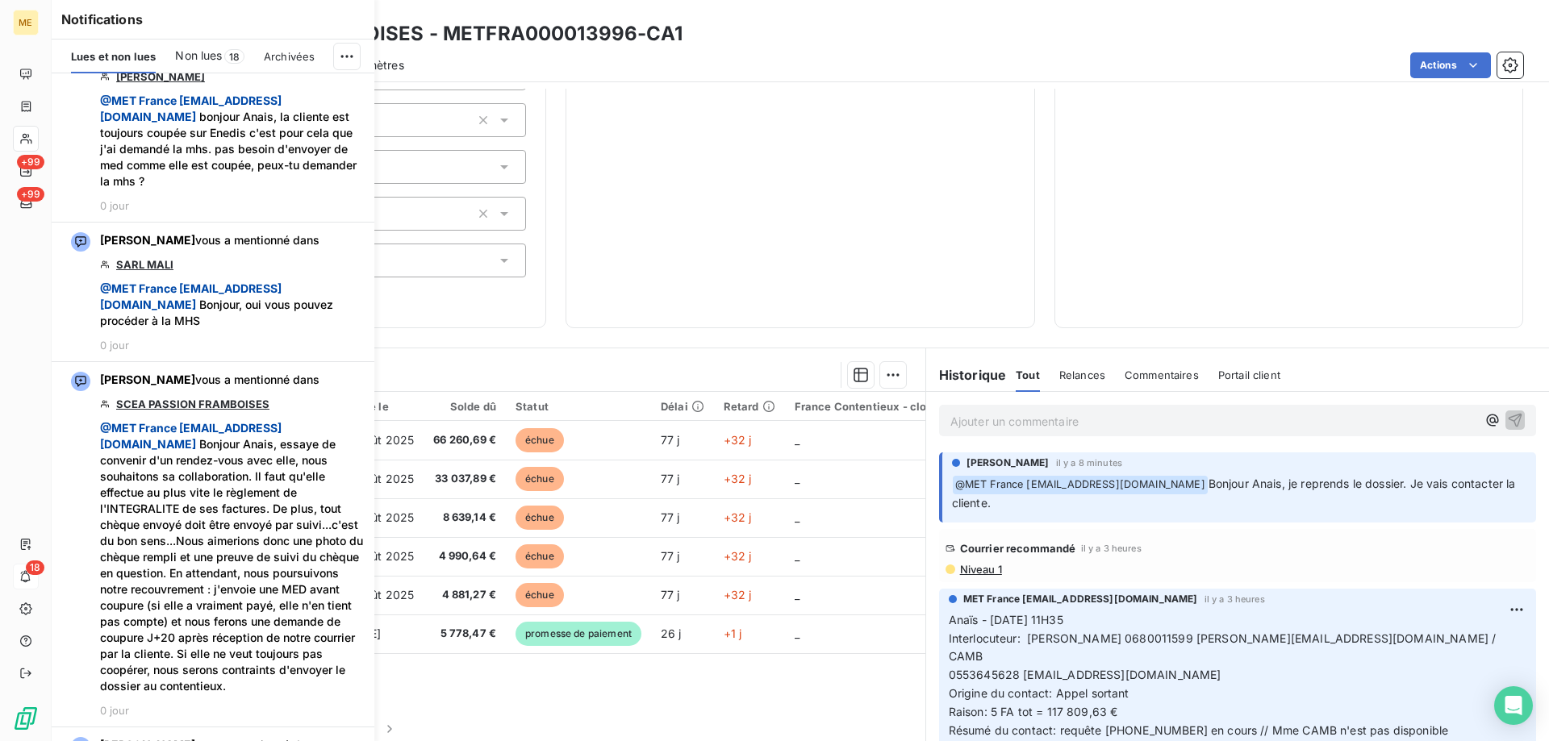
click at [1167, 411] on p "Ajouter un commentaire ﻿" at bounding box center [1213, 421] width 526 height 20
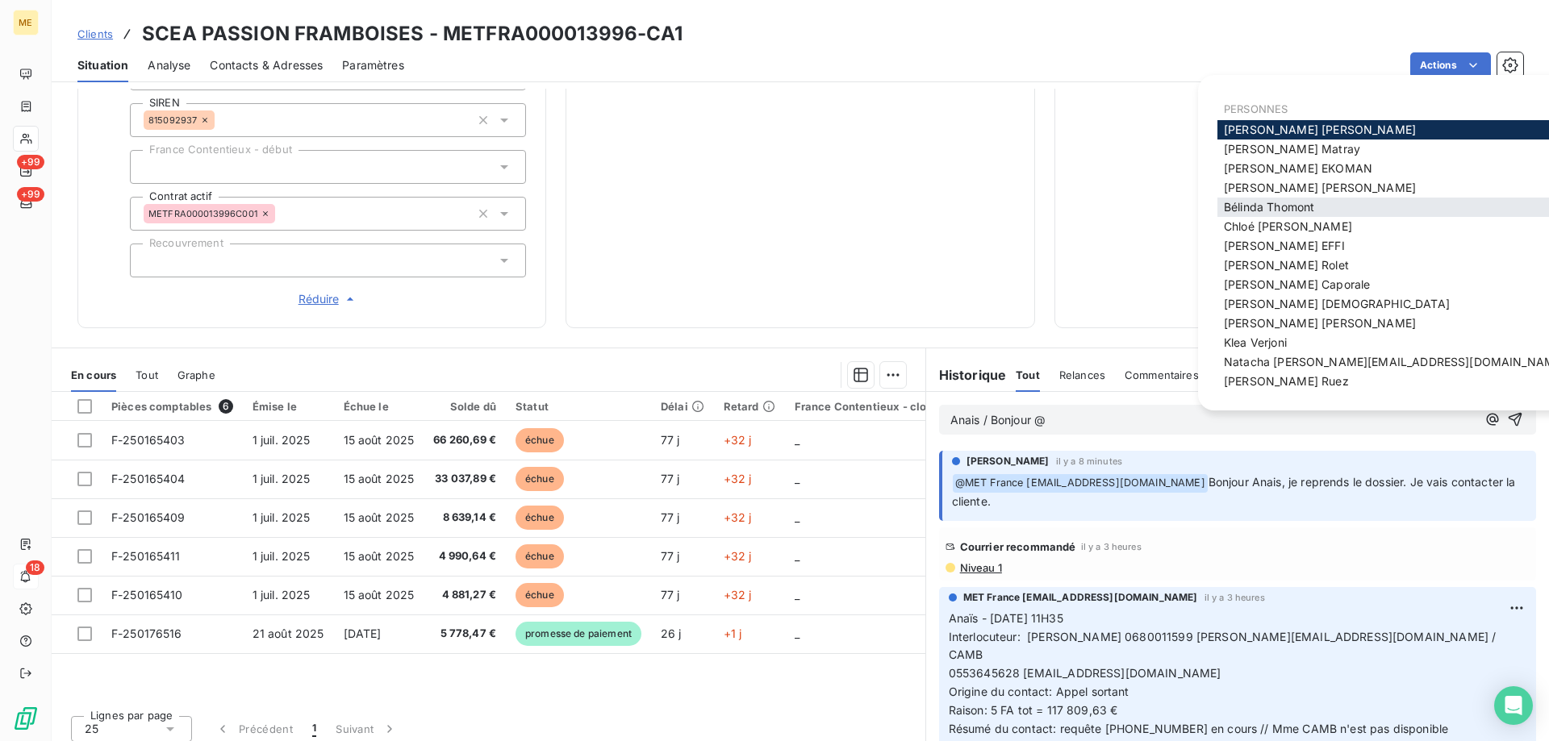
click at [1292, 204] on span "Bélinda Thomont" at bounding box center [1269, 207] width 90 height 14
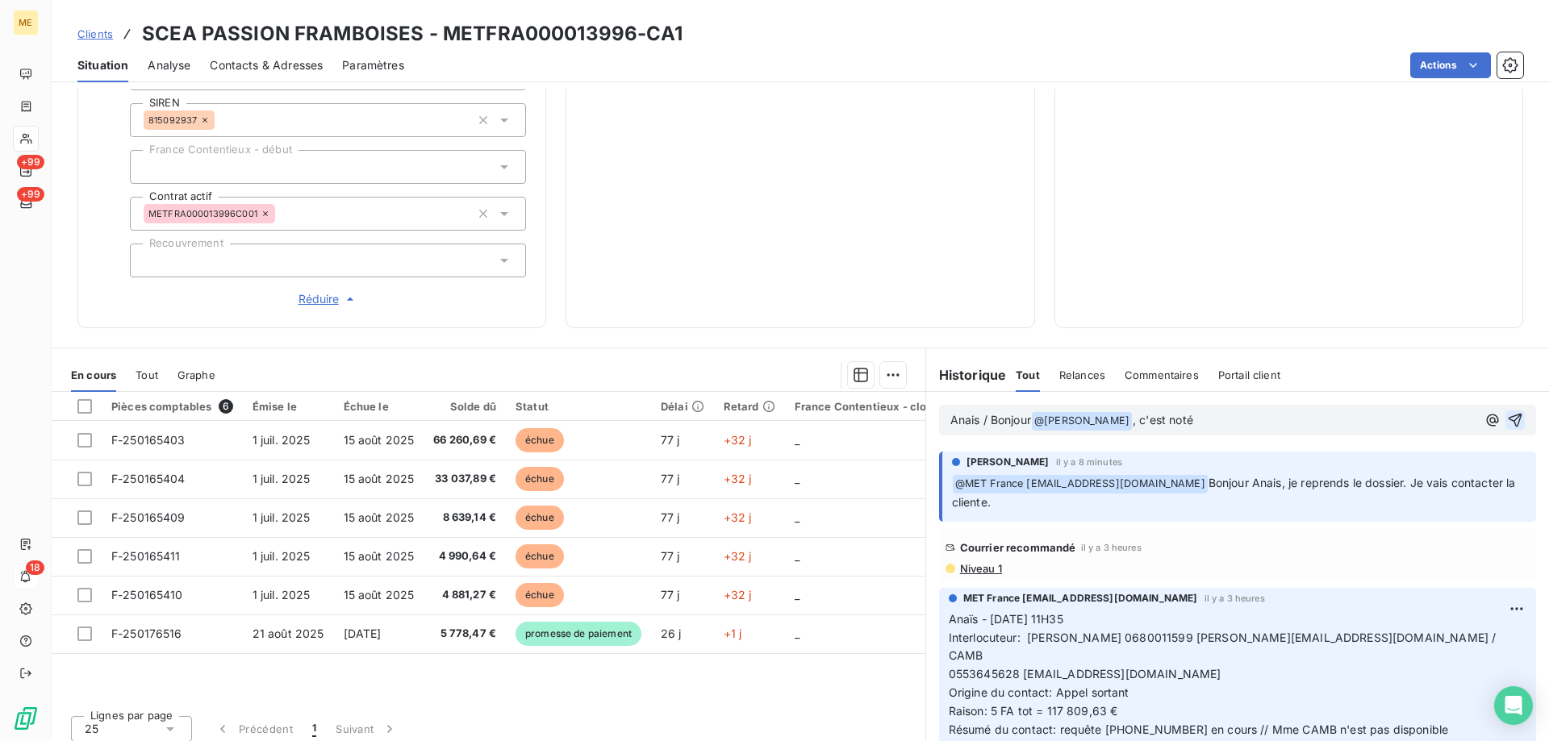
click at [1507, 412] on icon "button" at bounding box center [1515, 420] width 16 height 16
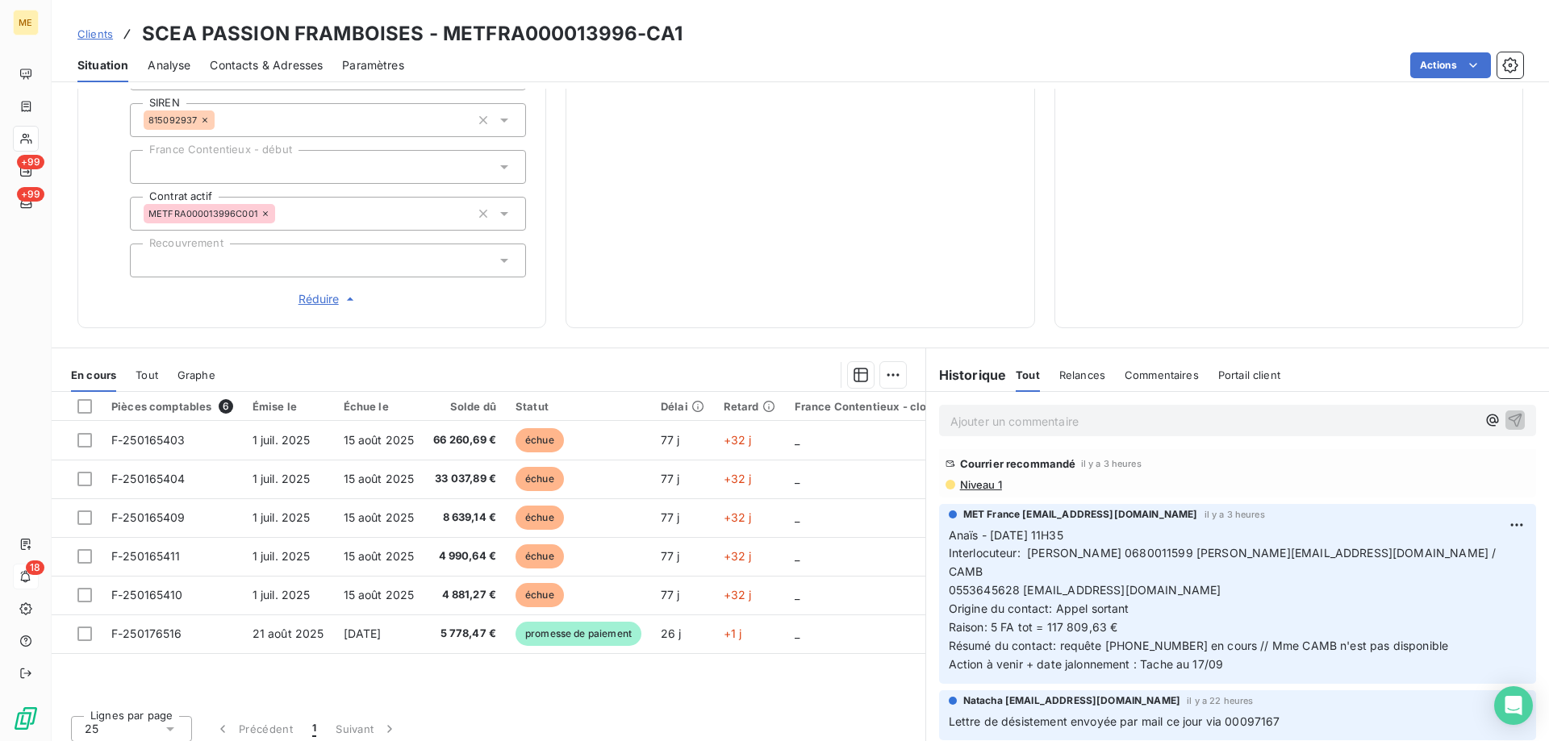
scroll to position [403, 0]
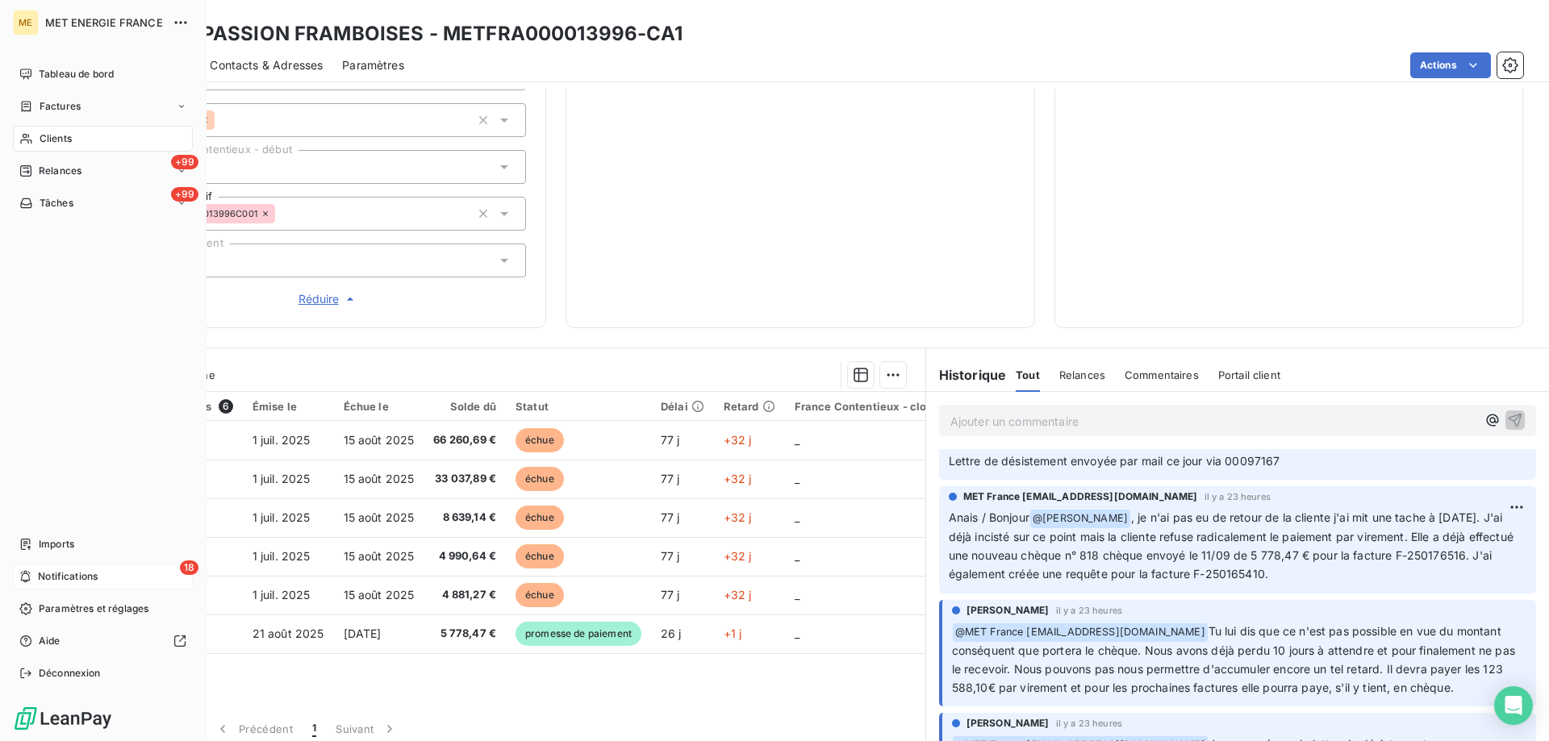
click at [43, 574] on span "Notifications" at bounding box center [68, 576] width 60 height 15
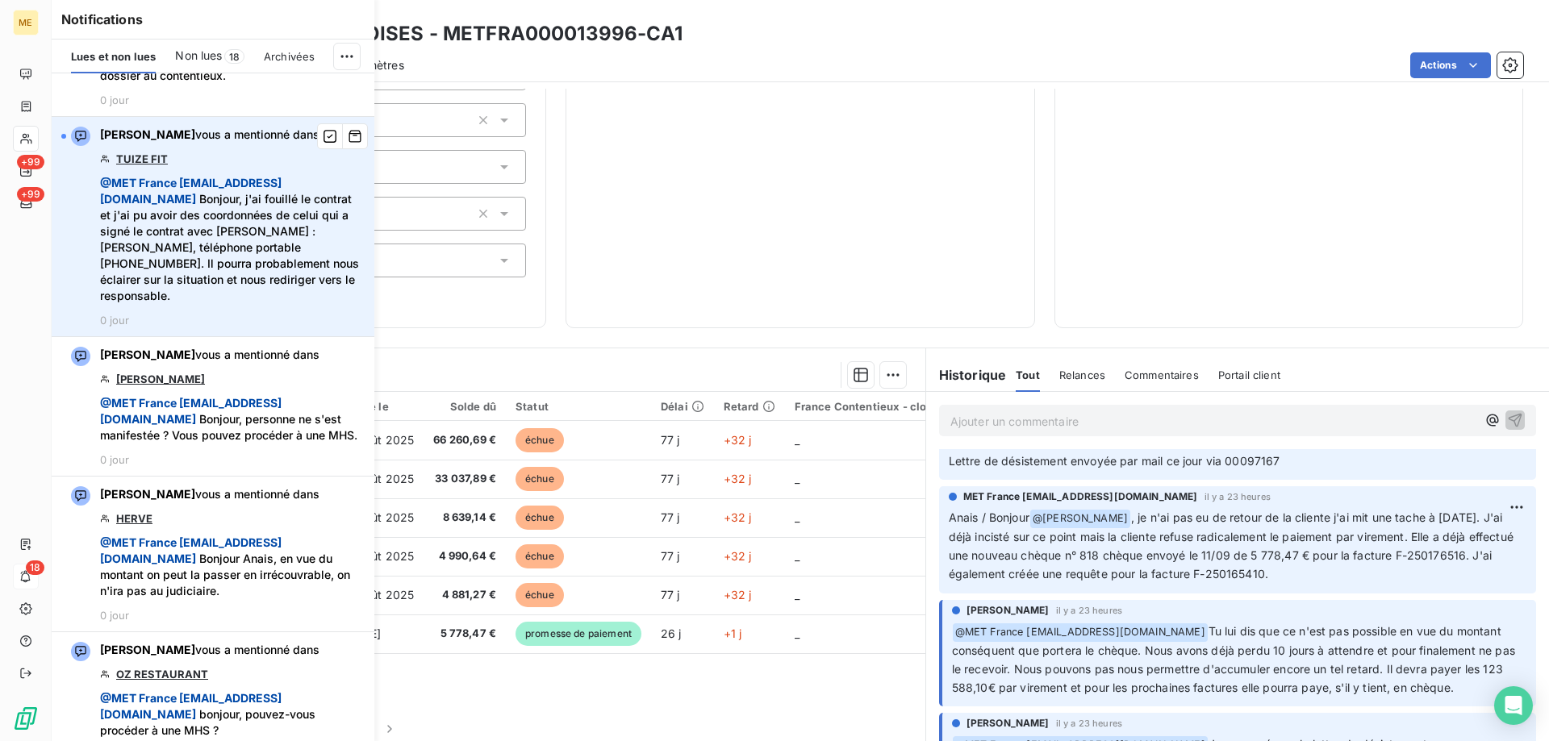
scroll to position [1210, 0]
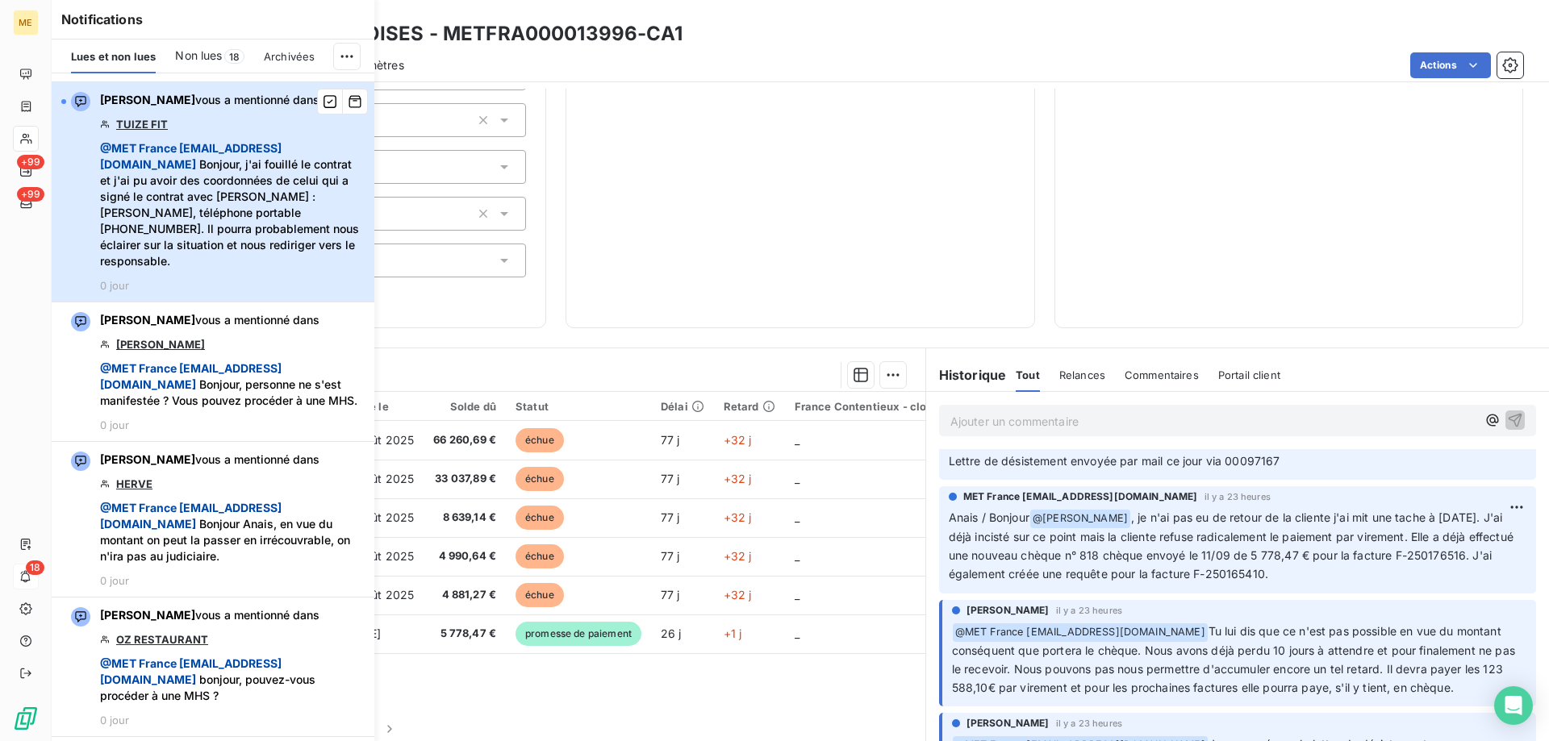
click at [261, 269] on span "@ MET France met-france@recouvrement.met.com Bonjour, j'ai fouillé le contrat e…" at bounding box center [232, 204] width 265 height 129
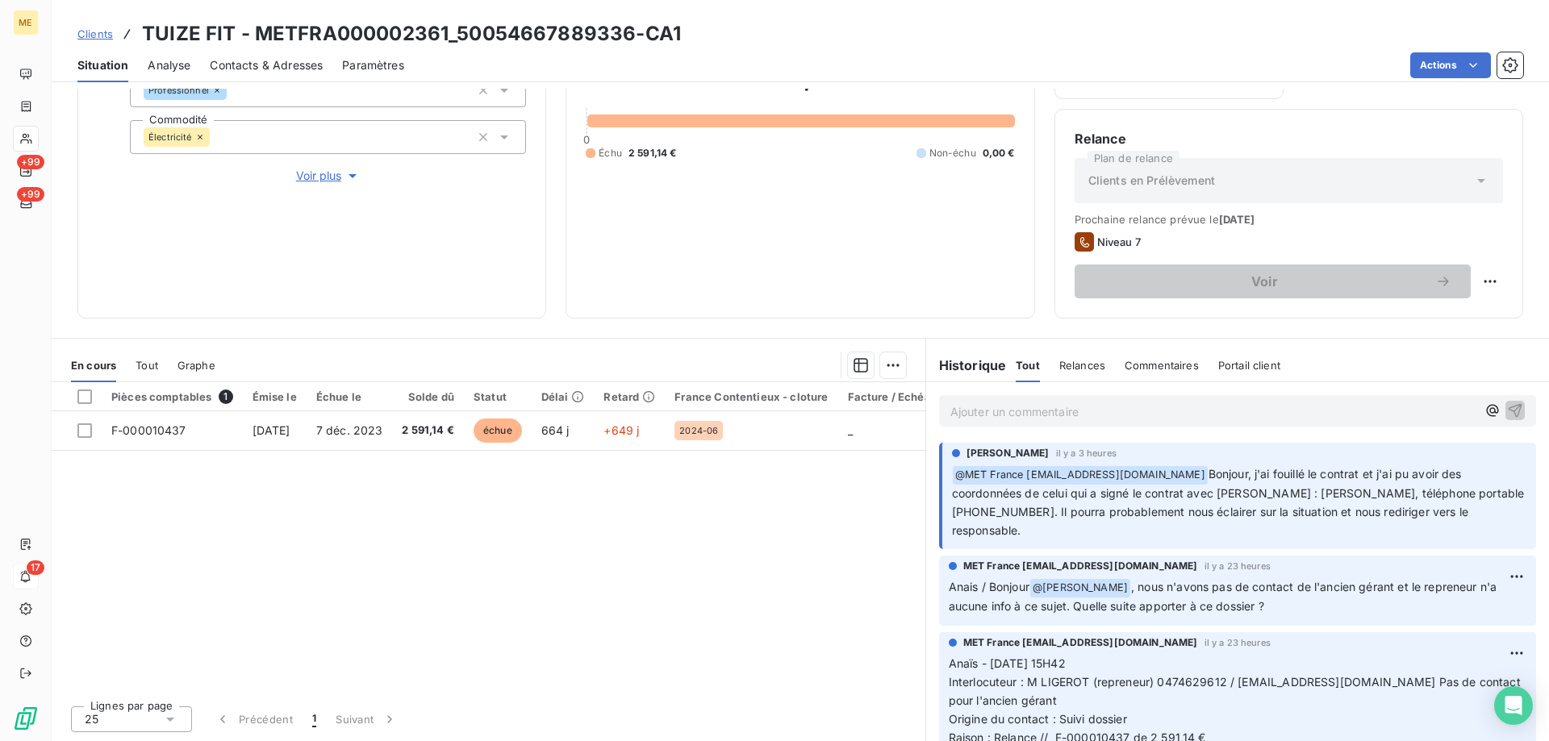
click at [662, 242] on div "2 591,14 € 0 Échu 2 591,14 € Non-échu 0,00 €" at bounding box center [800, 111] width 428 height 376
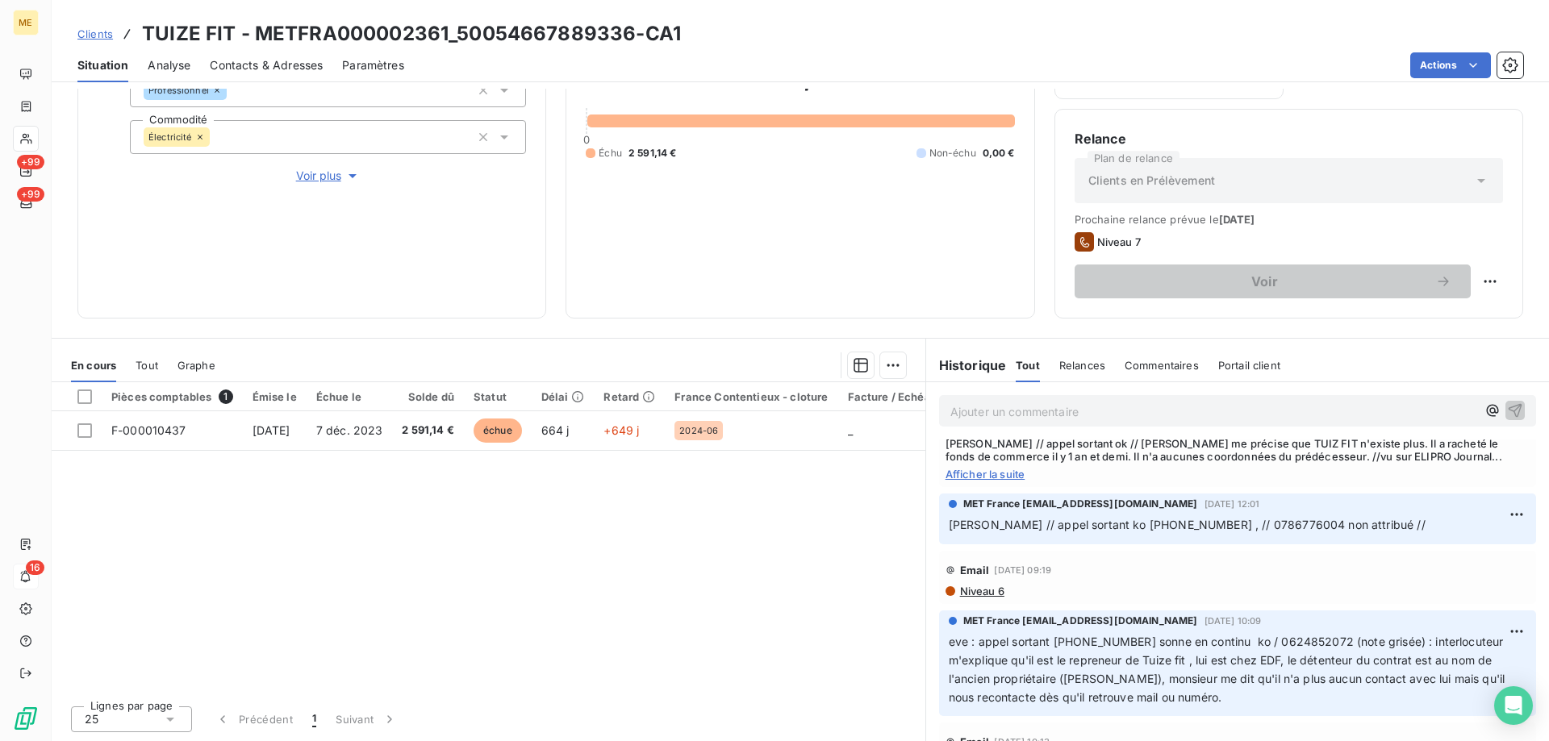
scroll to position [1210, 0]
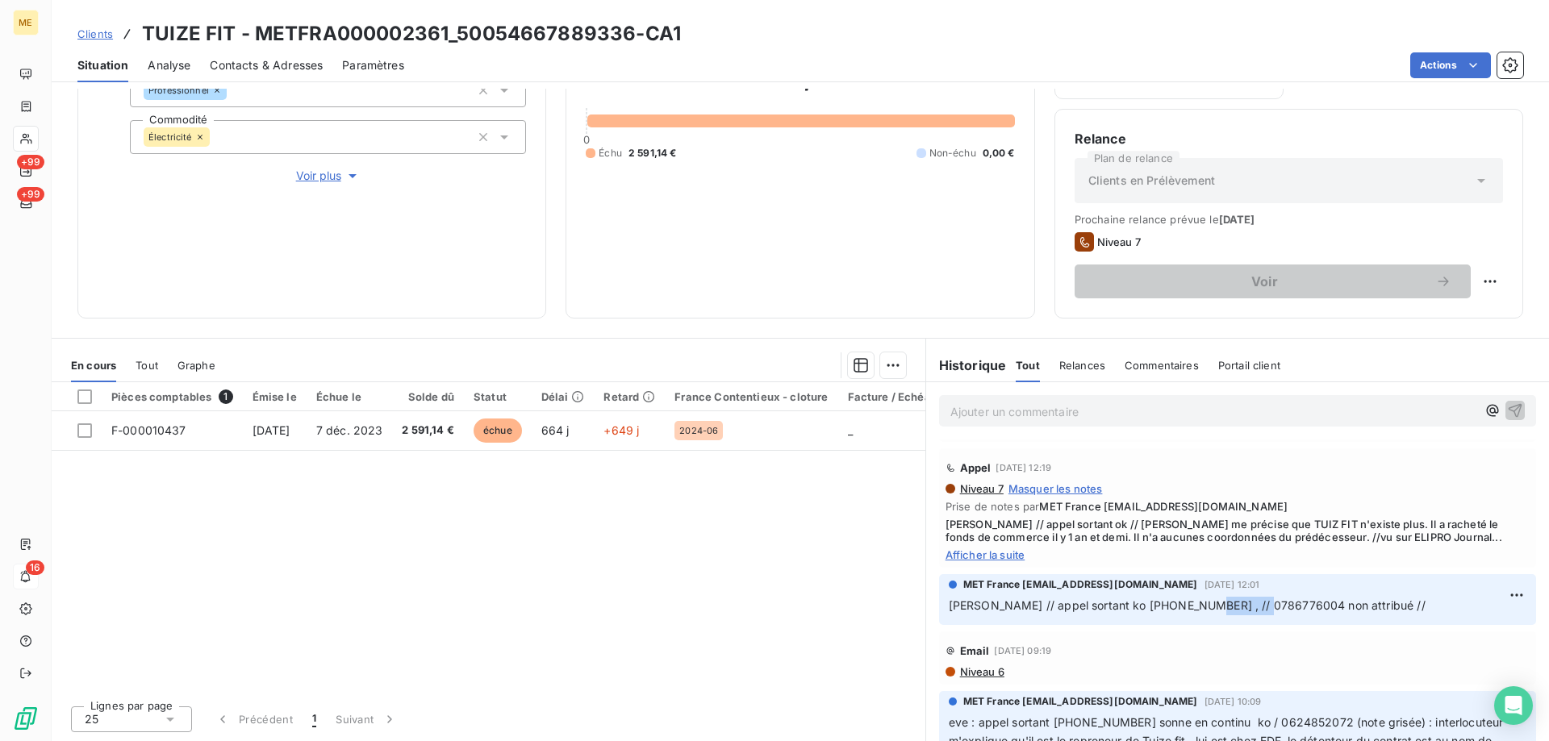
drag, startPoint x: 1246, startPoint y: 621, endPoint x: 1179, endPoint y: 632, distance: 67.8
click at [1179, 615] on p "Sylvain // appel sortant ko 0474629612 , // 0786776004 non attribué //" at bounding box center [1238, 606] width 578 height 19
copy span "0786776004"
click at [283, 70] on span "Contacts & Adresses" at bounding box center [266, 65] width 113 height 16
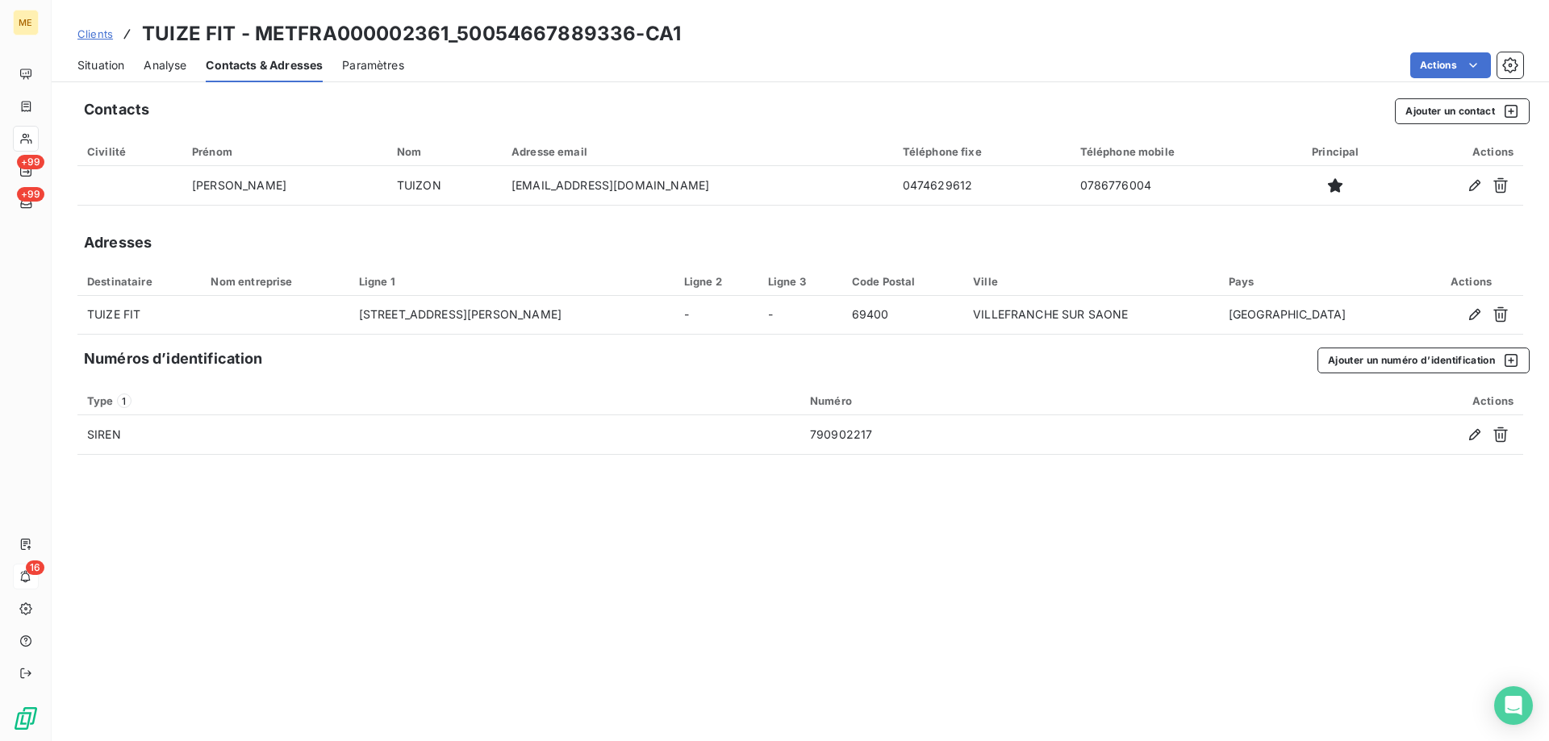
click at [101, 60] on span "Situation" at bounding box center [100, 65] width 47 height 16
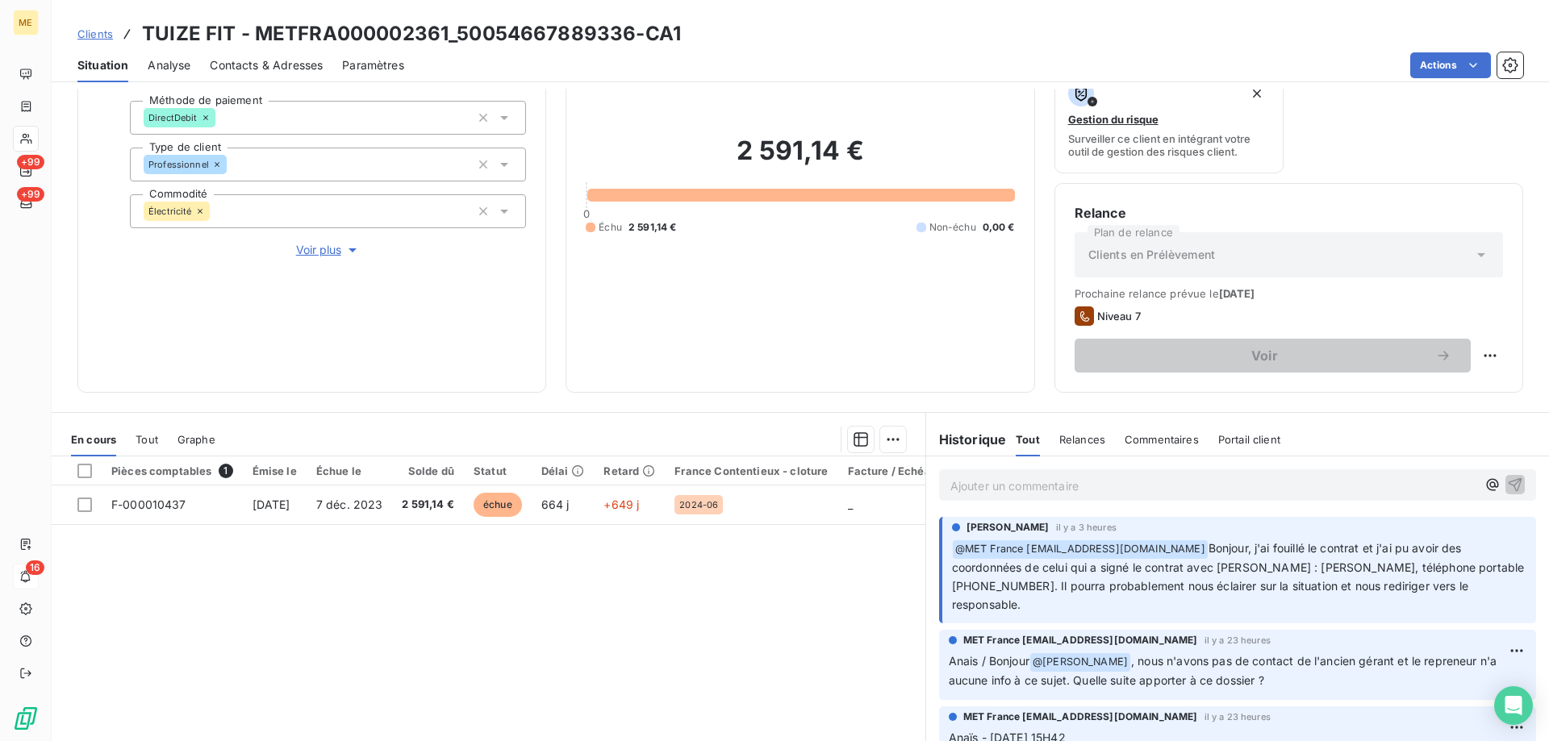
scroll to position [215, 0]
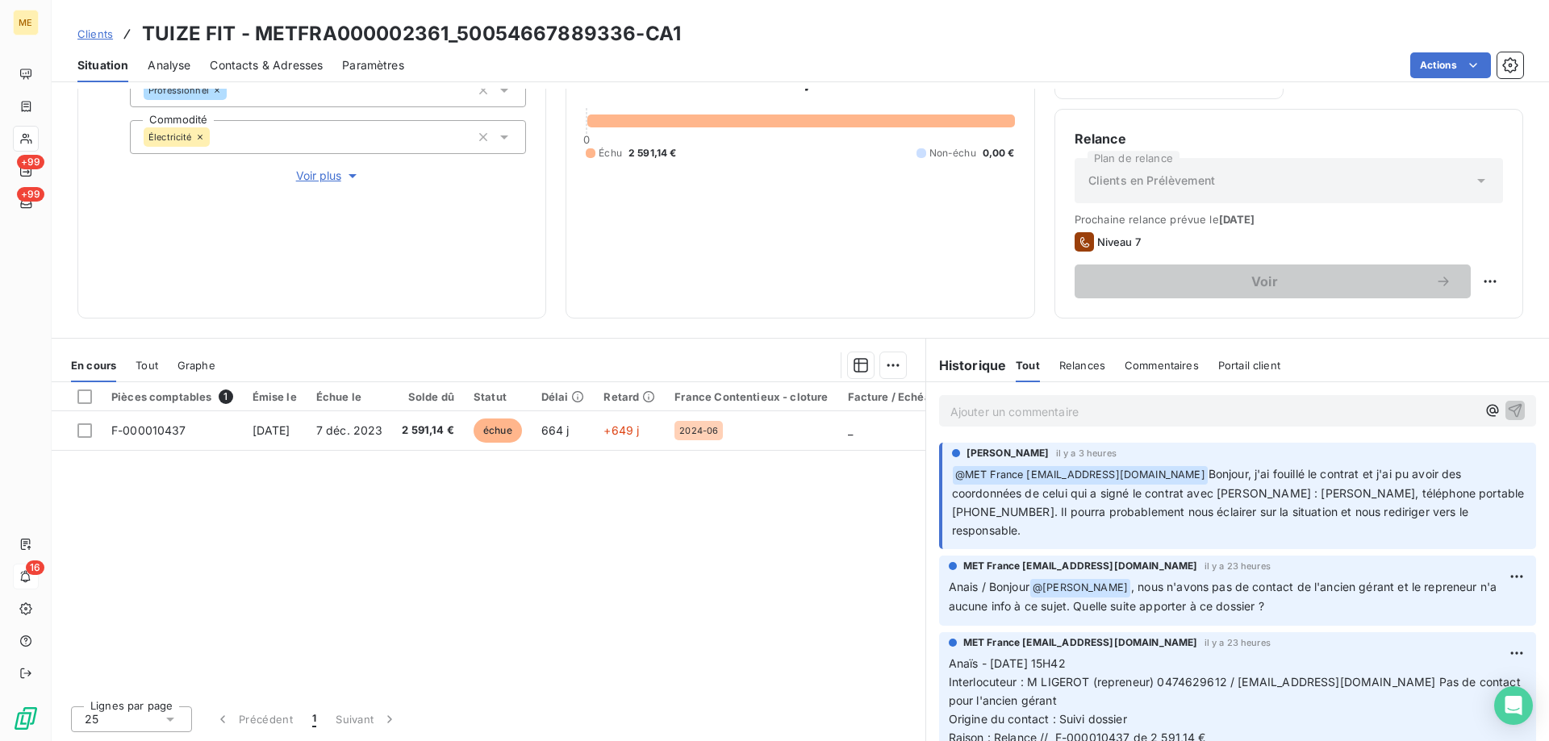
click at [1021, 507] on span "Bonjour, j'ai fouillé le contrat et j'ai pu avoir des coordonnées de celui qui …" at bounding box center [1240, 502] width 576 height 70
click at [1040, 515] on span "Bonjour, j'ai fouillé le contrat et j'ai pu avoir des coordonnées de celui qui …" at bounding box center [1240, 502] width 576 height 70
click at [1021, 514] on span "Bonjour, j'ai fouillé le contrat et j'ai pu avoir des coordonnées de celui qui …" at bounding box center [1240, 502] width 576 height 70
drag, startPoint x: 1023, startPoint y: 510, endPoint x: 1035, endPoint y: 521, distance: 16.5
click at [1035, 521] on p "﻿ @ MET France met-france@recouvrement.met.com Bonjour, j'ai fouillé le contrat…" at bounding box center [1239, 502] width 574 height 75
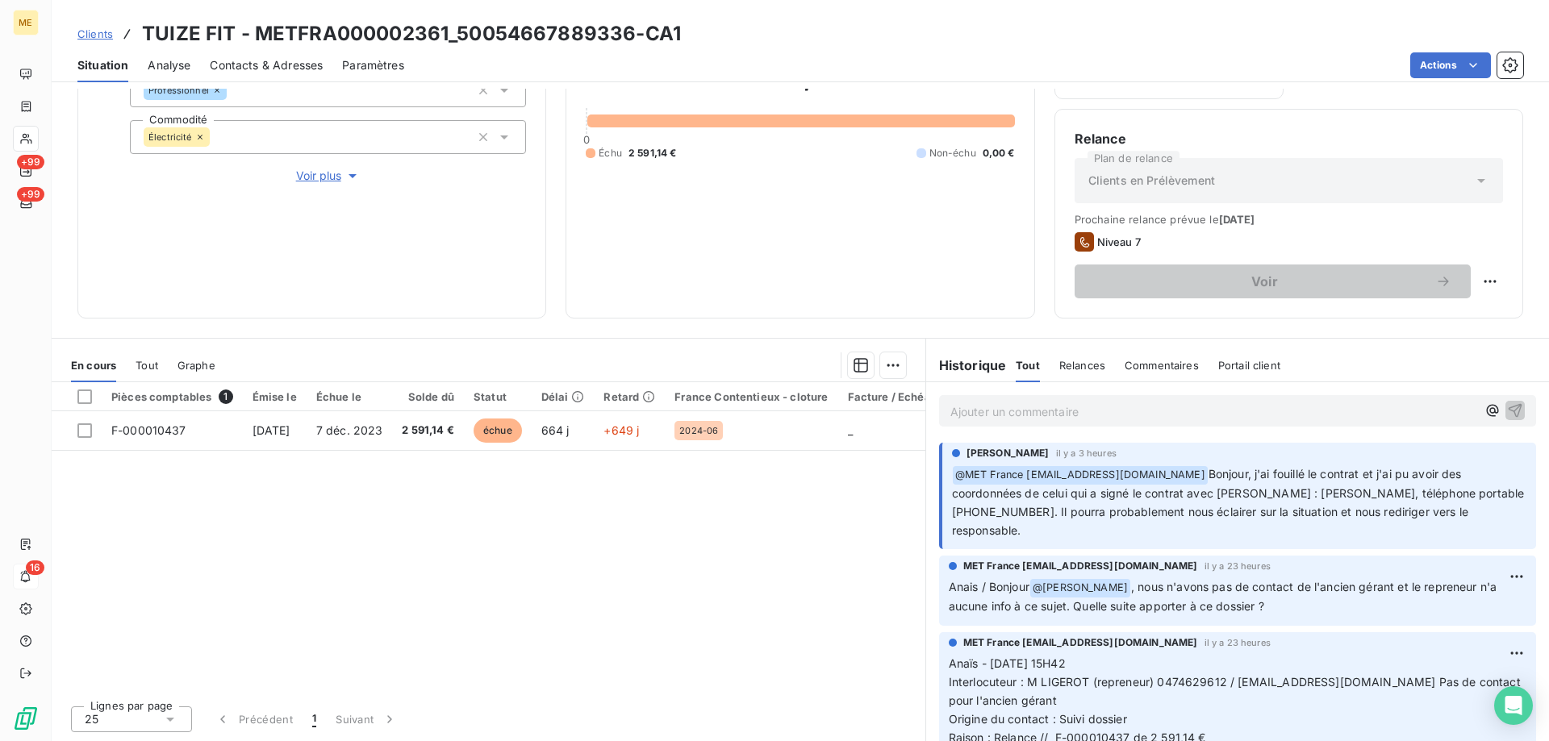
click at [1056, 515] on span "Bonjour, j'ai fouillé le contrat et j'ai pu avoir des coordonnées de celui qui …" at bounding box center [1240, 502] width 576 height 70
click at [1097, 416] on p "Ajouter un commentaire ﻿" at bounding box center [1213, 412] width 526 height 20
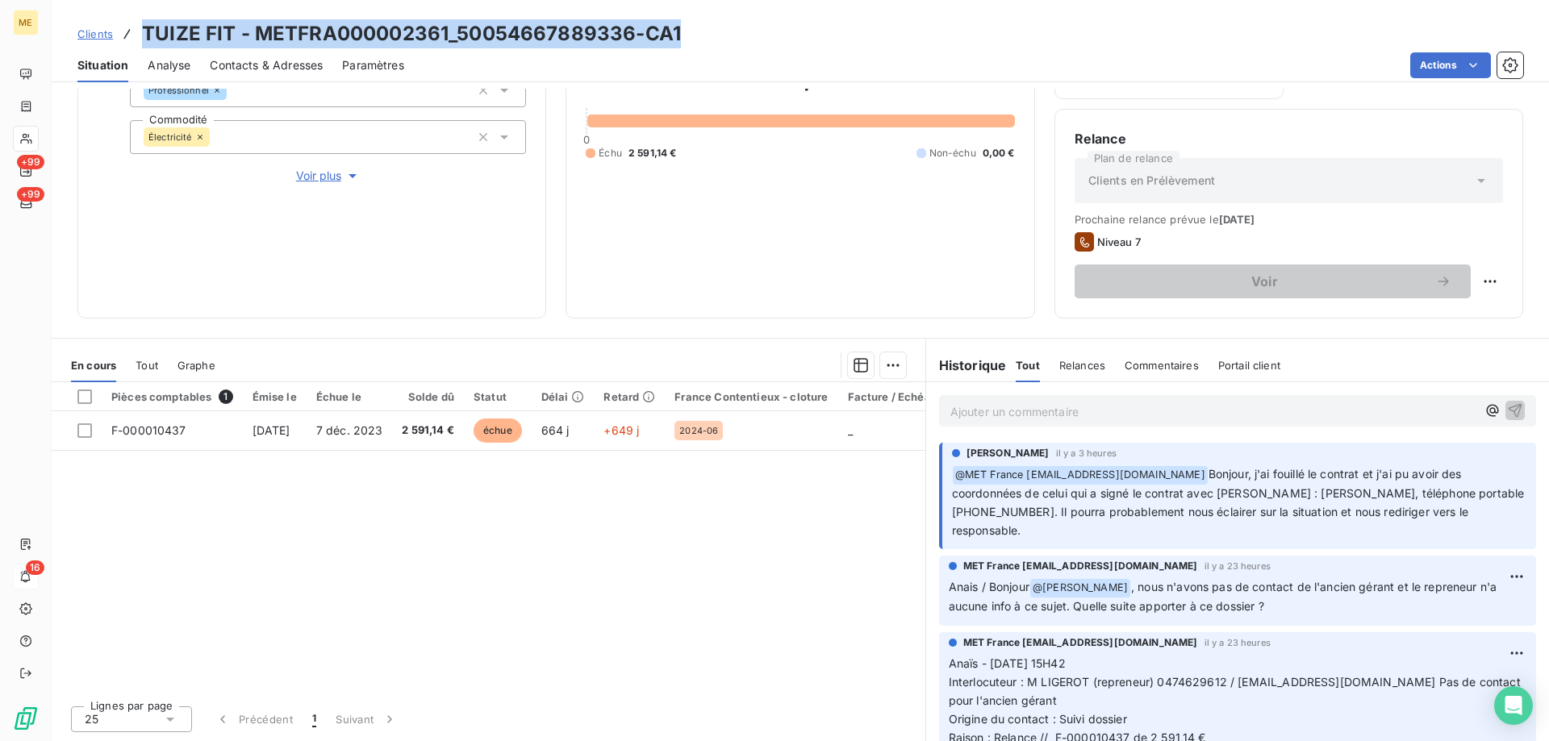
drag, startPoint x: 703, startPoint y: 27, endPoint x: 136, endPoint y: 32, distance: 566.2
click at [136, 32] on div "Clients TUIZE FIT - METFRA000002361_50054667889336-CA1" at bounding box center [800, 33] width 1497 height 29
copy h3 "TUIZE FIT - METFRA000002361_50054667889336-CA1"
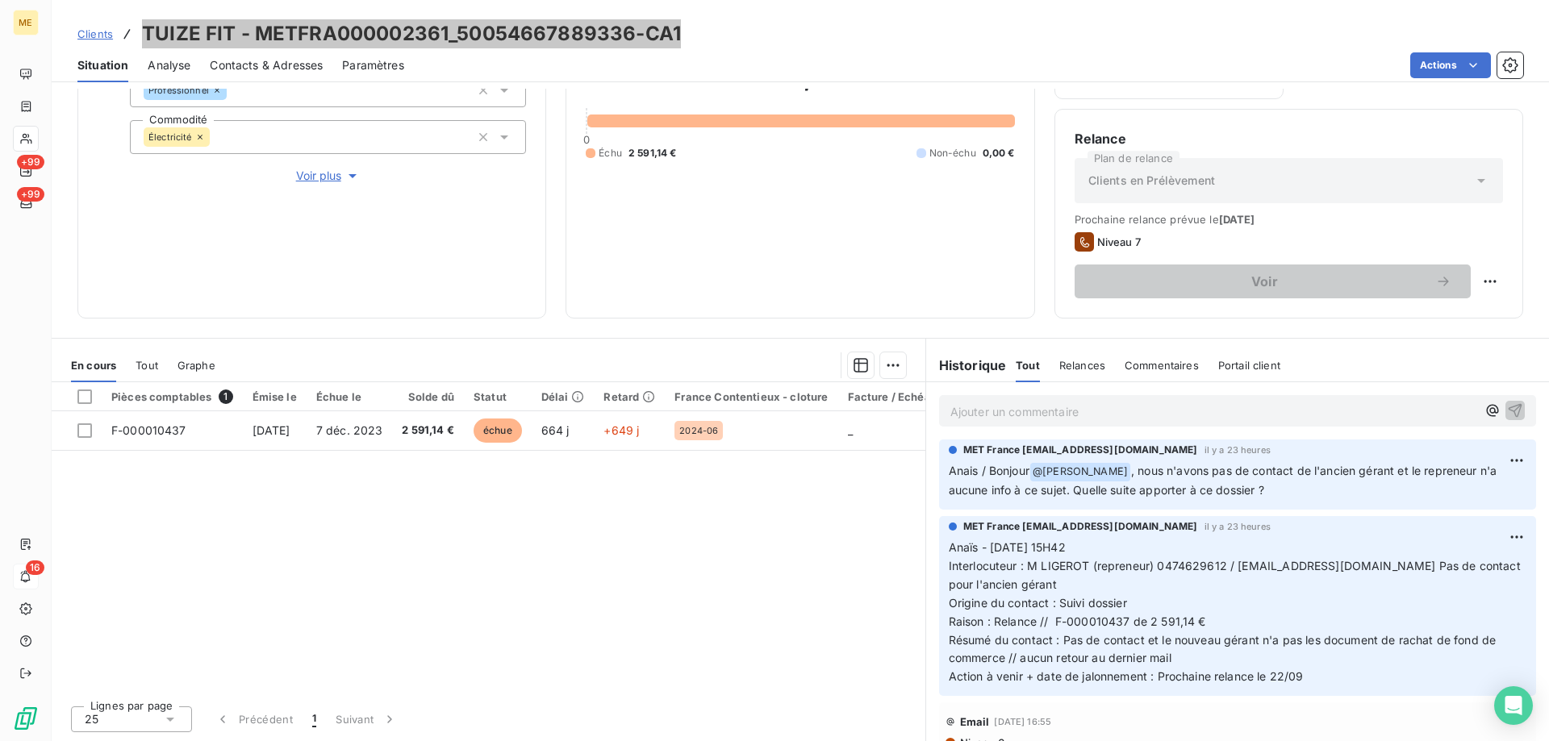
scroll to position [161, 0]
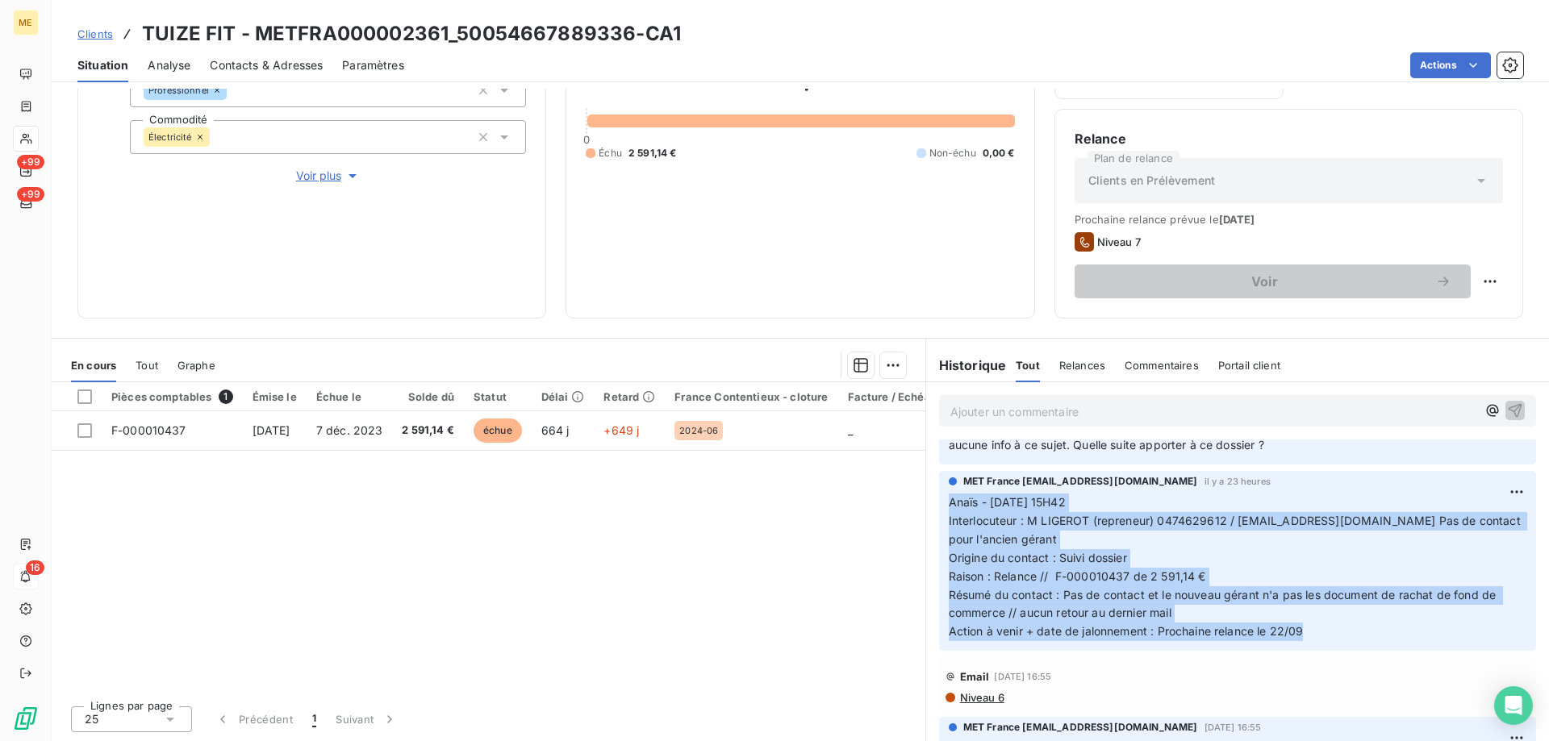
drag, startPoint x: 1326, startPoint y: 628, endPoint x: 939, endPoint y: 502, distance: 406.8
click at [939, 502] on div "MET France met-france@recouvrement.met.com il y a 23 heures Anaïs - 15/09/2025 …" at bounding box center [1237, 561] width 597 height 180
copy p "Anaïs - 15/09/2025 - 15H42 Interlocuteur : M LIGEROT (repreneur) 0474629612 / o…"
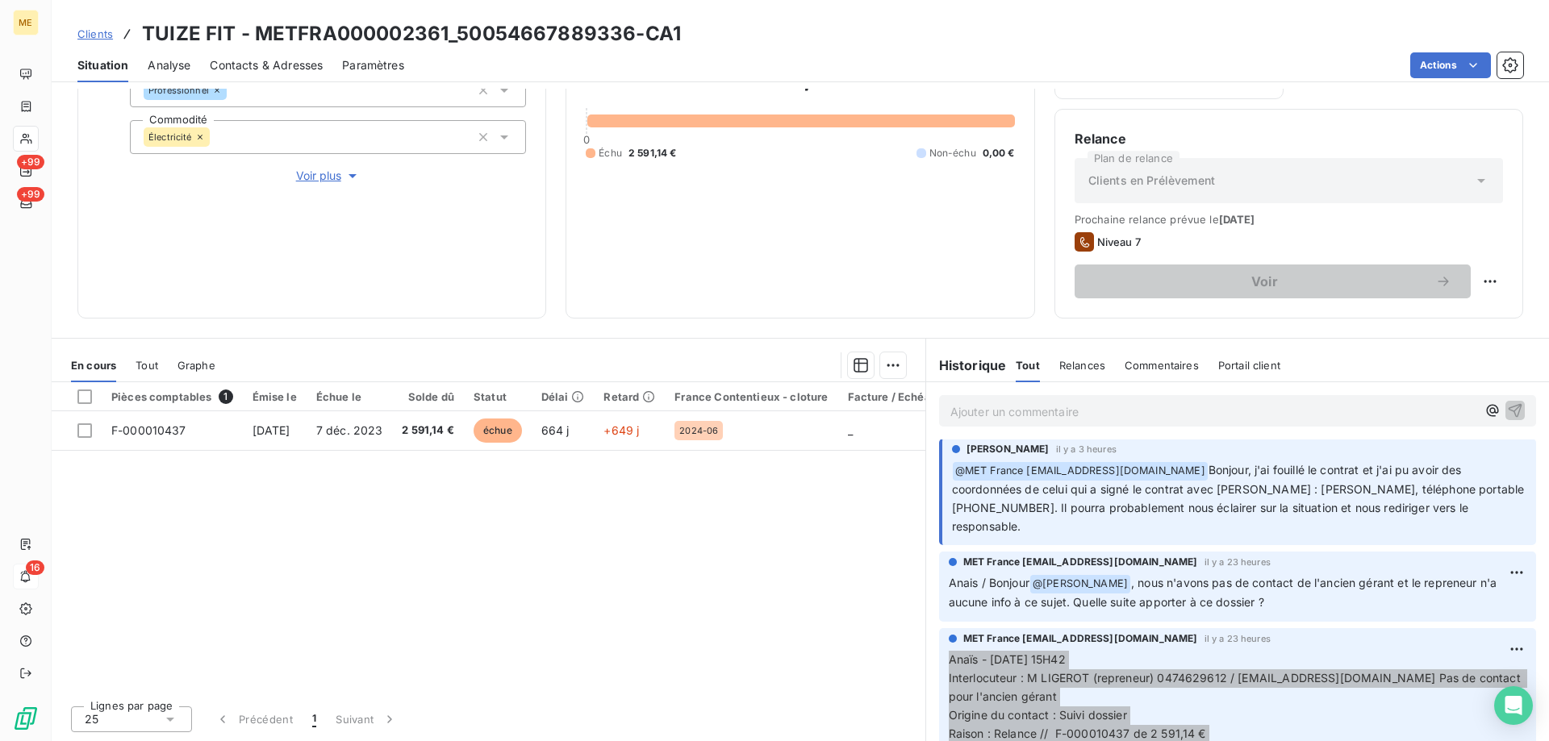
scroll to position [0, 0]
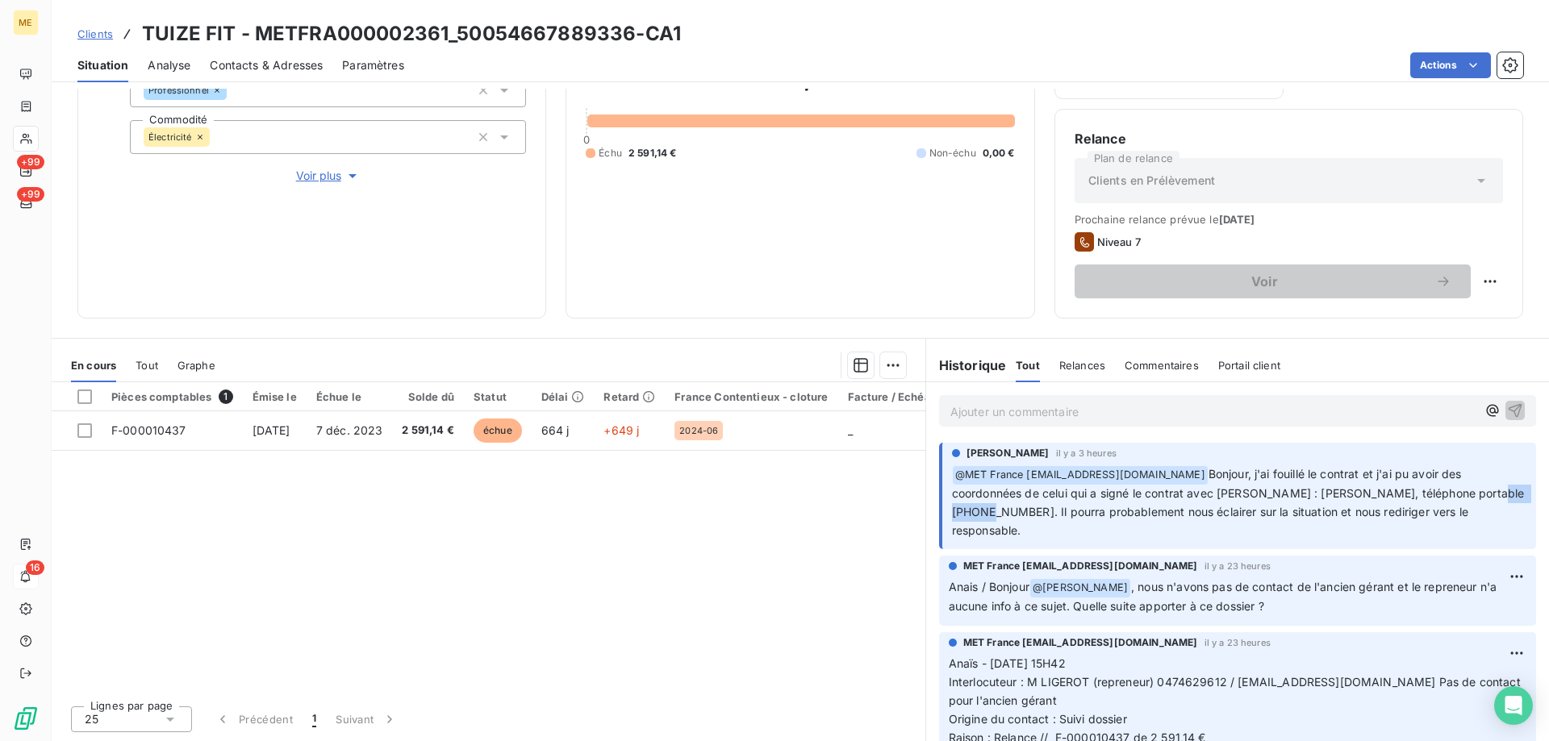
drag, startPoint x: 1011, startPoint y: 509, endPoint x: 945, endPoint y: 515, distance: 66.4
click at [952, 515] on span "Bonjour, j'ai fouillé le contrat et j'ai pu avoir des coordonnées de celui qui …" at bounding box center [1240, 502] width 576 height 70
copy span "0786776004"
drag, startPoint x: 236, startPoint y: 35, endPoint x: 143, endPoint y: 42, distance: 93.8
click at [143, 42] on h3 "TUIZE FIT - METFRA000002361_50054667889336-CA1" at bounding box center [411, 33] width 539 height 29
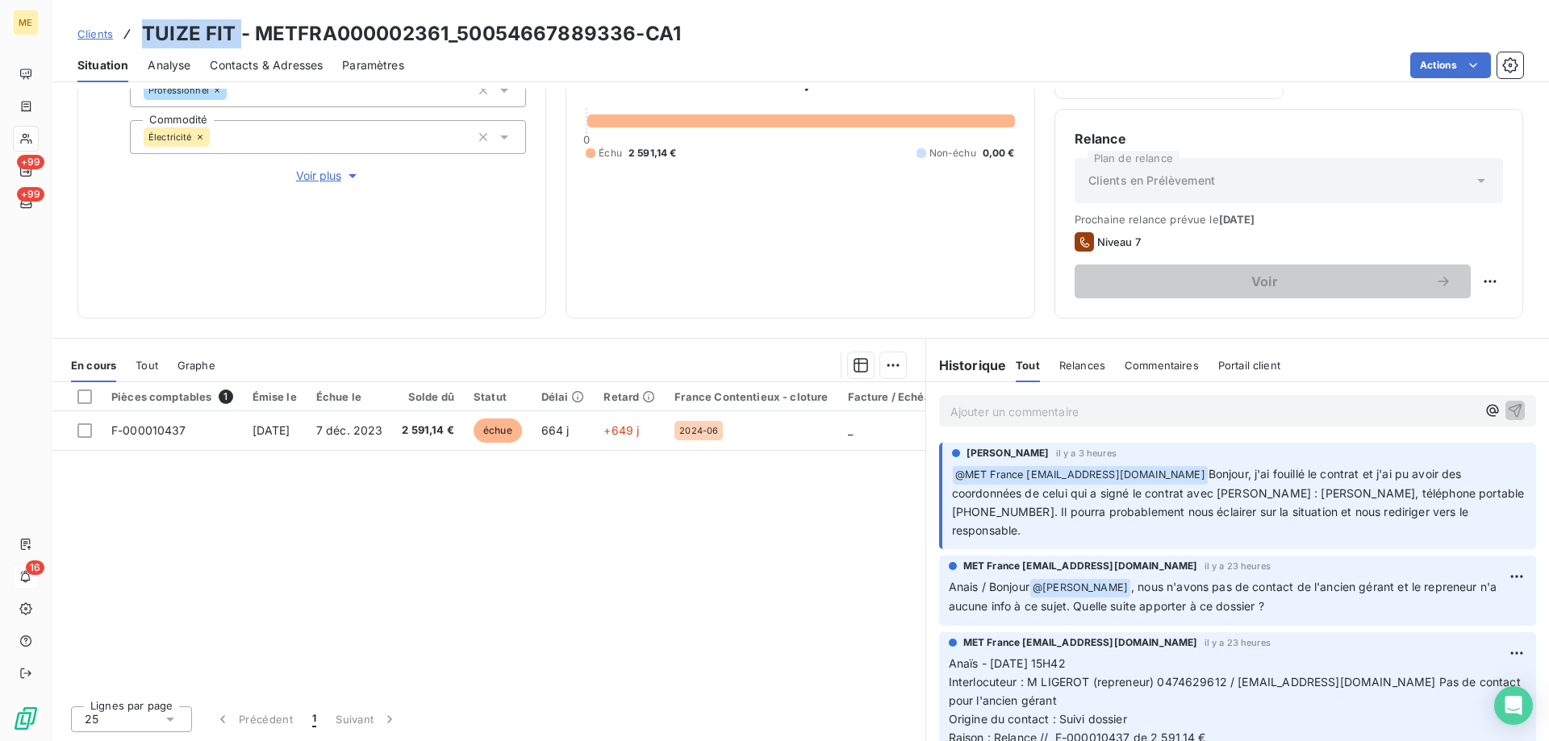
copy h3 "TUIZE FIT"
click at [1093, 404] on p "Ajouter un commentaire ﻿" at bounding box center [1213, 412] width 526 height 20
click at [1089, 408] on p "Ajouter un commentaire ﻿" at bounding box center [1213, 412] width 526 height 20
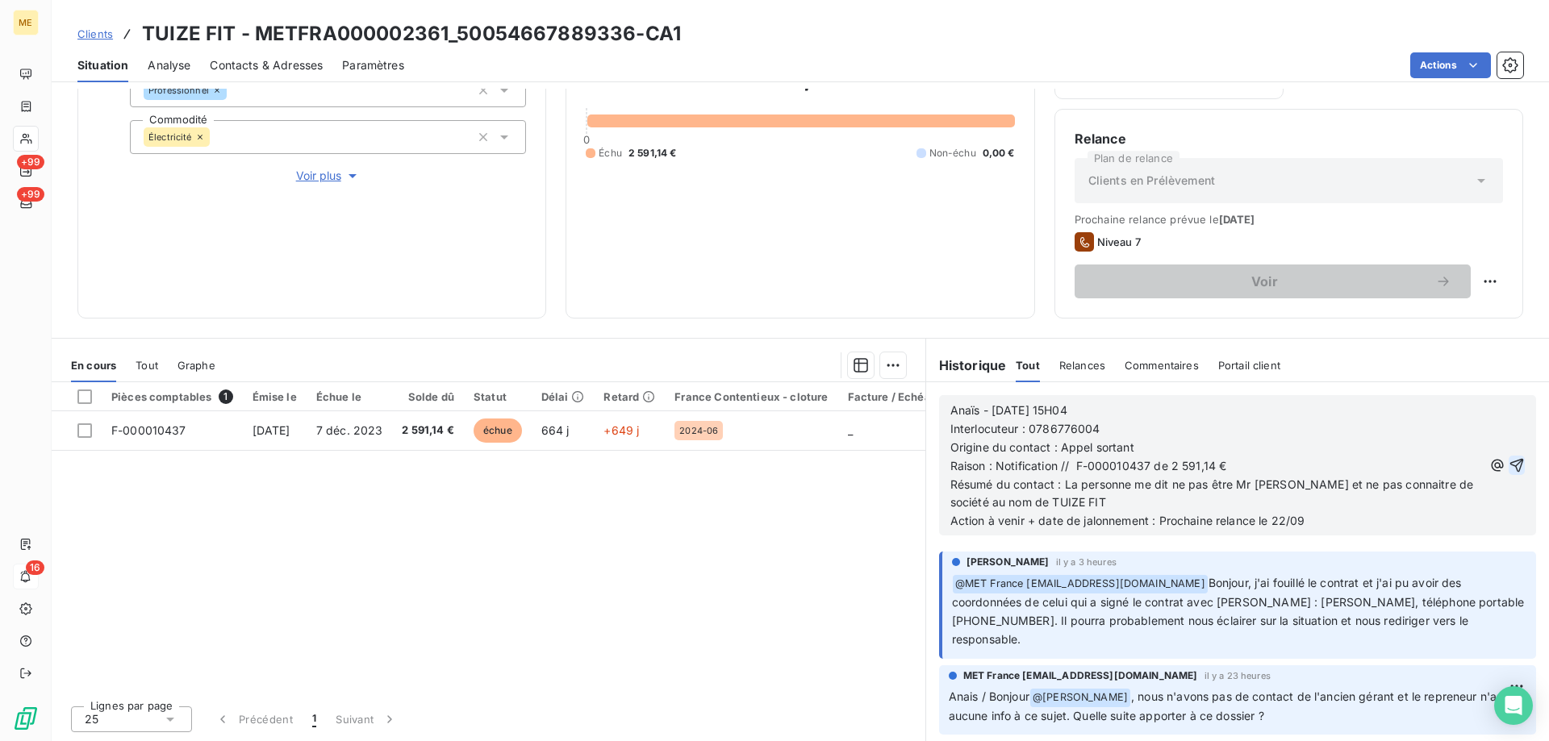
click at [1508, 461] on icon "button" at bounding box center [1516, 465] width 16 height 16
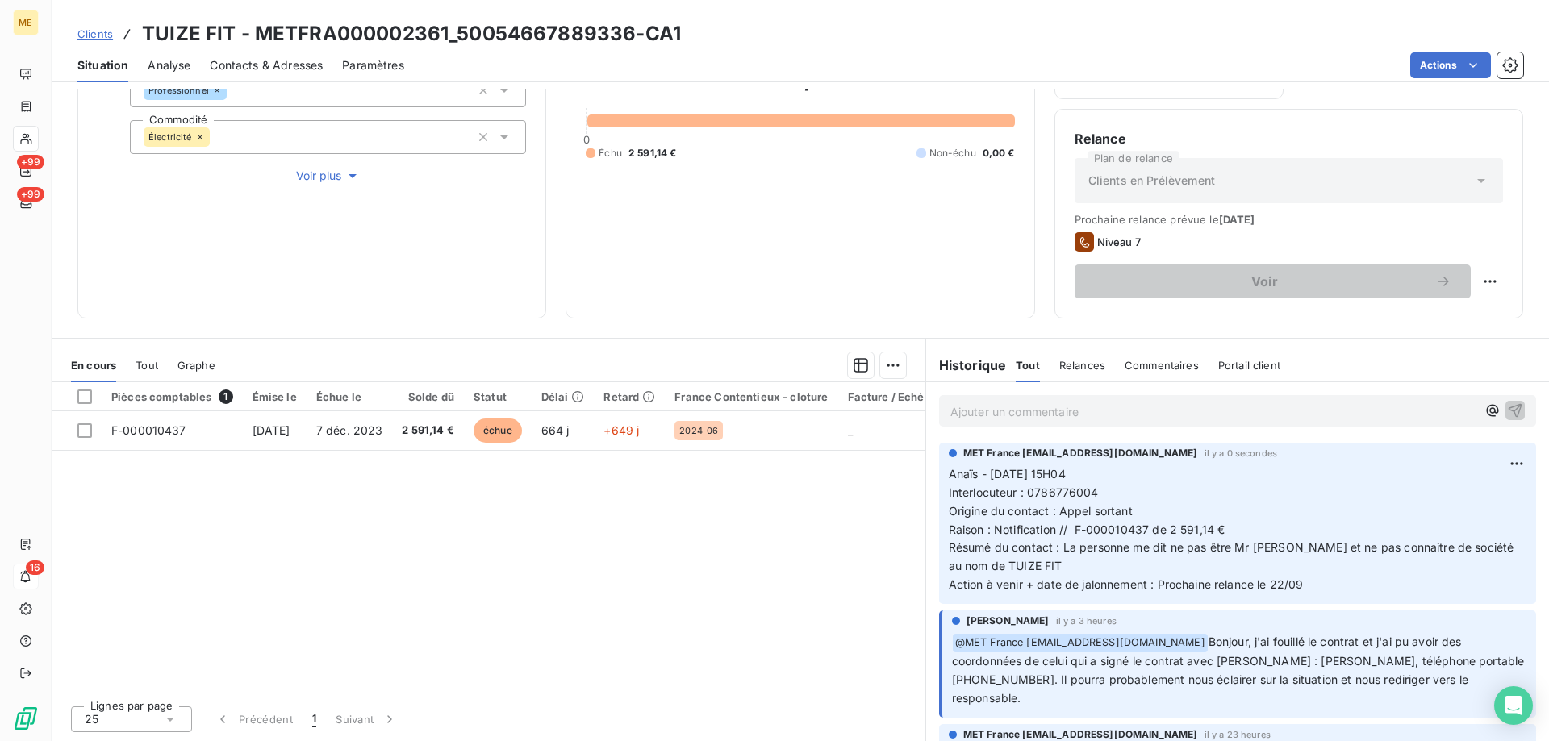
click at [1189, 404] on p "Ajouter un commentaire ﻿" at bounding box center [1213, 412] width 526 height 20
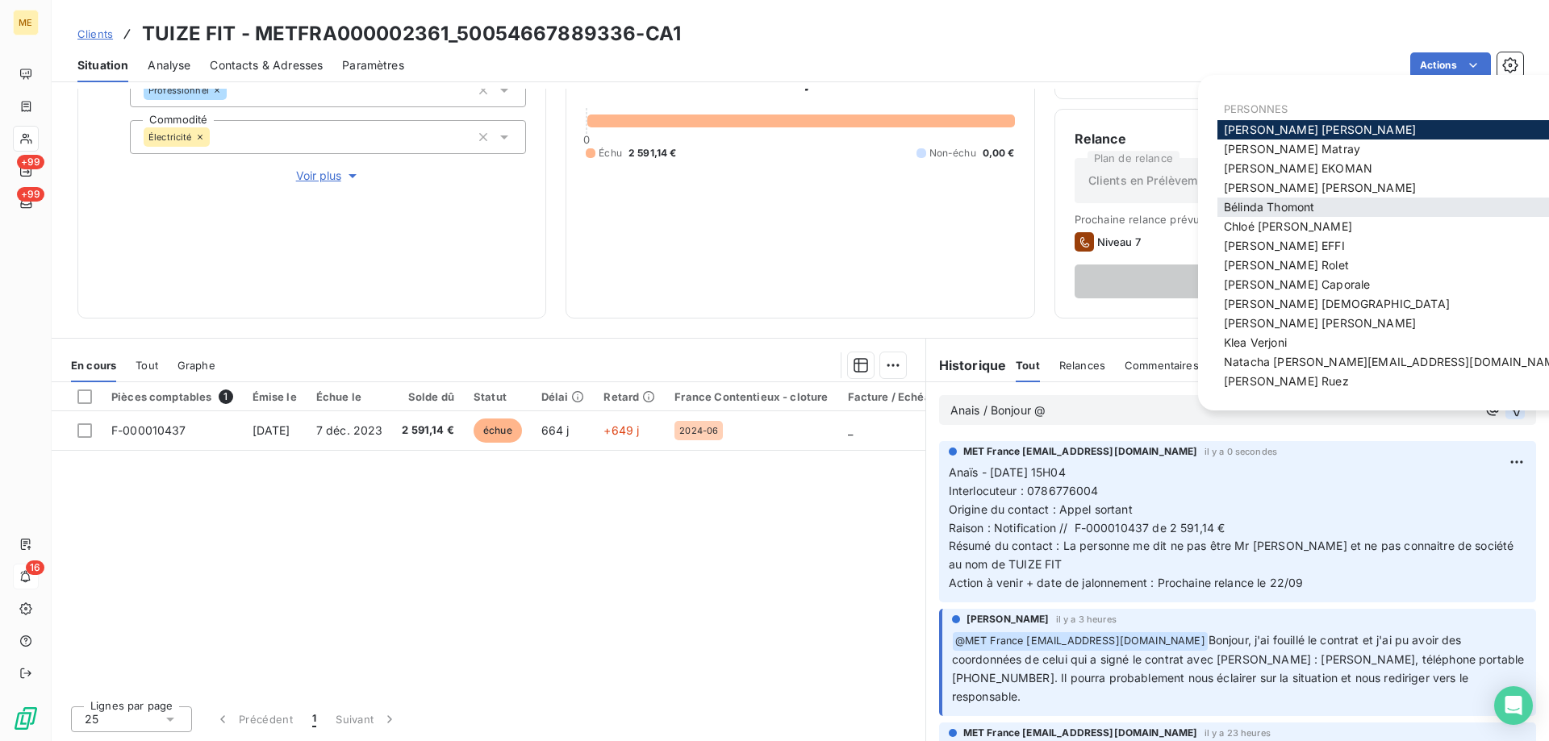
click at [1274, 207] on span "Bélinda Thomont" at bounding box center [1269, 207] width 90 height 14
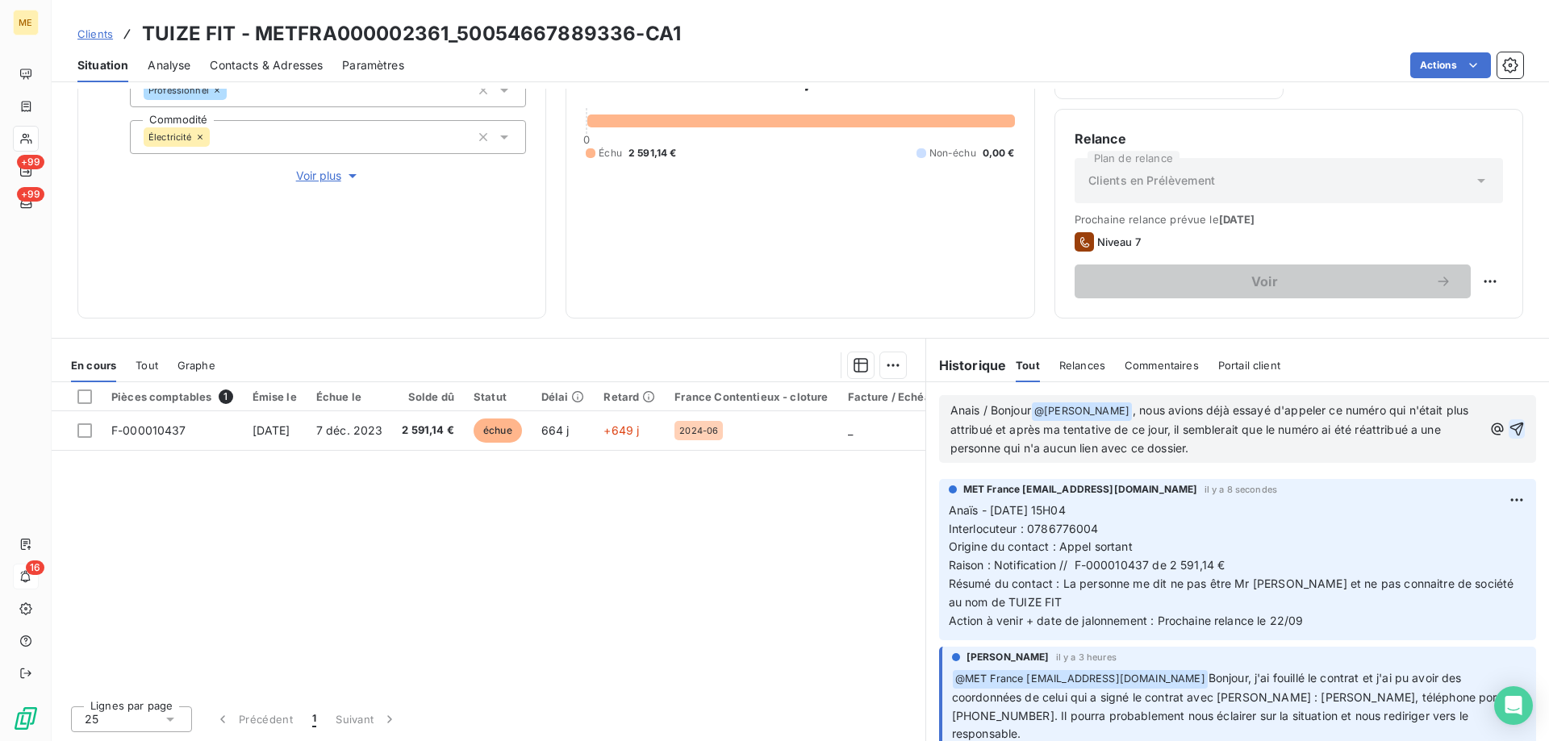
click at [1510, 427] on icon "button" at bounding box center [1517, 429] width 14 height 14
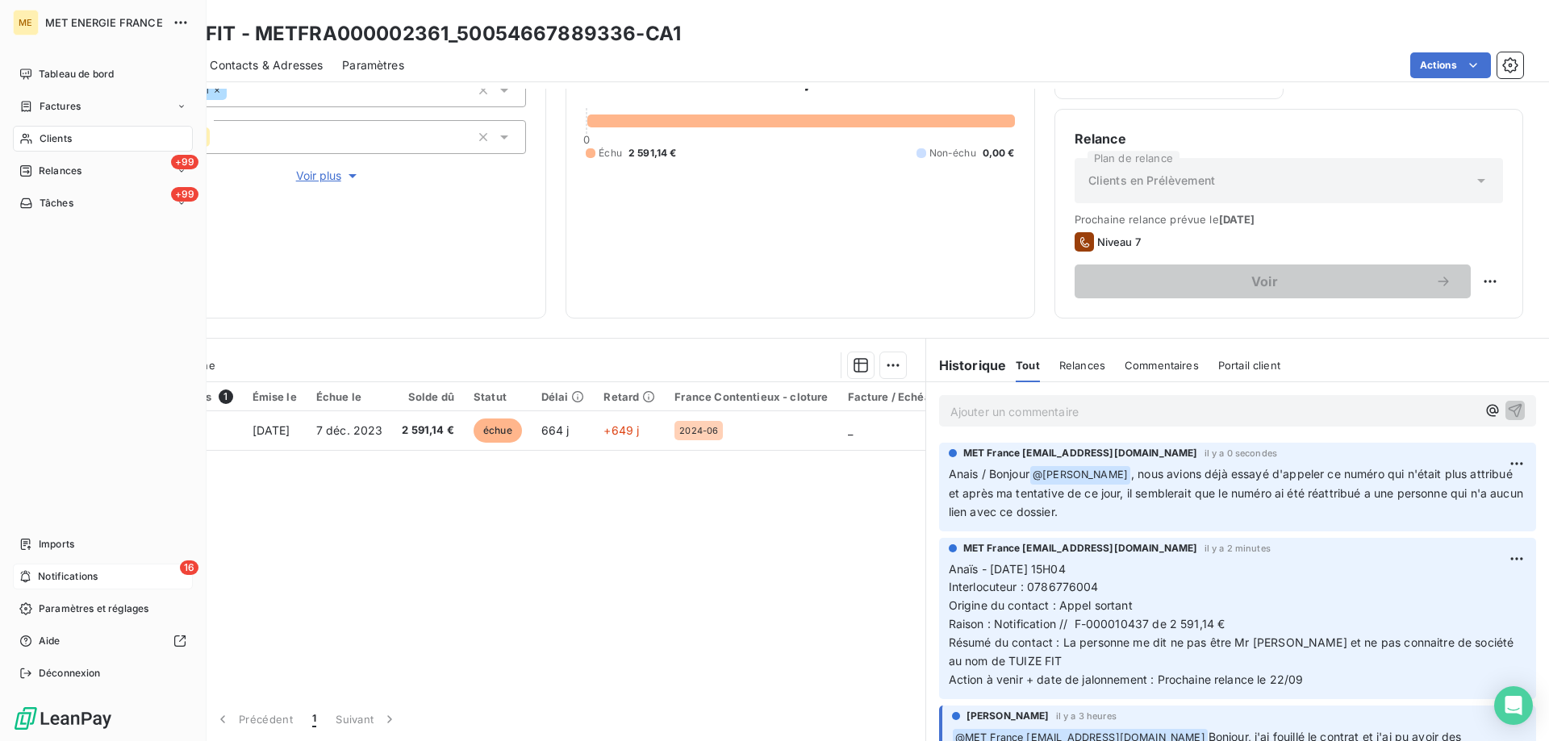
click at [23, 573] on icon at bounding box center [25, 576] width 12 height 13
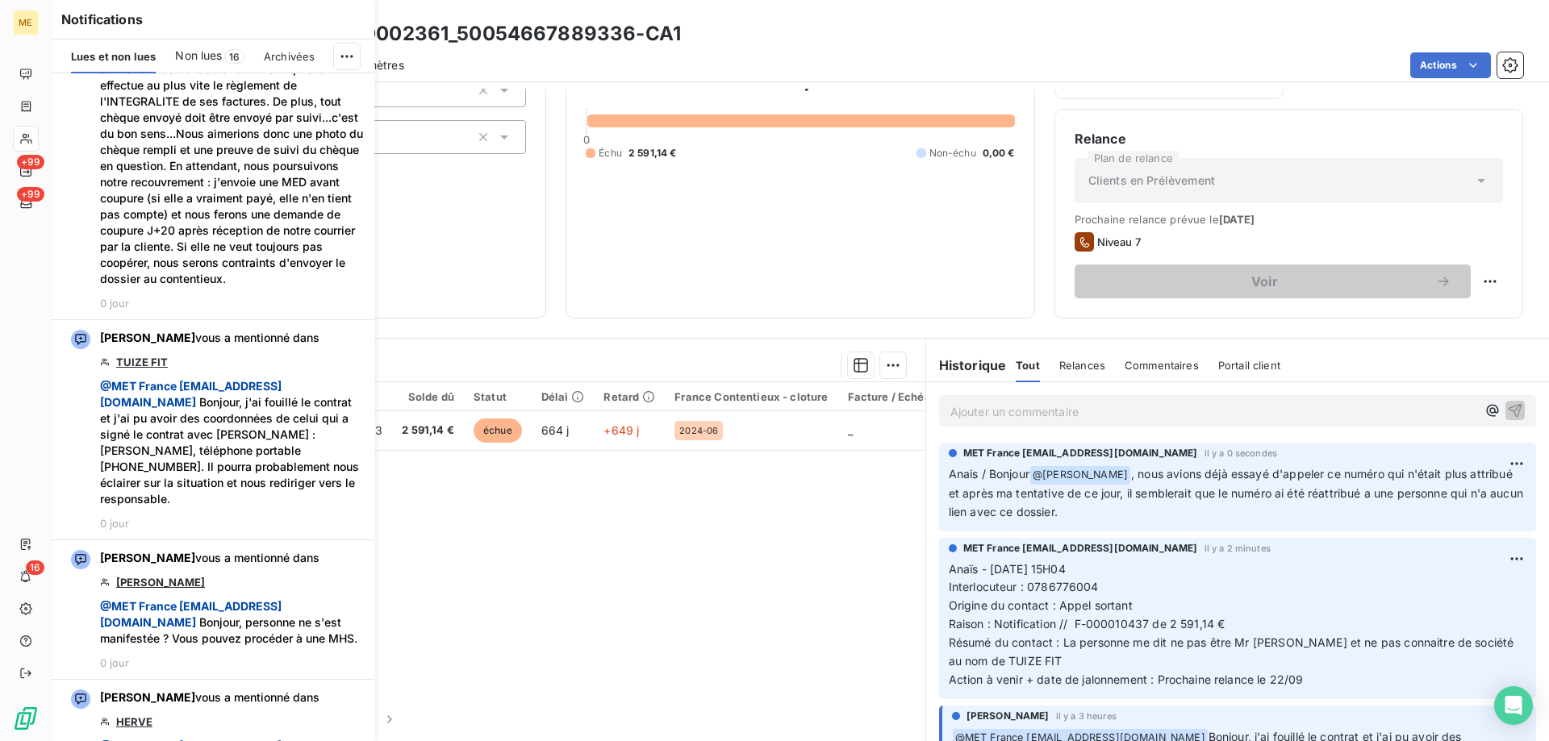
scroll to position [1049, 0]
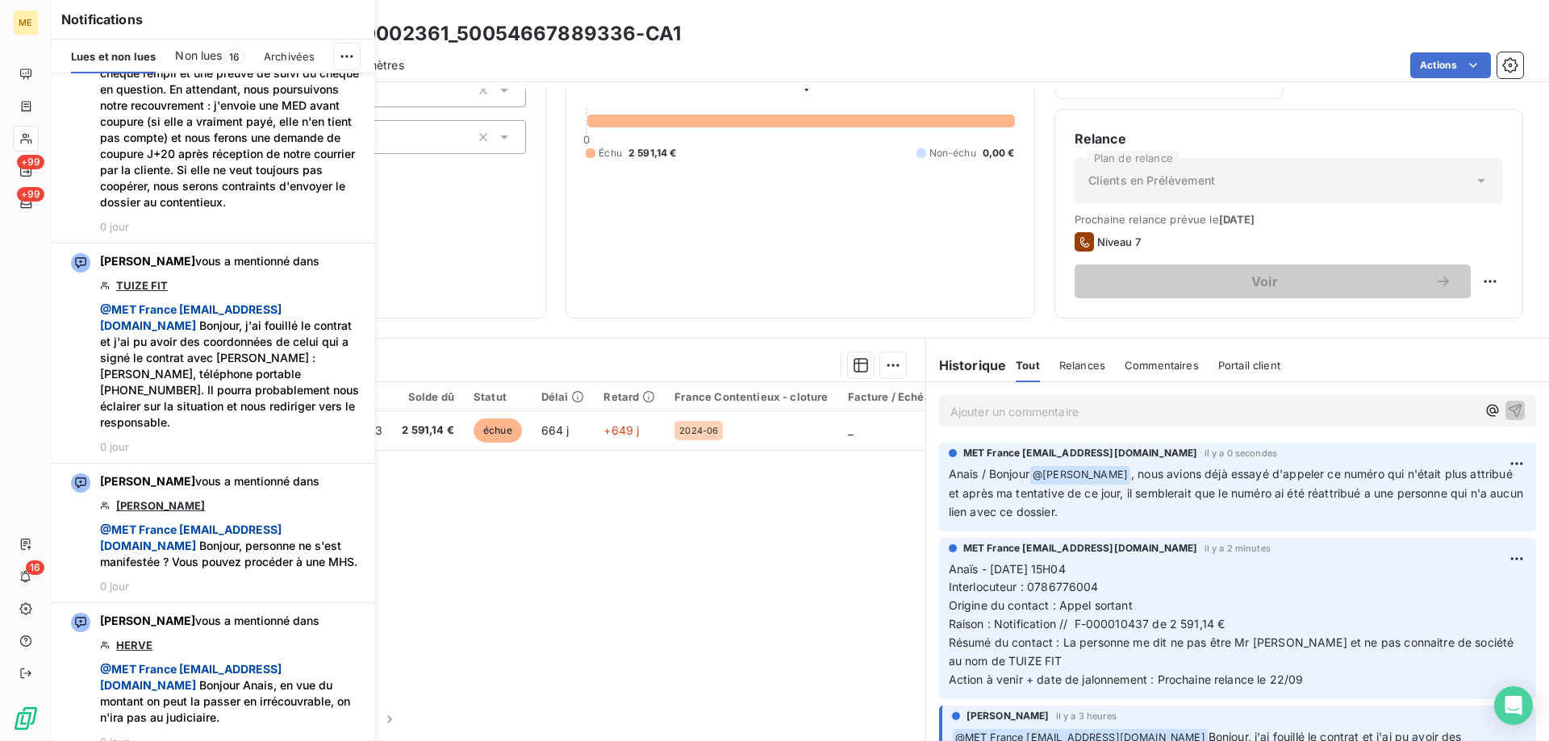
click at [217, 50] on span "Non lues" at bounding box center [198, 56] width 47 height 16
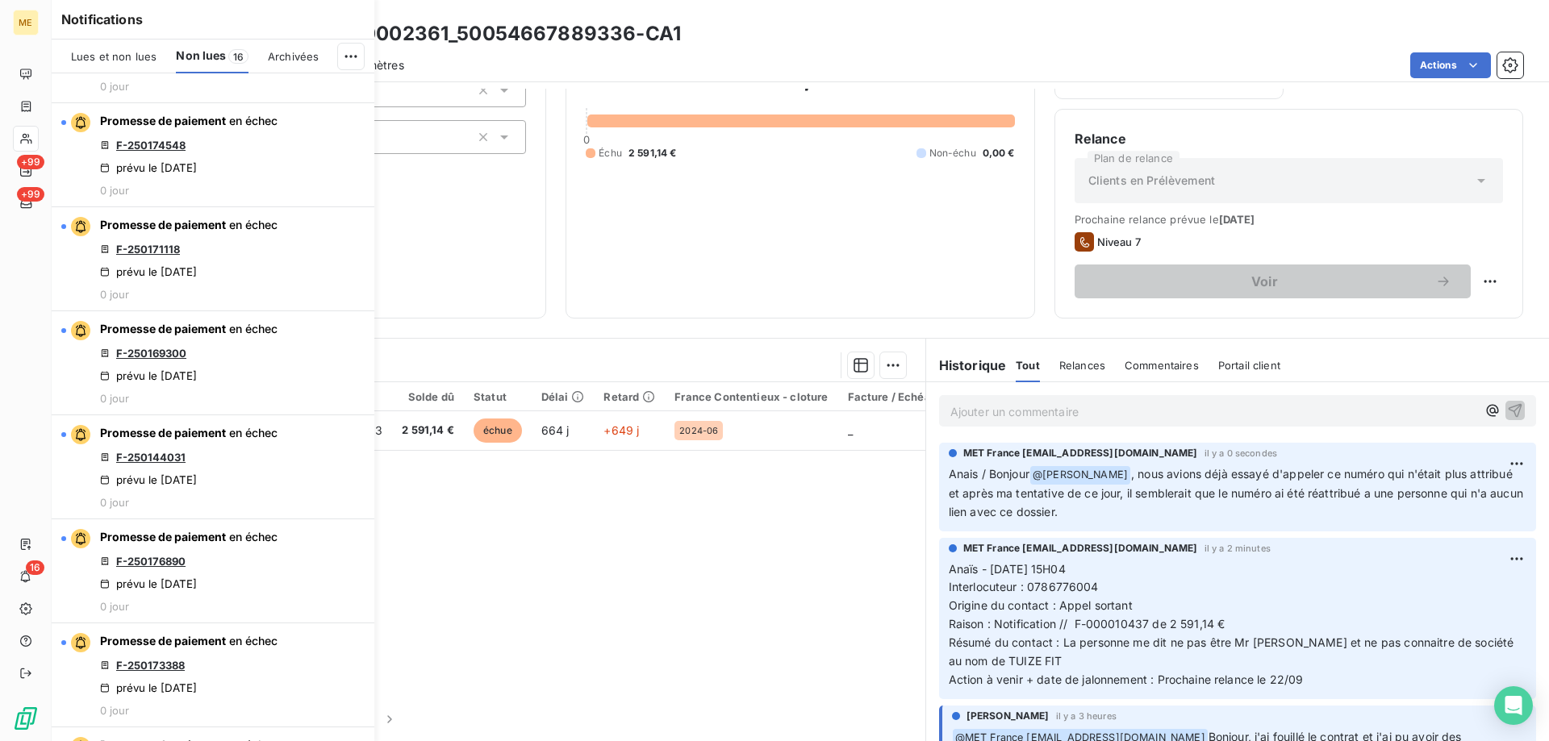
scroll to position [0, 0]
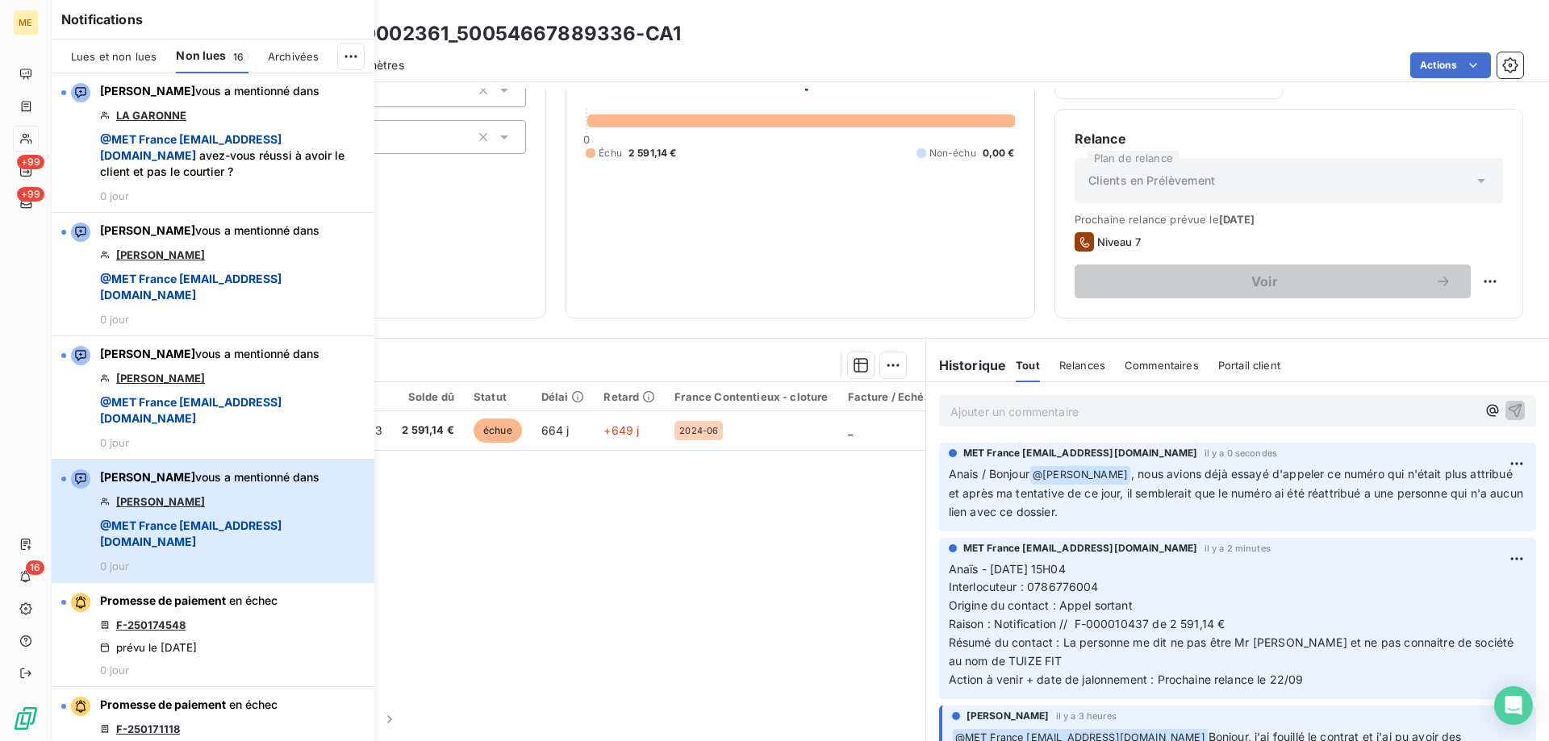
drag, startPoint x: 302, startPoint y: 534, endPoint x: 311, endPoint y: 537, distance: 8.7
click at [304, 535] on span "@ MET France met-france@recouvrement.met.com" at bounding box center [232, 534] width 265 height 32
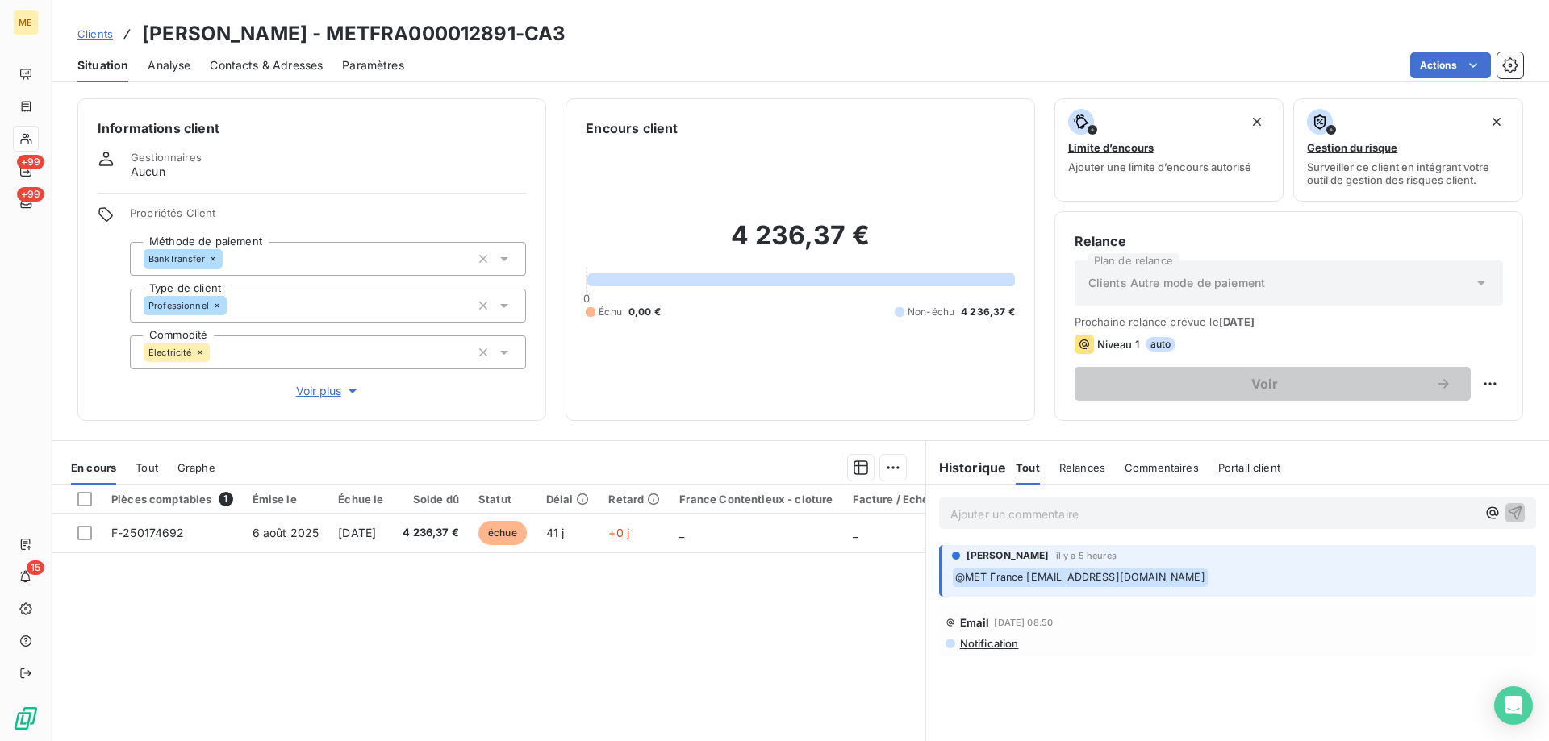
click at [316, 383] on span "Voir plus" at bounding box center [328, 391] width 65 height 16
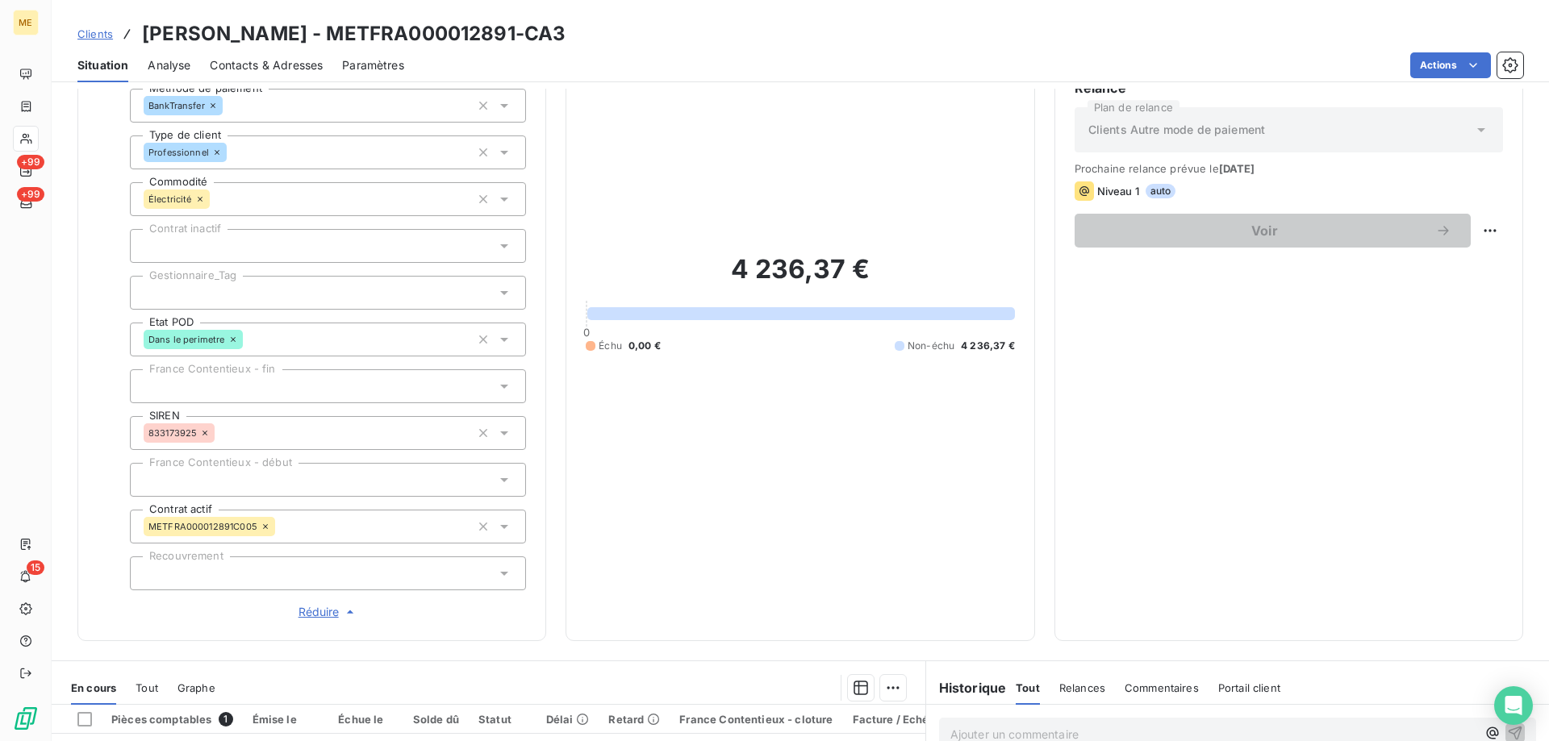
scroll to position [63, 0]
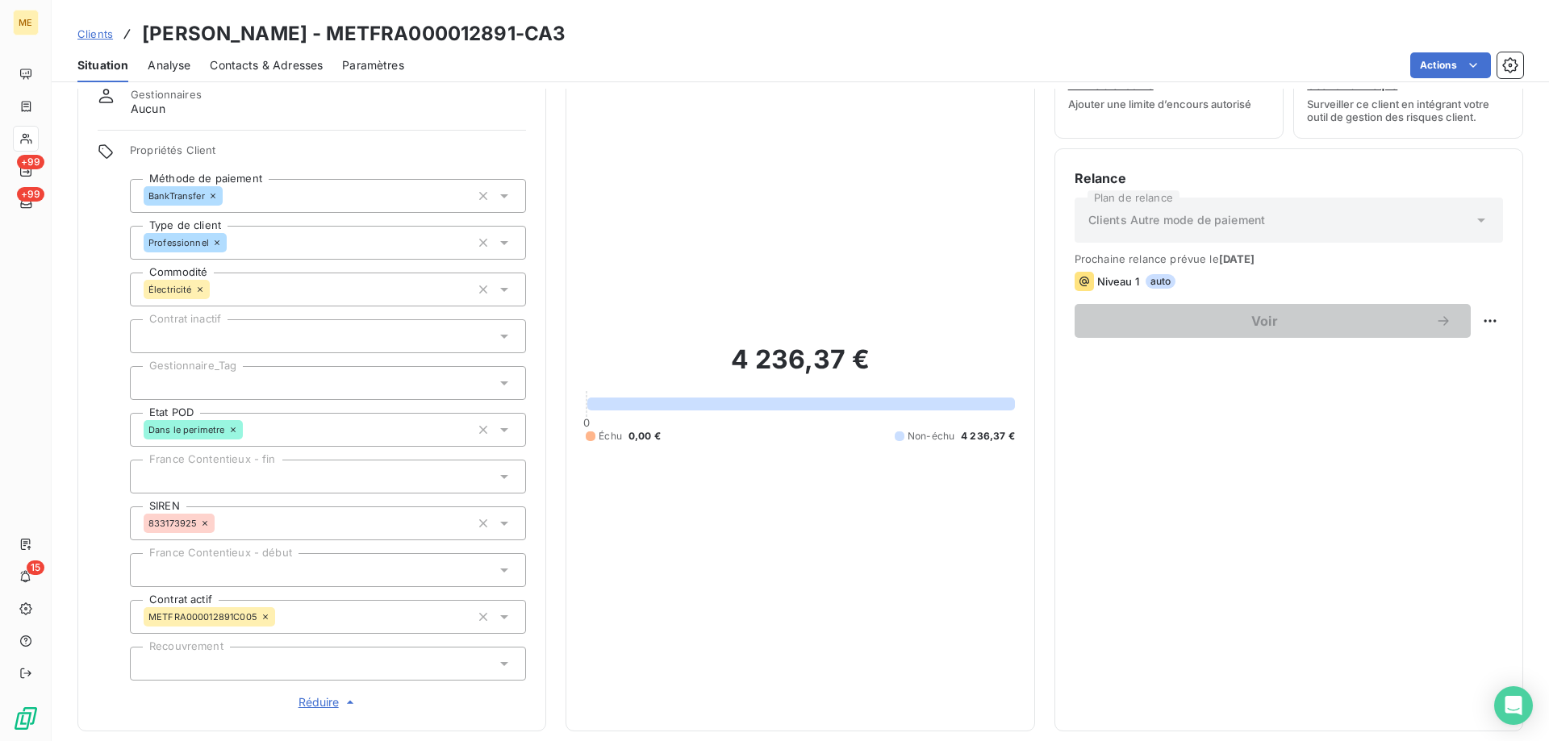
click at [301, 66] on span "Contacts & Adresses" at bounding box center [266, 65] width 113 height 16
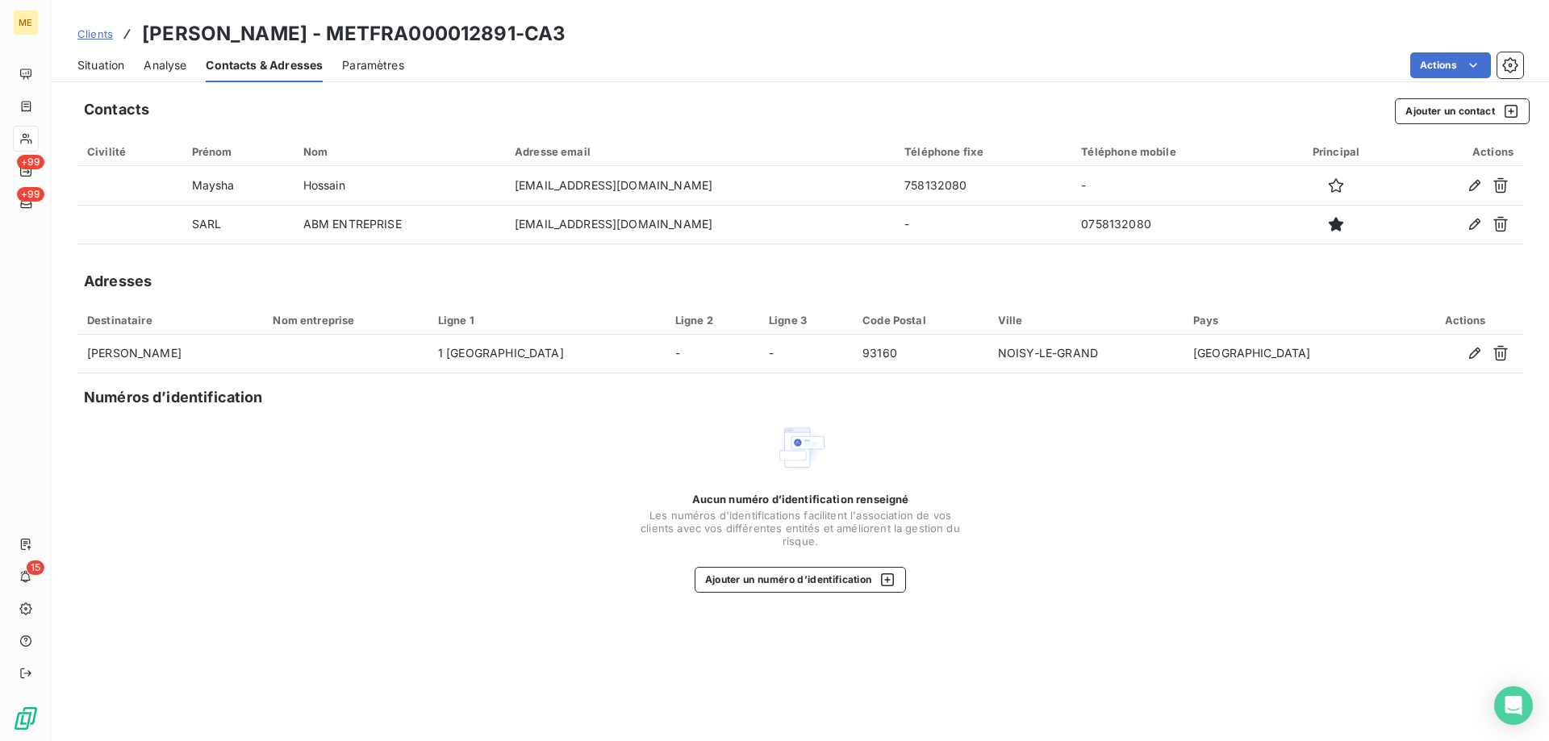
click at [97, 32] on span "Clients" at bounding box center [94, 33] width 35 height 13
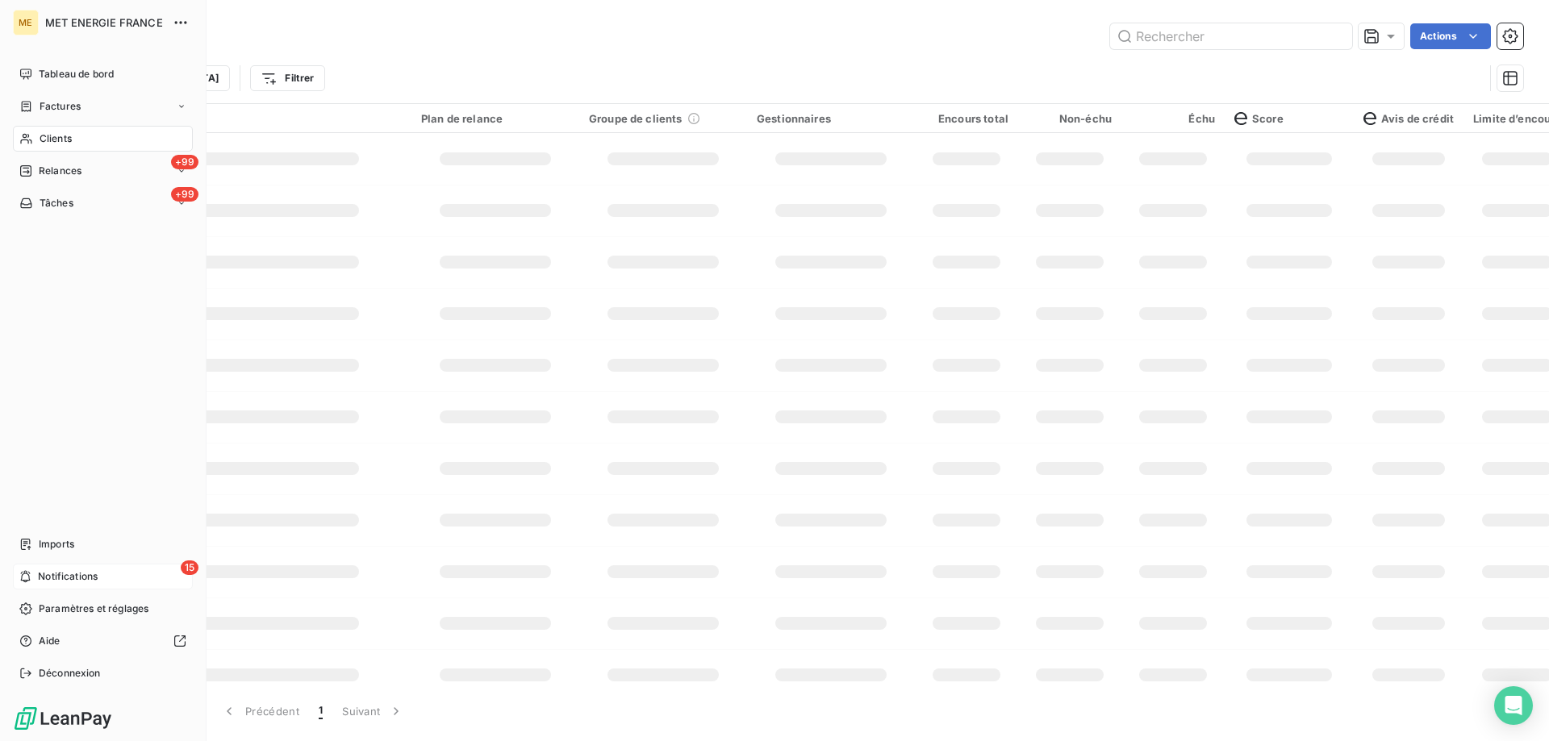
click at [53, 573] on span "Notifications" at bounding box center [68, 576] width 60 height 15
click at [74, 574] on span "Notifications" at bounding box center [68, 576] width 60 height 15
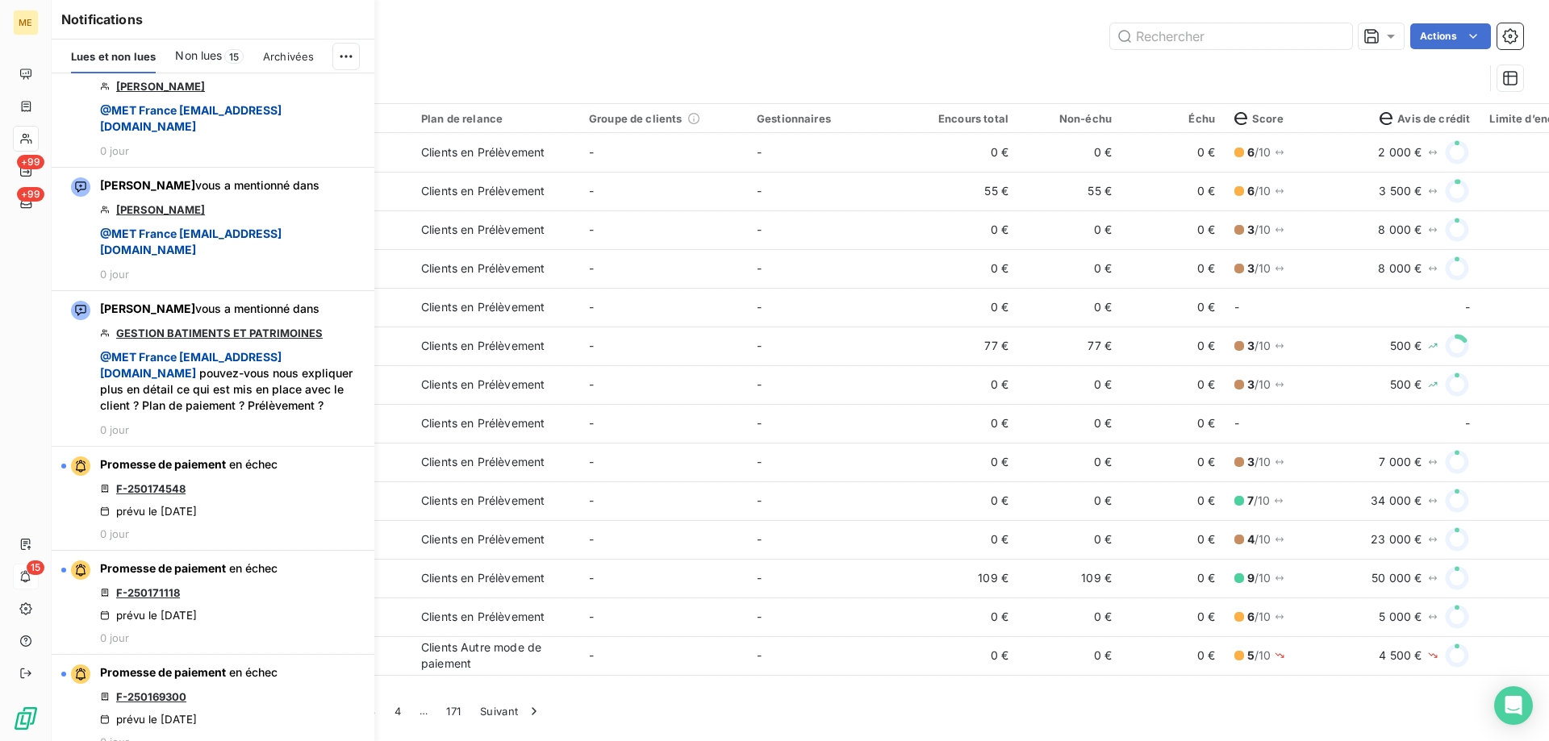
scroll to position [2258, 0]
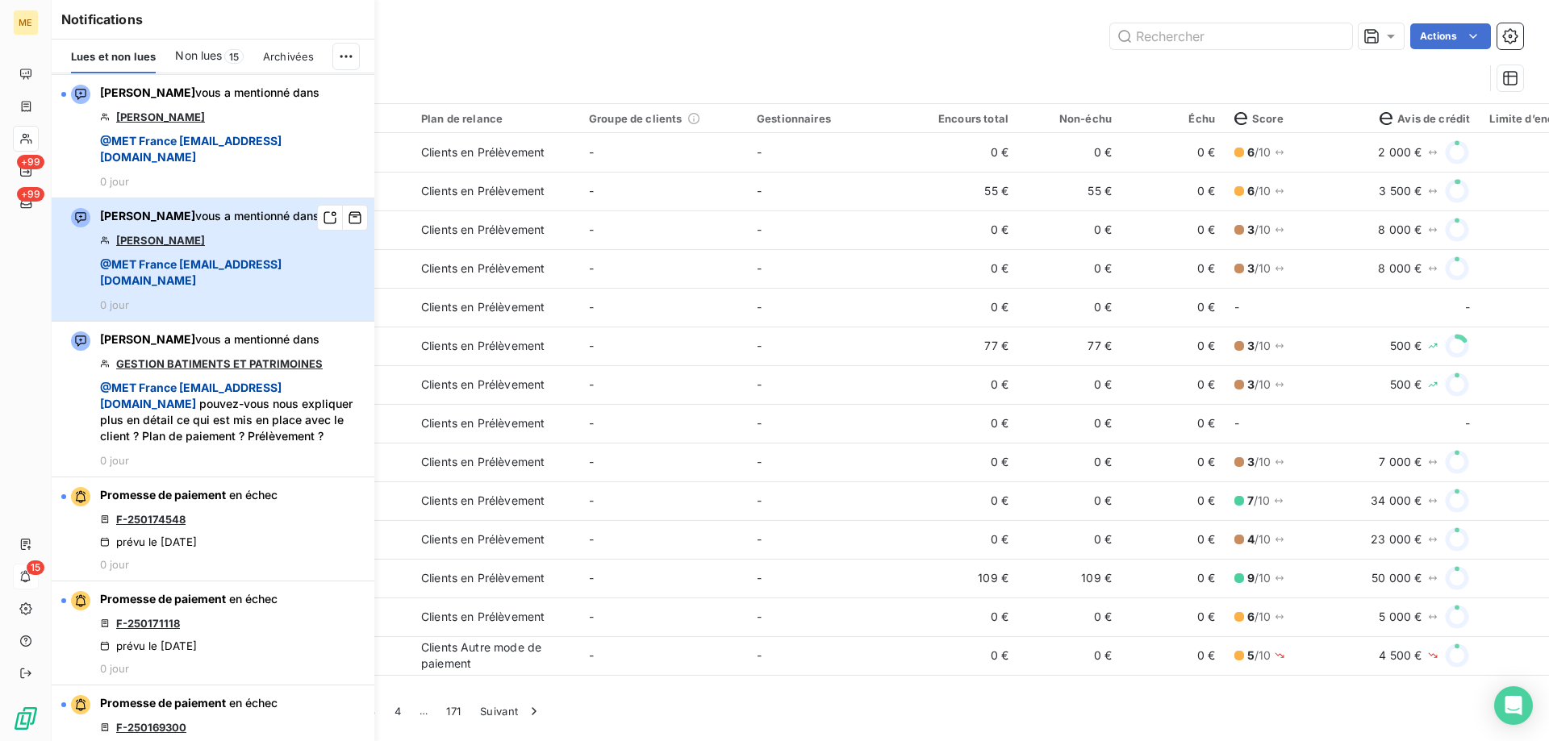
click at [259, 311] on div "Xavier Ruez vous a mentionné dans OLIVIER @ MET France met-france@recouvrement.…" at bounding box center [232, 259] width 265 height 103
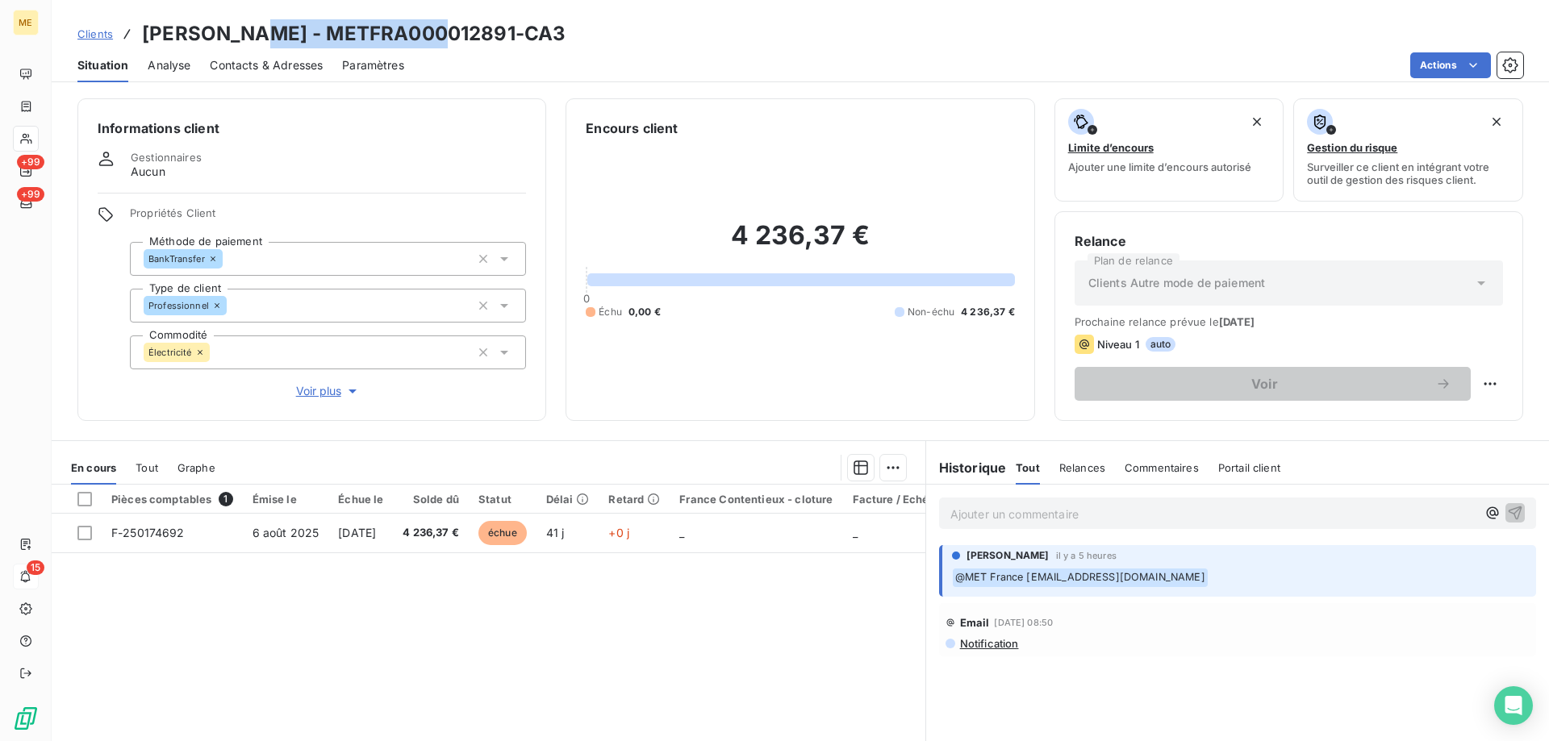
drag, startPoint x: 426, startPoint y: 29, endPoint x: 238, endPoint y: 27, distance: 187.9
click at [238, 27] on h3 "OLIVIER - METFRA000012891-CA3" at bounding box center [353, 33] width 423 height 29
copy h3 "METFRA000012891"
click at [93, 31] on span "Clients" at bounding box center [94, 33] width 35 height 13
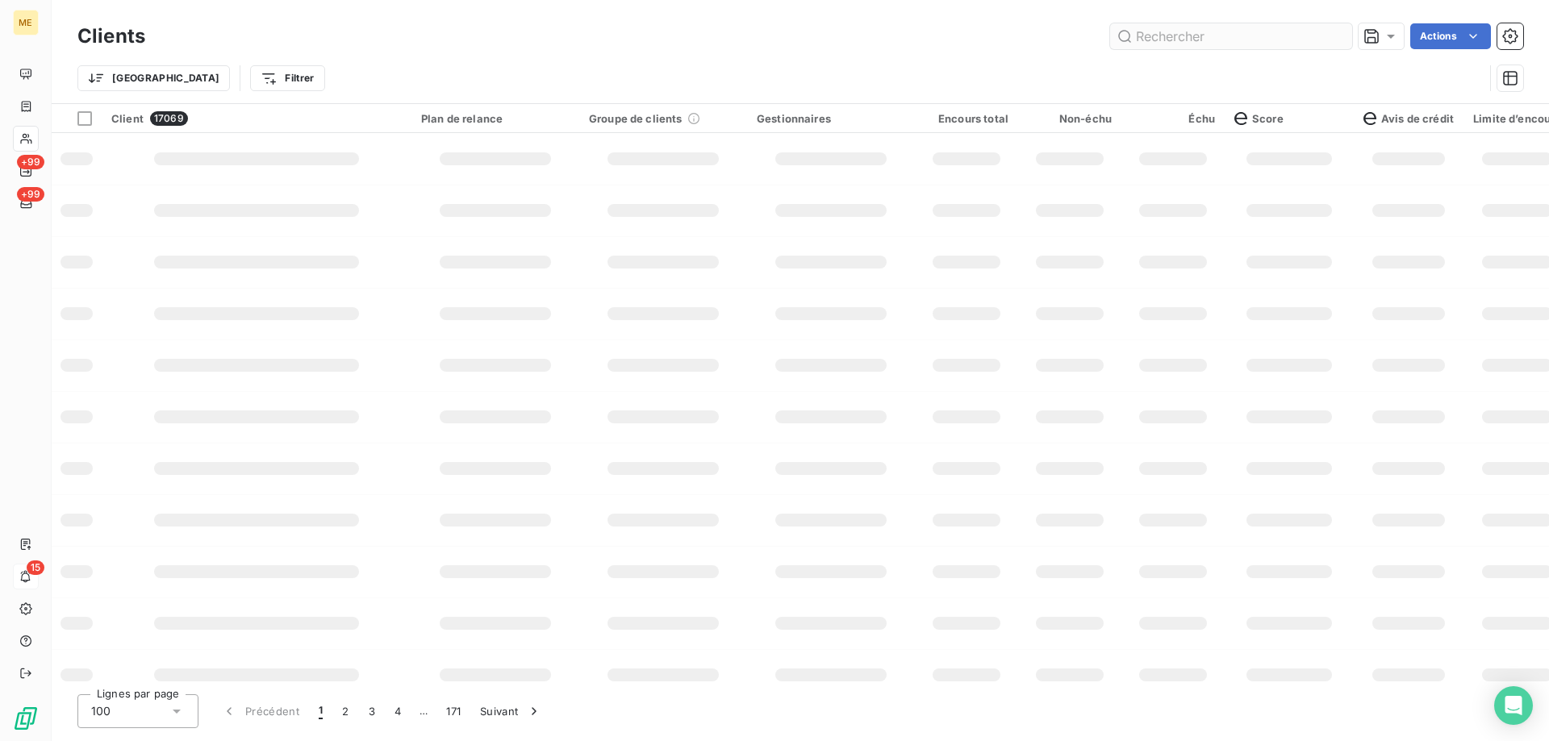
click at [1236, 37] on input "text" at bounding box center [1231, 36] width 242 height 26
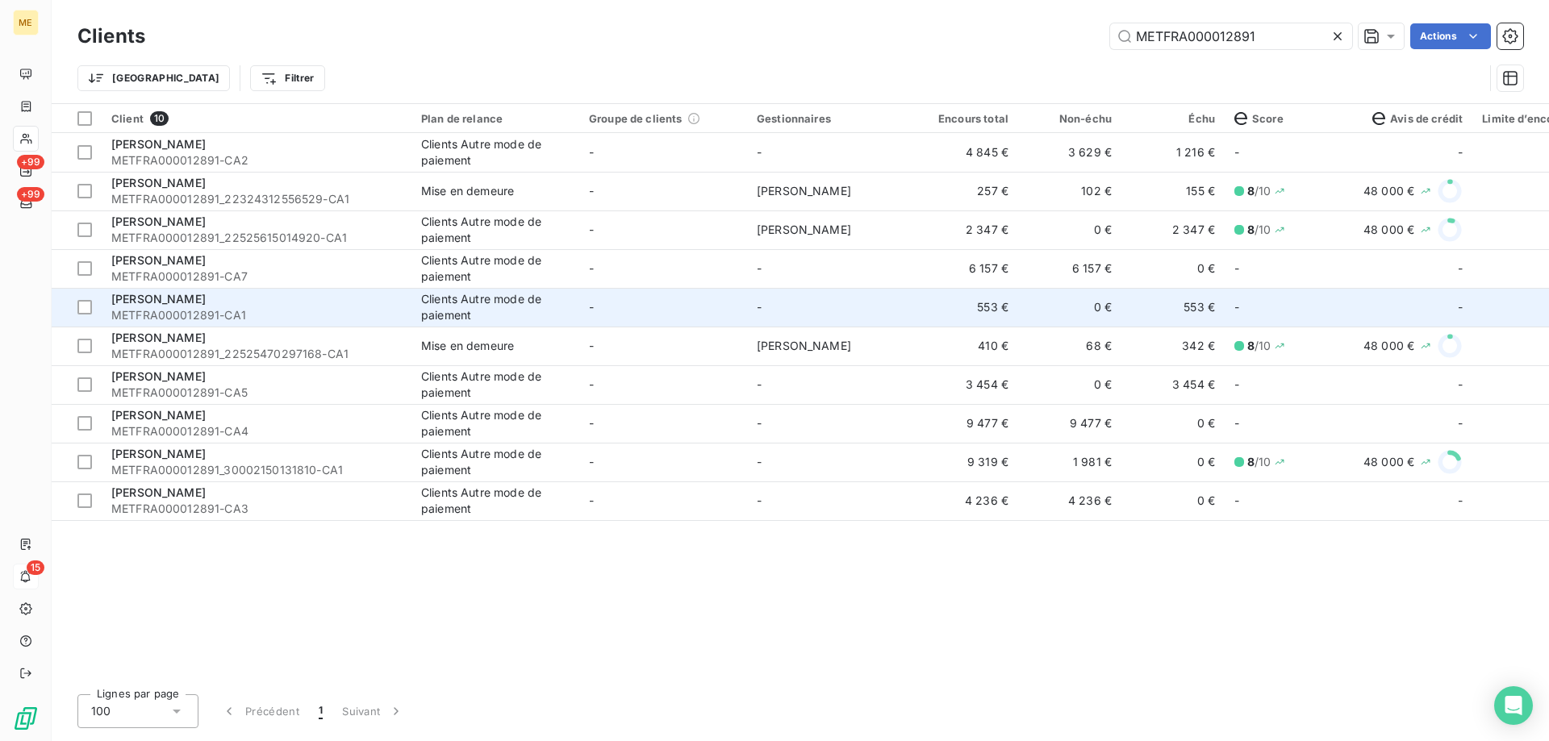
type input "METFRA000012891"
click at [887, 308] on td "-" at bounding box center [831, 307] width 168 height 39
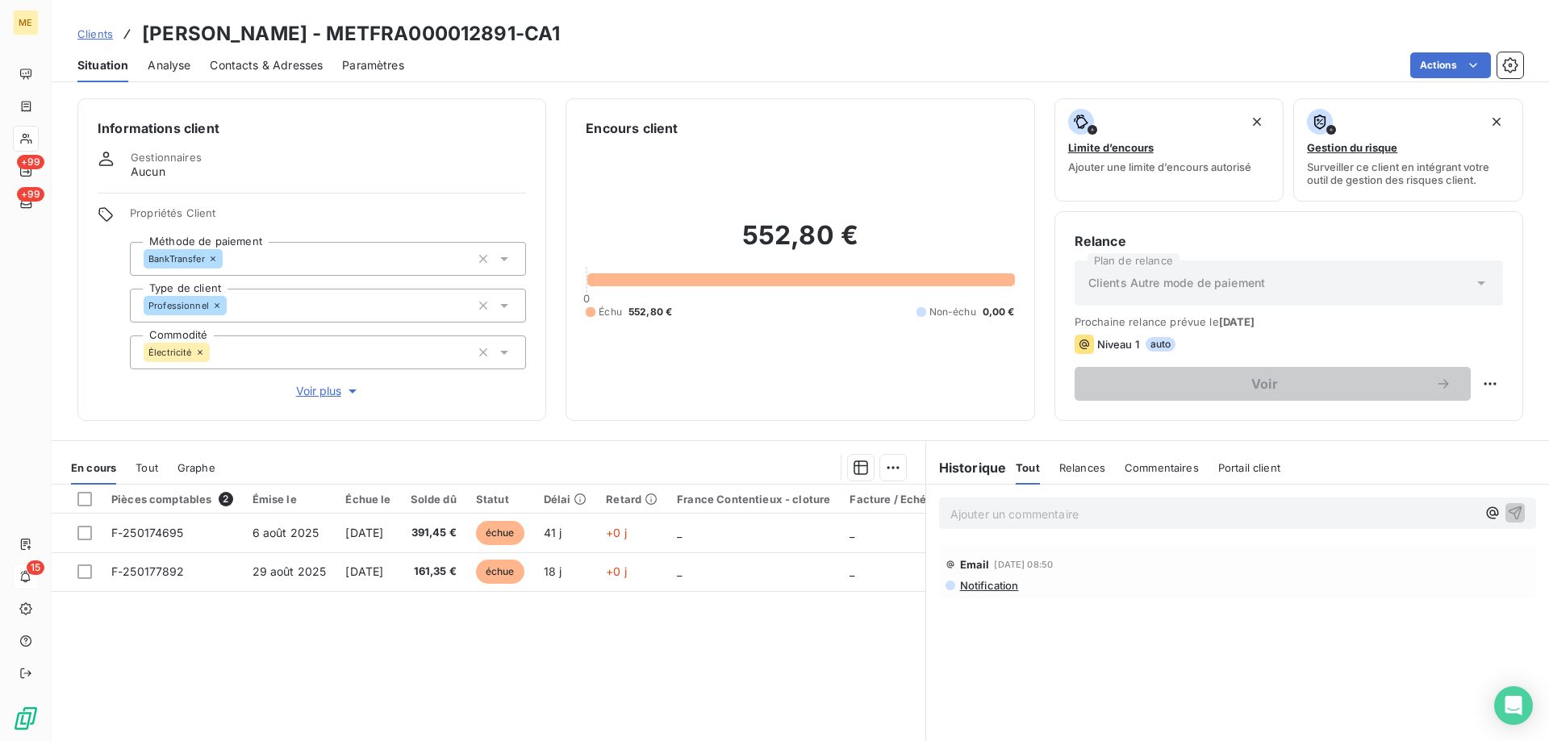
click at [98, 33] on span "Clients" at bounding box center [94, 33] width 35 height 13
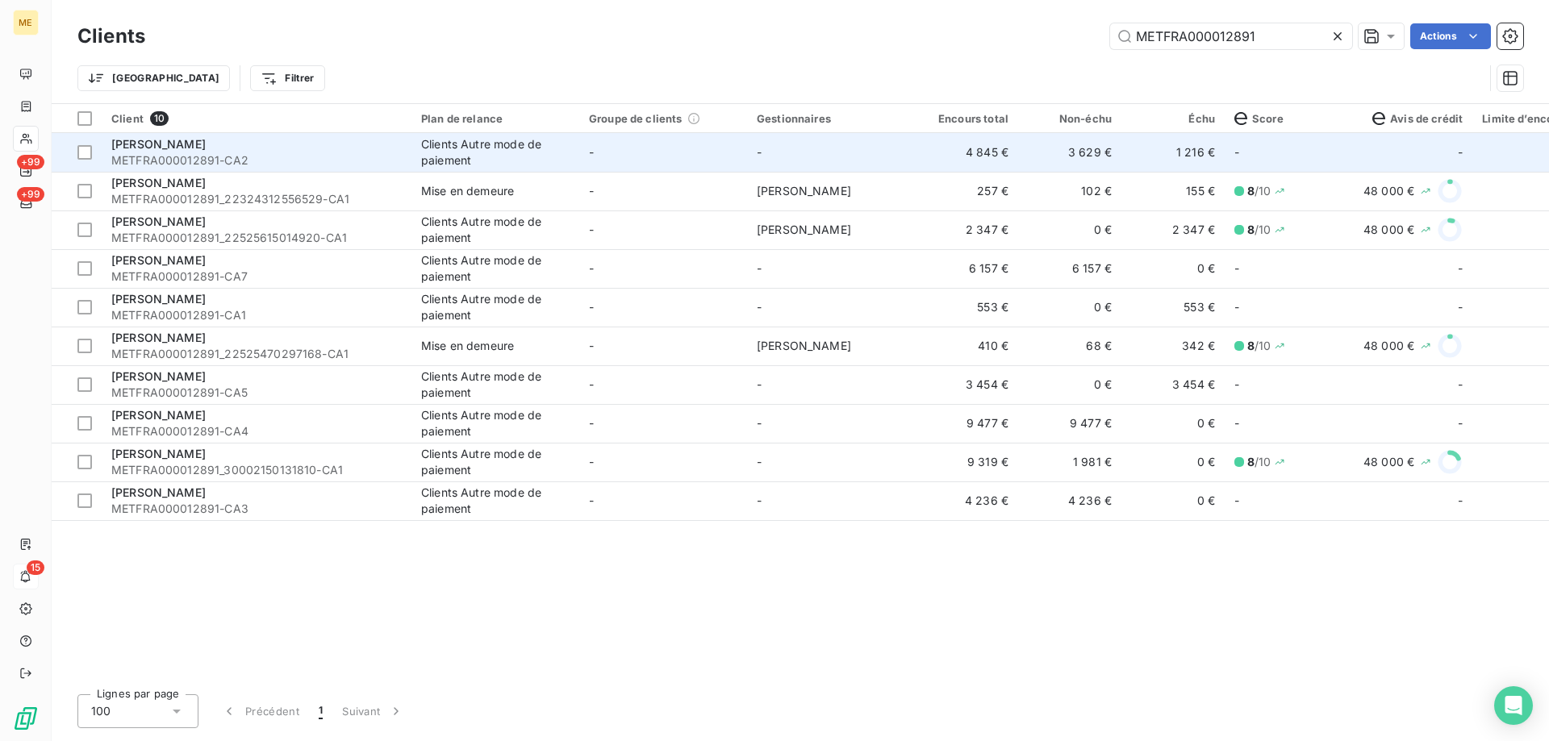
click at [893, 152] on td "-" at bounding box center [831, 152] width 168 height 39
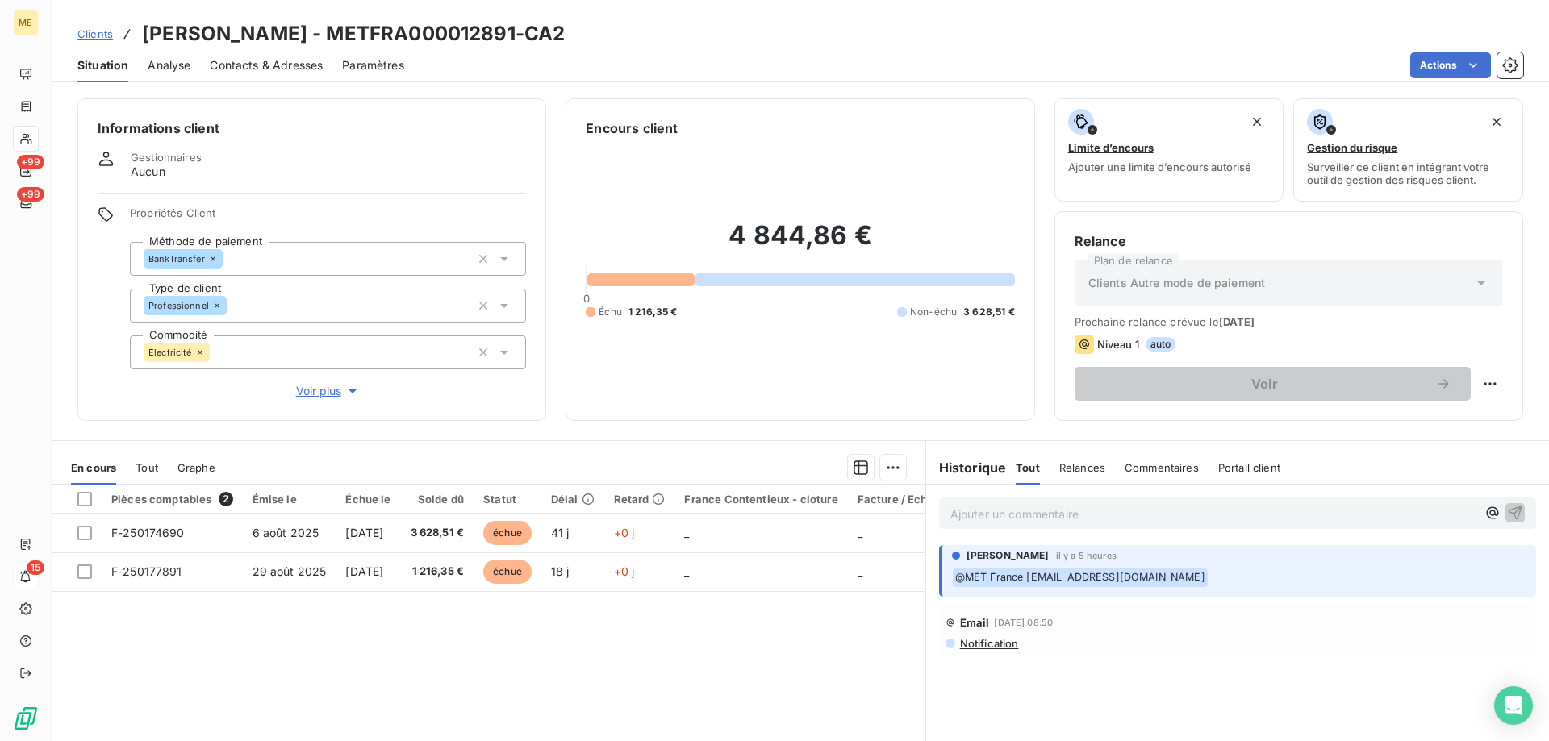
click at [106, 31] on span "Clients" at bounding box center [94, 33] width 35 height 13
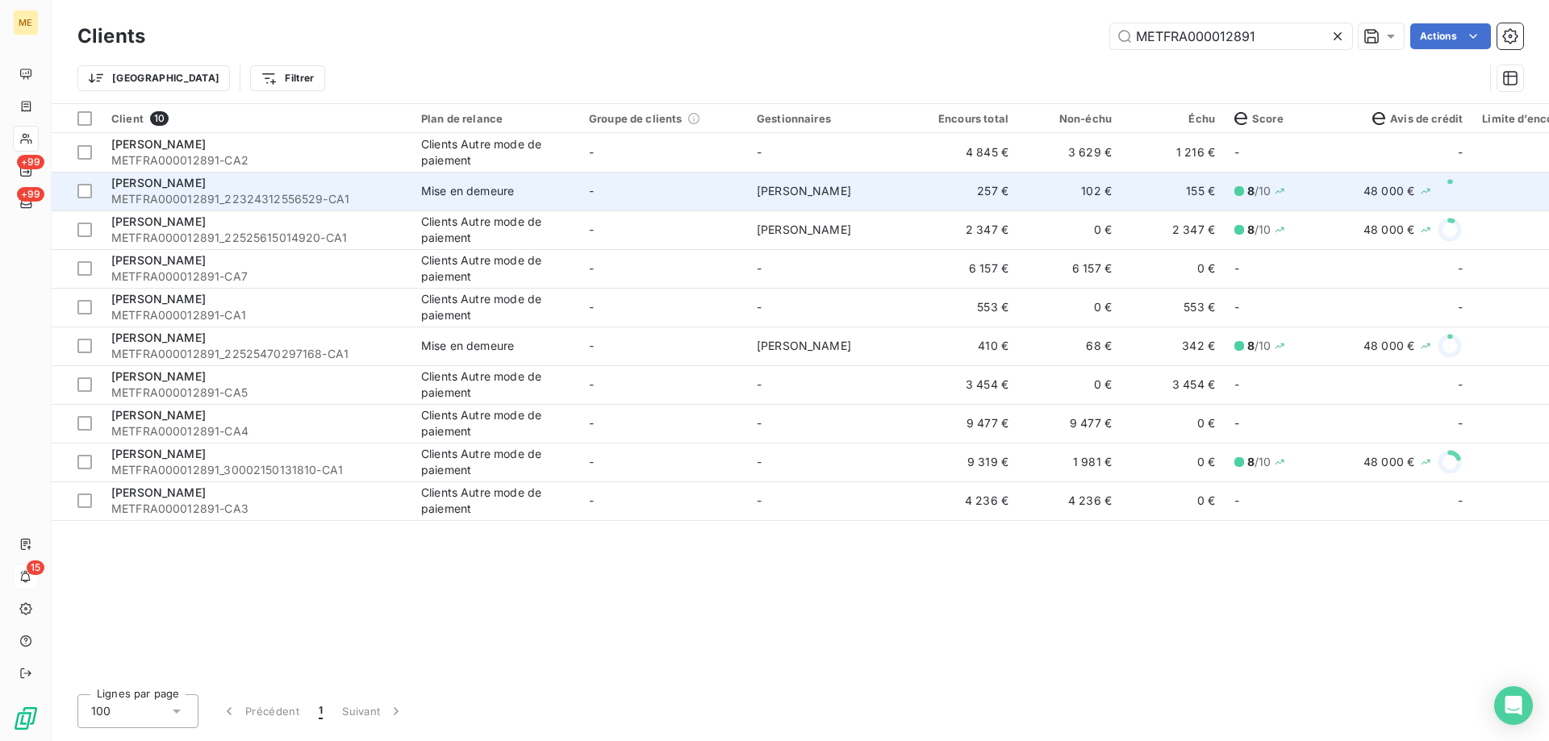
click at [881, 190] on td "Virginie Garcia" at bounding box center [831, 191] width 168 height 39
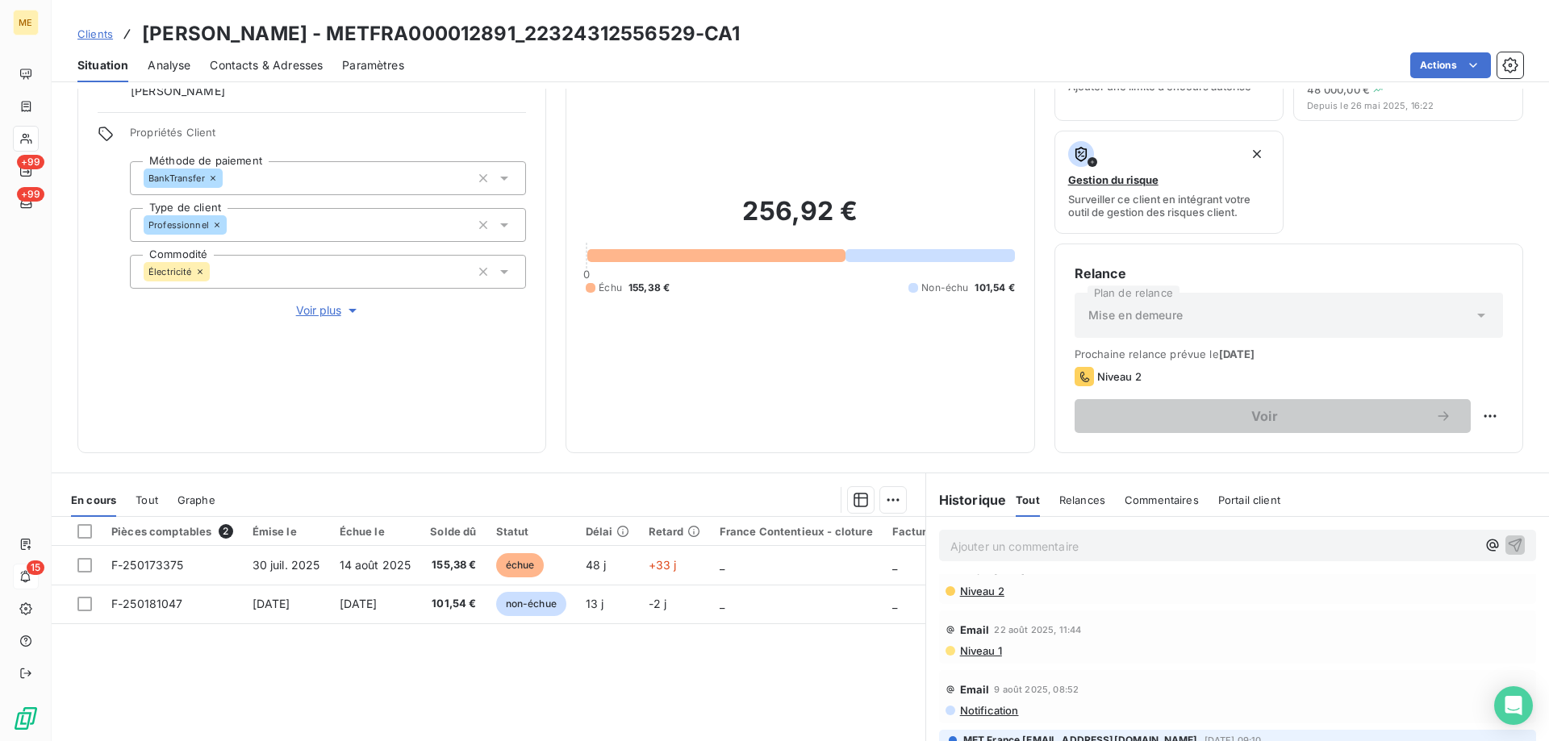
scroll to position [242, 0]
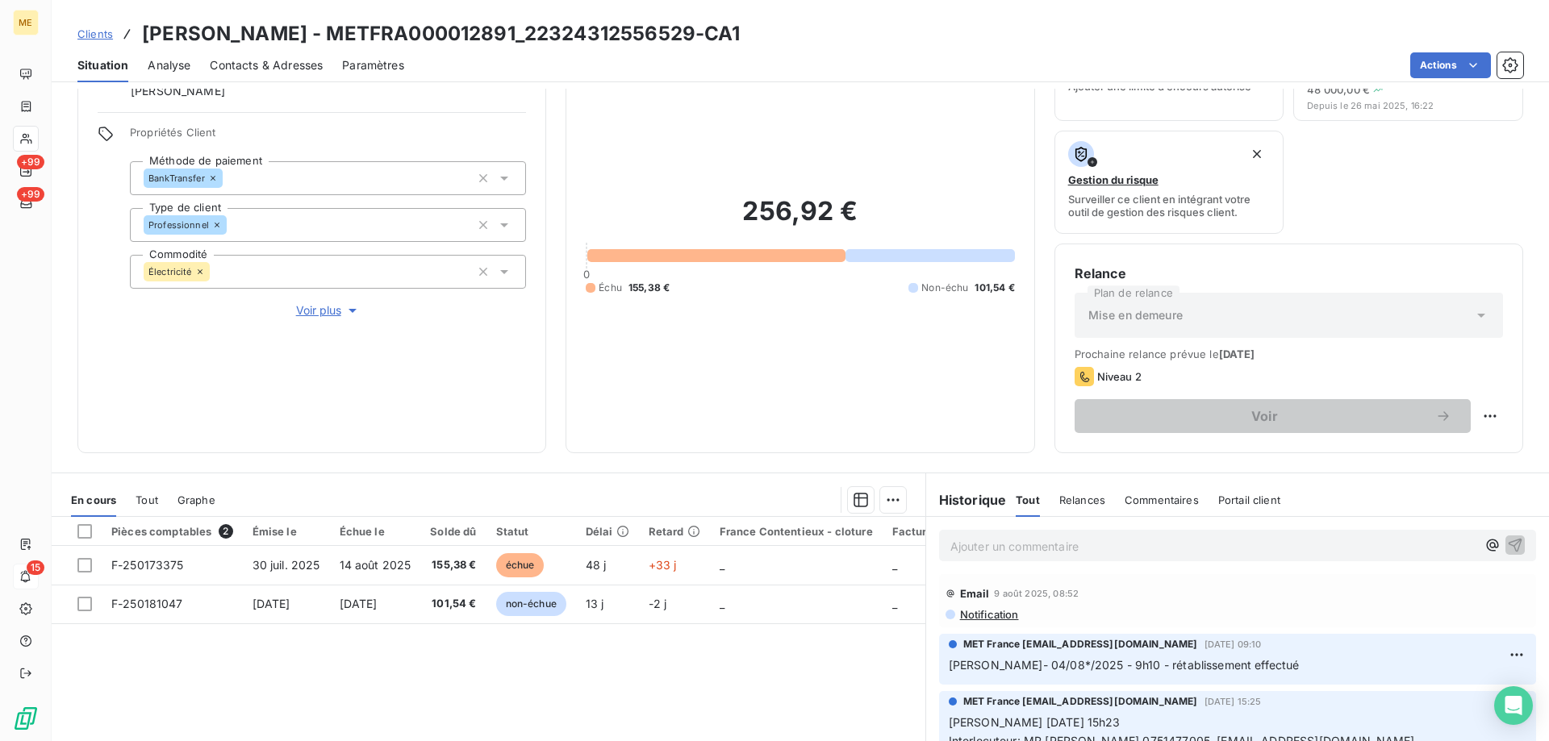
click at [334, 302] on span "Voir plus" at bounding box center [328, 310] width 65 height 16
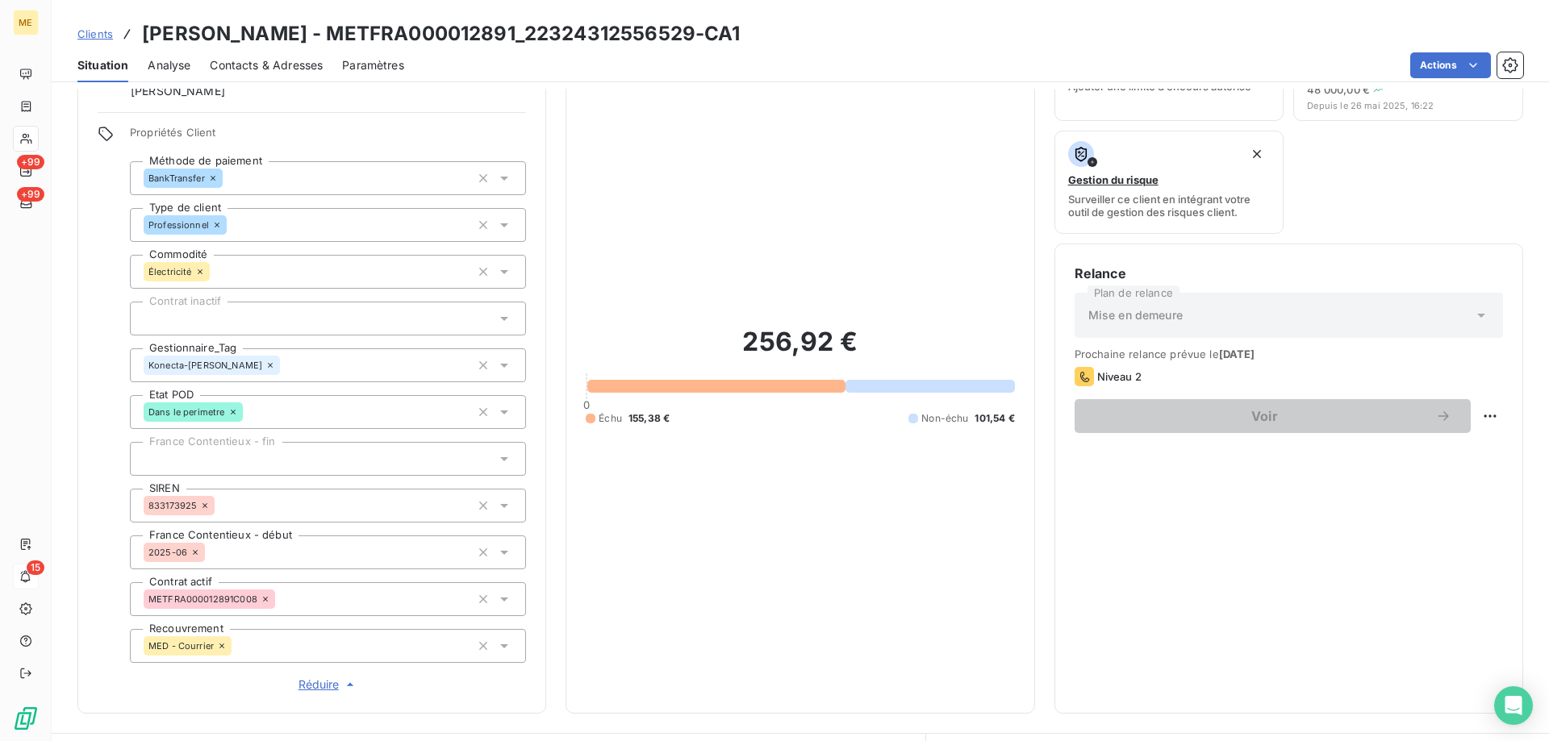
click at [95, 35] on span "Clients" at bounding box center [94, 33] width 35 height 13
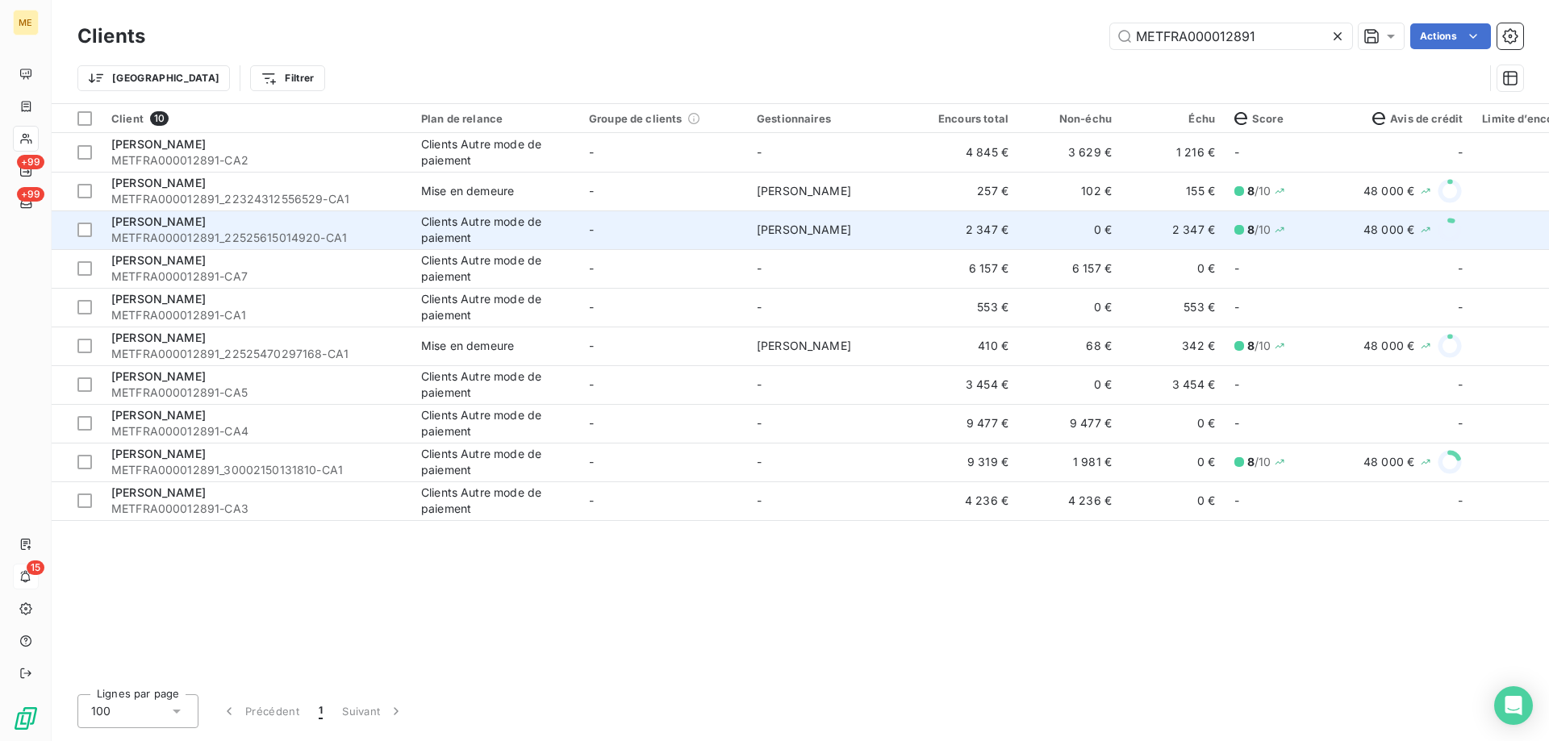
click at [823, 222] on td "Virginie Garcia" at bounding box center [831, 230] width 168 height 39
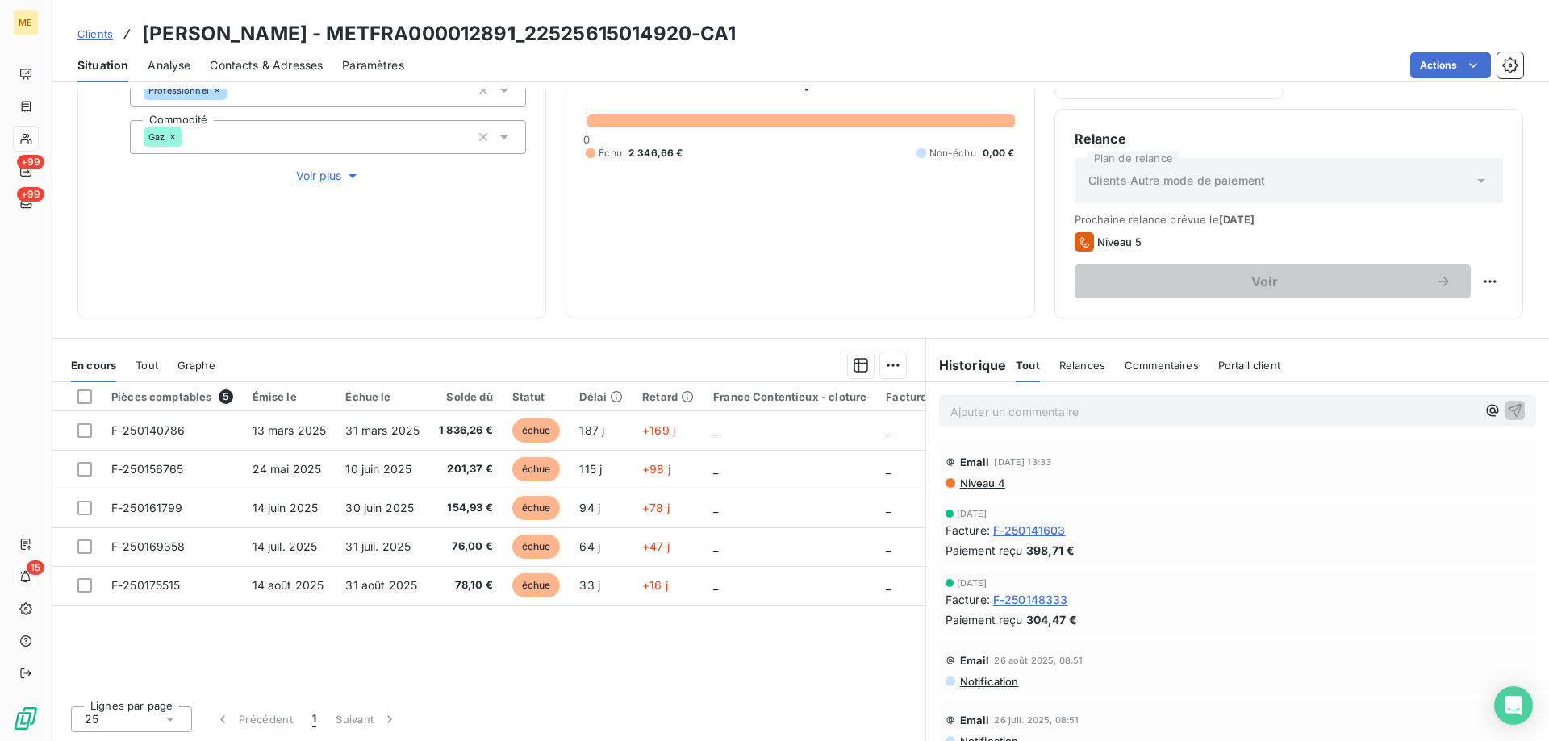
click at [94, 27] on span "Clients" at bounding box center [94, 33] width 35 height 13
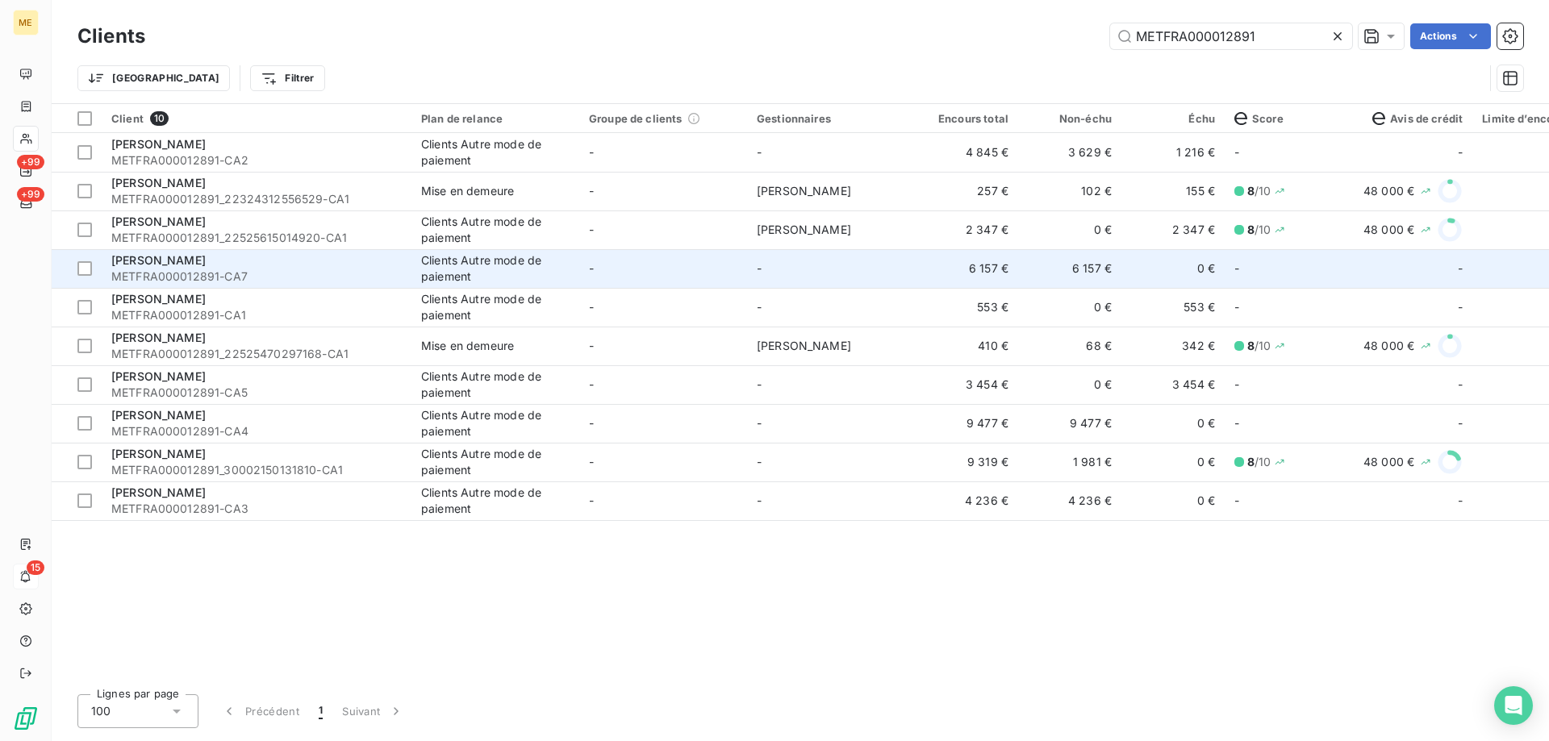
click at [895, 266] on td "-" at bounding box center [831, 268] width 168 height 39
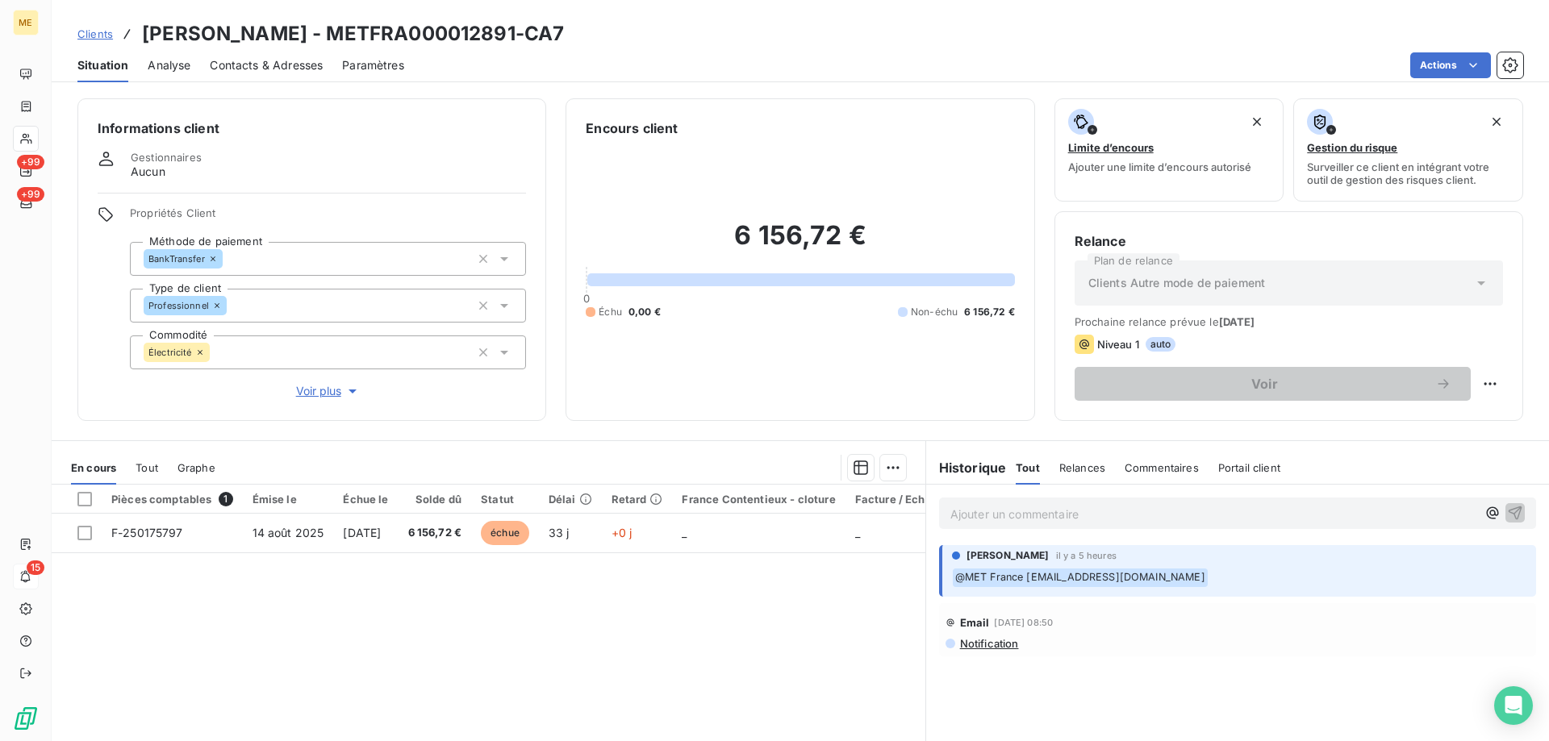
click at [103, 33] on span "Clients" at bounding box center [94, 33] width 35 height 13
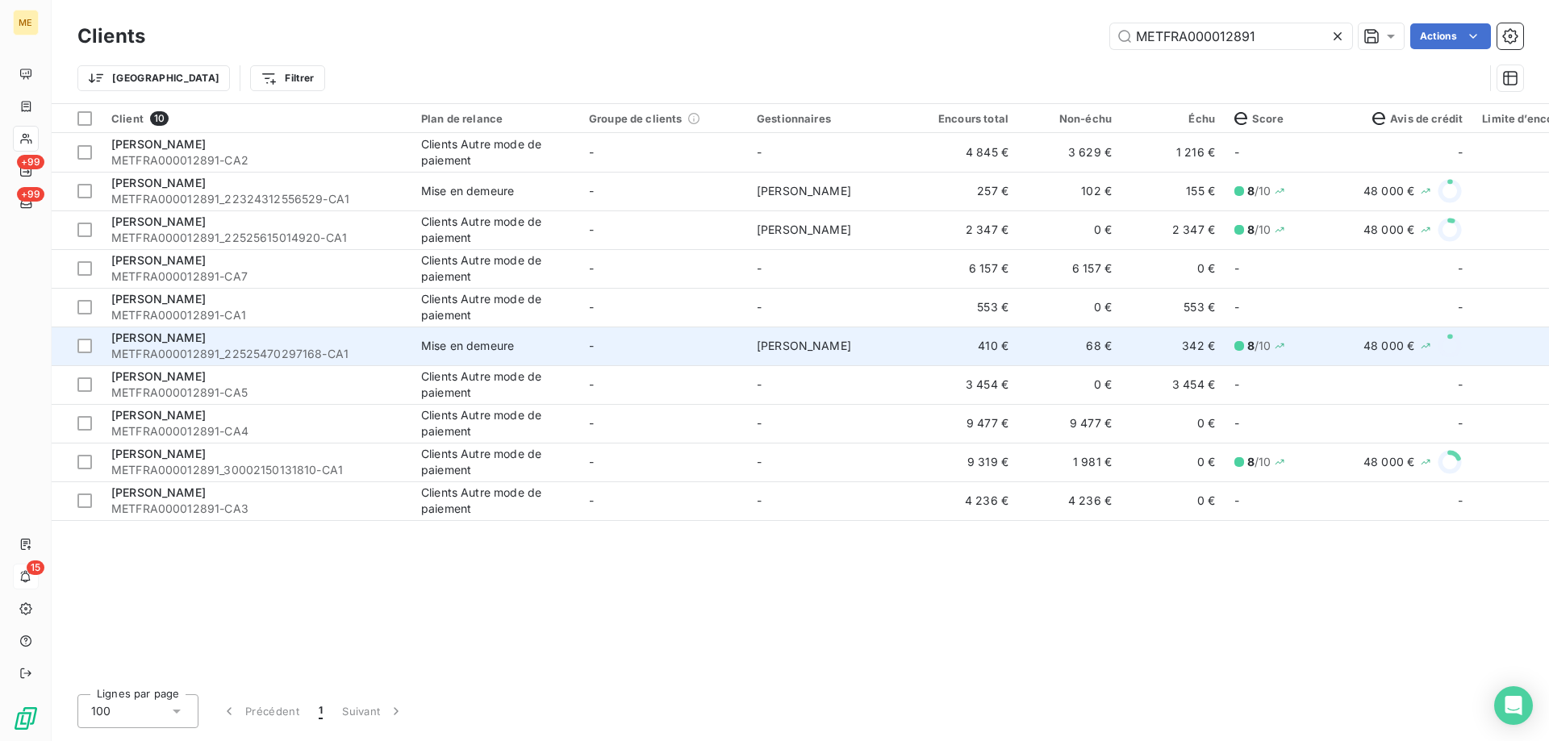
click at [894, 338] on td "Virginie Garcia" at bounding box center [831, 346] width 168 height 39
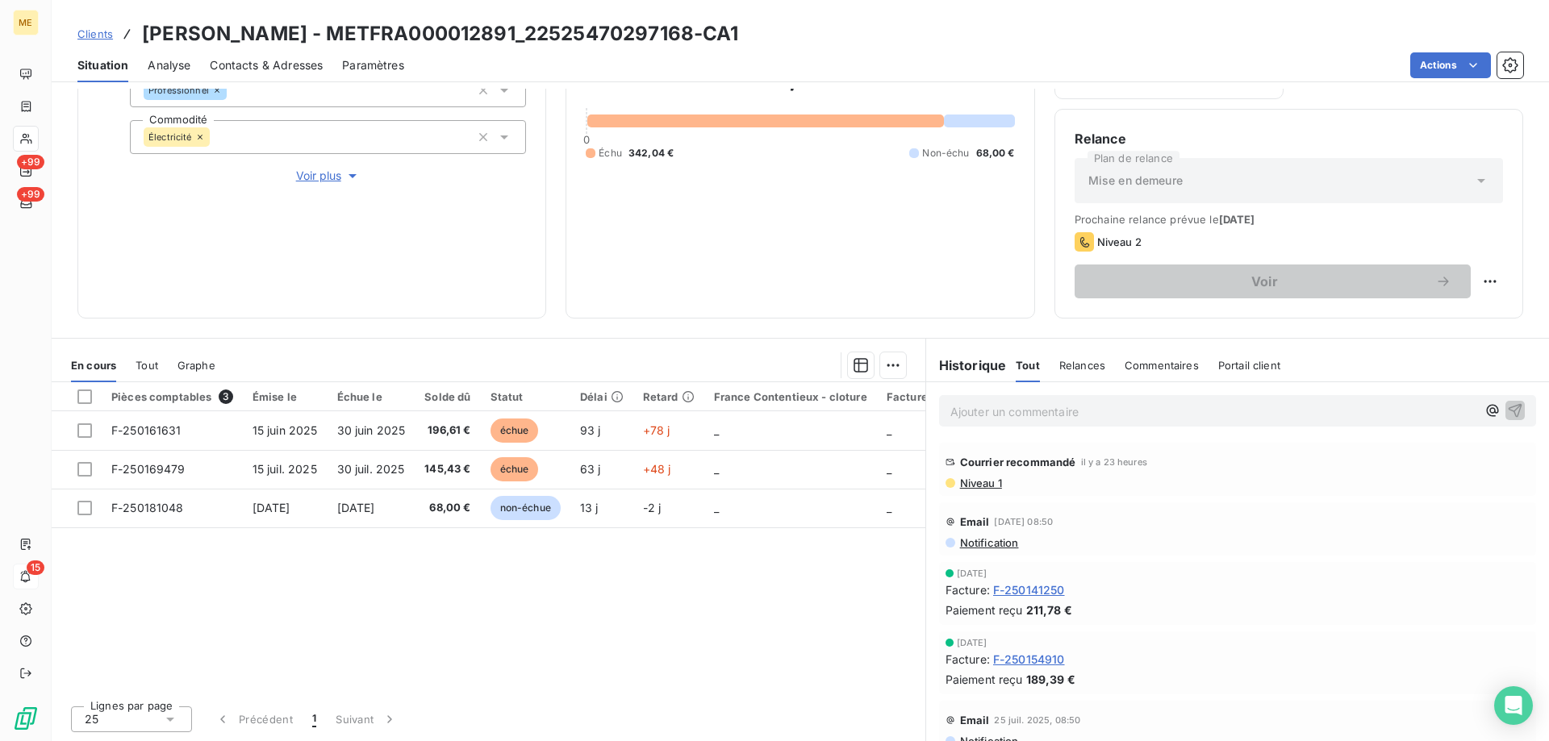
click at [94, 32] on span "Clients" at bounding box center [94, 33] width 35 height 13
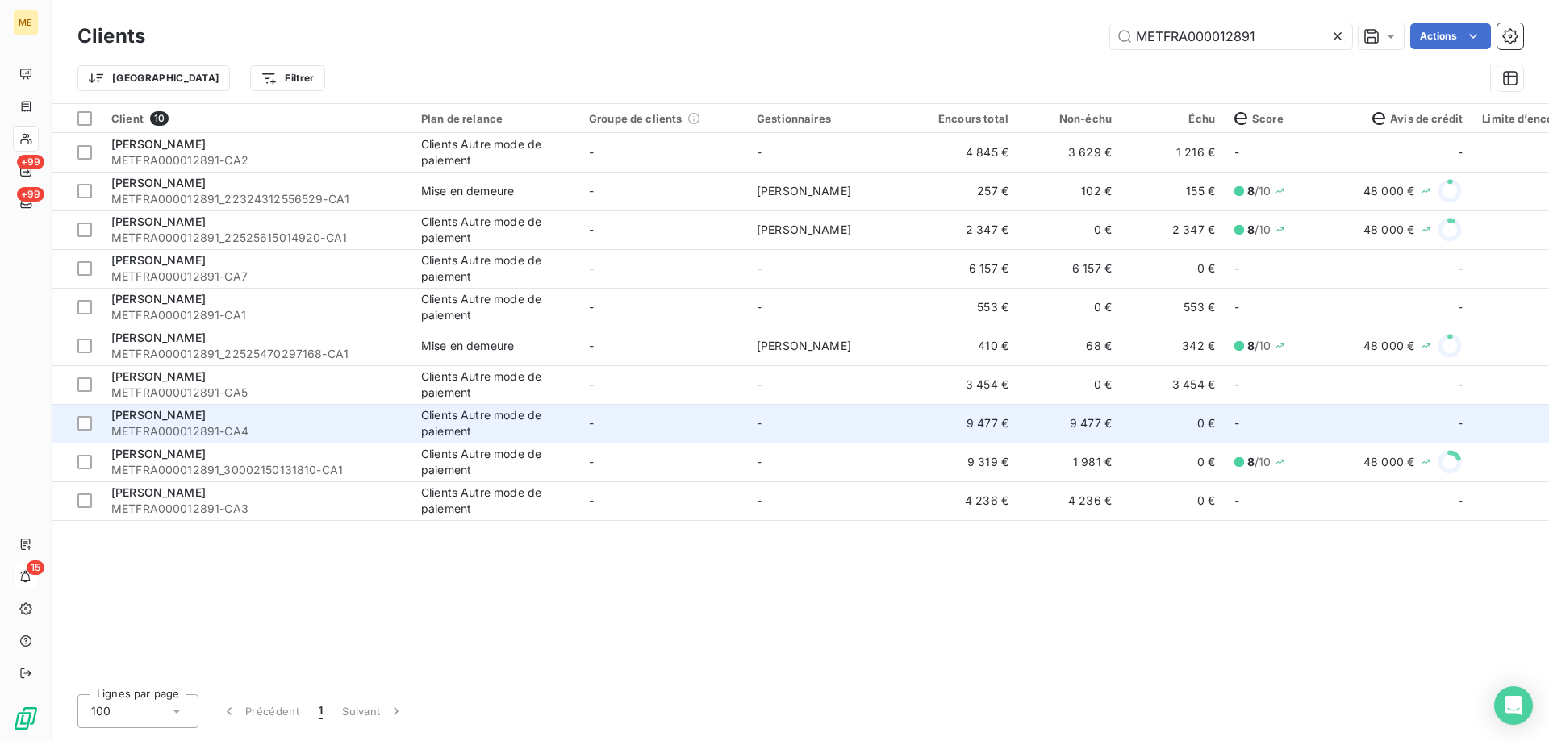
click at [899, 419] on td "-" at bounding box center [831, 423] width 168 height 39
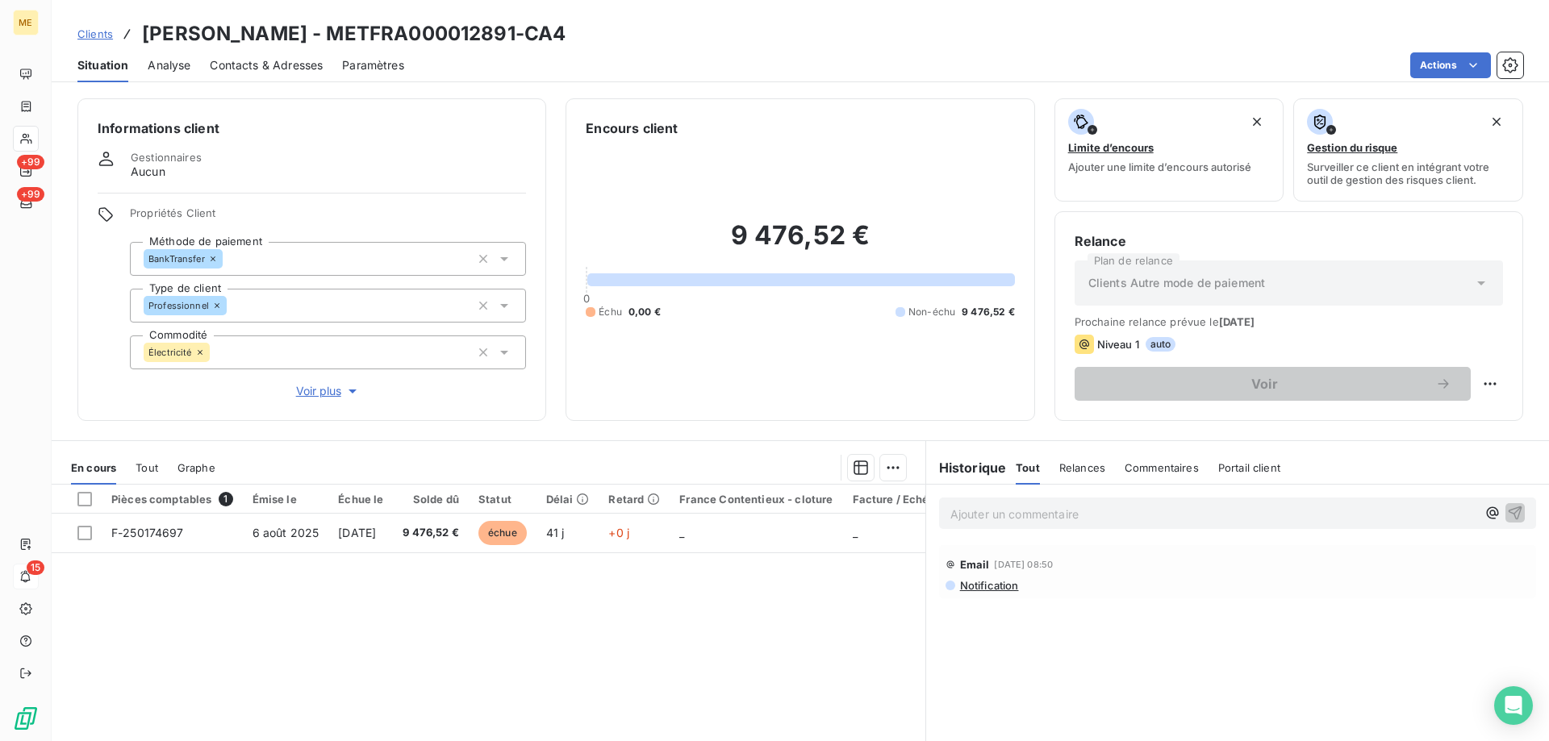
click at [92, 30] on span "Clients" at bounding box center [94, 33] width 35 height 13
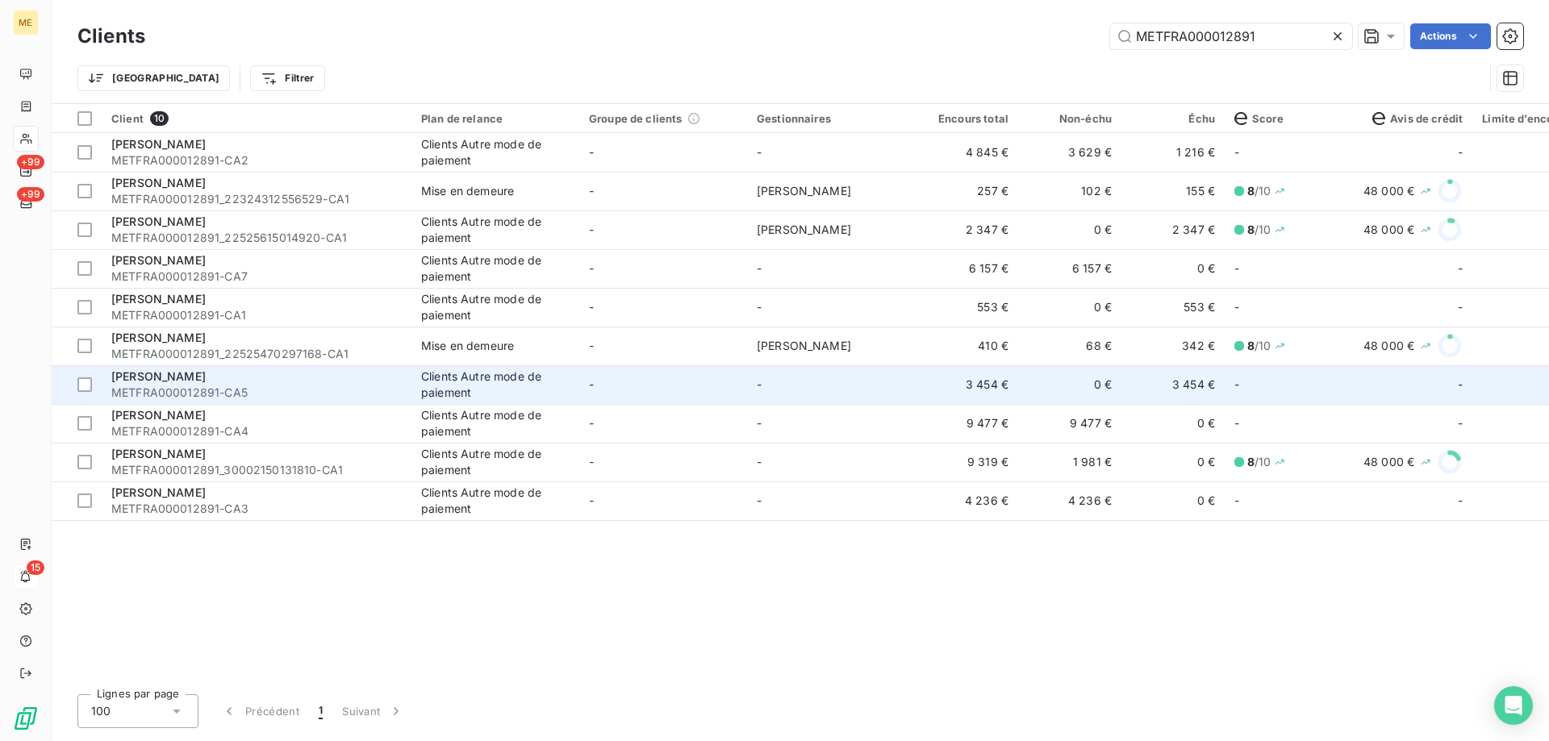
click at [911, 392] on td "-" at bounding box center [831, 384] width 168 height 39
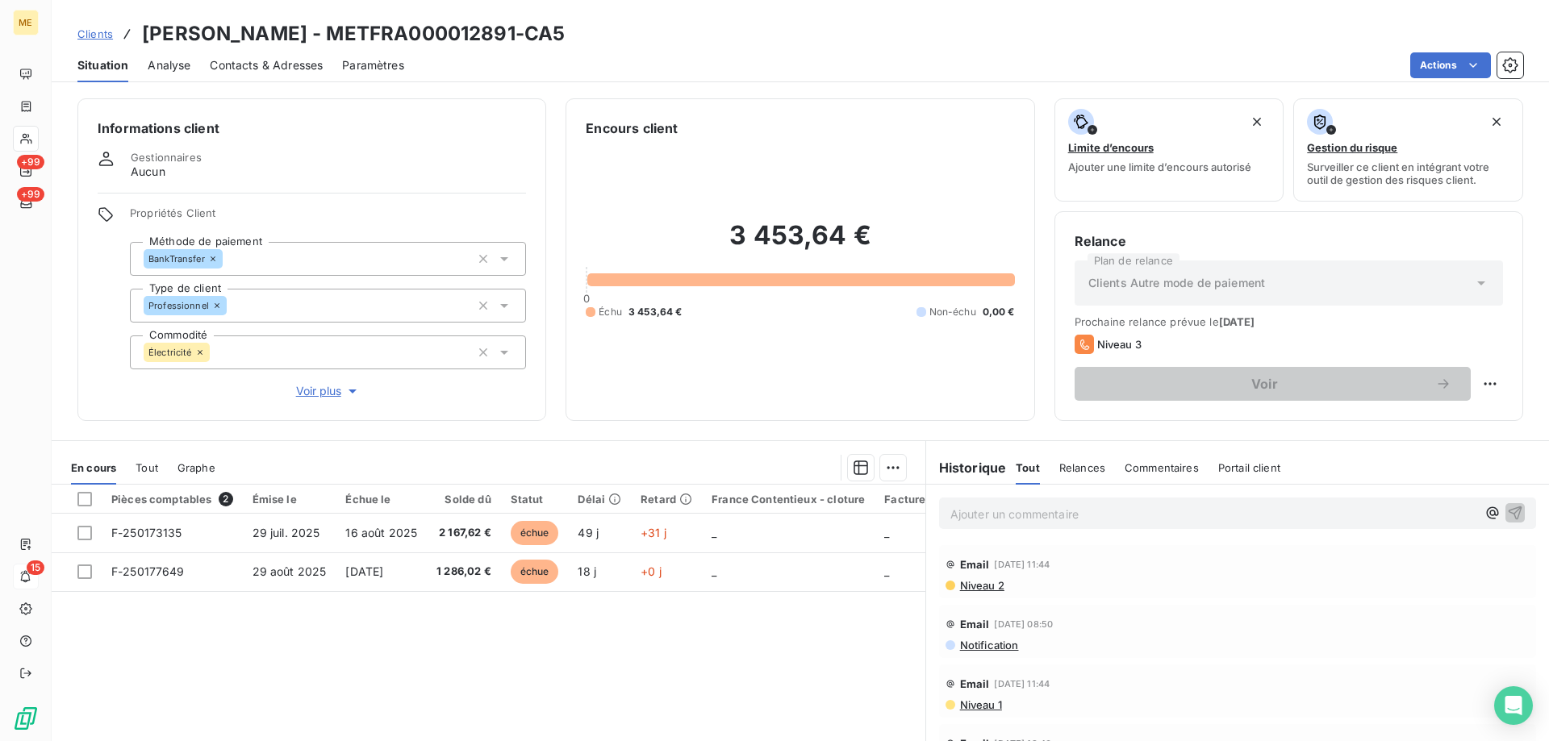
click at [310, 383] on span "Voir plus" at bounding box center [328, 391] width 65 height 16
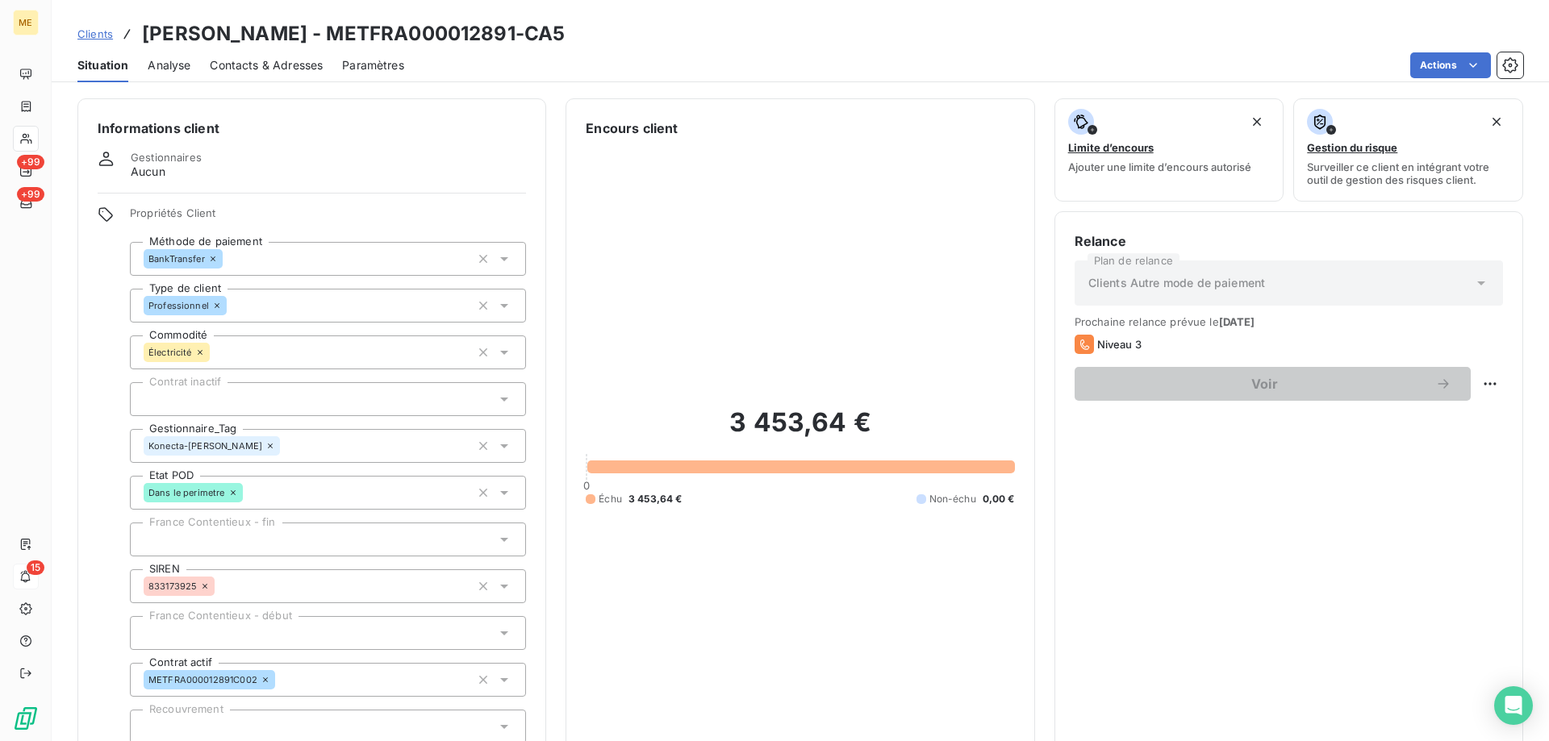
click at [86, 40] on link "Clients" at bounding box center [94, 34] width 35 height 16
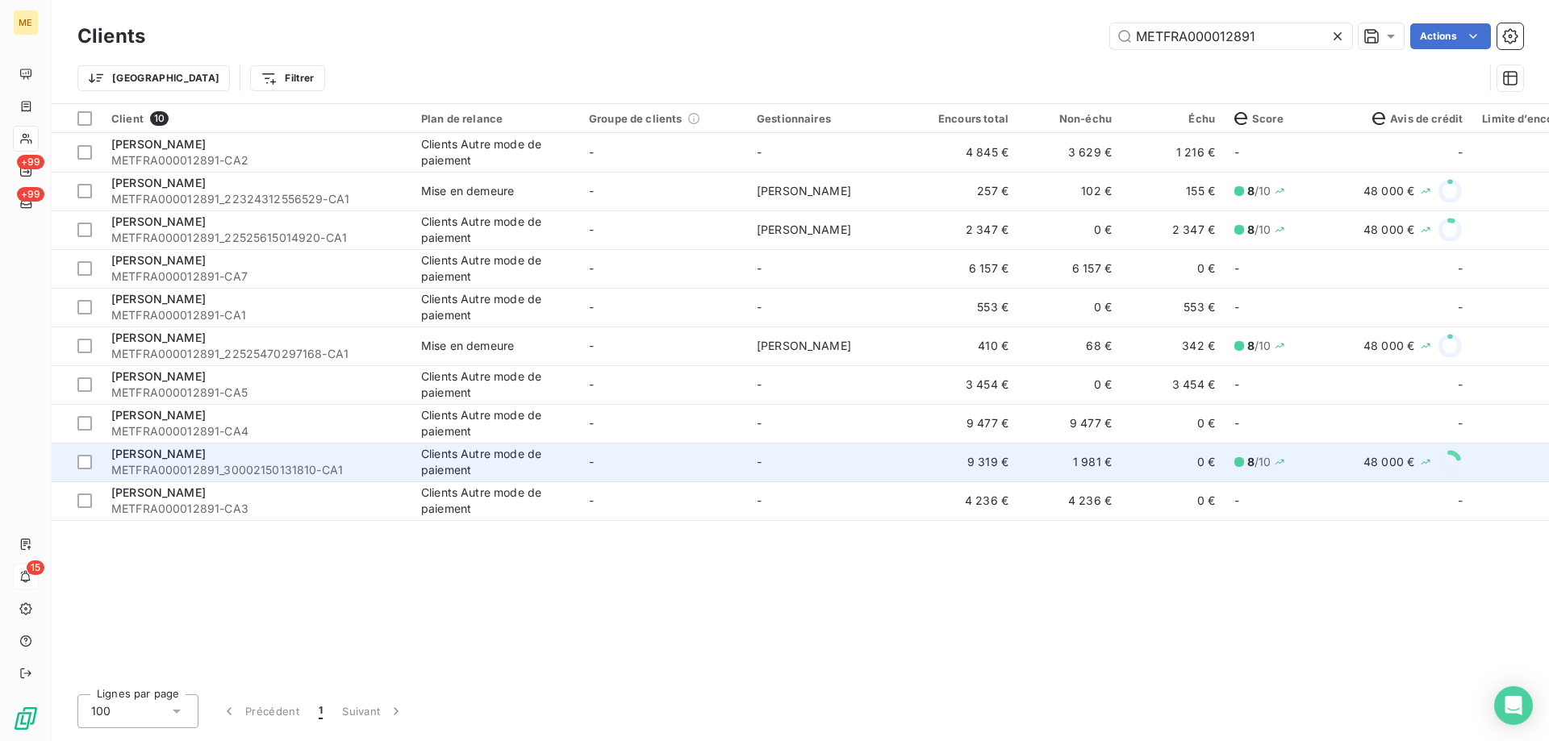
click at [864, 460] on td "-" at bounding box center [831, 462] width 168 height 39
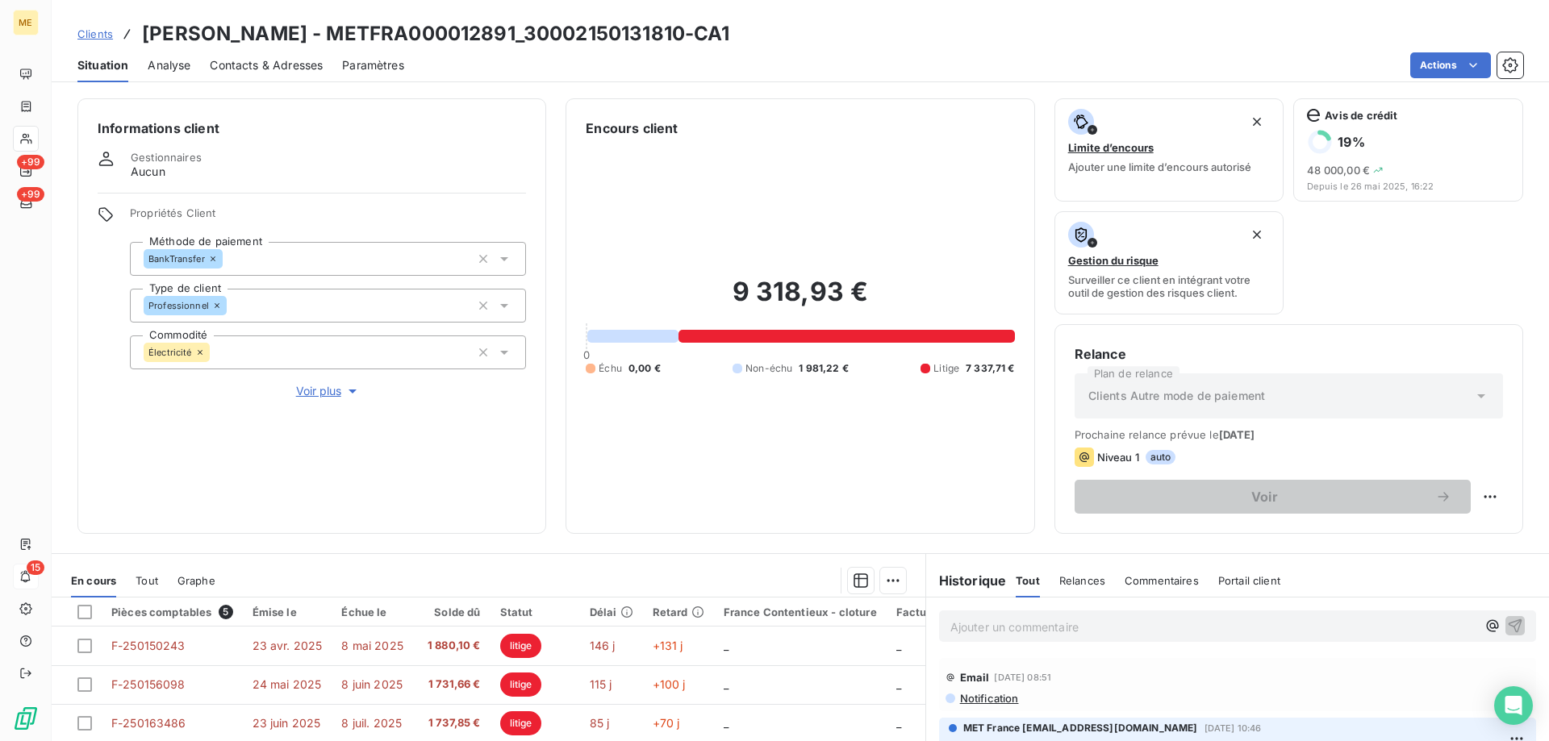
click at [324, 383] on span "Voir plus" at bounding box center [328, 391] width 65 height 16
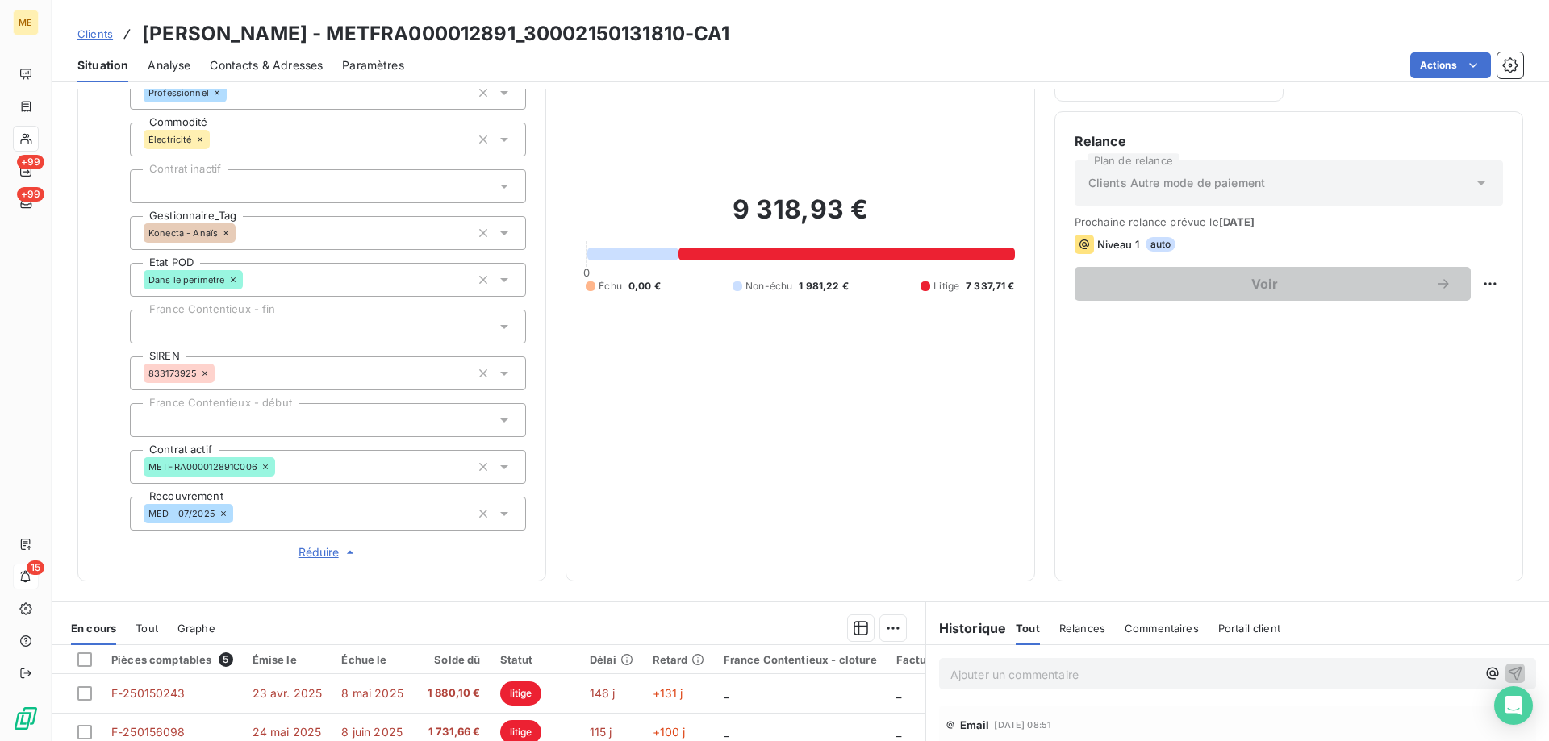
scroll to position [63, 0]
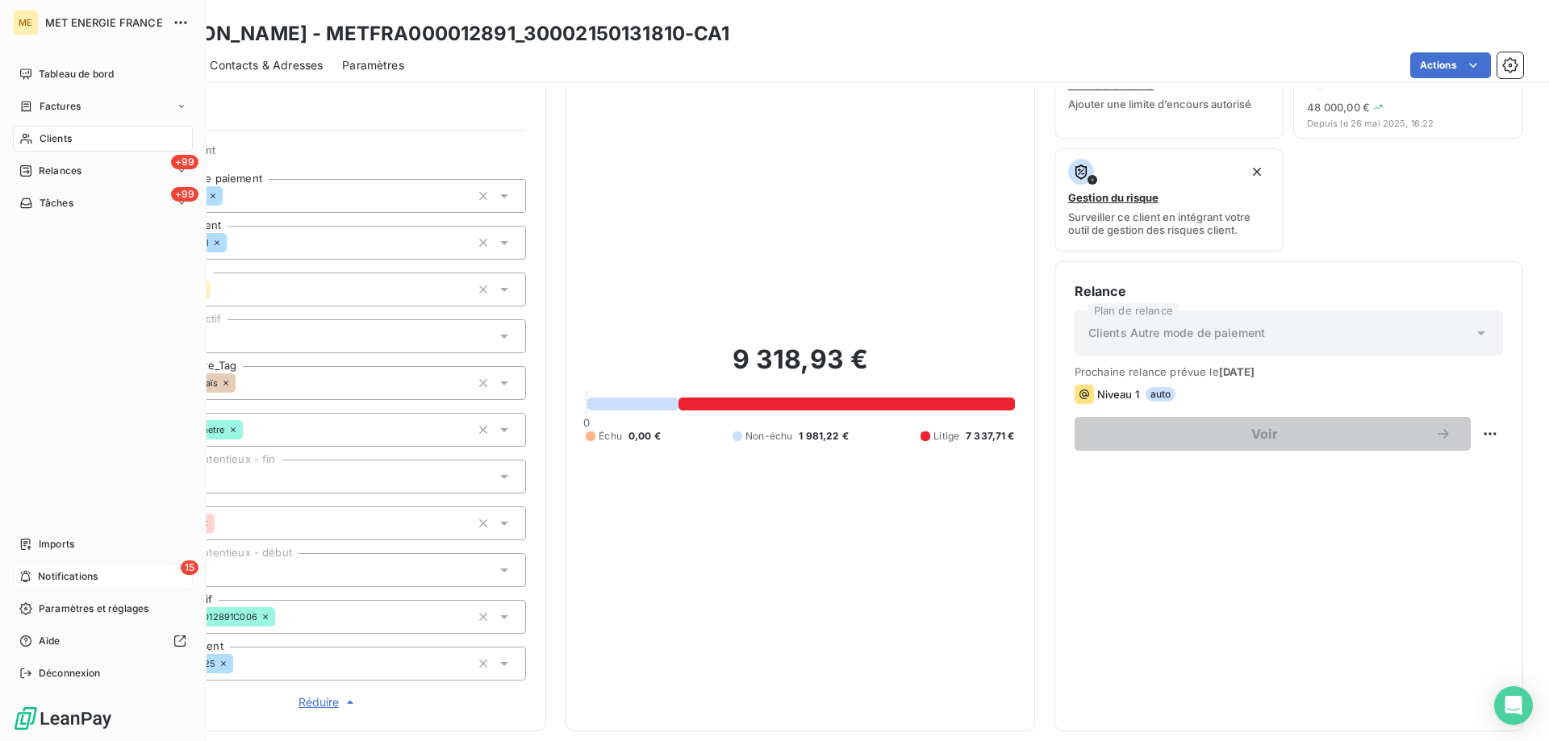
click at [77, 573] on span "Notifications" at bounding box center [68, 576] width 60 height 15
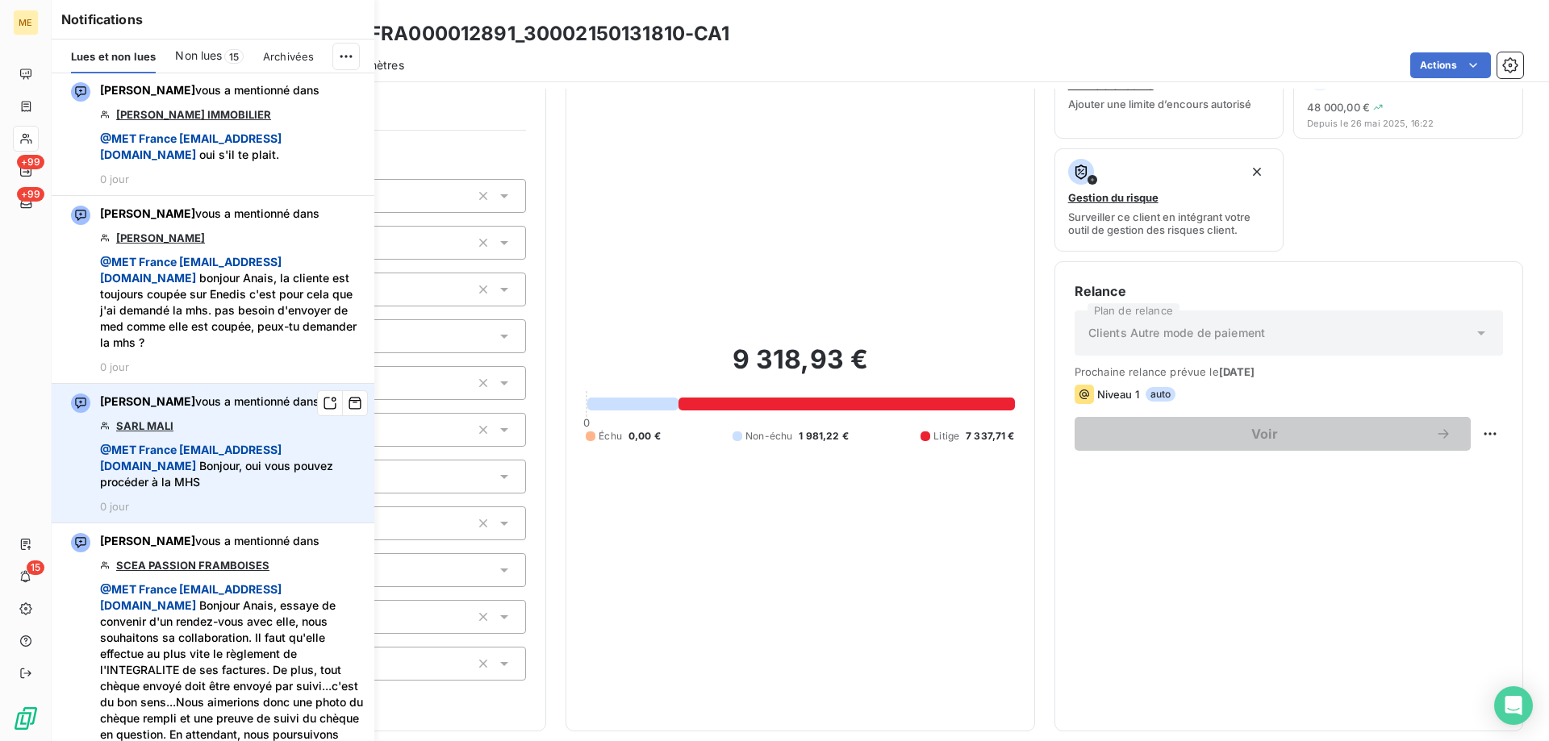
scroll to position [1049, 0]
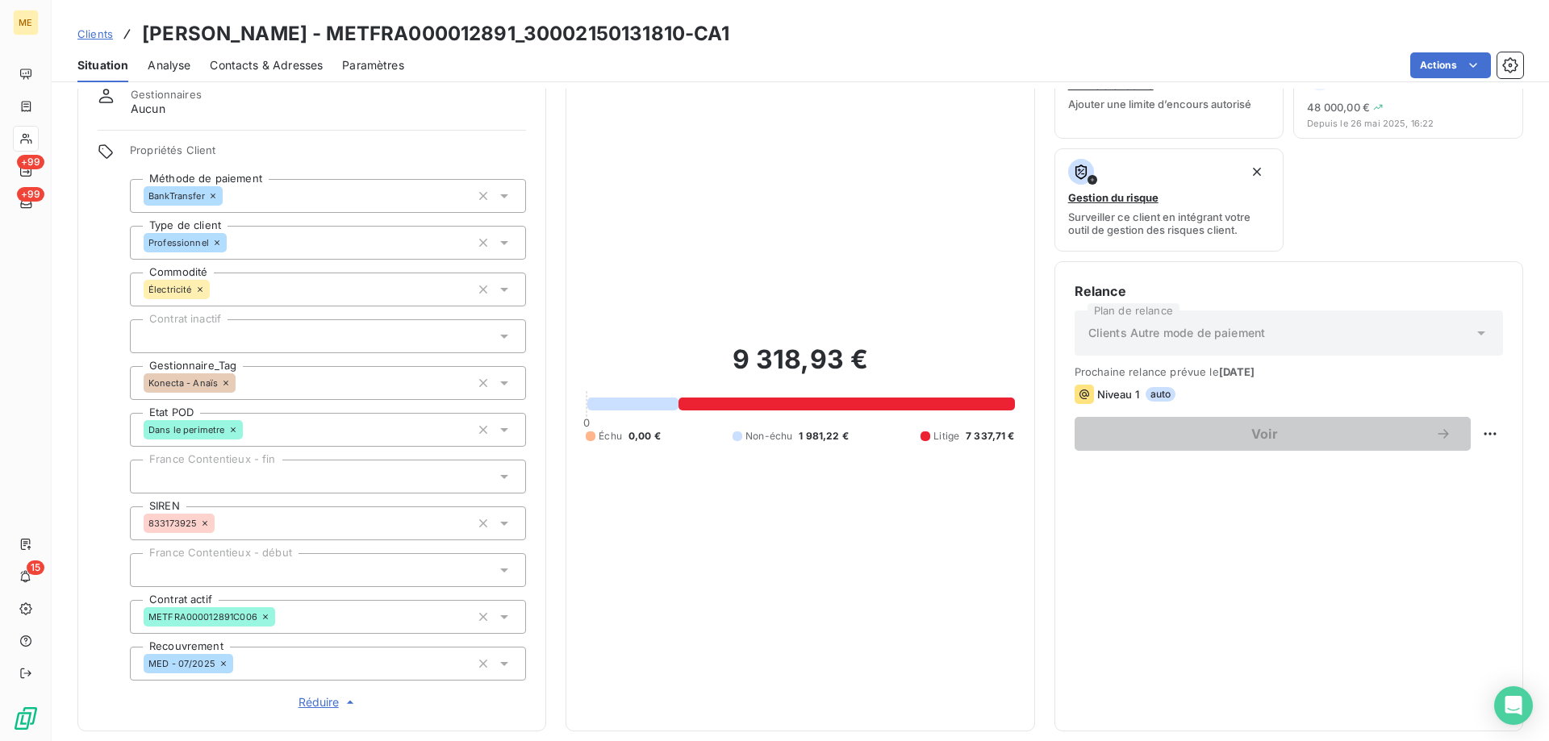
click at [808, 217] on div "9 318,93 € 0 Échu 0,00 € Non-échu 1 981,22 € Litige 7 337,71 €" at bounding box center [800, 393] width 428 height 636
click at [85, 32] on span "Clients" at bounding box center [94, 33] width 35 height 13
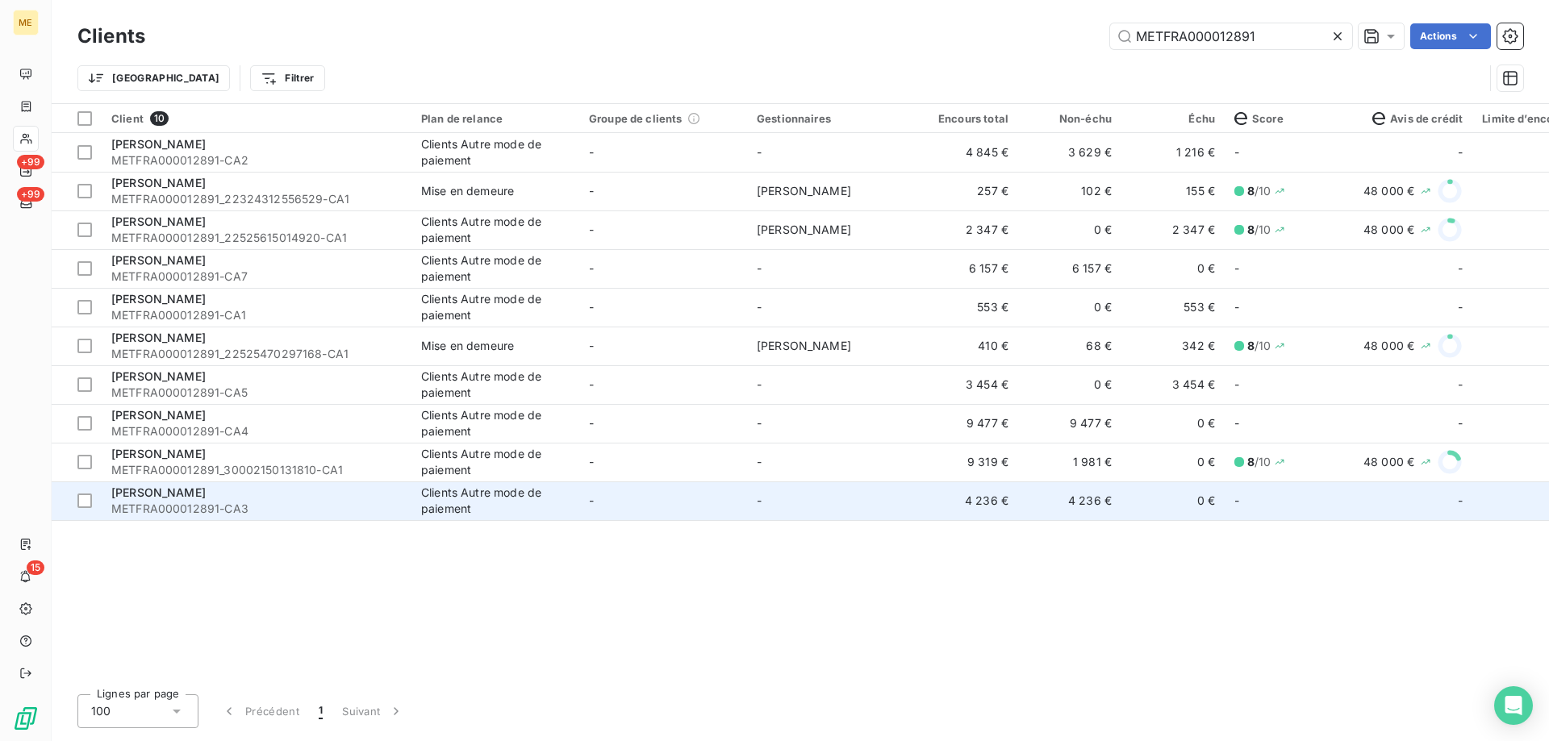
click at [849, 498] on td "-" at bounding box center [831, 501] width 168 height 39
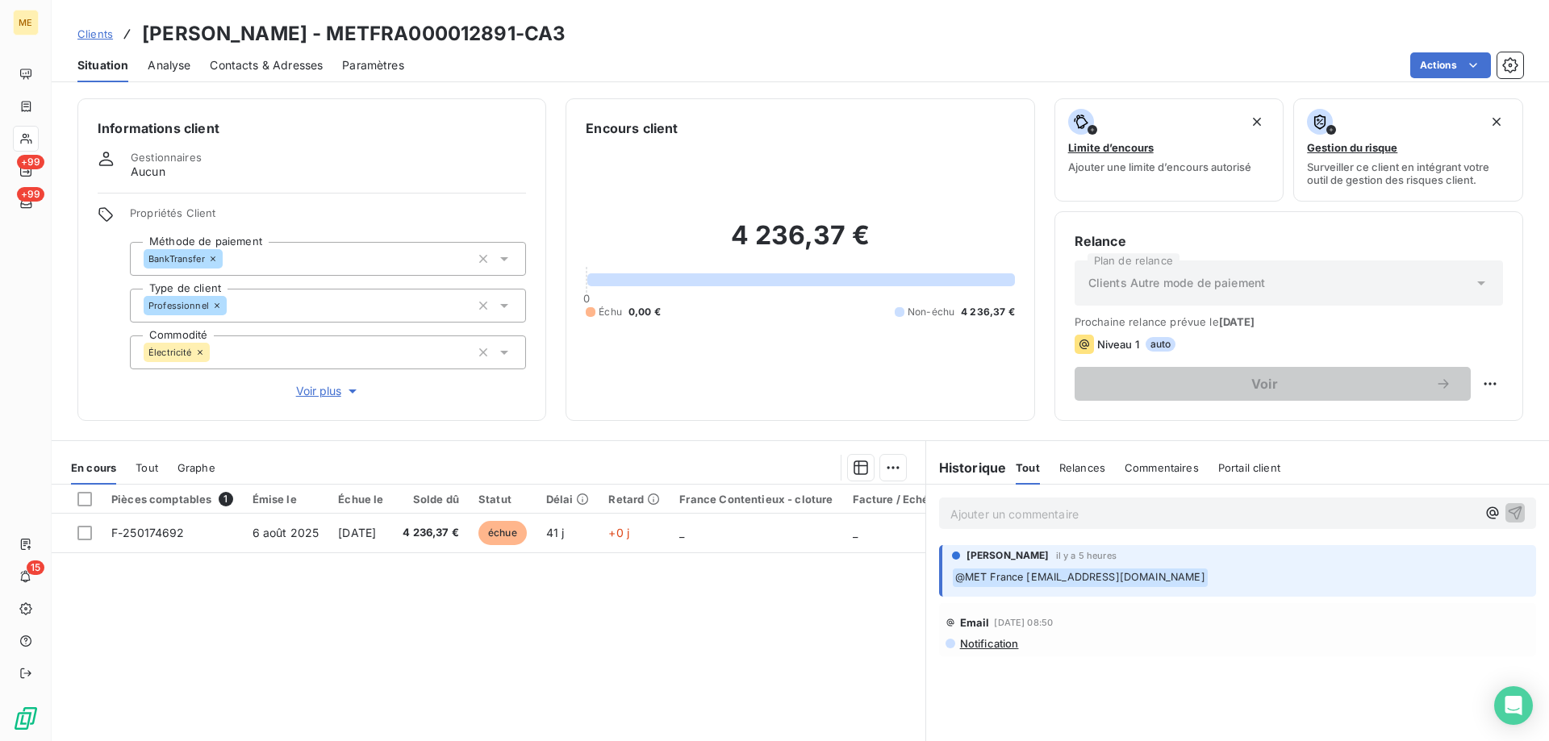
click at [96, 22] on div "Clients OLIVIER - METFRA000012891-CA3" at bounding box center [321, 33] width 488 height 29
click at [96, 35] on span "Clients" at bounding box center [94, 33] width 35 height 13
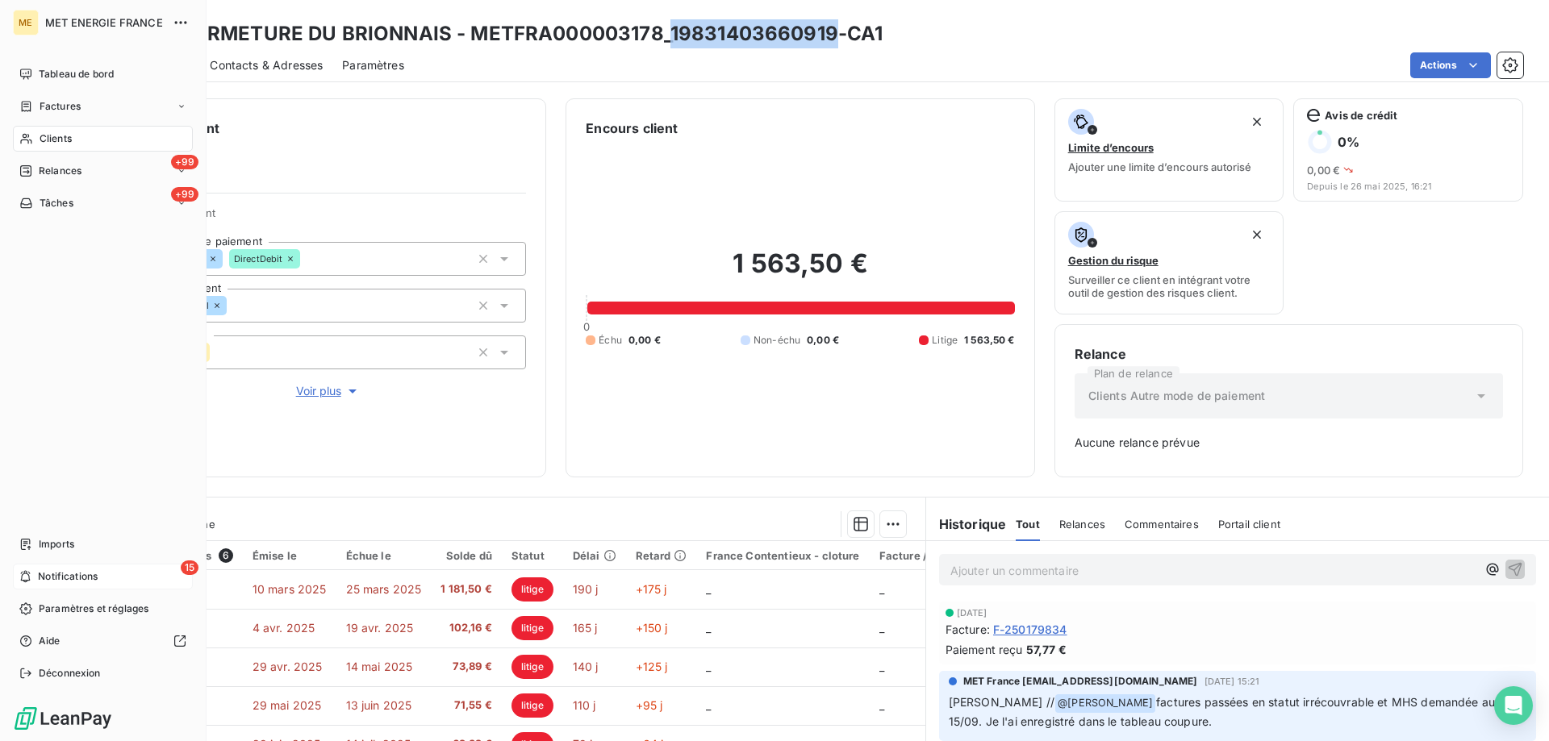
click at [80, 573] on span "Notifications" at bounding box center [68, 576] width 60 height 15
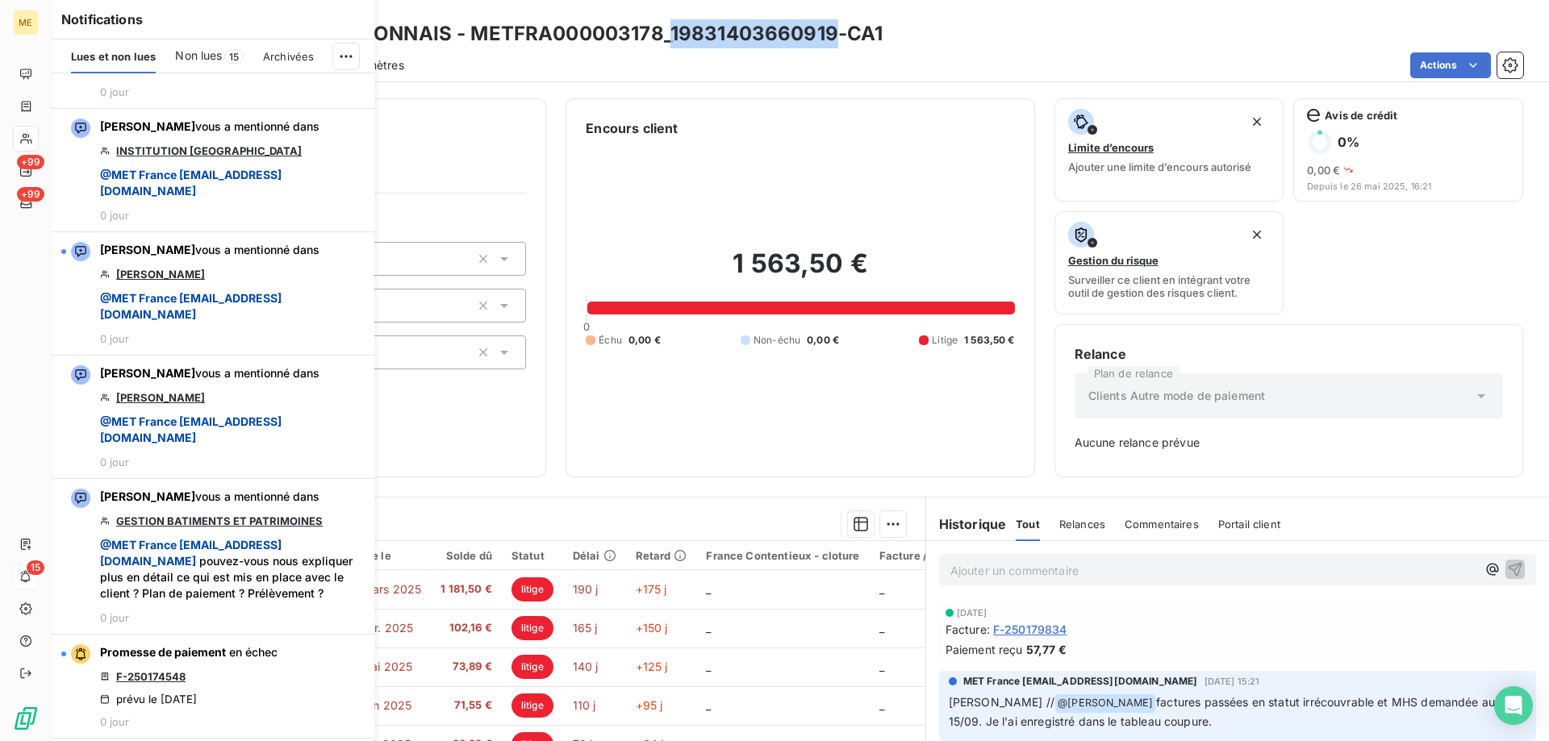
scroll to position [2097, 0]
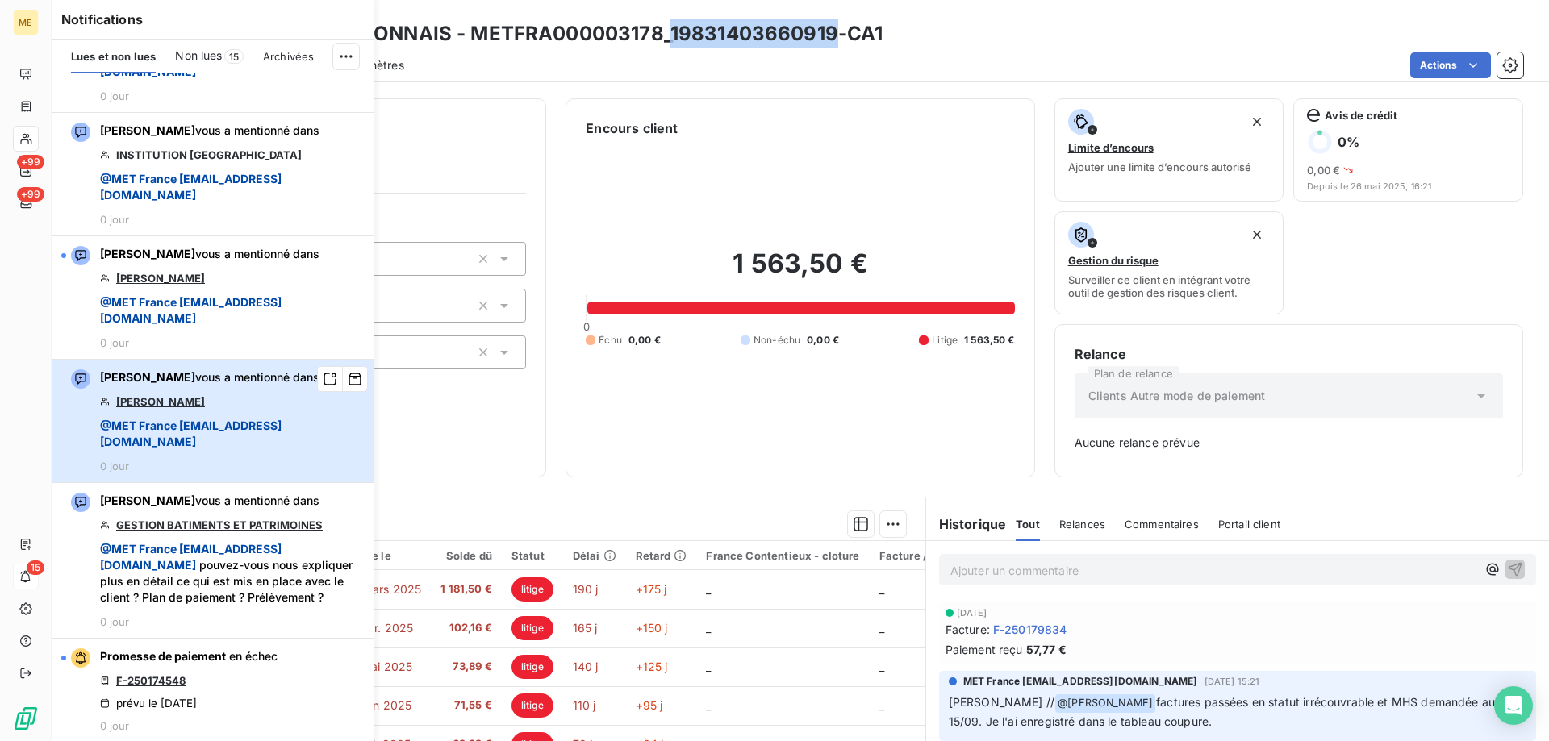
click at [327, 450] on span "@ MET France met-france@recouvrement.met.com" at bounding box center [232, 434] width 265 height 32
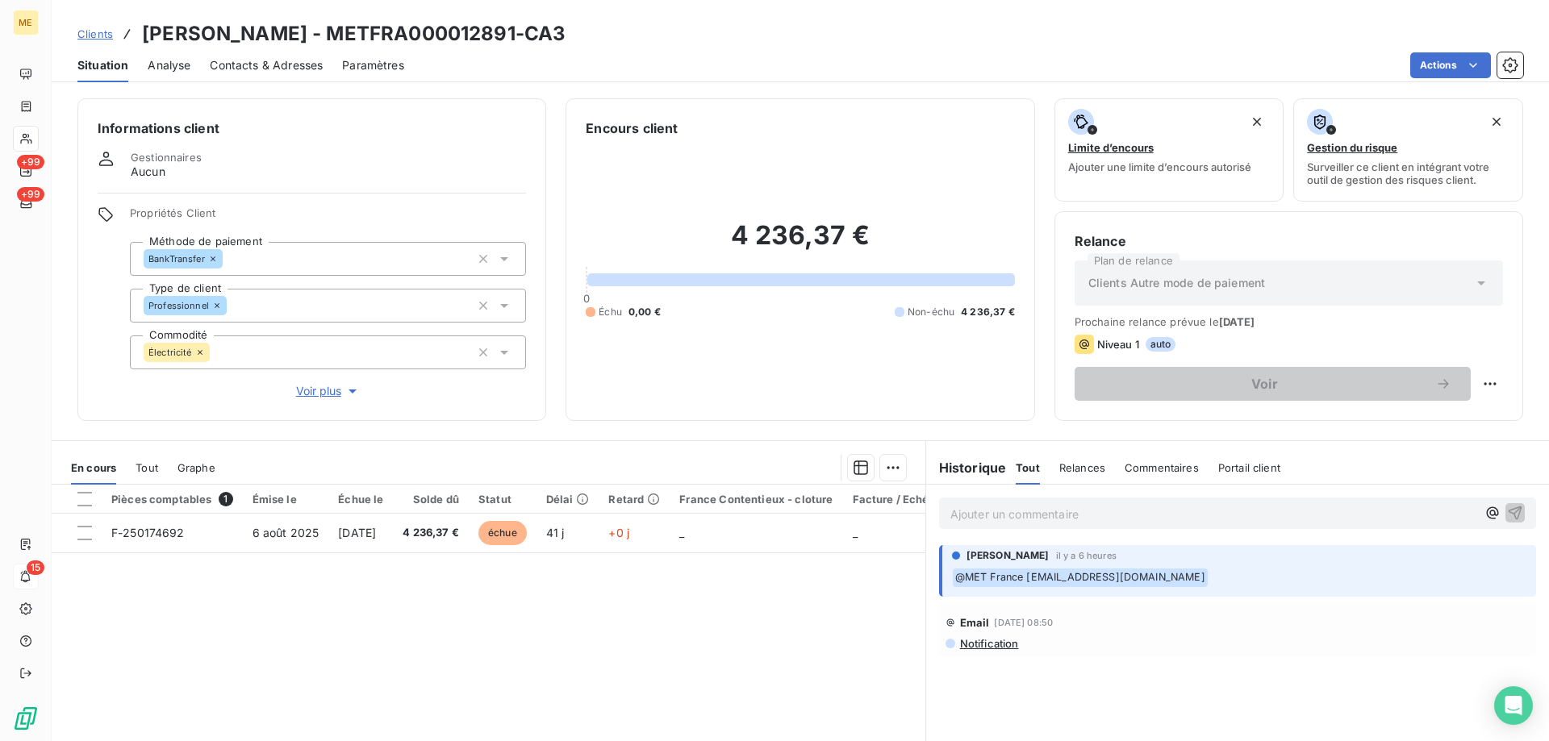
click at [256, 65] on span "Contacts & Adresses" at bounding box center [266, 65] width 113 height 16
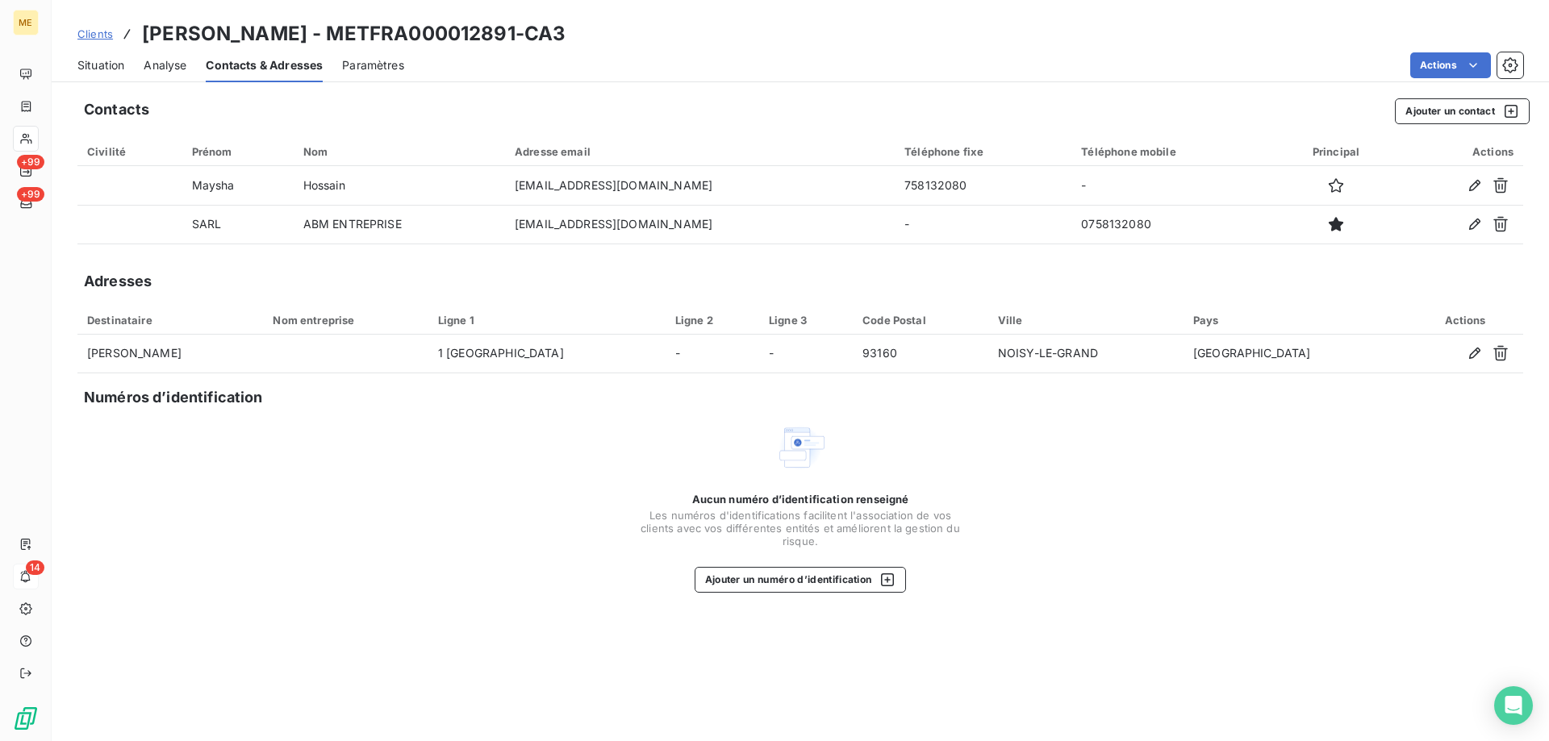
click at [105, 68] on span "Situation" at bounding box center [100, 65] width 47 height 16
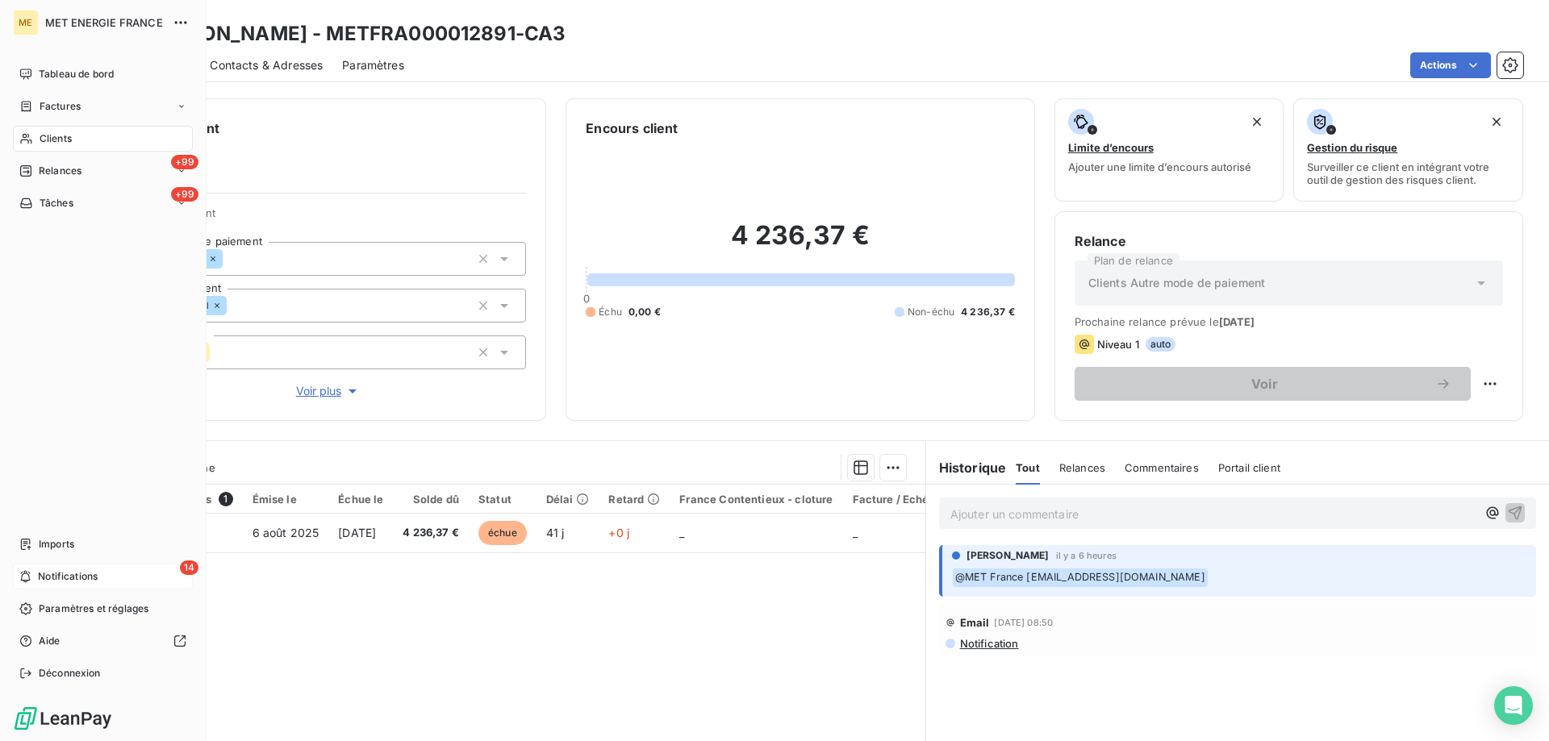
click at [97, 575] on span "Notifications" at bounding box center [68, 576] width 60 height 15
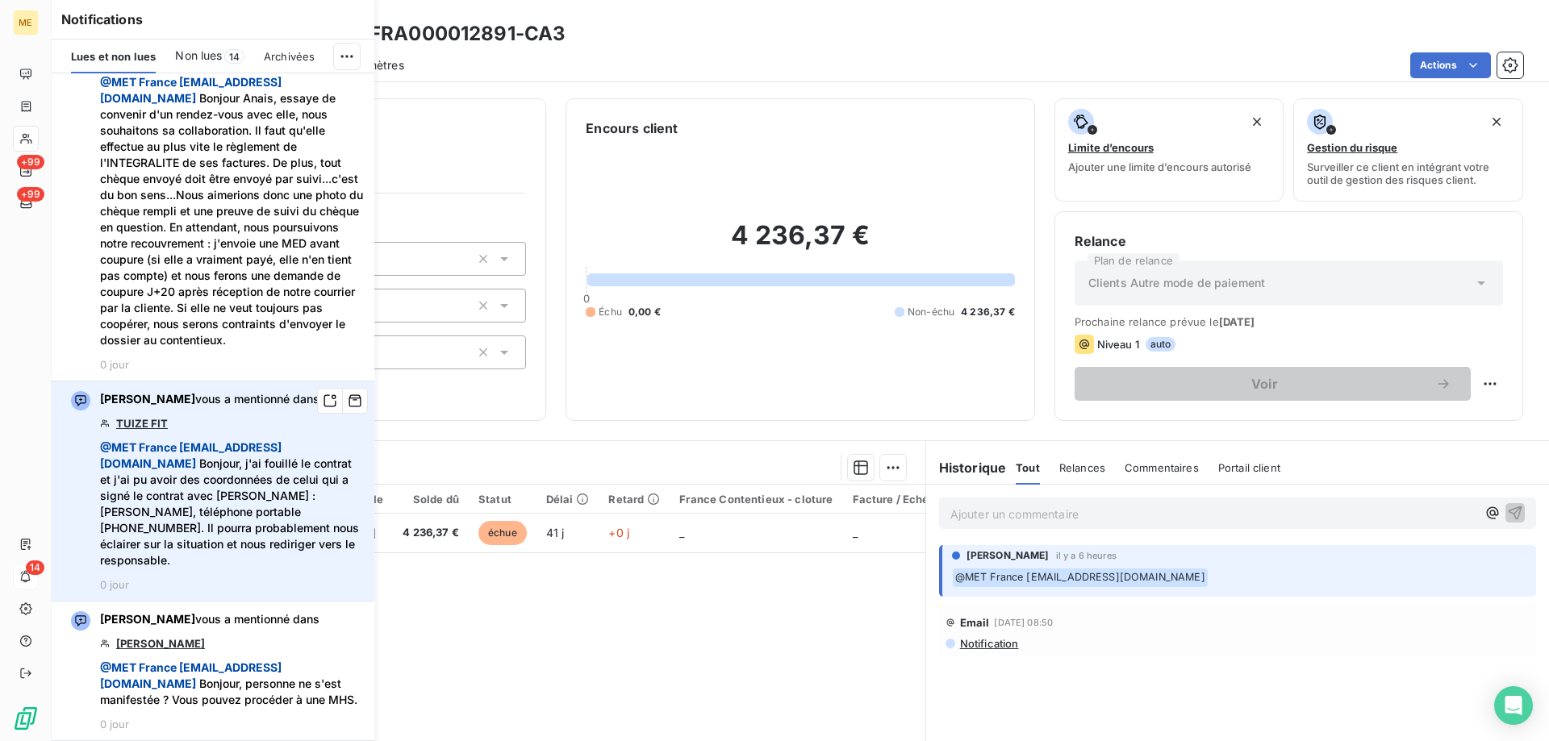
scroll to position [887, 0]
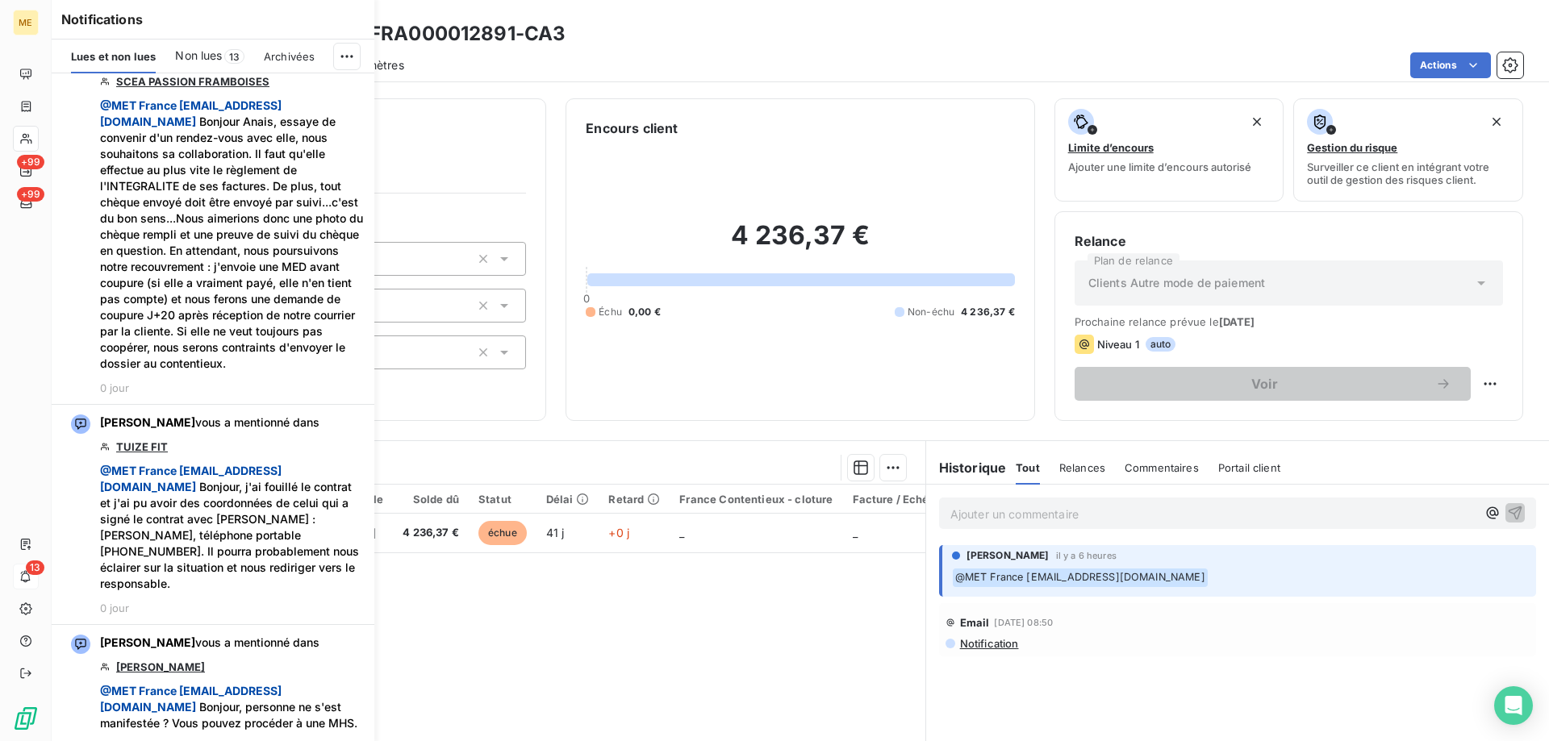
click at [795, 169] on div "4 236,37 € 0 Échu 0,00 € Non-échu 4 236,37 €" at bounding box center [800, 269] width 428 height 263
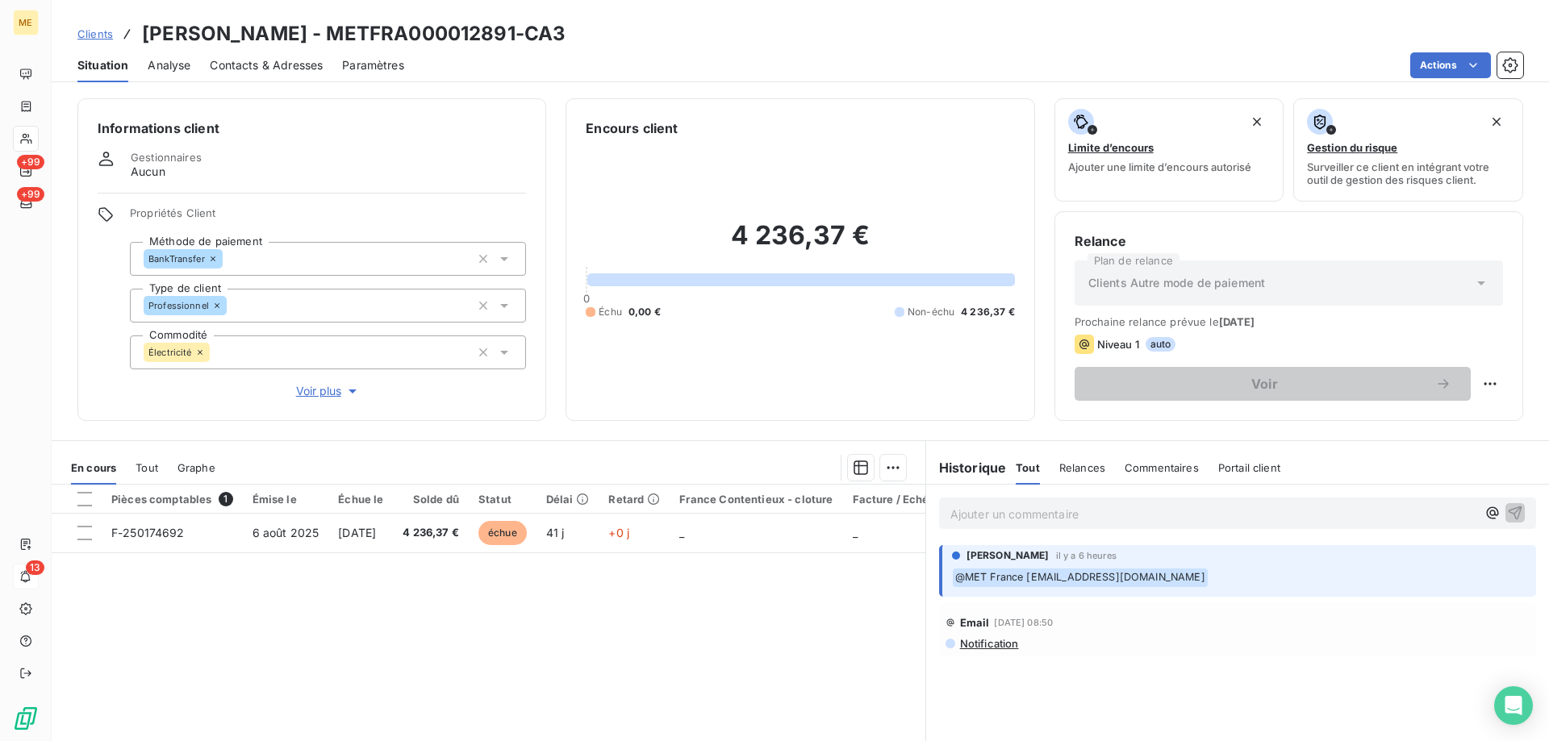
click at [327, 383] on span "Voir plus" at bounding box center [328, 391] width 65 height 16
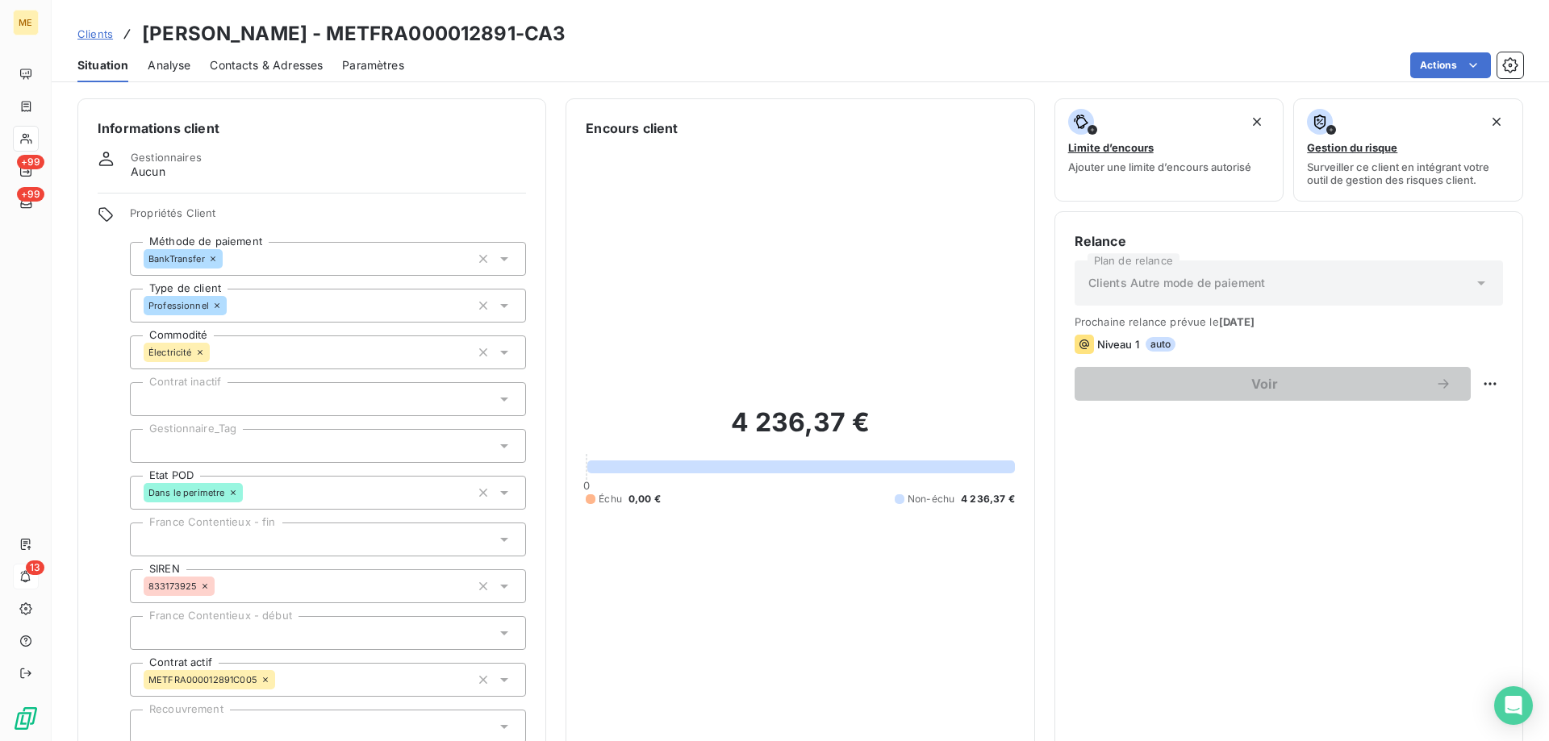
click at [277, 438] on div at bounding box center [328, 446] width 396 height 34
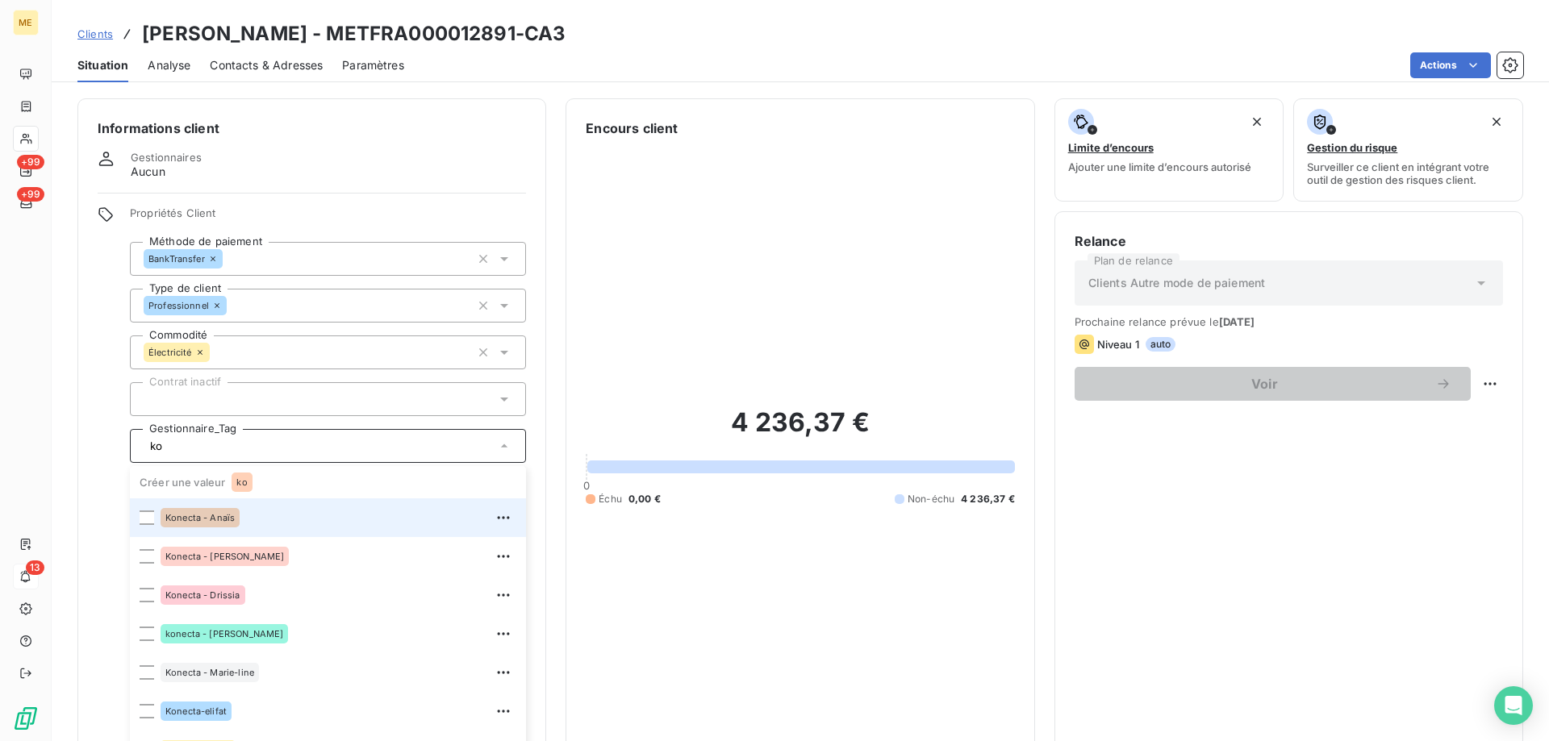
click at [223, 513] on span "Konecta - Anaïs" at bounding box center [199, 518] width 69 height 10
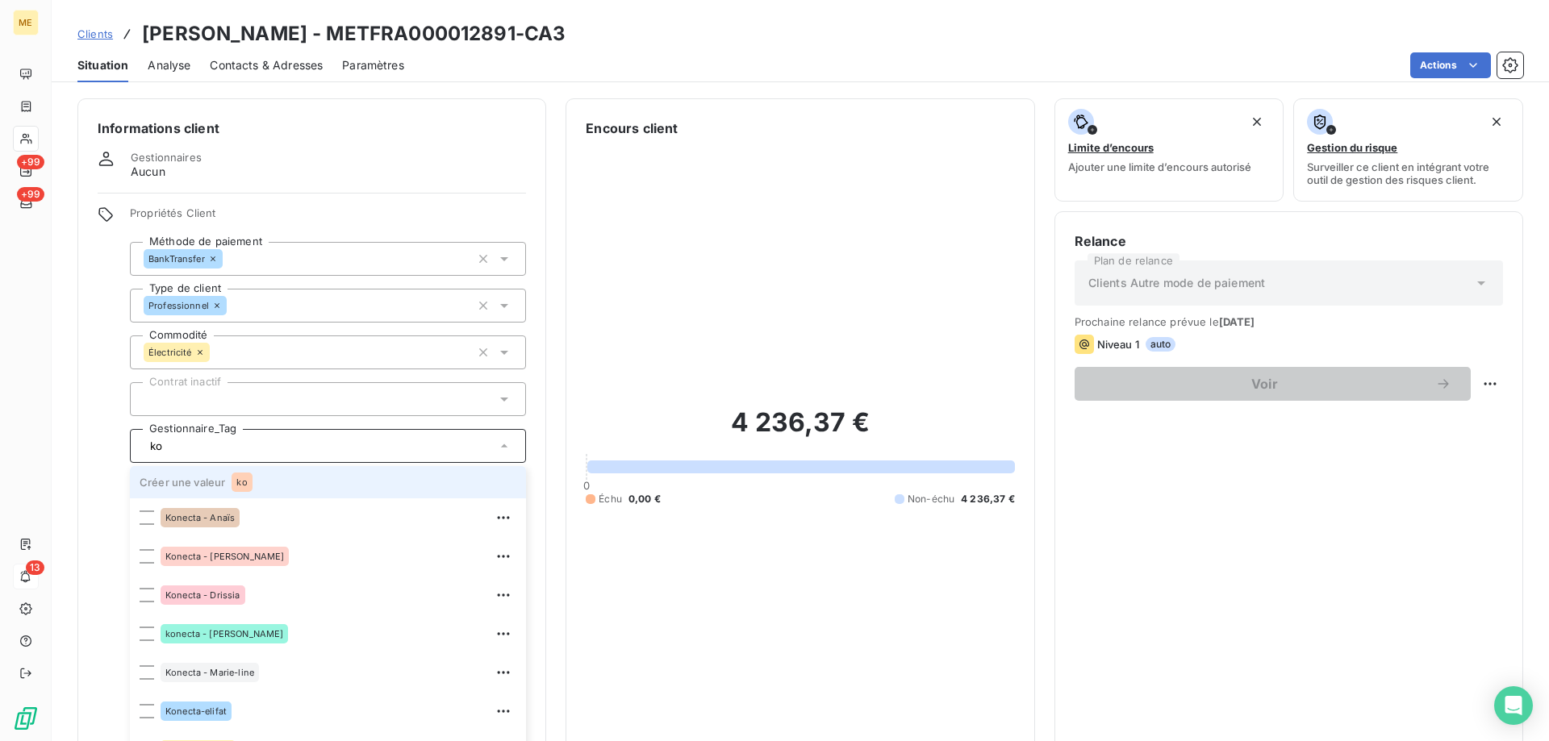
click at [194, 513] on span "Konecta - Anaïs" at bounding box center [199, 518] width 69 height 10
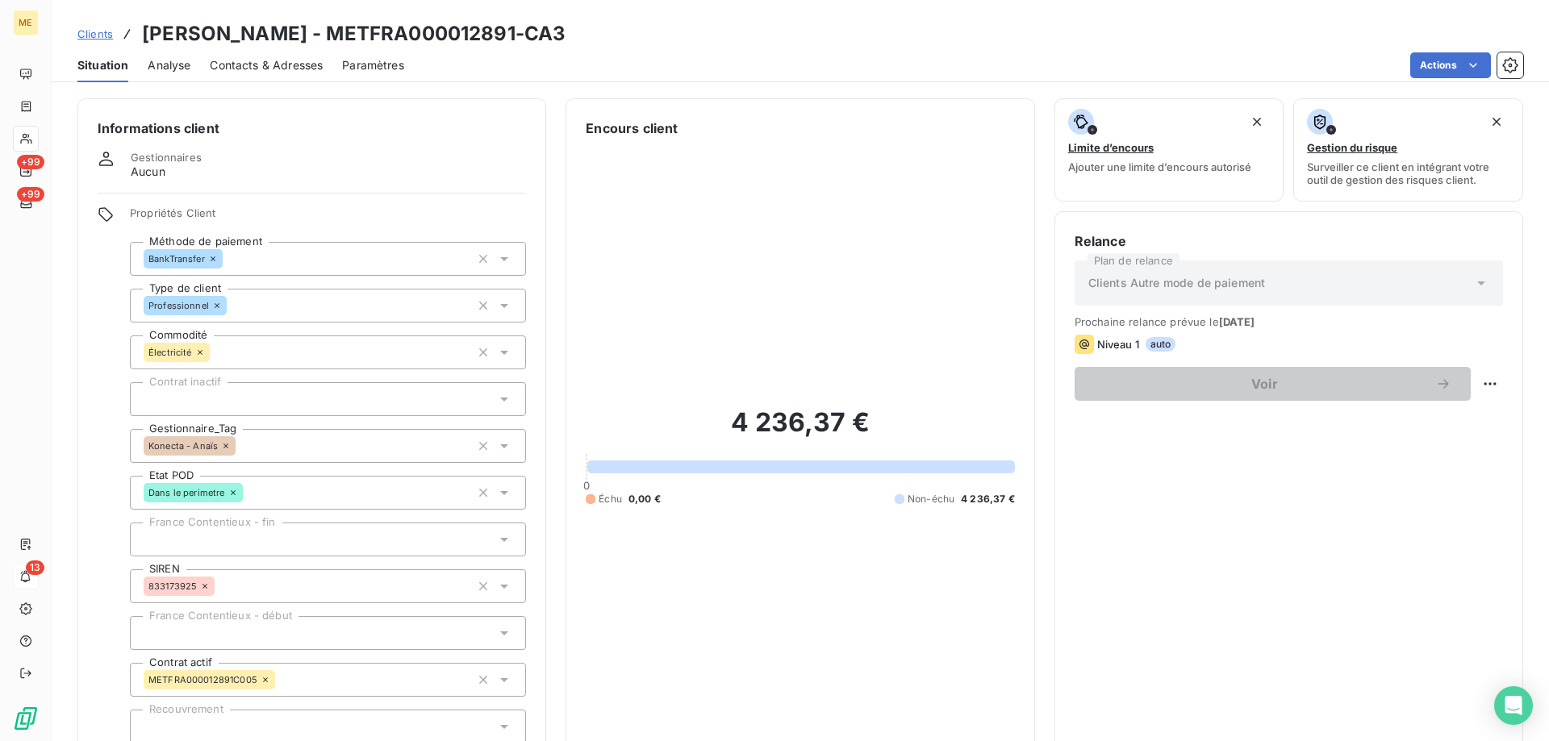
click at [821, 148] on div "4 236,37 € 0 Échu 0,00 € Non-échu 4 236,37 €" at bounding box center [800, 456] width 428 height 636
type input "ko"
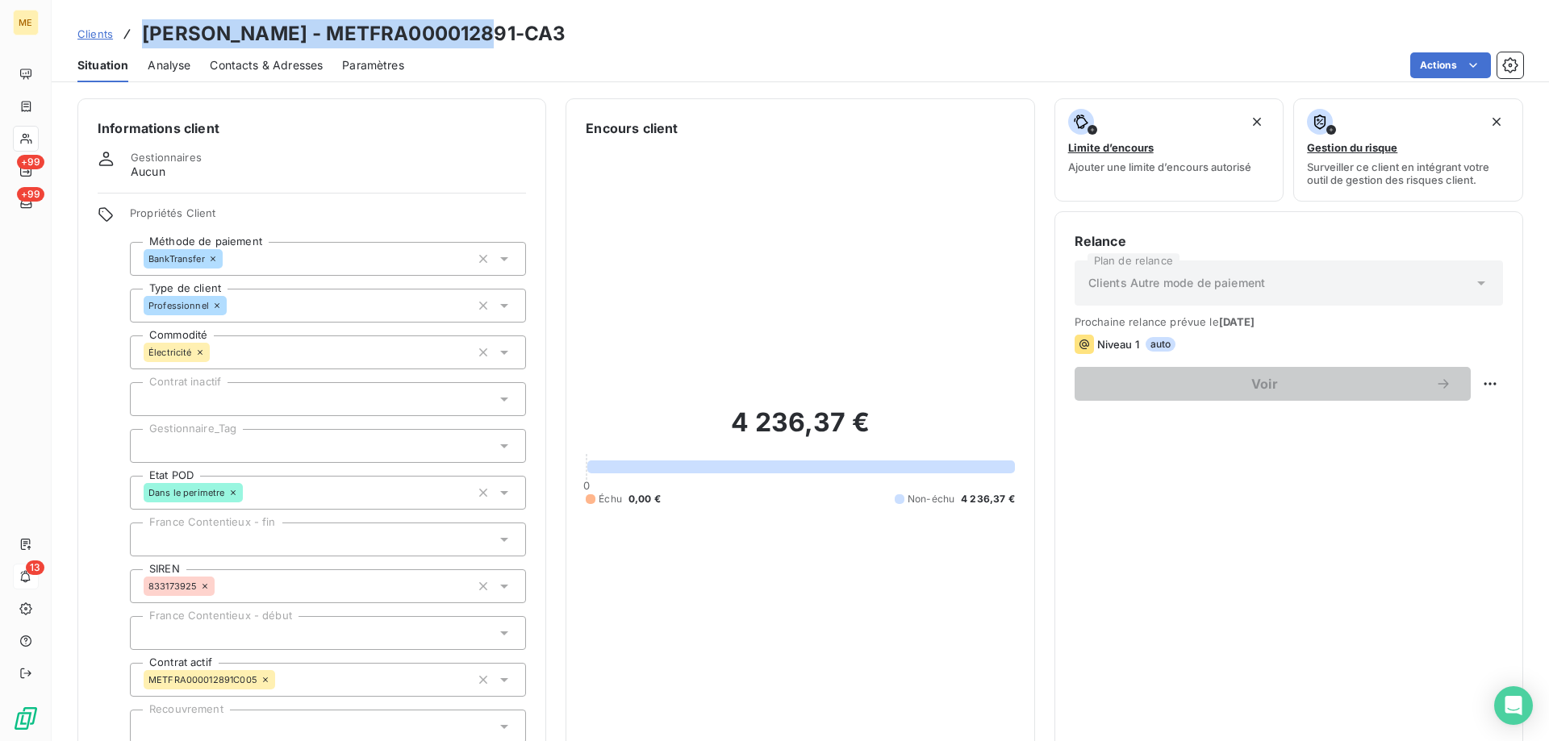
drag, startPoint x: 504, startPoint y: 35, endPoint x: 144, endPoint y: 38, distance: 360.6
click at [144, 38] on div "Clients OLIVIER - METFRA000012891-CA3" at bounding box center [800, 33] width 1497 height 29
copy h3 "OLIVIER - METFRA000012891-CA3"
click at [275, 65] on span "Contacts & Adresses" at bounding box center [266, 65] width 113 height 16
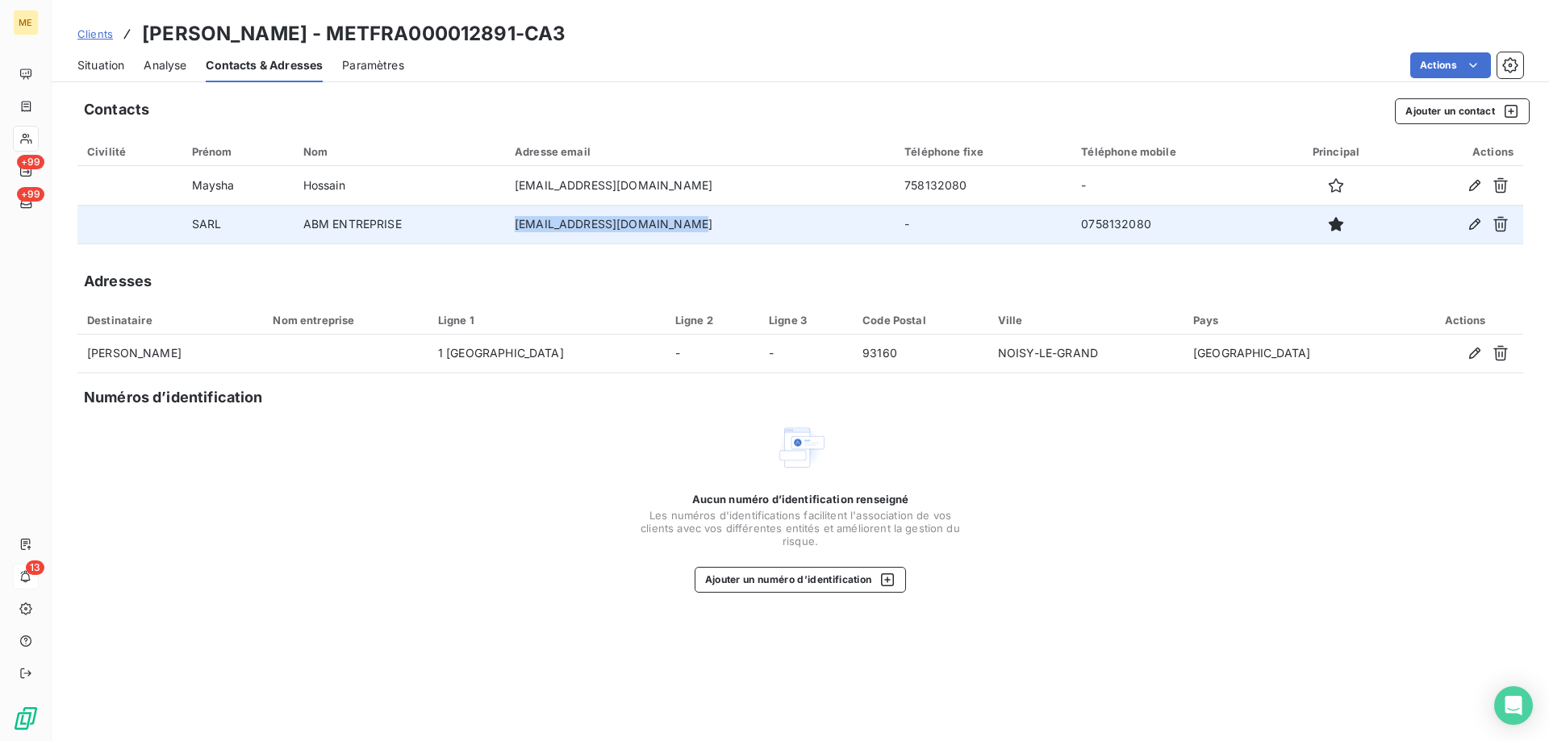
copy tr "otacos18abmpantin@gmail.com"
drag, startPoint x: 706, startPoint y: 223, endPoint x: 509, endPoint y: 234, distance: 197.1
click at [509, 234] on tr "SARL ABM ENTREPRISE otacos18abmpantin@gmail.com - 0758132080" at bounding box center [799, 224] width 1445 height 39
copy td "0758132080"
drag, startPoint x: 1145, startPoint y: 224, endPoint x: 1069, endPoint y: 236, distance: 77.5
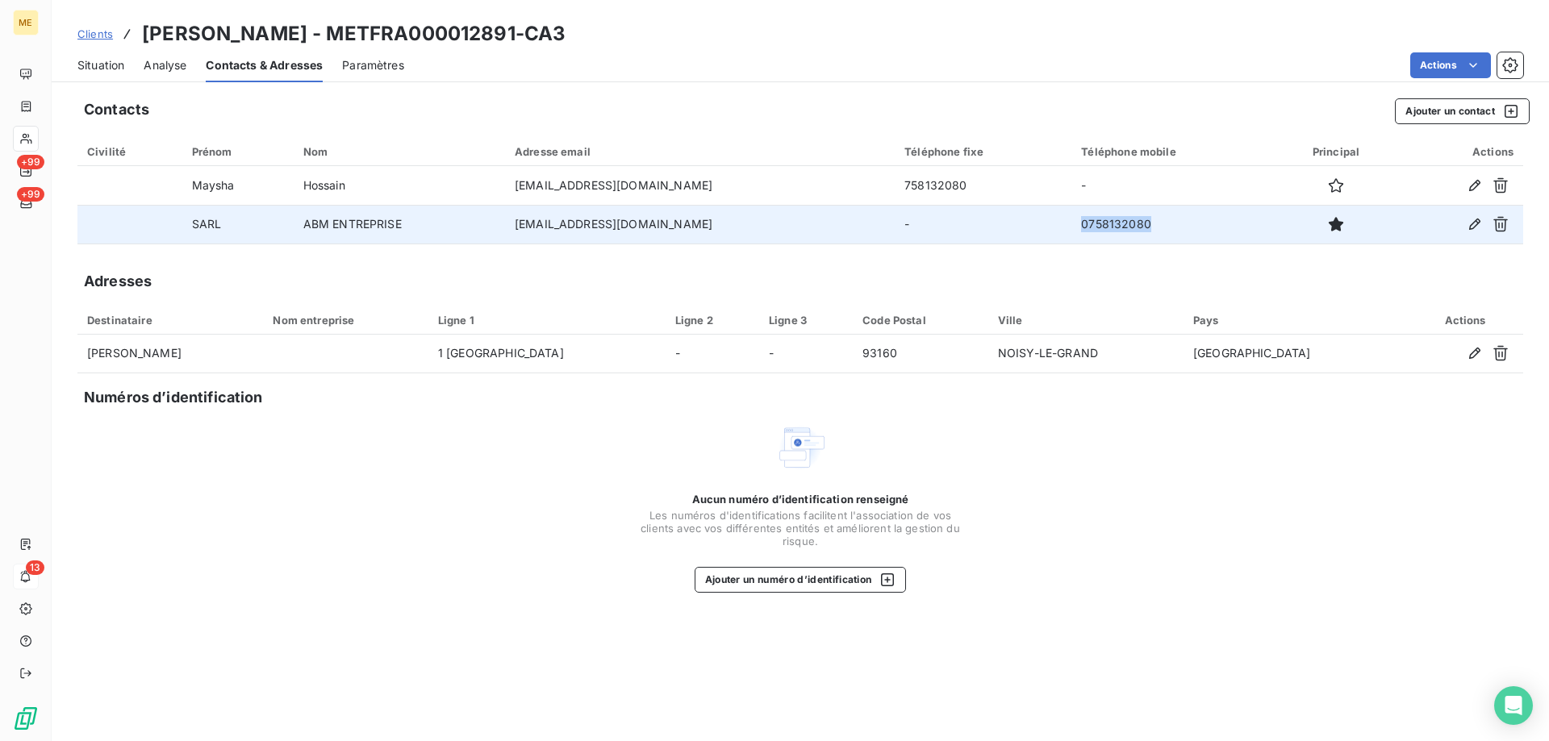
click at [1071, 236] on td "0758132080" at bounding box center [1173, 224] width 205 height 39
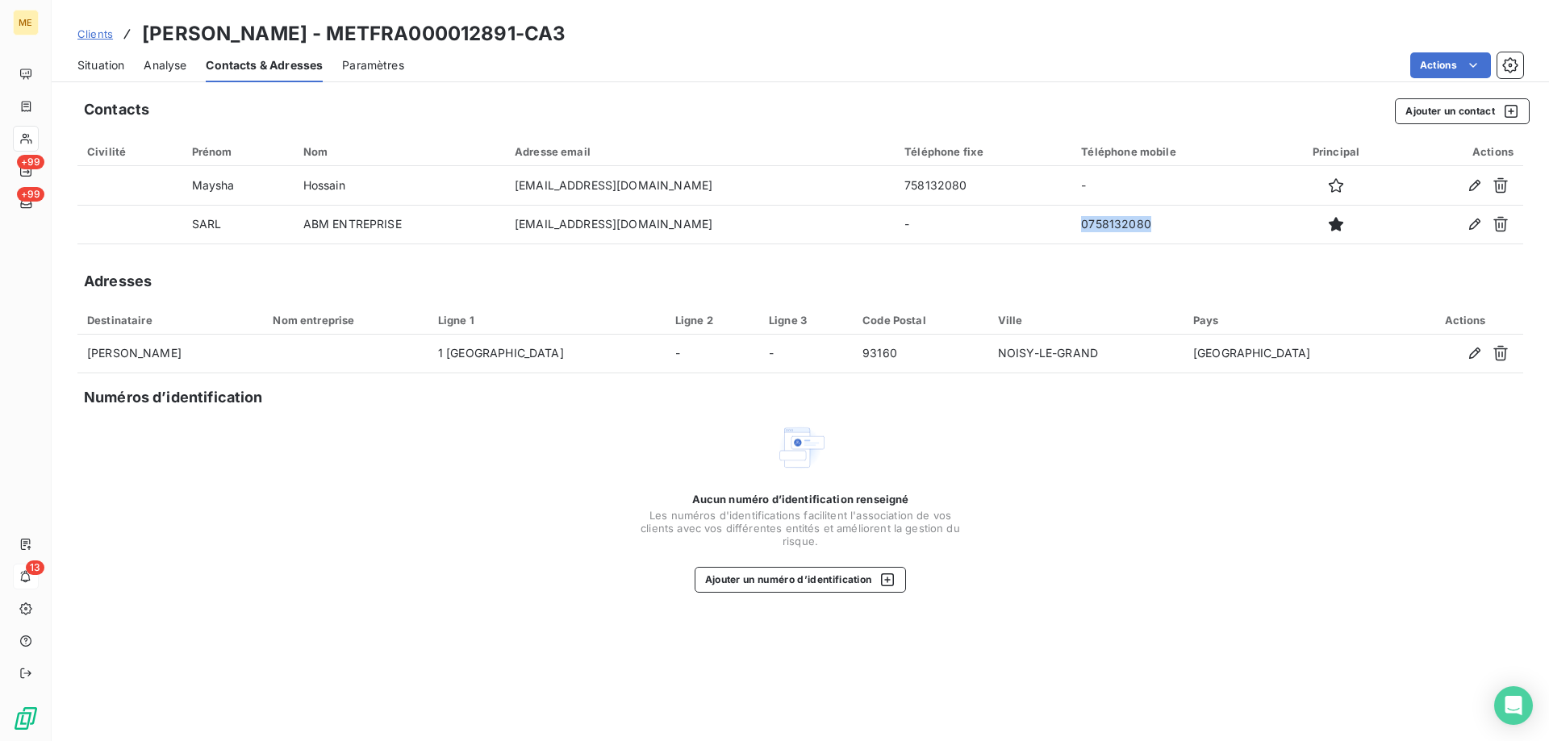
click at [106, 66] on span "Situation" at bounding box center [100, 65] width 47 height 16
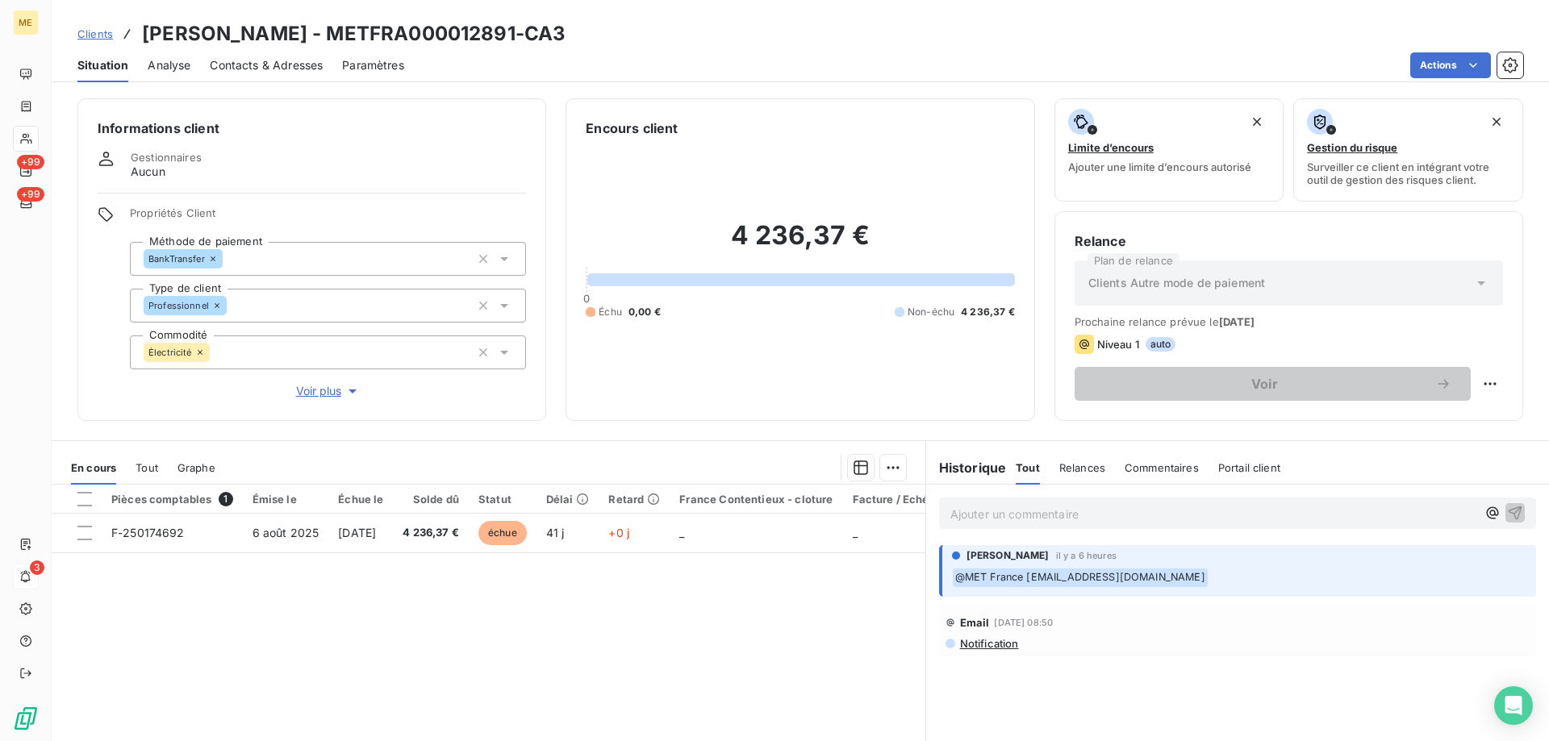
click at [423, 32] on h3 "OLIVIER - METFRA000012891-CA3" at bounding box center [353, 33] width 423 height 29
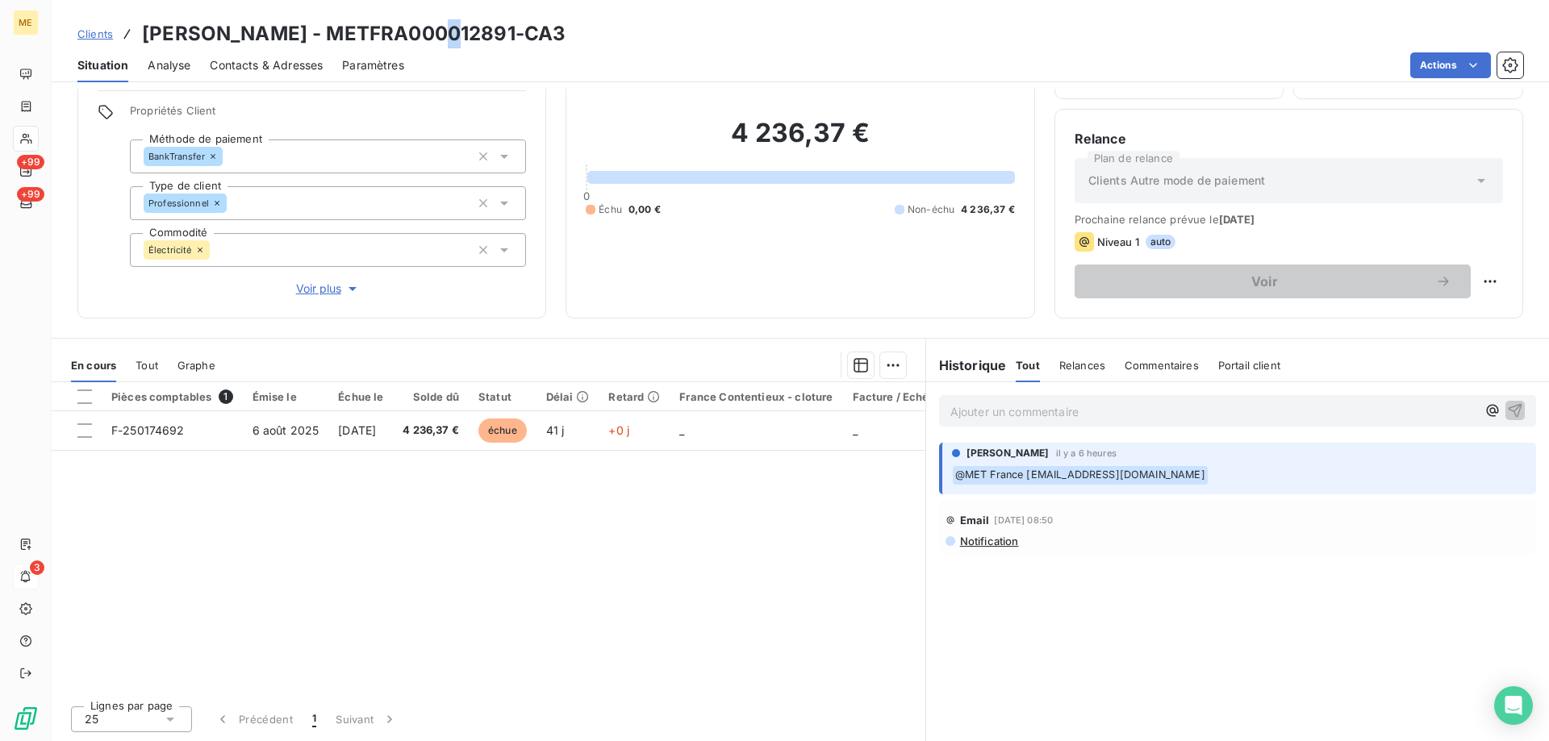
click at [423, 30] on h3 "OLIVIER - METFRA000012891-CA3" at bounding box center [353, 33] width 423 height 29
click at [428, 37] on h3 "OLIVIER - METFRA000012891-CA3" at bounding box center [353, 33] width 423 height 29
click at [457, 45] on h3 "OLIVIER - METFRA000012891-CA3" at bounding box center [353, 33] width 423 height 29
click at [458, 45] on h3 "OLIVIER - METFRA000012891-CA3" at bounding box center [353, 33] width 423 height 29
drag, startPoint x: 423, startPoint y: 35, endPoint x: 244, endPoint y: 40, distance: 180.0
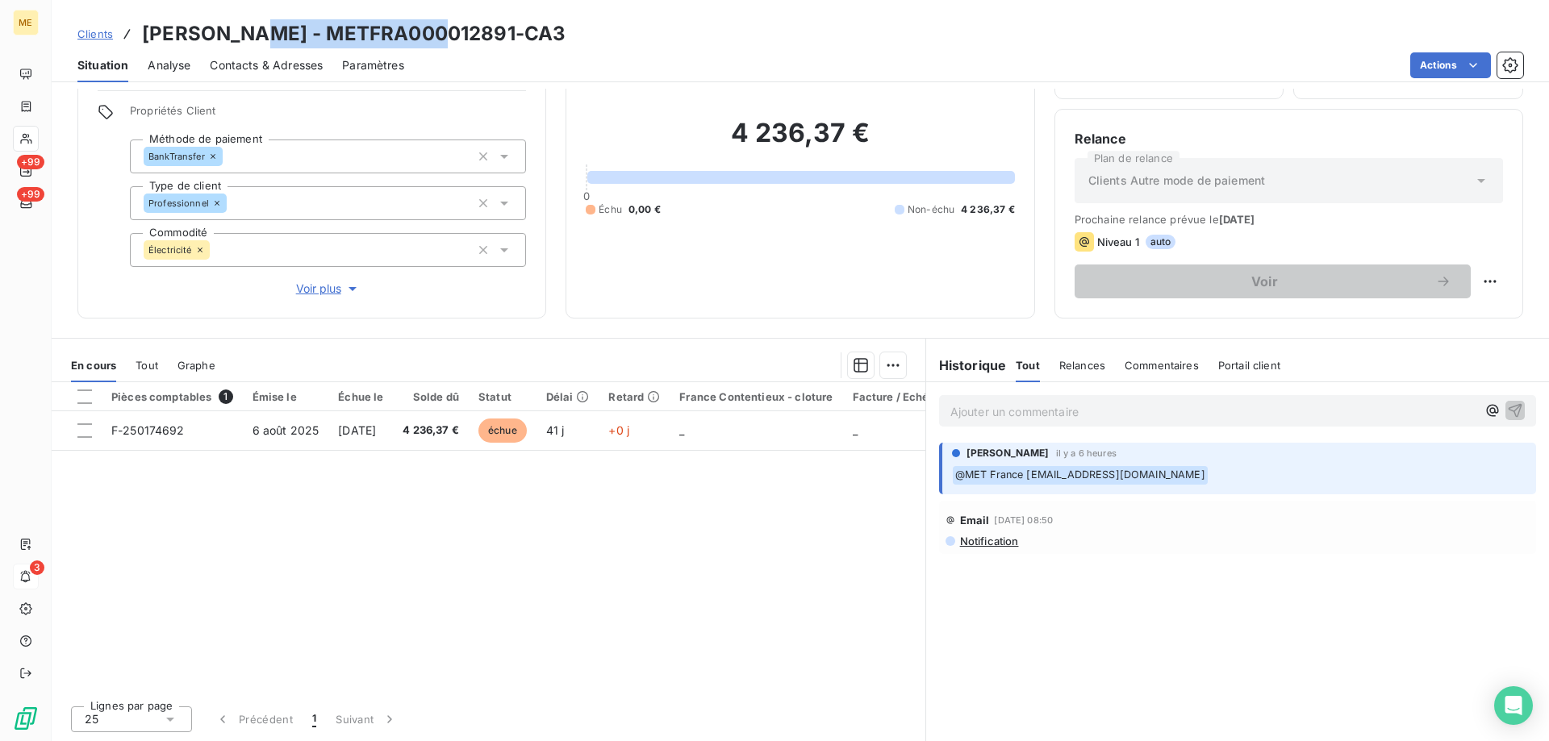
click at [244, 40] on h3 "OLIVIER - METFRA000012891-CA3" at bounding box center [353, 33] width 423 height 29
copy h3 "METFRA000012891"
